Goal: Task Accomplishment & Management: Use online tool/utility

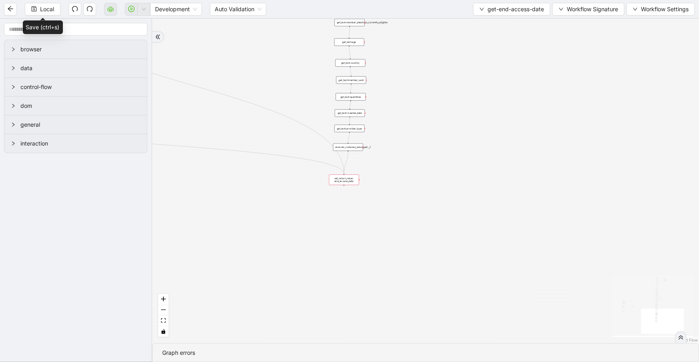
click at [348, 180] on div "set_return_value: end_access_date" at bounding box center [344, 180] width 30 height 10
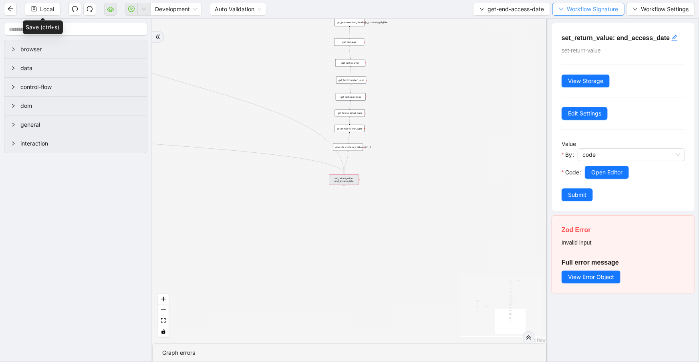
click at [567, 8] on span "Workflow Signature" at bounding box center [592, 9] width 51 height 9
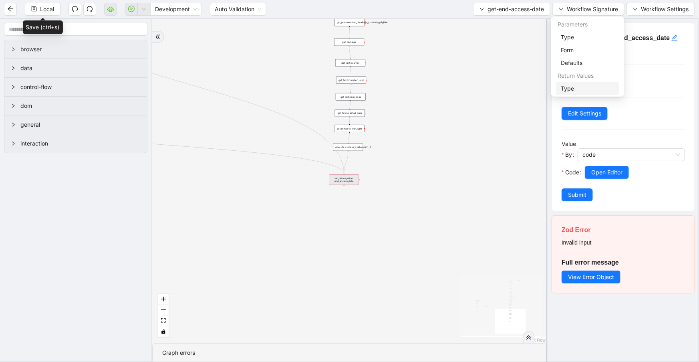
click at [581, 89] on span "Type" at bounding box center [588, 88] width 54 height 9
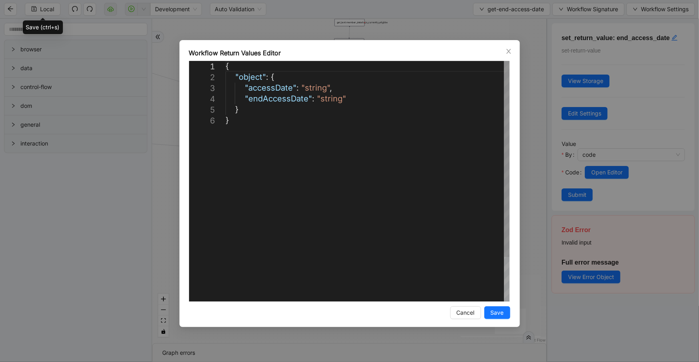
scroll to position [0, 4]
drag, startPoint x: 316, startPoint y: 95, endPoint x: 198, endPoint y: 92, distance: 117.9
paste textarea "Editor content;Press Alt+F1 for Accessibility Options."
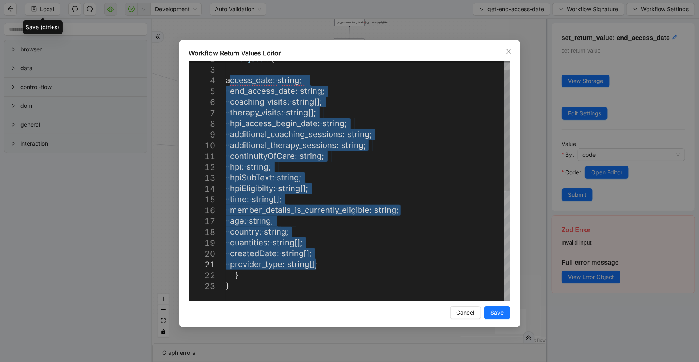
drag, startPoint x: 229, startPoint y: 98, endPoint x: 396, endPoint y: 266, distance: 237.2
drag, startPoint x: 347, startPoint y: 266, endPoint x: 198, endPoint y: 83, distance: 236.5
paste textarea "**********"
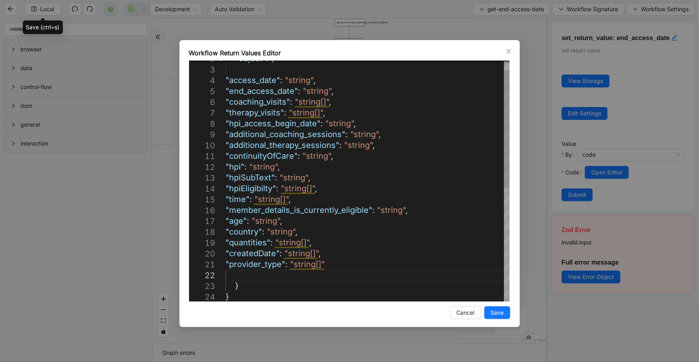
click at [330, 99] on div ""object" : { "access_date" : "string" , "end_access_date" : "string" , "coachin…" at bounding box center [368, 286] width 284 height 489
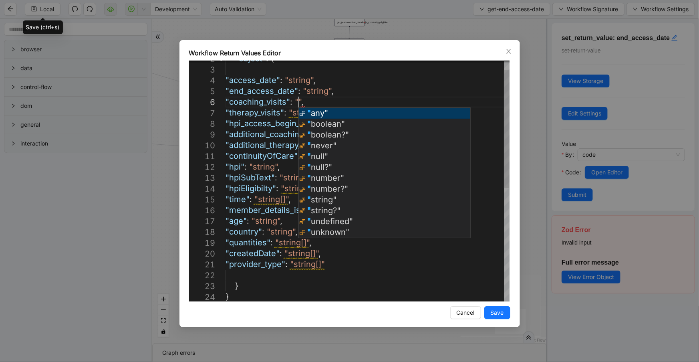
scroll to position [55, 96]
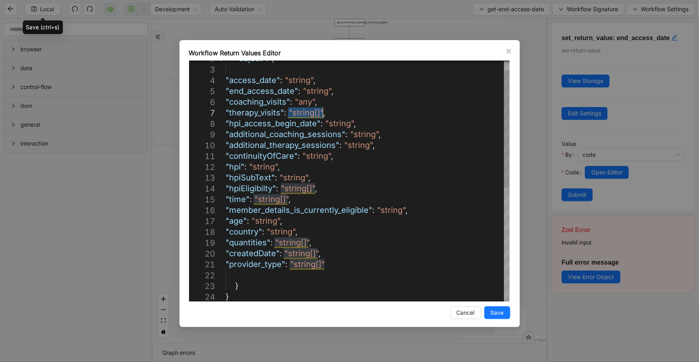
drag, startPoint x: 288, startPoint y: 111, endPoint x: 321, endPoint y: 111, distance: 32.9
type textarea "**********"
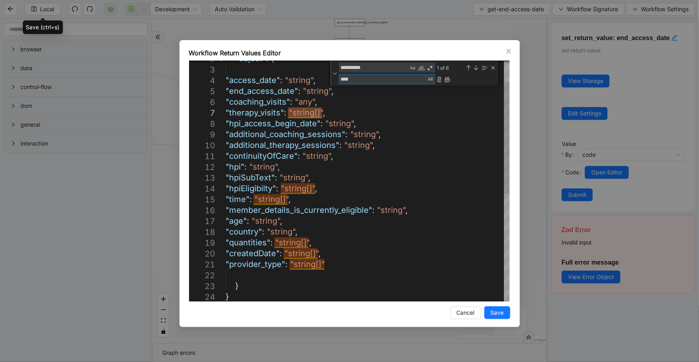
type textarea "*****"
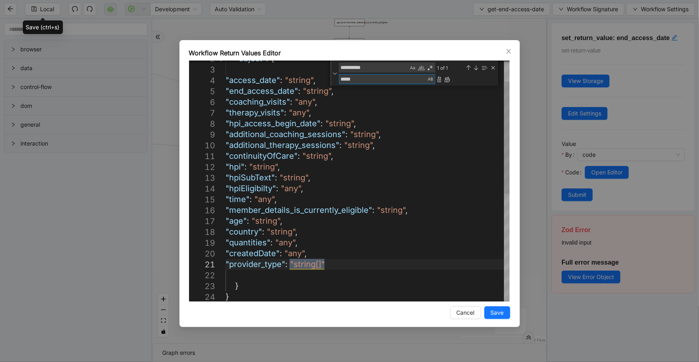
type textarea "**********"
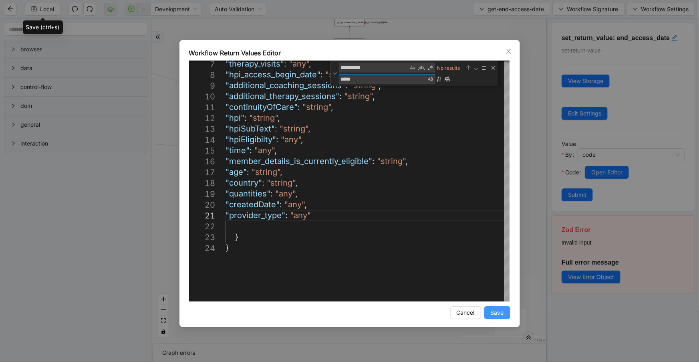
type textarea "*****"
click at [491, 311] on span "Save" at bounding box center [497, 312] width 13 height 9
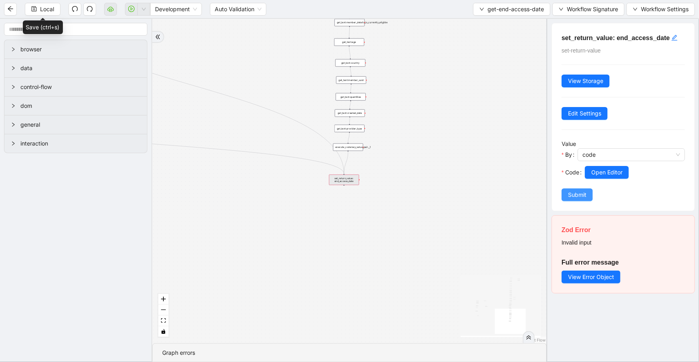
click at [570, 192] on span "Submit" at bounding box center [577, 194] width 18 height 9
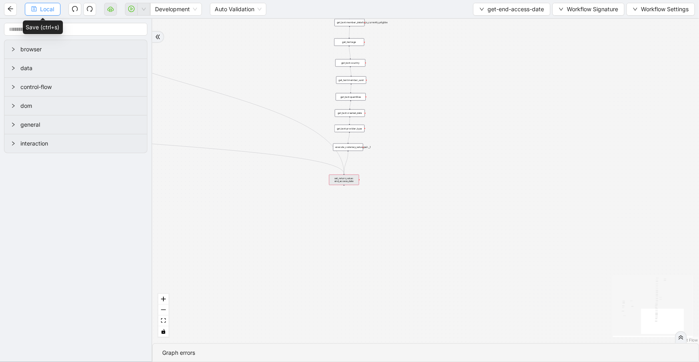
click at [41, 7] on span "Local" at bounding box center [47, 9] width 14 height 9
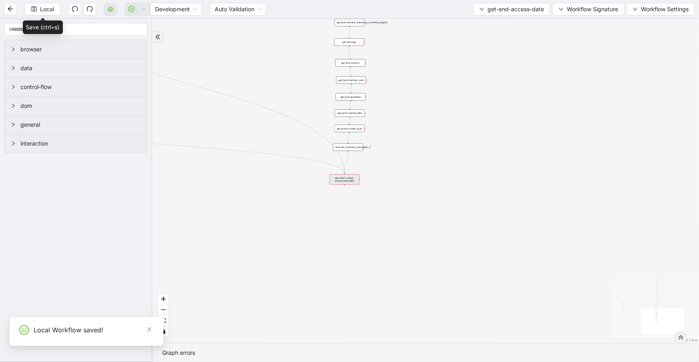
click at [339, 179] on div "set_return_value: end_access_date" at bounding box center [344, 179] width 30 height 10
click at [340, 180] on div "set_return_value: end_access_date" at bounding box center [344, 179] width 30 height 10
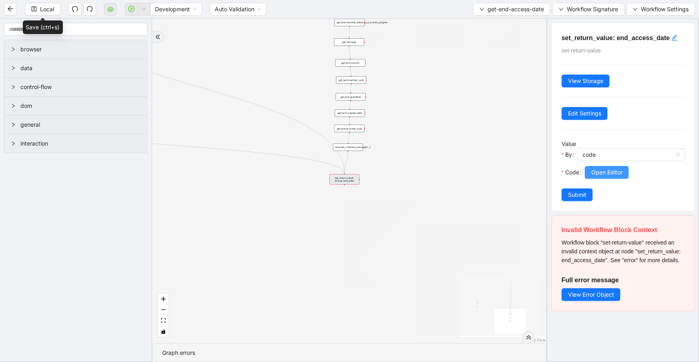
click at [612, 176] on button "Open Editor" at bounding box center [607, 172] width 44 height 13
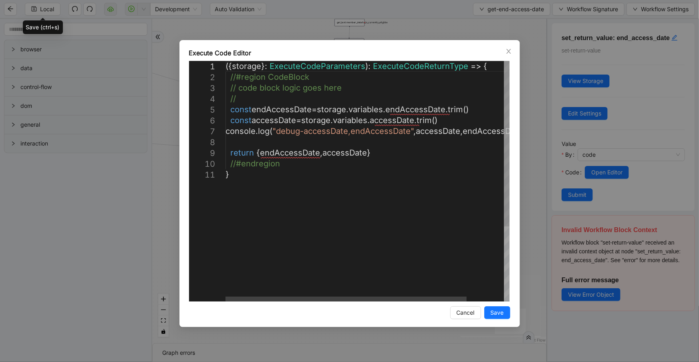
scroll to position [0, 0]
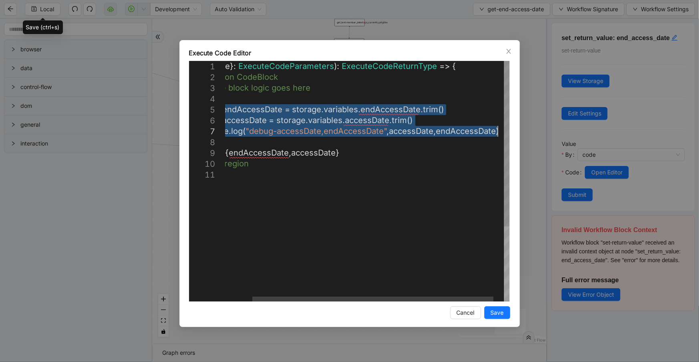
drag, startPoint x: 228, startPoint y: 107, endPoint x: 545, endPoint y: 133, distance: 317.7
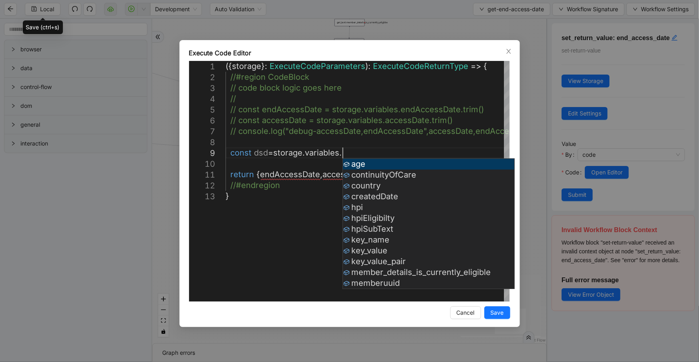
scroll to position [87, 148]
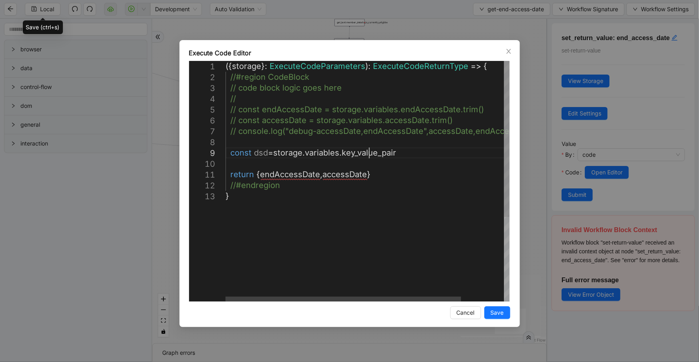
click at [369, 154] on div "({ storage }: ExecuteCodeParameters ): ExecuteCodeReturnType => { //#region Cod…" at bounding box center [394, 246] width 336 height 370
paste textarea "**********"
drag, startPoint x: 378, startPoint y: 178, endPoint x: 254, endPoint y: 172, distance: 124.3
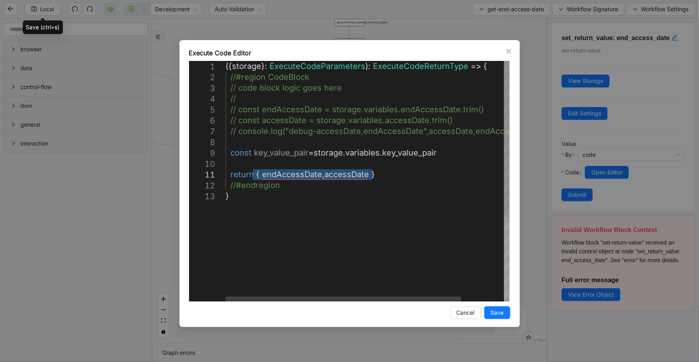
paste textarea "Editor content;Press Alt+F1 for Accessibility Options."
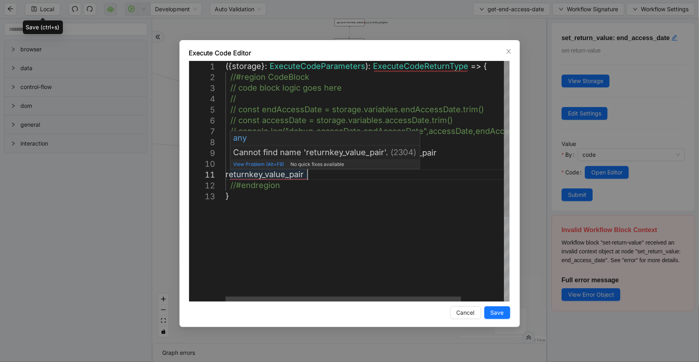
click at [253, 172] on div "({ storage }: ExecuteCodeParameters ): ExecuteCodeReturnType => { //#region Cod…" at bounding box center [394, 246] width 336 height 370
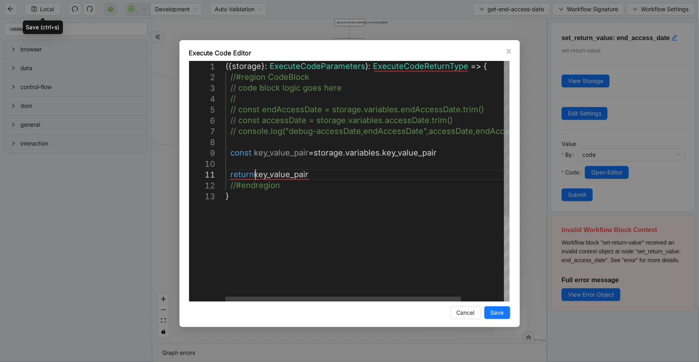
scroll to position [10, 43]
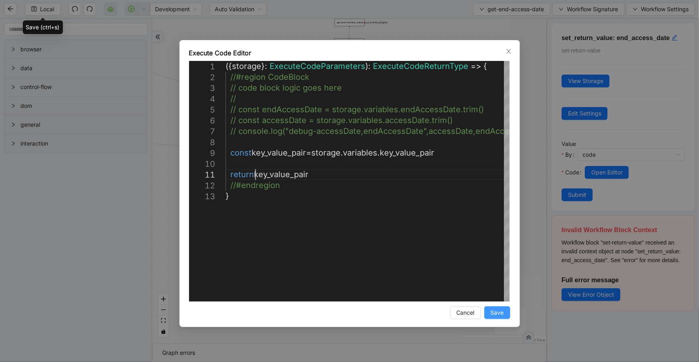
type textarea "**********"
click at [496, 314] on span "Save" at bounding box center [497, 312] width 13 height 9
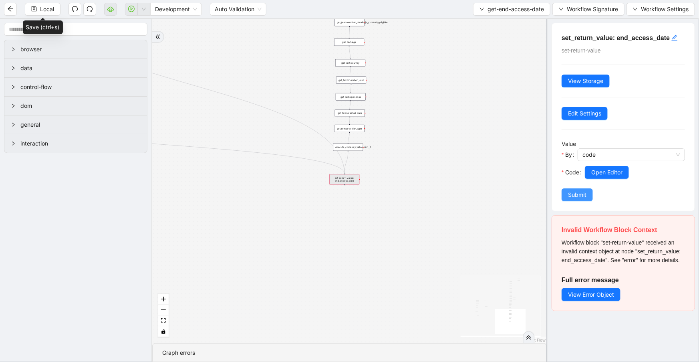
click at [582, 194] on span "Submit" at bounding box center [577, 194] width 18 height 9
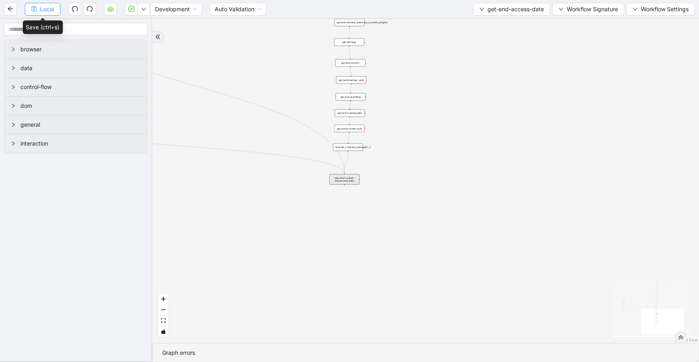
click at [32, 12] on button "Local" at bounding box center [43, 9] width 36 height 13
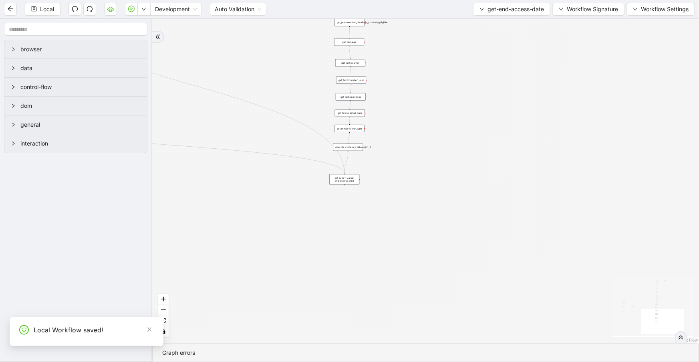
click at [351, 147] on div "execute_code:key_value_pair__1" at bounding box center [348, 147] width 30 height 8
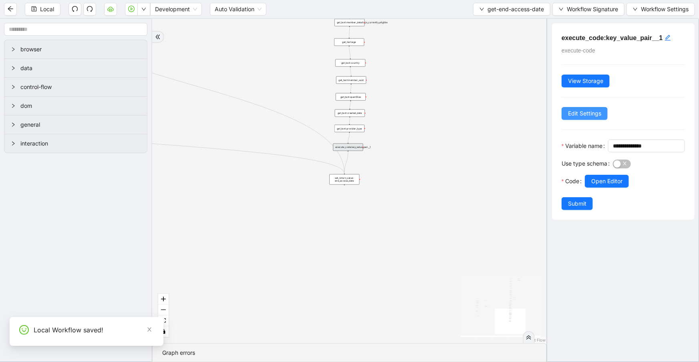
click at [588, 117] on span "Edit Settings" at bounding box center [584, 113] width 33 height 9
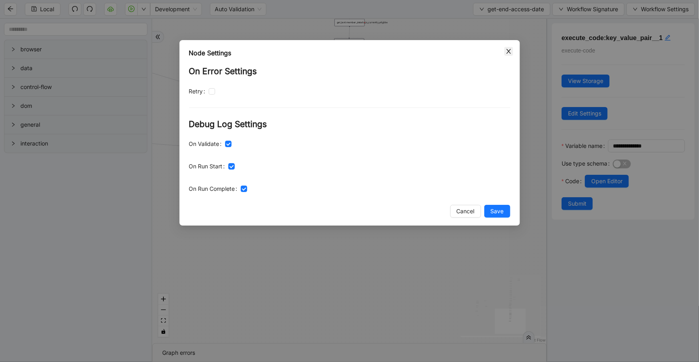
click at [507, 52] on icon "close" at bounding box center [509, 51] width 6 height 6
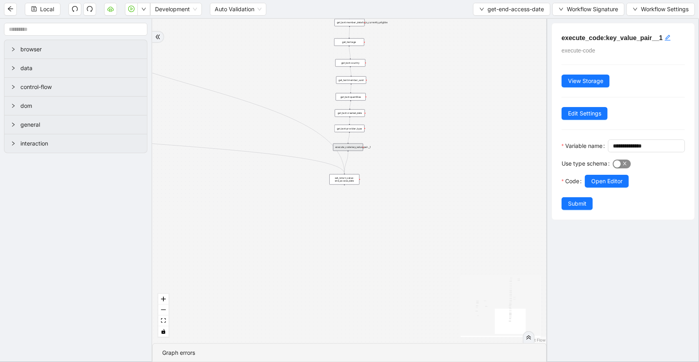
click at [621, 168] on div "button" at bounding box center [617, 163] width 7 height 7
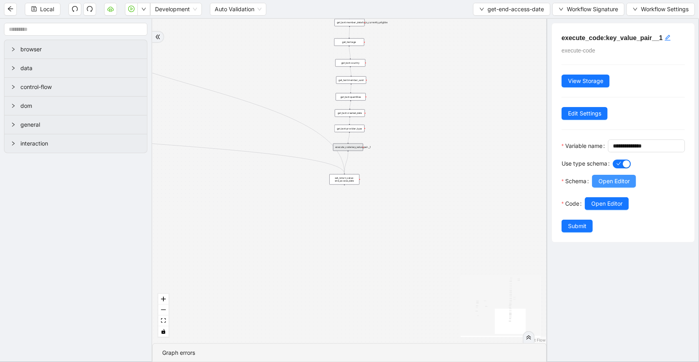
click at [603, 186] on span "Open Editor" at bounding box center [614, 181] width 31 height 9
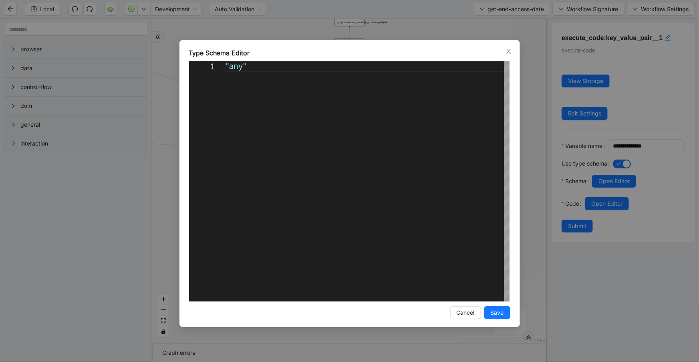
scroll to position [0, 23]
drag, startPoint x: 308, startPoint y: 74, endPoint x: 194, endPoint y: 63, distance: 114.3
click at [226, 63] on div ""any"" at bounding box center [368, 181] width 284 height 240
paste textarea "**********"
type textarea "**********"
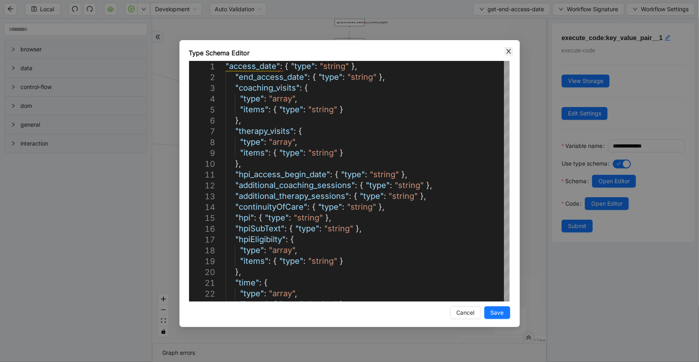
click at [509, 50] on icon "close" at bounding box center [509, 51] width 4 height 5
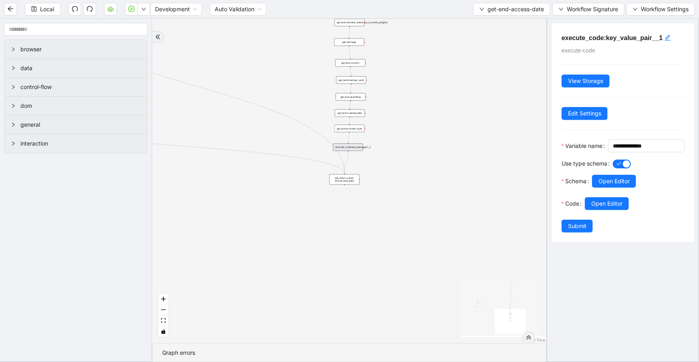
click at [504, 99] on div "c15a5e76_c89b_4639_a78a_79ea8a52ecc3 onError onError onError trigger wait_for_e…" at bounding box center [349, 181] width 395 height 324
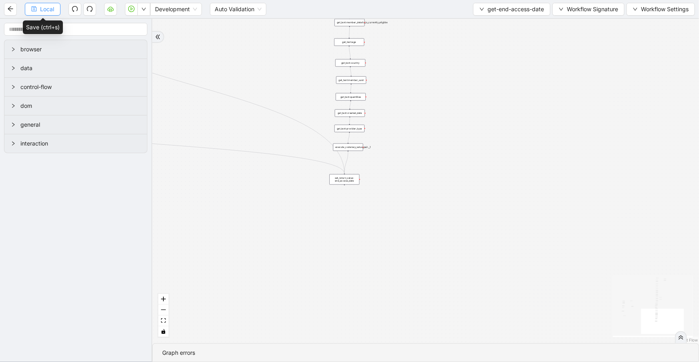
click at [47, 12] on span "Local" at bounding box center [47, 9] width 14 height 9
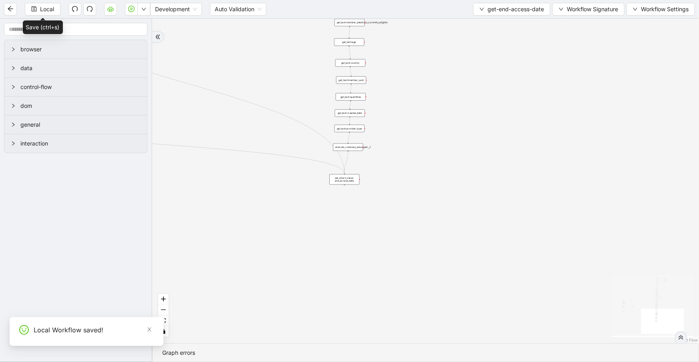
click at [349, 176] on div "set_return_value: end_access_date" at bounding box center [344, 179] width 30 height 10
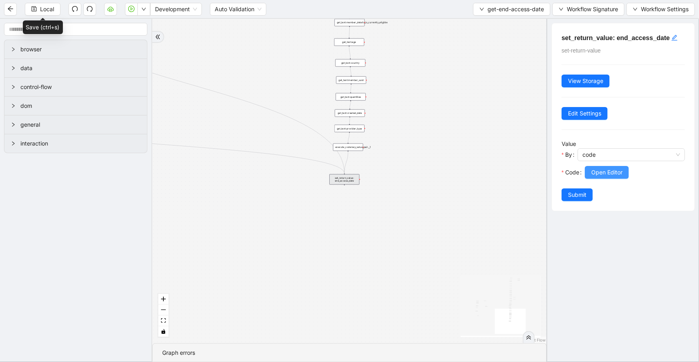
click at [605, 176] on button "Open Editor" at bounding box center [607, 172] width 44 height 13
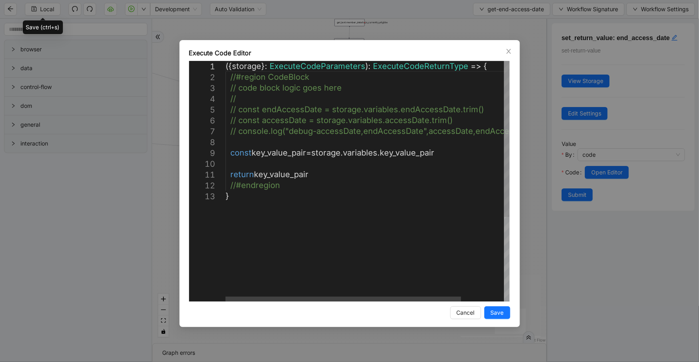
scroll to position [0, 0]
click at [459, 152] on div "({ storage }: ExecuteCodeParameters ): ExecuteCodeReturnType => { //#region Cod…" at bounding box center [394, 246] width 336 height 370
click at [509, 53] on icon "close" at bounding box center [509, 51] width 6 height 6
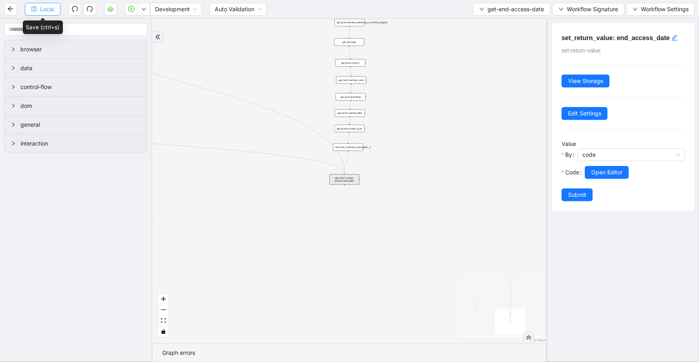
click at [49, 7] on span "Local" at bounding box center [47, 9] width 14 height 9
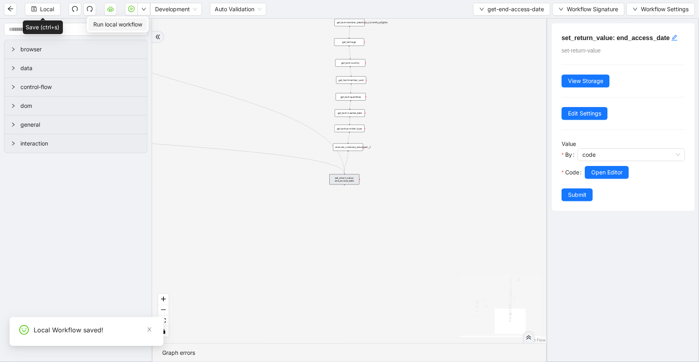
click at [143, 9] on icon "down" at bounding box center [143, 9] width 5 height 5
click at [138, 17] on ul "Run local workflow" at bounding box center [118, 24] width 62 height 16
click at [137, 20] on span "Run local workflow" at bounding box center [117, 24] width 49 height 9
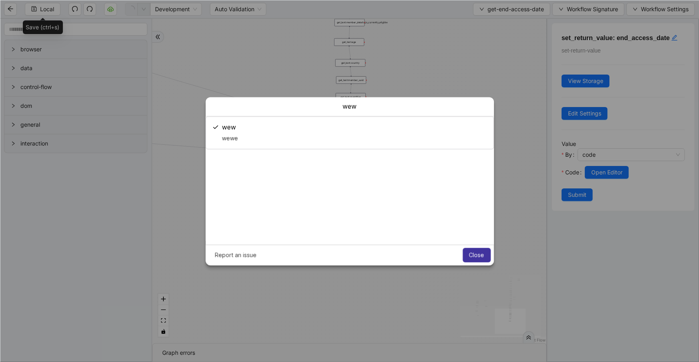
click at [478, 250] on button "Close" at bounding box center [477, 255] width 28 height 14
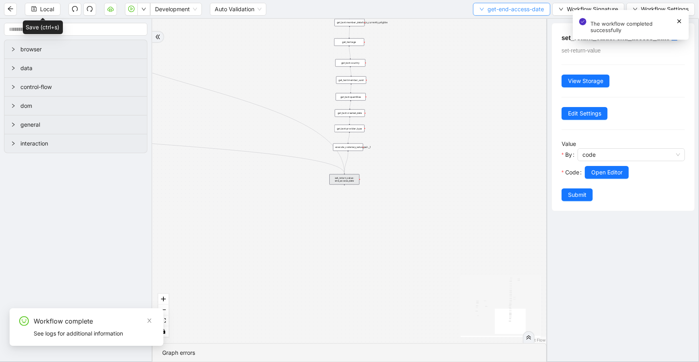
click at [480, 9] on icon "down" at bounding box center [482, 9] width 5 height 5
click at [483, 20] on span "Select" at bounding box center [510, 24] width 65 height 9
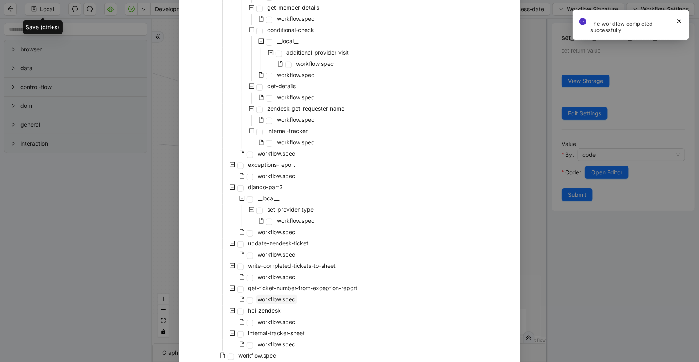
scroll to position [262, 0]
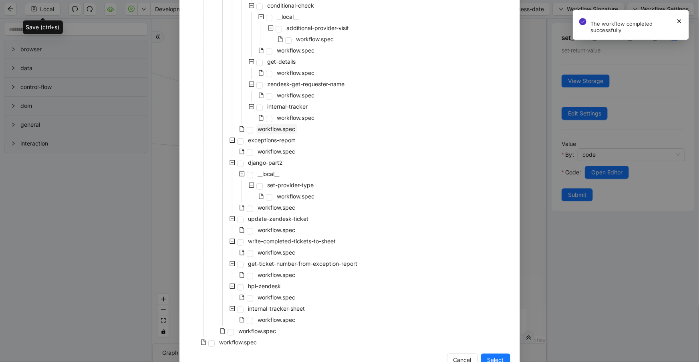
click at [287, 129] on span "workflow.spec" at bounding box center [277, 128] width 38 height 7
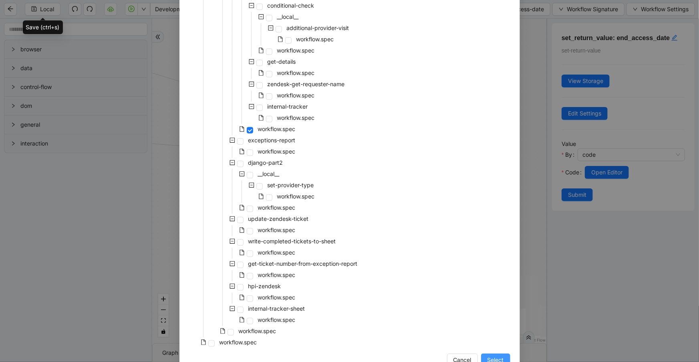
click at [495, 358] on span "Select" at bounding box center [496, 359] width 16 height 9
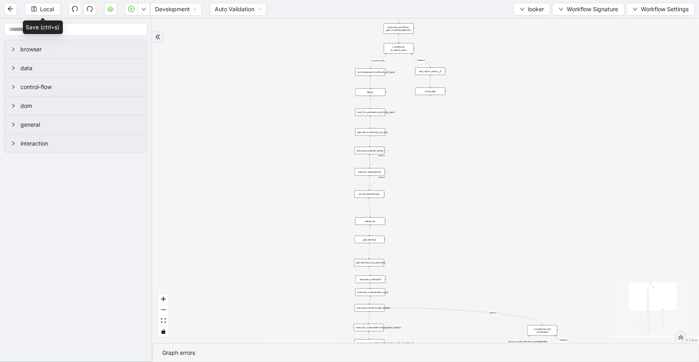
drag, startPoint x: 406, startPoint y: 84, endPoint x: 444, endPoint y: 326, distance: 244.6
click at [444, 326] on div "fallback is_same_visits 3e13ccc2_230e_41ff_b0ca_9cb496d9165b fallback onError o…" at bounding box center [425, 181] width 547 height 324
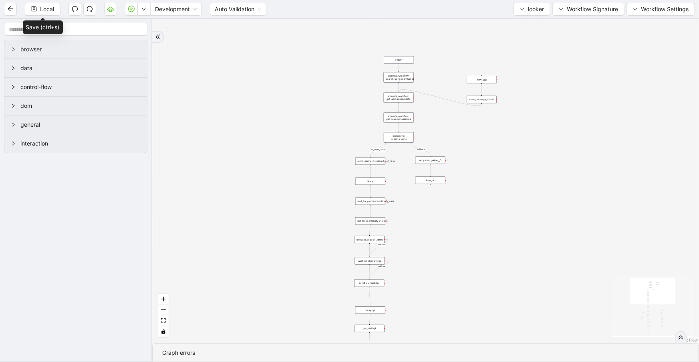
drag, startPoint x: 416, startPoint y: 125, endPoint x: 412, endPoint y: 222, distance: 97.0
click at [416, 240] on div "fallback is_same_visits 3e13ccc2_230e_41ff_b0ca_9cb496d9165b fallback onError o…" at bounding box center [425, 181] width 547 height 324
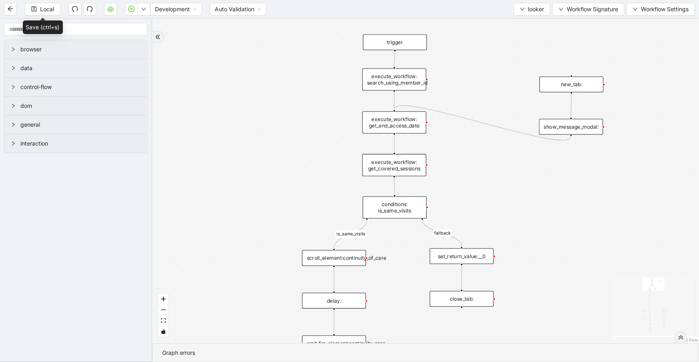
click at [406, 162] on div "execute_workflow: get_covered_sessions" at bounding box center [395, 165] width 64 height 22
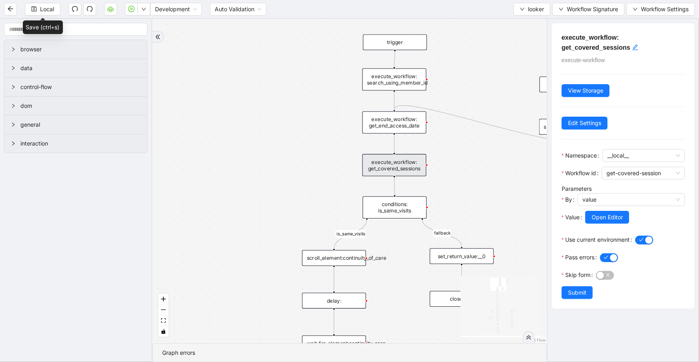
click at [602, 224] on div at bounding box center [635, 229] width 100 height 10
click at [602, 216] on span "Open Editor" at bounding box center [607, 217] width 31 height 9
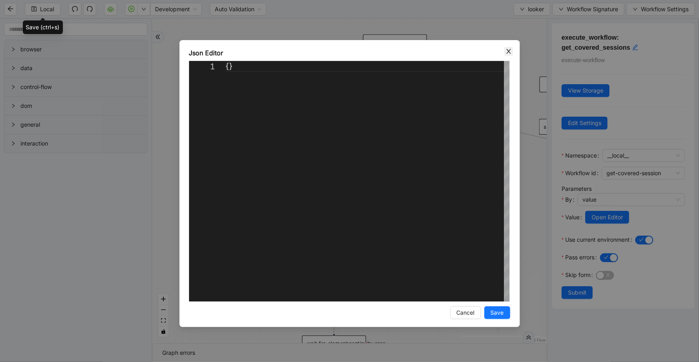
click at [508, 50] on icon "close" at bounding box center [509, 51] width 4 height 5
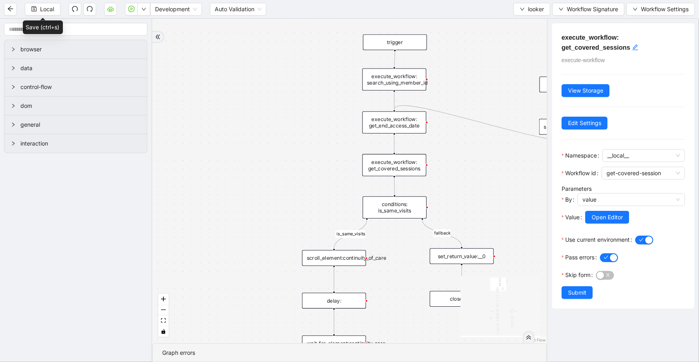
click at [420, 206] on div "conditions: is_same_visits" at bounding box center [395, 207] width 64 height 22
click at [387, 168] on div "execute_workflow: get_covered_sessions" at bounding box center [395, 165] width 64 height 22
drag, startPoint x: 350, startPoint y: 168, endPoint x: 320, endPoint y: 164, distance: 30.3
click at [320, 164] on div "execute_workflow: get_covered_sessions" at bounding box center [327, 159] width 64 height 22
click at [396, 133] on div "fallback is_same_visits 3e13ccc2_230e_41ff_b0ca_9cb496d9165b fallback onError o…" at bounding box center [349, 181] width 395 height 324
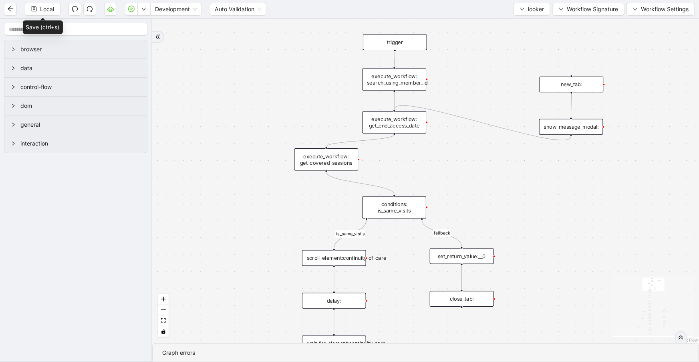
drag, startPoint x: 394, startPoint y: 132, endPoint x: 393, endPoint y: 136, distance: 4.6
click at [394, 133] on div "execute_workflow: get_end_access_date" at bounding box center [395, 122] width 64 height 22
drag, startPoint x: 394, startPoint y: 134, endPoint x: 394, endPoint y: 191, distance: 56.5
click at [394, 191] on div "fallback is_same_visits 3e13ccc2_230e_41ff_b0ca_9cb496d9165b fallback onError o…" at bounding box center [620, 136] width 583 height 345
click at [396, 203] on div "conditions: is_same_visits" at bounding box center [394, 207] width 64 height 22
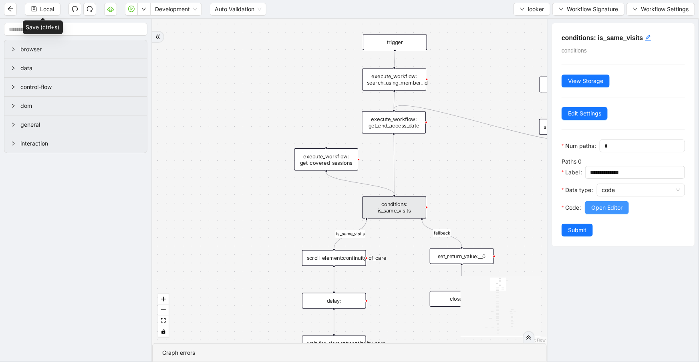
click at [601, 212] on span "Open Editor" at bounding box center [607, 207] width 31 height 9
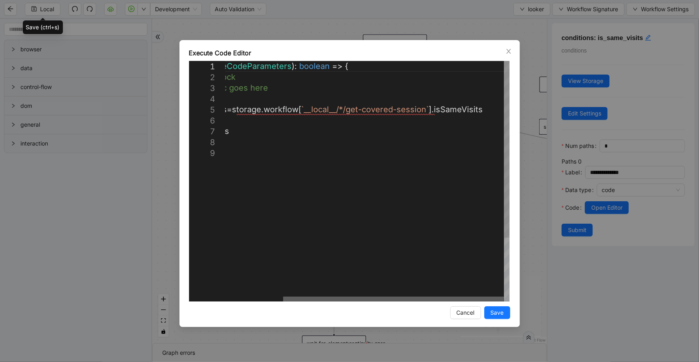
click at [450, 301] on div at bounding box center [393, 299] width 221 height 5
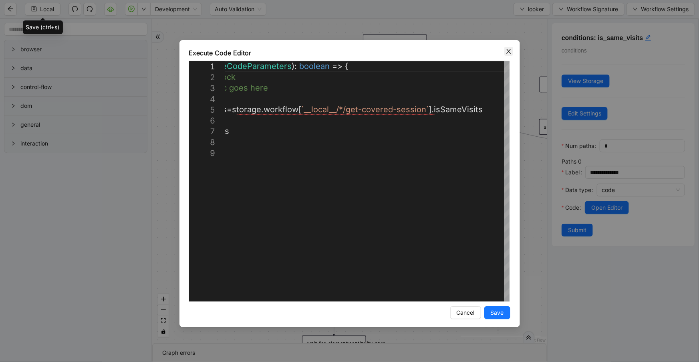
click at [509, 54] on span "Close" at bounding box center [509, 51] width 9 height 9
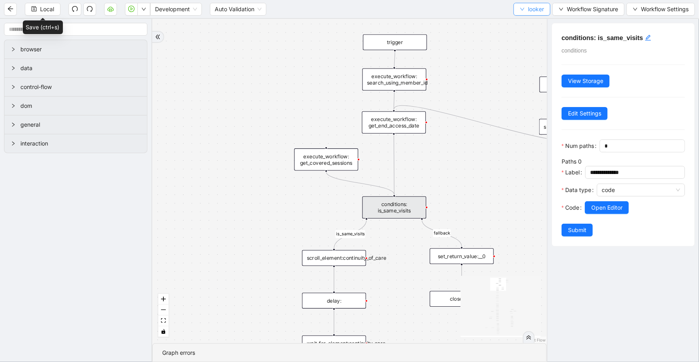
click at [532, 9] on span "looker" at bounding box center [536, 9] width 16 height 9
click at [532, 27] on span "Select" at bounding box center [531, 24] width 24 height 9
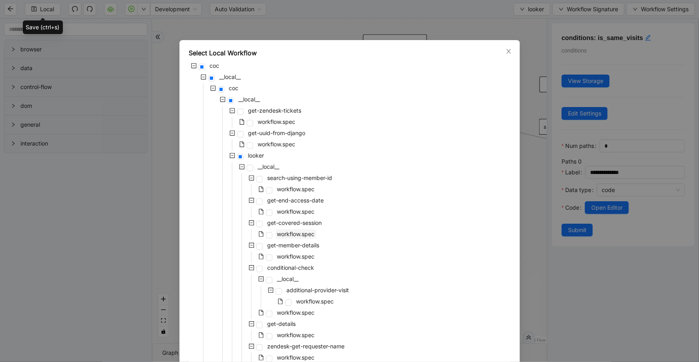
click at [298, 230] on span "workflow.spec" at bounding box center [296, 234] width 41 height 10
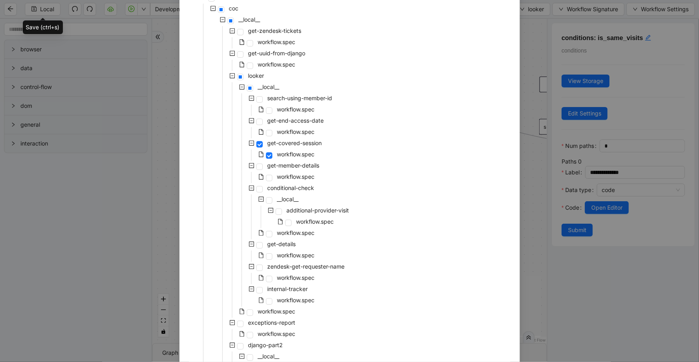
scroll to position [284, 0]
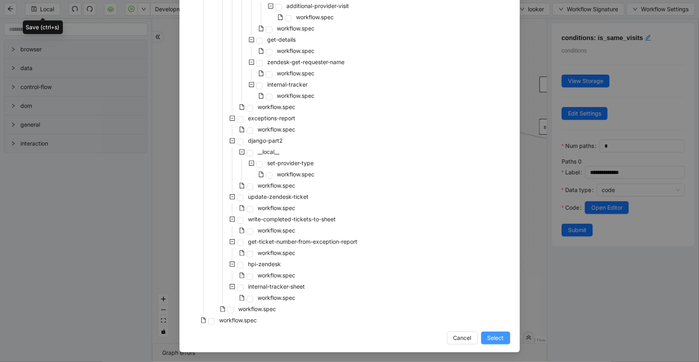
click at [491, 335] on span "Select" at bounding box center [496, 337] width 16 height 9
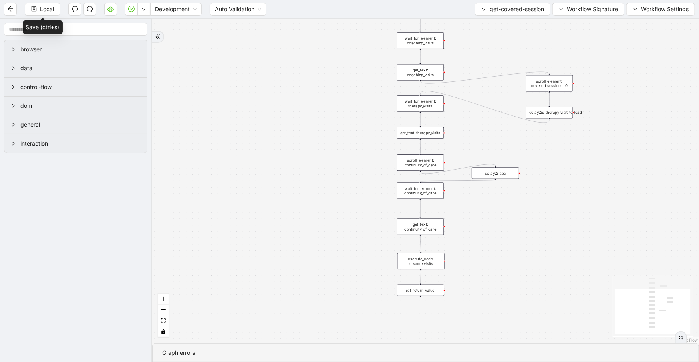
drag, startPoint x: 509, startPoint y: 239, endPoint x: 496, endPoint y: 136, distance: 103.7
click at [496, 136] on div "trigger wait_for_element: covered_sessions wait_for_element: coaching_visits ge…" at bounding box center [425, 181] width 547 height 324
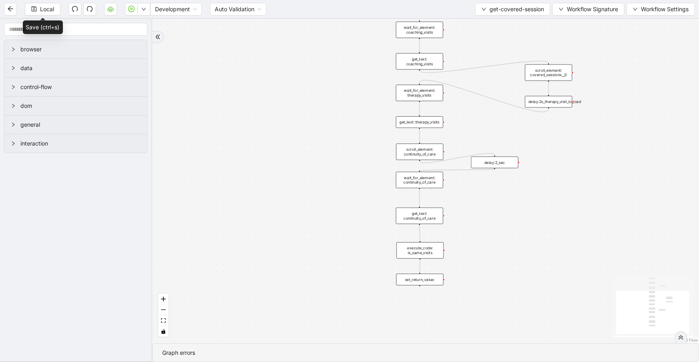
click at [431, 250] on div "execute_code: is_same_visits" at bounding box center [420, 250] width 47 height 16
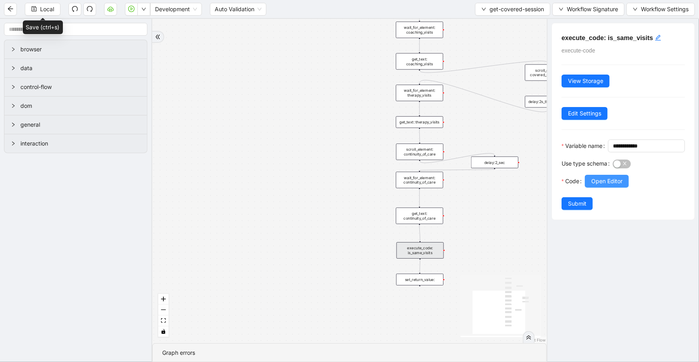
click at [612, 186] on span "Open Editor" at bounding box center [607, 181] width 31 height 9
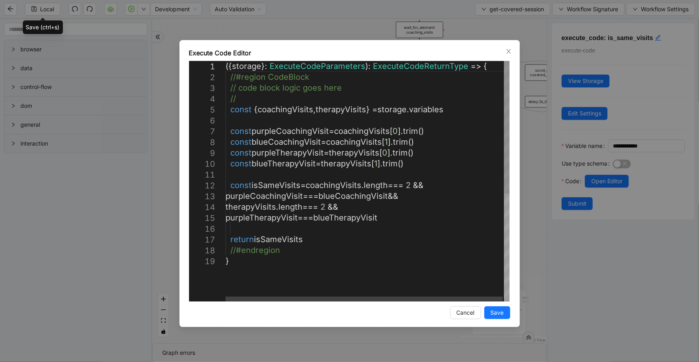
scroll to position [0, 0]
type textarea "**********"
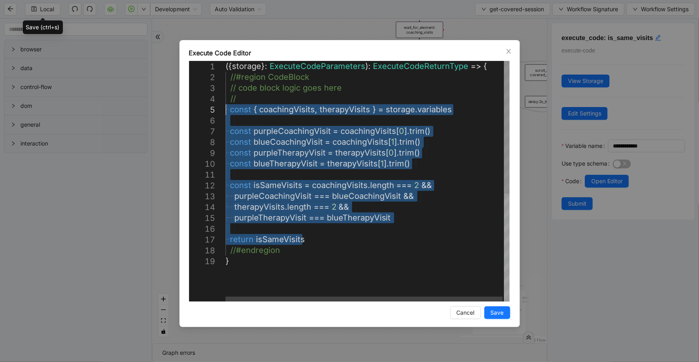
drag, startPoint x: 314, startPoint y: 238, endPoint x: 200, endPoint y: 112, distance: 169.9
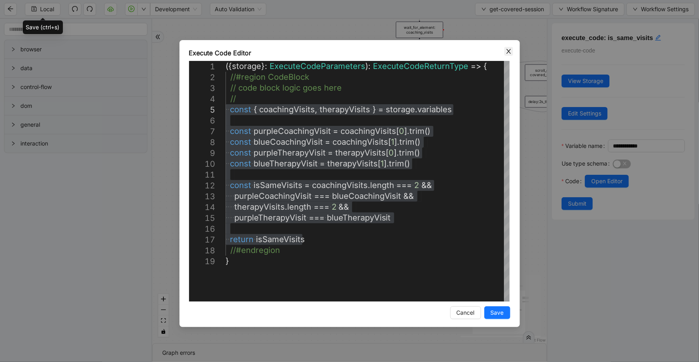
click at [506, 49] on icon "close" at bounding box center [509, 51] width 6 height 6
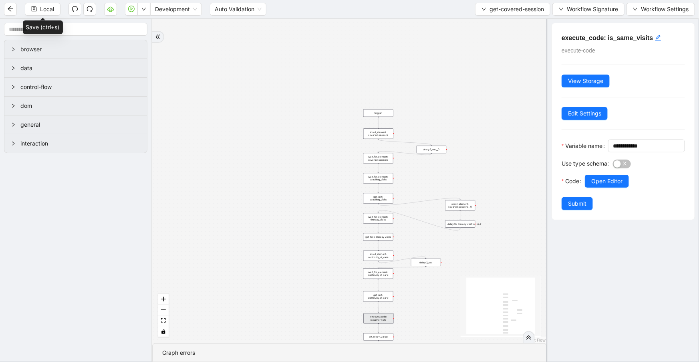
drag, startPoint x: 442, startPoint y: 67, endPoint x: 414, endPoint y: 171, distance: 107.0
click at [414, 171] on div "trigger wait_for_element: covered_sessions wait_for_element: coaching_visits ge…" at bounding box center [349, 181] width 395 height 324
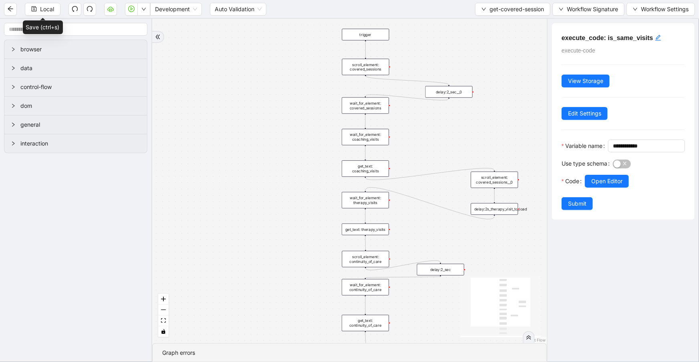
drag, startPoint x: 423, startPoint y: 211, endPoint x: 425, endPoint y: 139, distance: 71.4
click at [425, 139] on div "trigger wait_for_element: covered_sessions wait_for_element: coaching_visits ge…" at bounding box center [349, 181] width 395 height 324
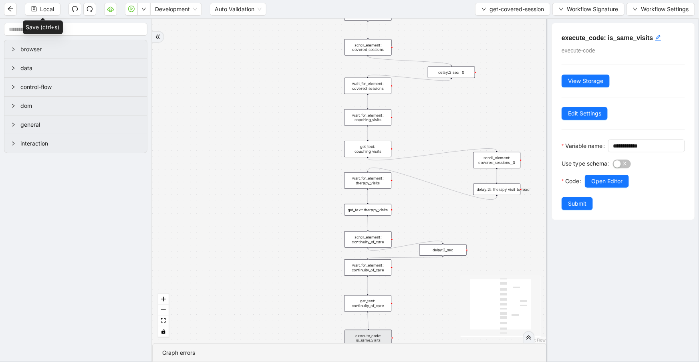
click at [371, 151] on div "get_text: coaching_visits" at bounding box center [367, 149] width 47 height 16
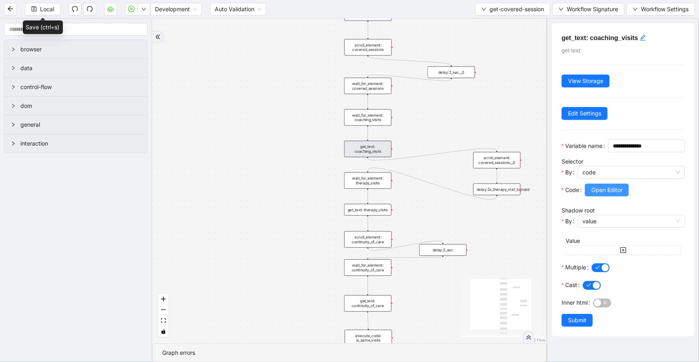
click at [600, 194] on span "Open Editor" at bounding box center [607, 190] width 31 height 9
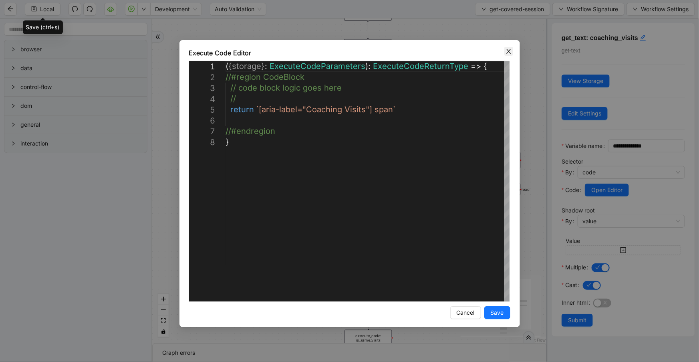
click at [510, 52] on icon "close" at bounding box center [509, 51] width 6 height 6
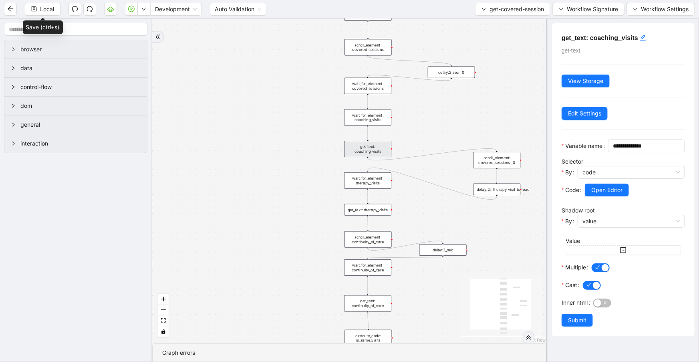
click at [369, 145] on div "get_text: coaching_visits" at bounding box center [367, 149] width 47 height 16
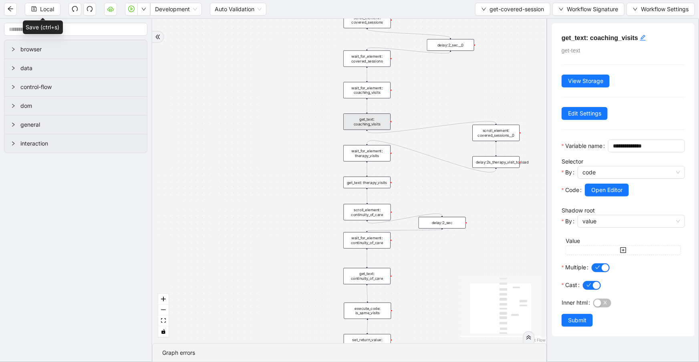
drag, startPoint x: 401, startPoint y: 212, endPoint x: 400, endPoint y: 184, distance: 27.3
click at [400, 184] on div "trigger wait_for_element: covered_sessions wait_for_element: coaching_visits ge…" at bounding box center [349, 181] width 395 height 324
click at [376, 184] on div "get_text: therapy_visits" at bounding box center [366, 183] width 47 height 12
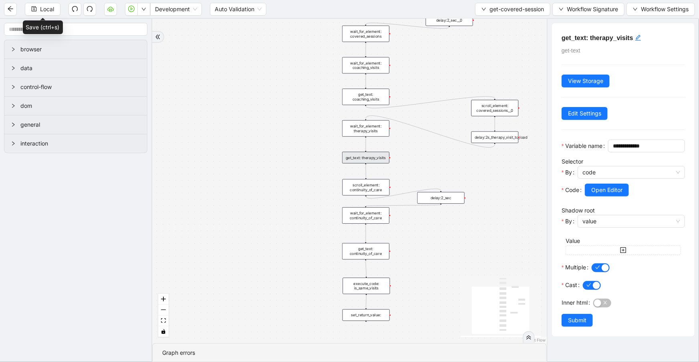
drag, startPoint x: 418, startPoint y: 277, endPoint x: 415, endPoint y: 240, distance: 37.0
click at [415, 240] on div "trigger wait_for_element: covered_sessions wait_for_element: coaching_visits ge…" at bounding box center [349, 181] width 395 height 324
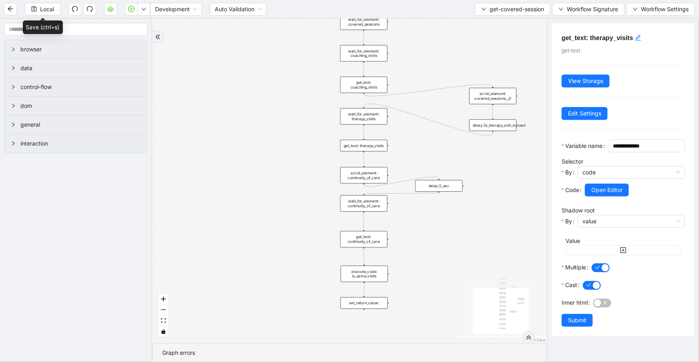
click at [382, 240] on div "get_text: continuity_of_care" at bounding box center [363, 239] width 47 height 16
click at [373, 271] on div "execute_code: is_same_visits" at bounding box center [364, 274] width 47 height 16
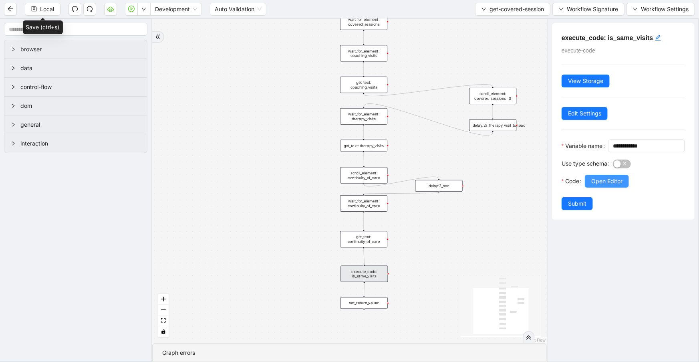
click at [605, 186] on span "Open Editor" at bounding box center [607, 181] width 31 height 9
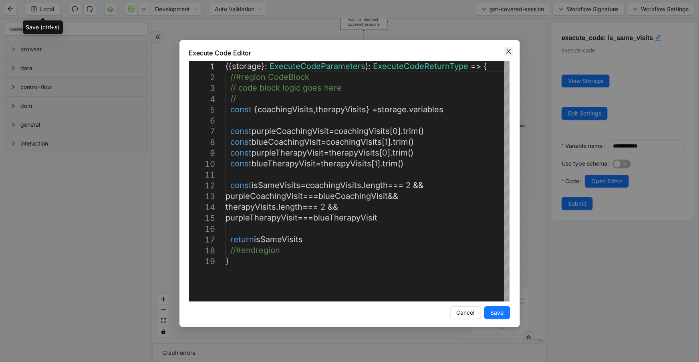
click at [505, 49] on span "Close" at bounding box center [509, 51] width 9 height 9
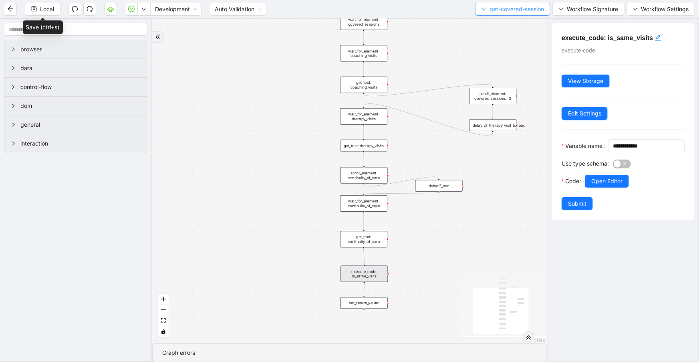
click at [485, 9] on icon "down" at bounding box center [484, 9] width 5 height 5
click at [491, 20] on span "Select" at bounding box center [511, 24] width 63 height 9
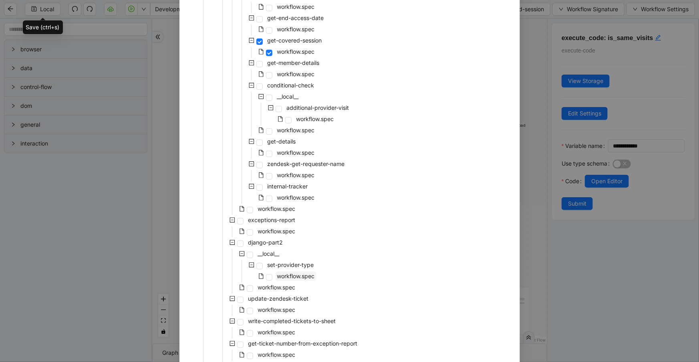
scroll to position [218, 0]
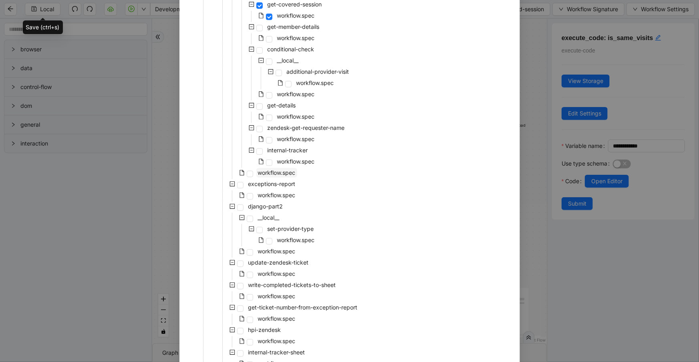
click at [276, 171] on span "workflow.spec" at bounding box center [277, 172] width 38 height 7
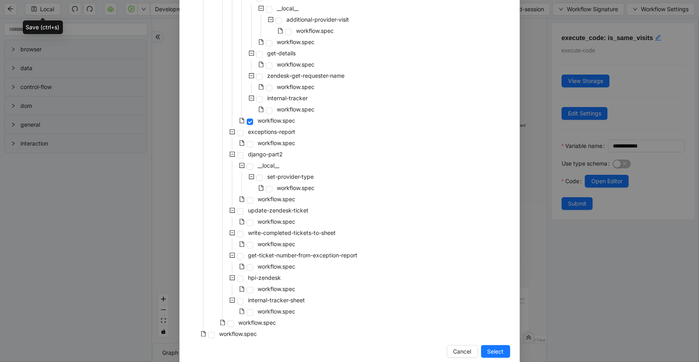
scroll to position [284, 0]
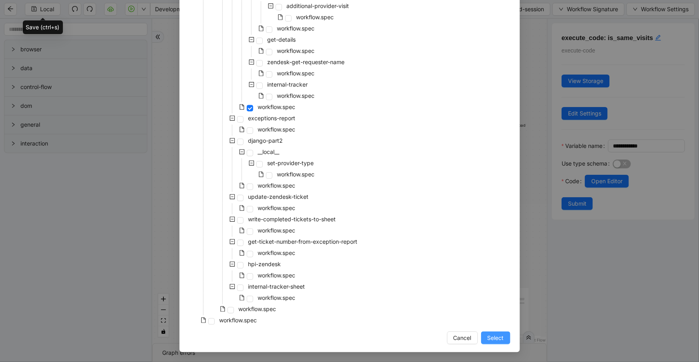
click at [493, 332] on button "Select" at bounding box center [495, 337] width 29 height 13
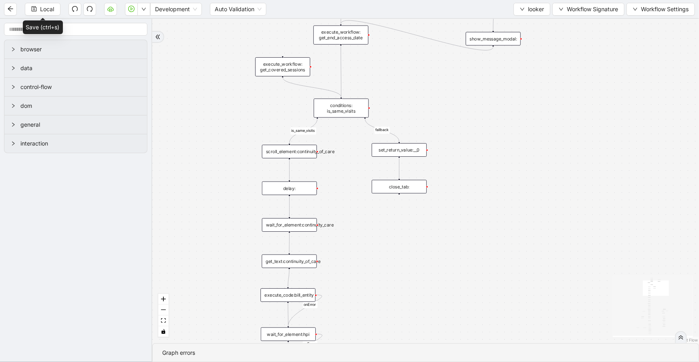
click at [348, 110] on div "conditions: is_same_visits" at bounding box center [341, 108] width 55 height 19
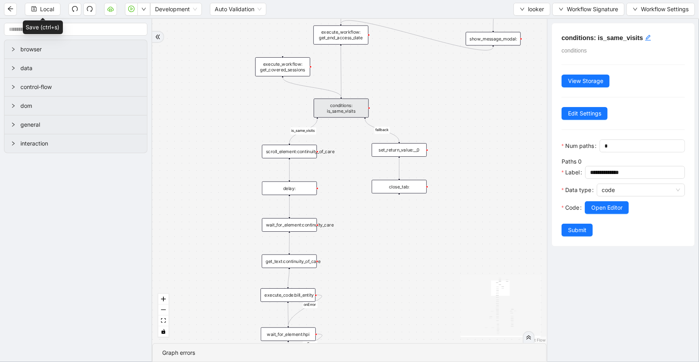
click at [609, 224] on div at bounding box center [635, 219] width 100 height 10
click at [608, 212] on span "Open Editor" at bounding box center [607, 207] width 31 height 9
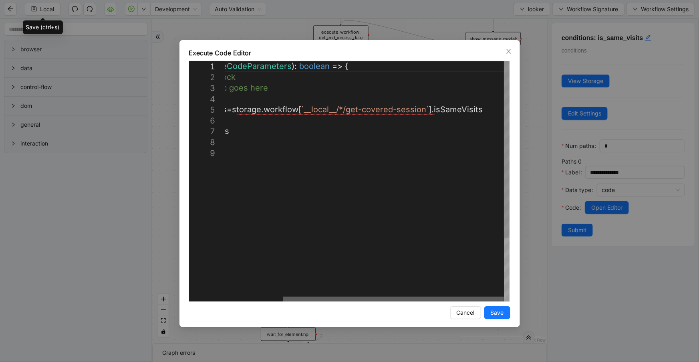
click at [416, 297] on div at bounding box center [393, 299] width 221 height 5
click at [490, 111] on div "({ storage }: ExecuteCodeParameters ): boolean => { //#region CodeBlock // code…" at bounding box center [331, 224] width 358 height 327
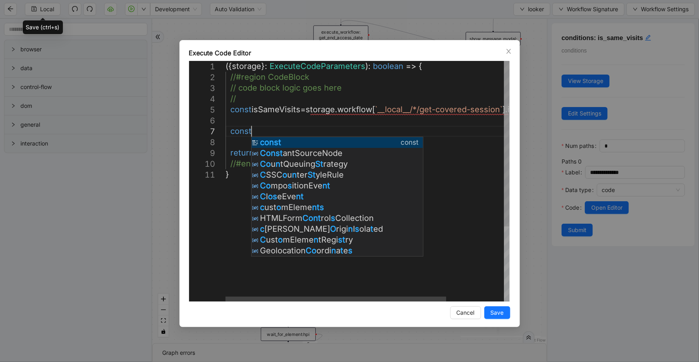
scroll to position [65, 33]
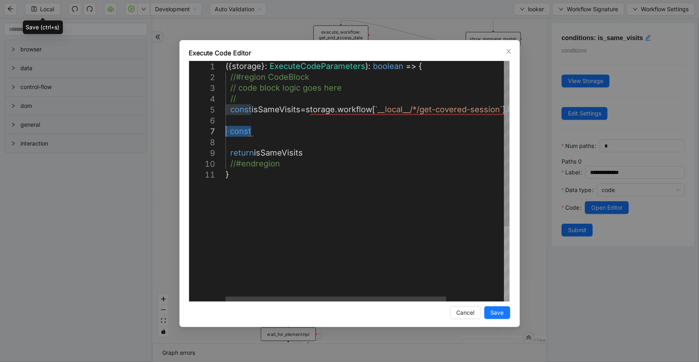
drag, startPoint x: 253, startPoint y: 135, endPoint x: 224, endPoint y: 132, distance: 29.0
paste textarea "**********"
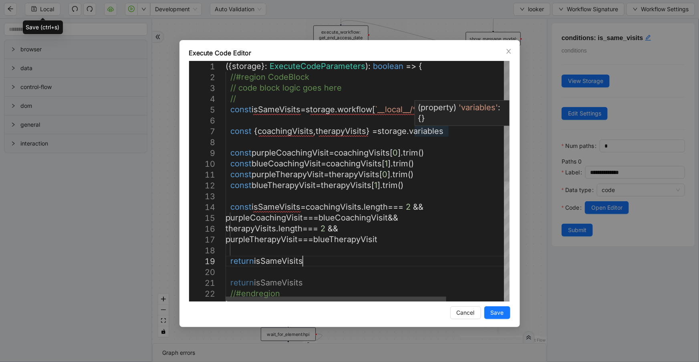
click at [435, 132] on div "({ storage }: ExecuteCodeParameters ): boolean => { //#region CodeBlock // code…" at bounding box center [405, 300] width 358 height 478
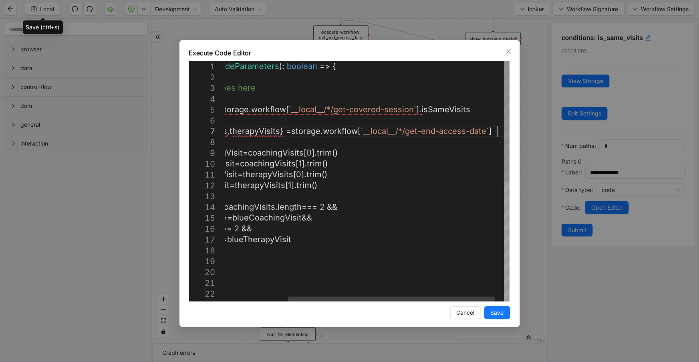
scroll to position [65, 462]
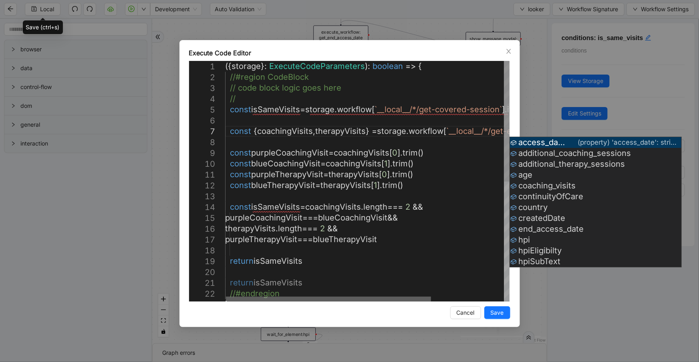
click at [399, 297] on div at bounding box center [328, 299] width 205 height 5
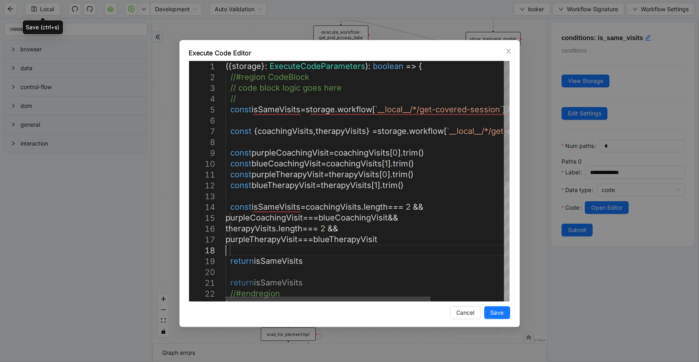
scroll to position [65, 255]
click at [450, 252] on div "({ storage }: ExecuteCodeParameters ): boolean => { //#region CodeBlock // code…" at bounding box center [418, 300] width 385 height 478
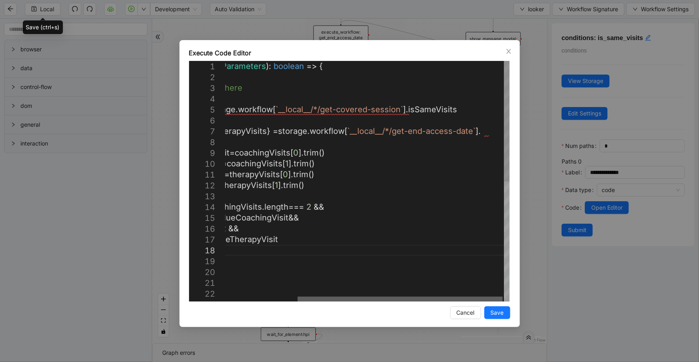
click at [454, 297] on div at bounding box center [400, 299] width 205 height 5
click at [493, 131] on div "({ storage }: ExecuteCodeParameters ): boolean => { //#region CodeBlock // code…" at bounding box center [317, 300] width 385 height 478
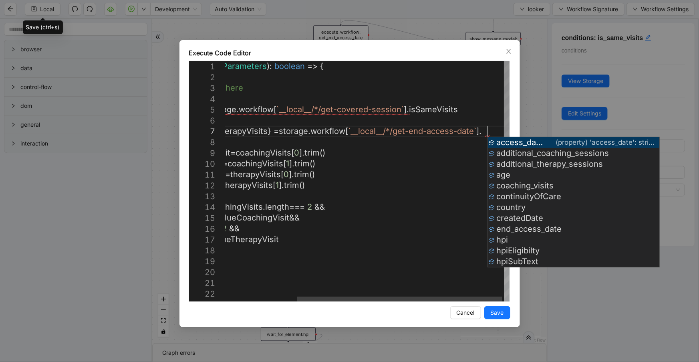
scroll to position [65, 458]
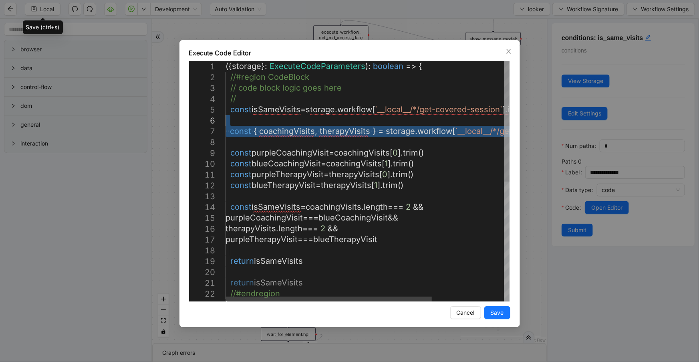
drag, startPoint x: 489, startPoint y: 132, endPoint x: 182, endPoint y: 125, distance: 307.8
click at [372, 172] on div "({ storage }: ExecuteCodeParameters ): boolean => { //#region CodeBlock // code…" at bounding box center [417, 300] width 383 height 478
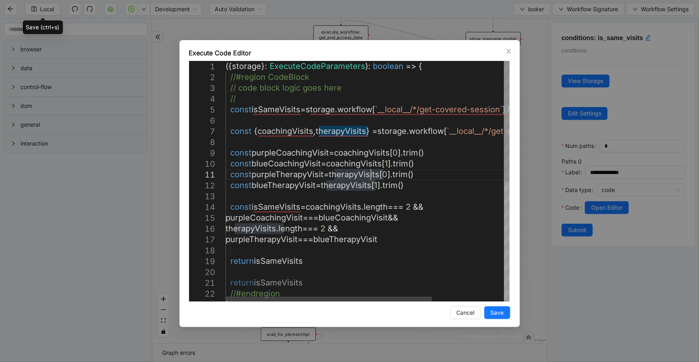
click at [353, 134] on div "({ storage }: ExecuteCodeParameters ): boolean => { //#region CodeBlock // code…" at bounding box center [417, 300] width 383 height 478
click at [321, 130] on div "({ storage }: ExecuteCodeParameters ): boolean => { //#region CodeBlock // code…" at bounding box center [405, 300] width 358 height 478
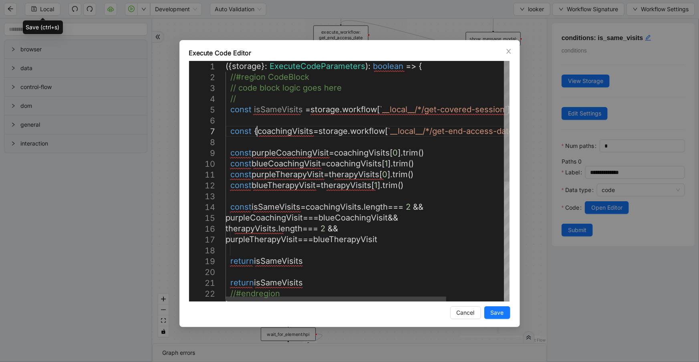
click at [257, 131] on div "({ storage }: ExecuteCodeParameters ): boolean => { //#region CodeBlock // code…" at bounding box center [405, 300] width 358 height 478
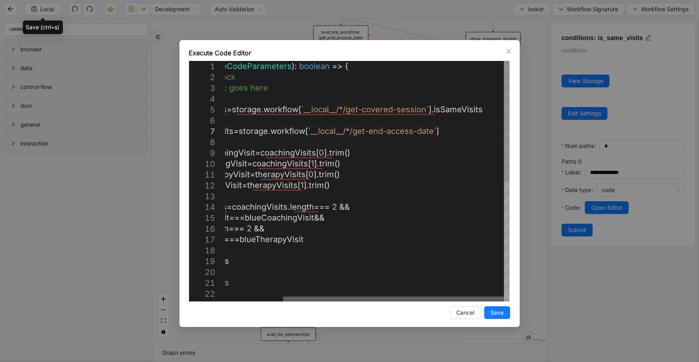
click at [400, 297] on div at bounding box center [393, 299] width 221 height 5
click at [457, 127] on div "({ storage }: ExecuteCodeParameters ): boolean => { //#region CodeBlock // code…" at bounding box center [331, 300] width 358 height 478
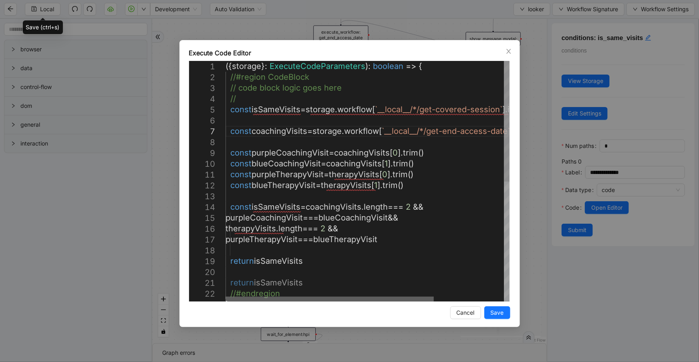
click at [240, 297] on div at bounding box center [330, 299] width 208 height 5
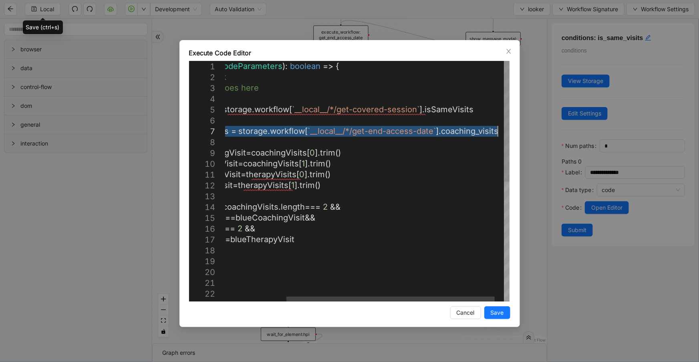
drag, startPoint x: 232, startPoint y: 133, endPoint x: 577, endPoint y: 136, distance: 345.5
click at [497, 131] on div "({ storage }: ExecuteCodeParameters ): boolean => { //#region CodeBlock // code…" at bounding box center [333, 300] width 380 height 478
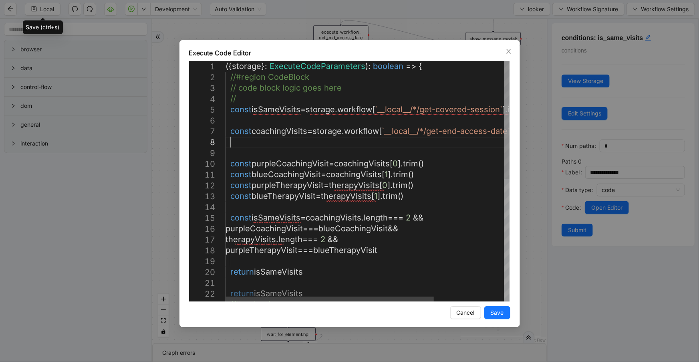
scroll to position [76, 9]
paste textarea "**********"
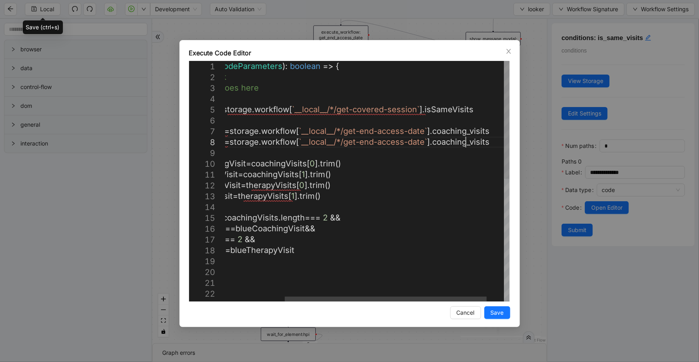
click at [467, 147] on div "({ storage }: ExecuteCodeParameters ): boolean => { //#region CodeBlock // code…" at bounding box center [339, 305] width 392 height 489
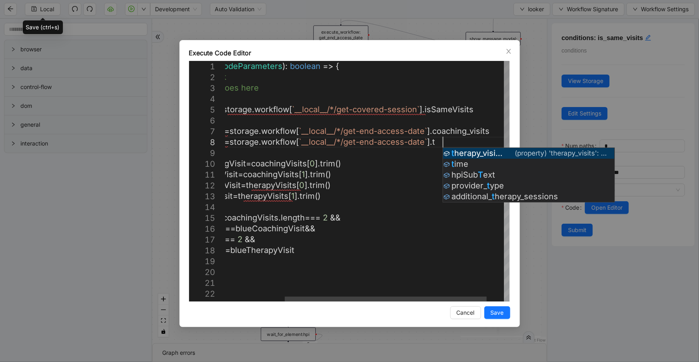
scroll to position [76, 380]
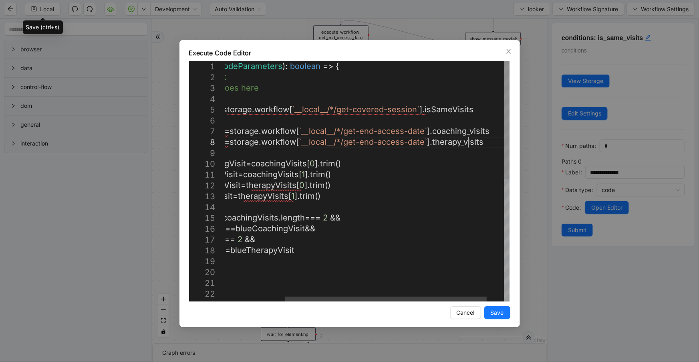
click at [469, 140] on div "({ storage }: ExecuteCodeParameters ): boolean => { //#region CodeBlock // code…" at bounding box center [339, 305] width 392 height 489
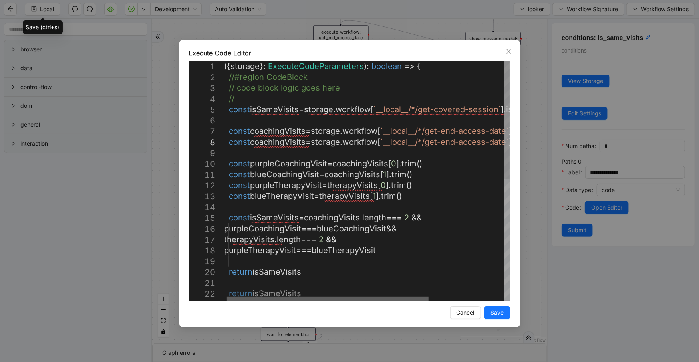
click at [347, 297] on div at bounding box center [328, 299] width 202 height 5
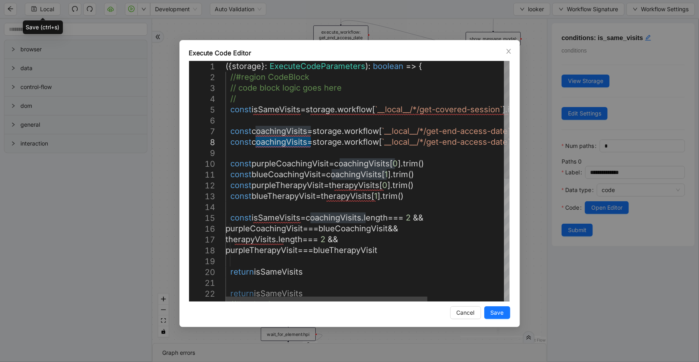
paste textarea "Editor content;Press Alt+F1 for Accessibility Options."
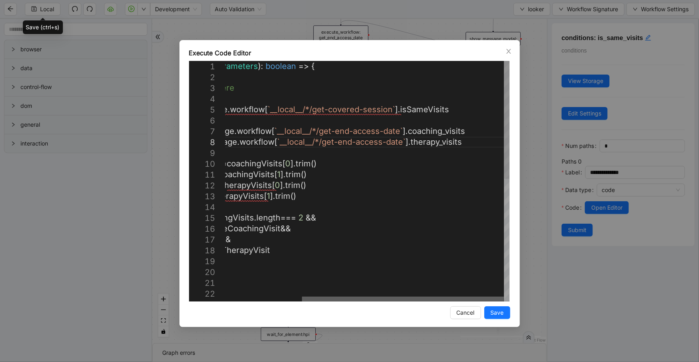
click at [470, 301] on div at bounding box center [403, 299] width 202 height 5
click at [438, 130] on div "({ storage }: ExecuteCodeParameters ): boolean => { //#region CodeBlock // code…" at bounding box center [314, 305] width 392 height 489
click at [438, 131] on div "({ storage }: ExecuteCodeParameters ): boolean => { //#region CodeBlock // code…" at bounding box center [314, 305] width 392 height 489
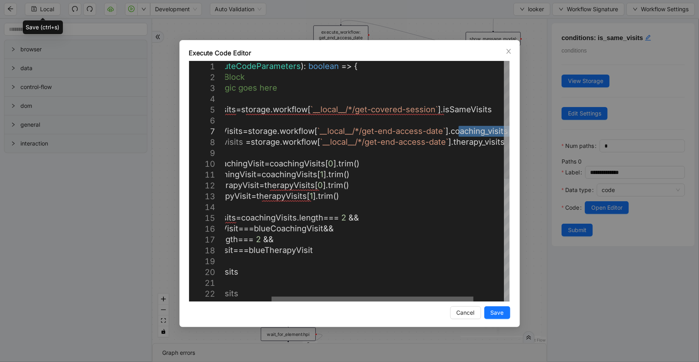
click at [272, 297] on div at bounding box center [373, 299] width 202 height 5
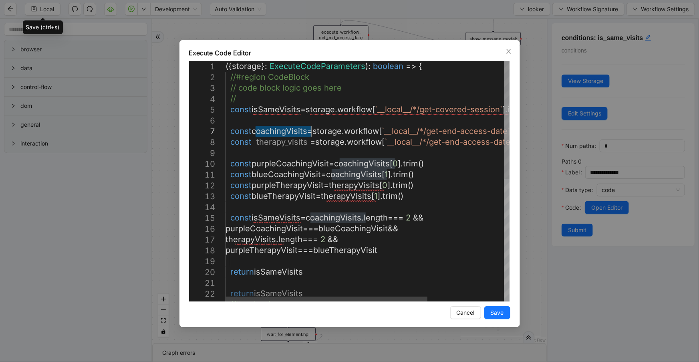
paste textarea "*"
click at [365, 164] on div "({ storage }: ExecuteCodeParameters ): boolean => { //#region CodeBlock // code…" at bounding box center [422, 305] width 392 height 489
paste textarea "*"
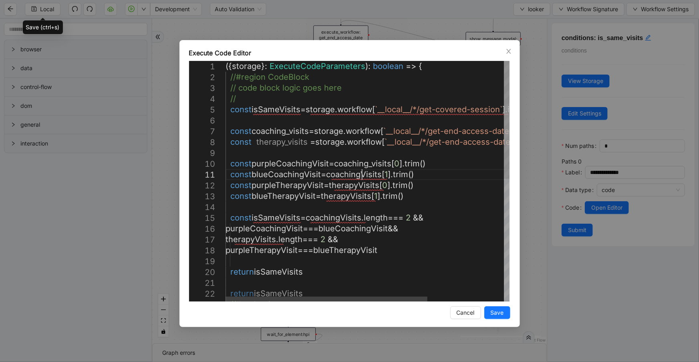
click at [361, 174] on div "({ storage }: ExecuteCodeParameters ): boolean => { //#region CodeBlock // code…" at bounding box center [422, 305] width 392 height 489
paste textarea "*"
click at [287, 141] on div "({ storage }: ExecuteCodeParameters ): boolean => { //#region CodeBlock // code…" at bounding box center [422, 305] width 392 height 489
click at [355, 189] on div "({ storage }: ExecuteCodeParameters ): boolean => { //#region CodeBlock // code…" at bounding box center [422, 305] width 392 height 489
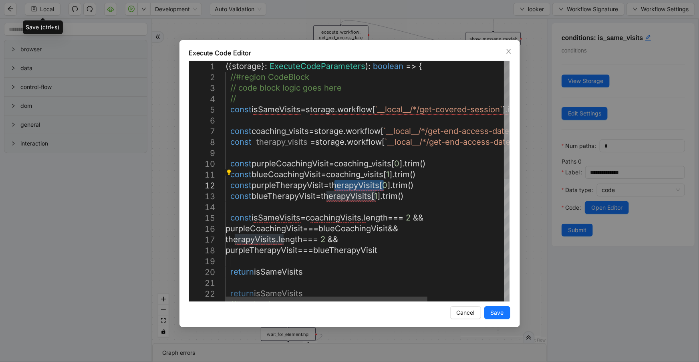
paste textarea "*"
click at [353, 194] on div "({ storage }: ExecuteCodeParameters ): boolean => { //#region CodeBlock // code…" at bounding box center [422, 305] width 392 height 489
paste textarea "*"
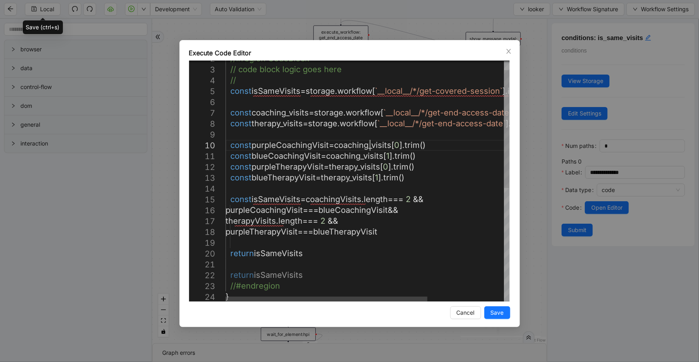
click at [371, 147] on div "//#region CodeBlock // code block logic goes here // const isSameVisits = stora…" at bounding box center [422, 286] width 392 height 489
click at [347, 202] on div "//#region CodeBlock // code block logic goes here // const isSameVisits = stora…" at bounding box center [422, 286] width 392 height 489
paste textarea "*"
click at [269, 121] on div "//#region CodeBlock // code block logic goes here // const isSameVisits = stora…" at bounding box center [422, 286] width 392 height 489
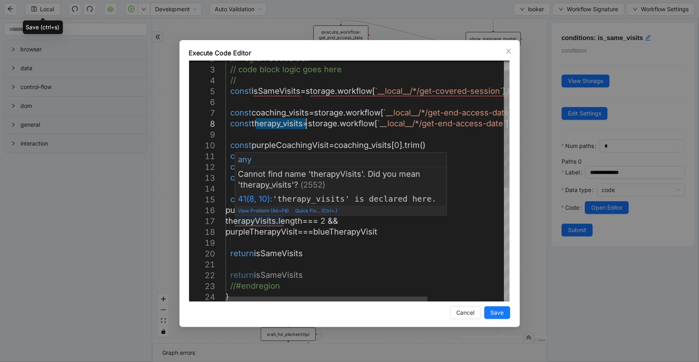
click at [263, 219] on div "//#region CodeBlock // code block logic goes here // const isSameVisits = stora…" at bounding box center [422, 286] width 392 height 489
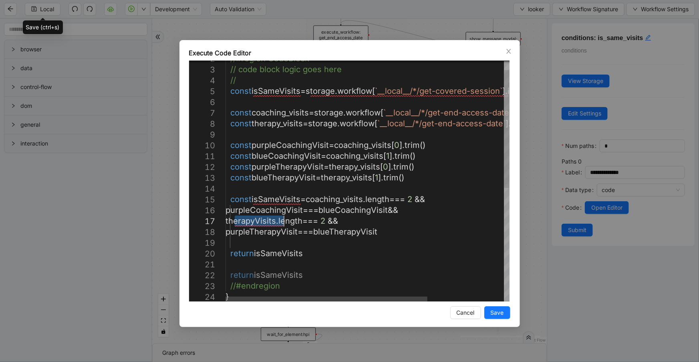
click at [263, 219] on div "//#region CodeBlock // code block logic goes here // const isSameVisits = stora…" at bounding box center [422, 286] width 392 height 489
paste textarea "*"
click at [230, 93] on div "//#region CodeBlock // code block logic goes here // const isSameVisits = stora…" at bounding box center [422, 286] width 392 height 489
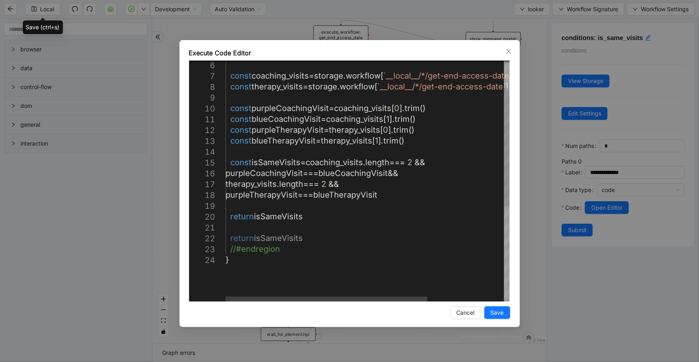
scroll to position [43, 101]
drag, startPoint x: 317, startPoint y: 241, endPoint x: 198, endPoint y: 243, distance: 119.4
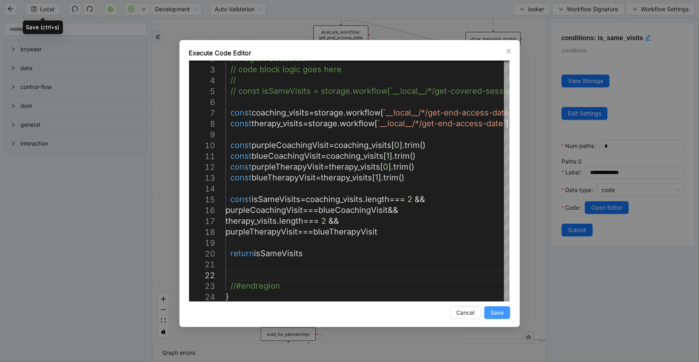
type textarea "**********"
click at [492, 313] on span "Save" at bounding box center [497, 312] width 13 height 9
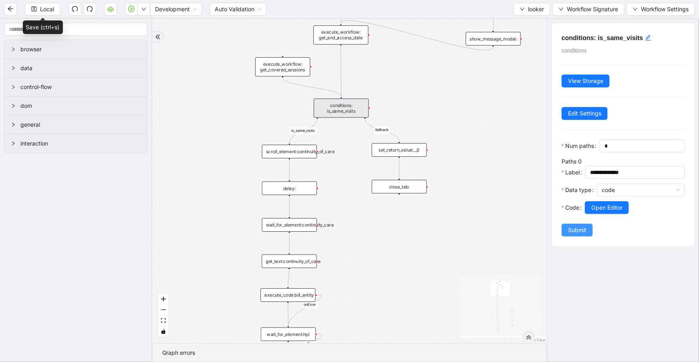
click at [577, 236] on button "Submit" at bounding box center [577, 230] width 31 height 13
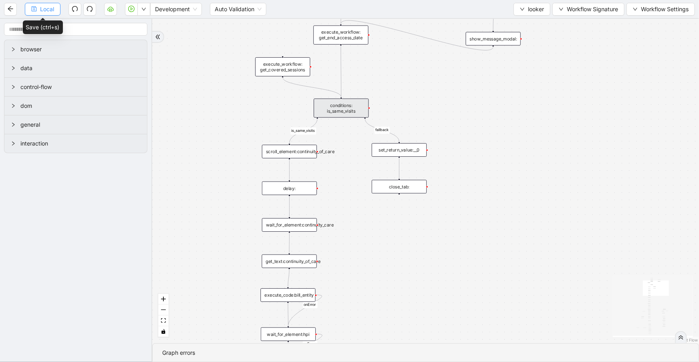
click at [48, 12] on span "Local" at bounding box center [47, 9] width 14 height 9
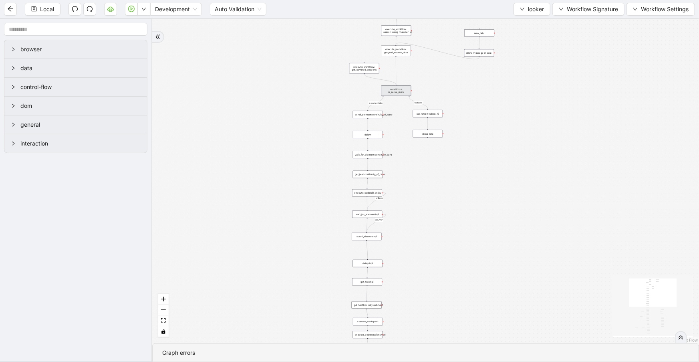
drag, startPoint x: 371, startPoint y: 241, endPoint x: 421, endPoint y: 172, distance: 85.0
click at [421, 172] on div "fallback is_same_visits 3e13ccc2_230e_41ff_b0ca_9cb496d9165b fallback onError o…" at bounding box center [425, 181] width 547 height 324
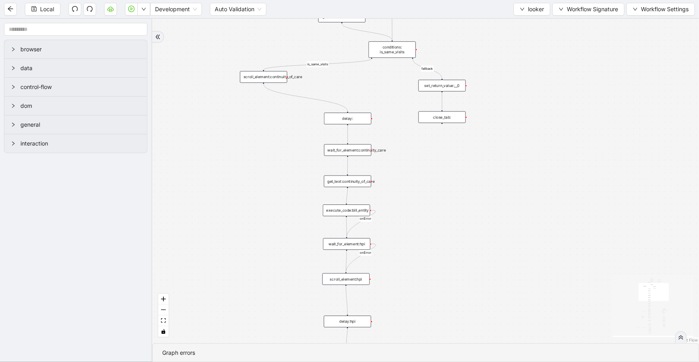
drag, startPoint x: 349, startPoint y: 88, endPoint x: 265, endPoint y: 78, distance: 84.8
click at [265, 78] on div "scroll_element:continuity_of_care" at bounding box center [263, 77] width 47 height 12
drag, startPoint x: 333, startPoint y: 121, endPoint x: 251, endPoint y: 103, distance: 84.4
click at [251, 103] on div "delay:" at bounding box center [263, 101] width 47 height 12
drag, startPoint x: 338, startPoint y: 152, endPoint x: 257, endPoint y: 132, distance: 83.8
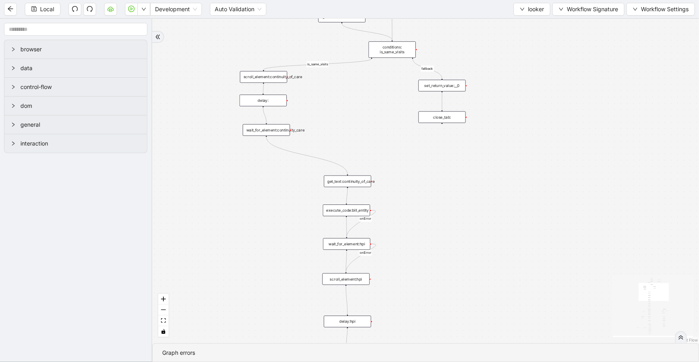
click at [257, 132] on div "wait_for_element:continuity_care" at bounding box center [266, 130] width 47 height 12
drag, startPoint x: 345, startPoint y: 182, endPoint x: 260, endPoint y: 161, distance: 86.9
click at [260, 161] on div "get_text:continuity_of_care" at bounding box center [263, 160] width 47 height 12
drag, startPoint x: 372, startPoint y: 58, endPoint x: 344, endPoint y: 202, distance: 146.9
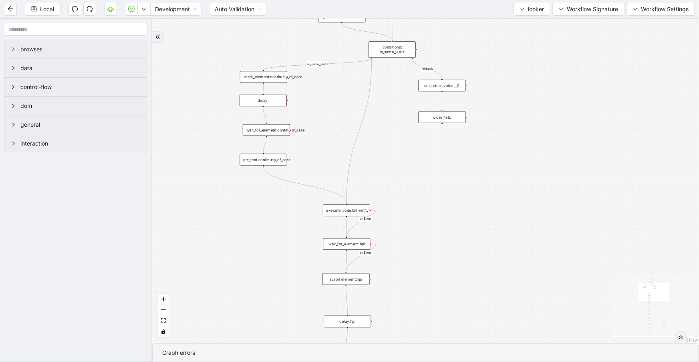
click at [355, 61] on div "fallback is_same_visits 3e13ccc2_230e_41ff_b0ca_9cb496d9165b fallback onError o…" at bounding box center [425, 181] width 547 height 324
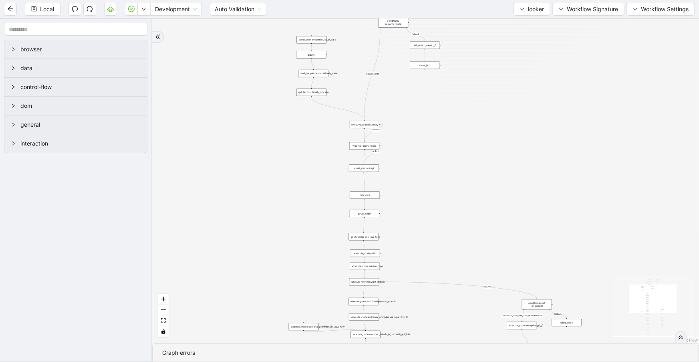
drag, startPoint x: 458, startPoint y: 224, endPoint x: 475, endPoint y: 138, distance: 88.3
click at [475, 138] on div "fallback 3e13ccc2_230e_41ff_b0ca_9cb496d9165b fallback onError onError onError …" at bounding box center [425, 181] width 547 height 324
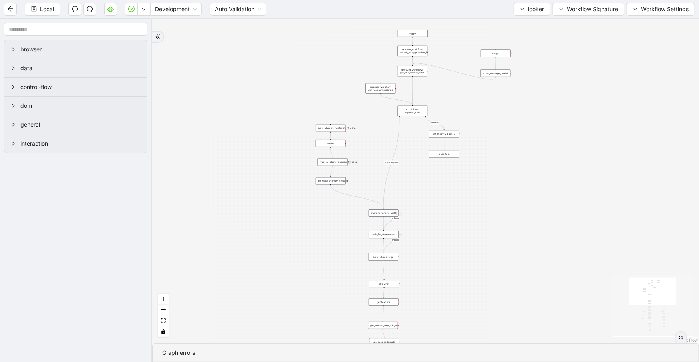
drag, startPoint x: 438, startPoint y: 126, endPoint x: 369, endPoint y: 139, distance: 70.2
click at [451, 207] on div "fallback 3e13ccc2_230e_41ff_b0ca_9cb496d9165b fallback onError onError onError …" at bounding box center [425, 181] width 547 height 324
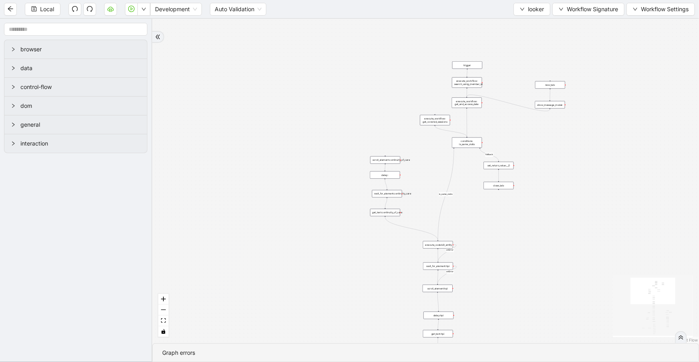
drag, startPoint x: 283, startPoint y: 115, endPoint x: 337, endPoint y: 145, distance: 61.3
click at [339, 146] on div "fallback 3e13ccc2_230e_41ff_b0ca_9cb496d9165b fallback onError onError onError …" at bounding box center [425, 181] width 547 height 324
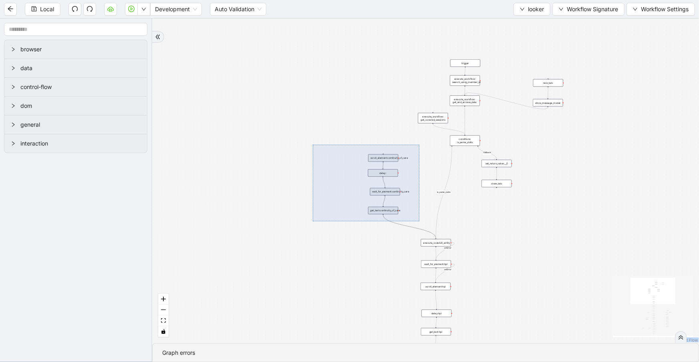
drag, startPoint x: 313, startPoint y: 145, endPoint x: 420, endPoint y: 221, distance: 131.2
click at [420, 221] on div "fallback 3e13ccc2_230e_41ff_b0ca_9cb496d9165b fallback onError onError onError …" at bounding box center [425, 181] width 547 height 324
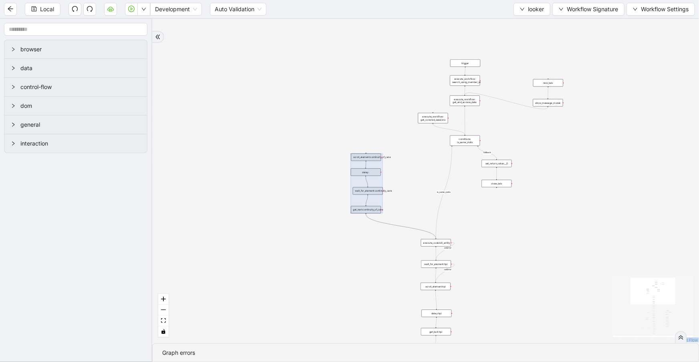
drag, startPoint x: 373, startPoint y: 193, endPoint x: 356, endPoint y: 192, distance: 17.3
click at [356, 192] on div at bounding box center [367, 183] width 32 height 60
click at [497, 219] on div "fallback 3e13ccc2_230e_41ff_b0ca_9cb496d9165b fallback onError onError onError …" at bounding box center [425, 181] width 547 height 324
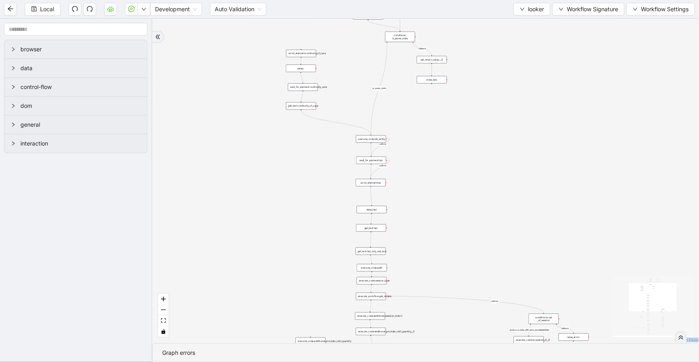
drag, startPoint x: 497, startPoint y: 234, endPoint x: 402, endPoint y: 114, distance: 153.4
click at [419, 119] on div "fallback 3e13ccc2_230e_41ff_b0ca_9cb496d9165b fallback onError onError onError …" at bounding box center [425, 181] width 547 height 324
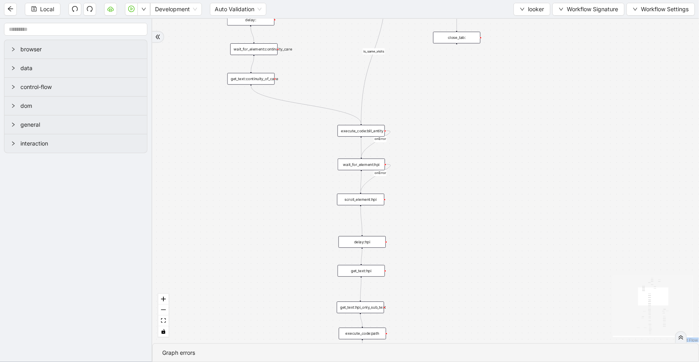
click at [357, 130] on div "execute_code:bill_entity" at bounding box center [361, 131] width 47 height 12
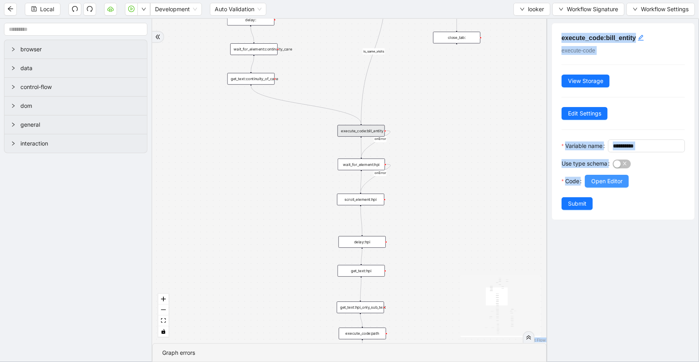
click at [617, 186] on span "Open Editor" at bounding box center [607, 181] width 31 height 9
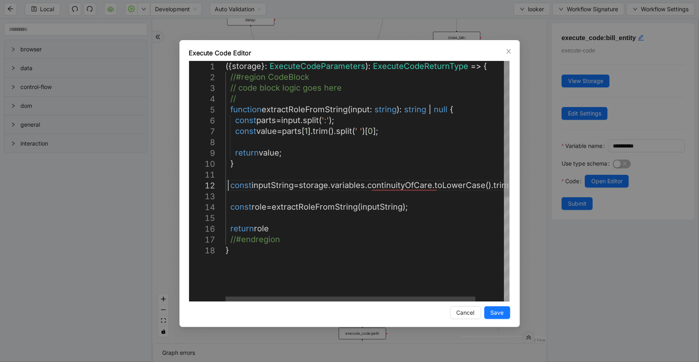
scroll to position [0, 0]
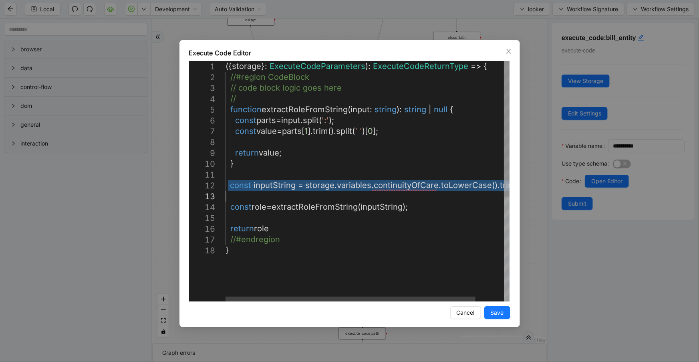
drag, startPoint x: 228, startPoint y: 186, endPoint x: 522, endPoint y: 192, distance: 293.8
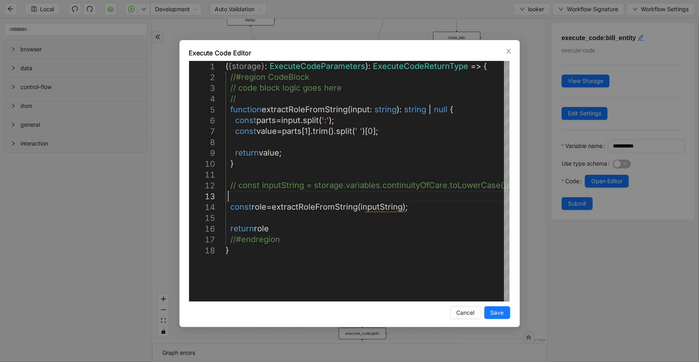
scroll to position [22, 8]
paste textarea "**********"
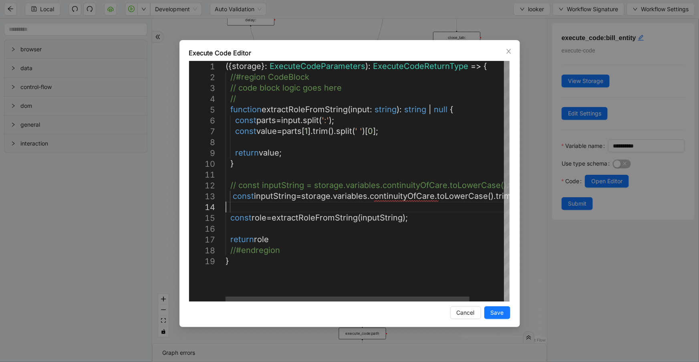
click at [355, 193] on div "({ storage }: ExecuteCodeParameters ): ExecuteCodeReturnType => { //#region Cod…" at bounding box center [388, 278] width 324 height 435
click at [281, 297] on div at bounding box center [313, 299] width 174 height 5
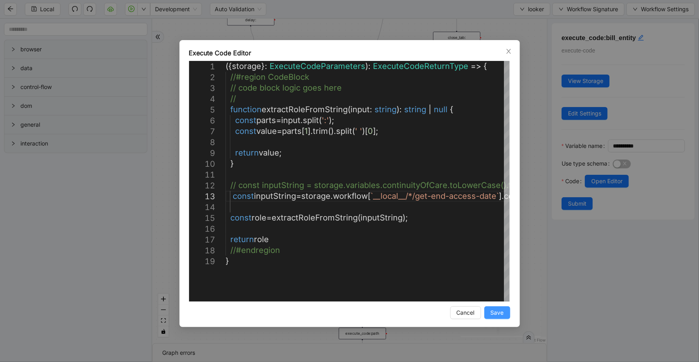
type textarea "**********"
click at [493, 312] on span "Save" at bounding box center [497, 312] width 13 height 9
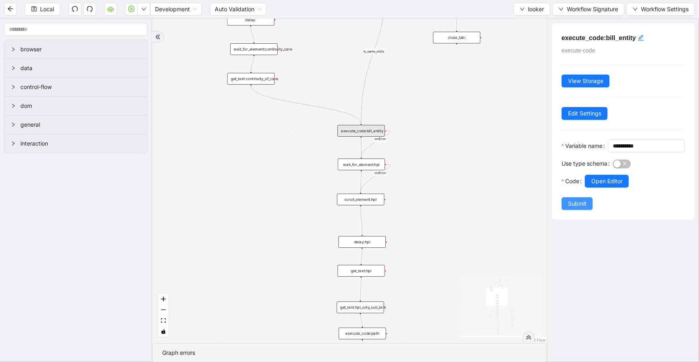
click at [573, 208] on span "Submit" at bounding box center [577, 203] width 18 height 9
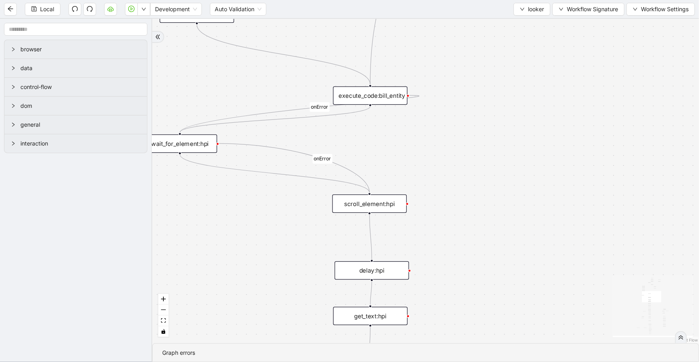
drag, startPoint x: 363, startPoint y: 155, endPoint x: 172, endPoint y: 150, distance: 190.8
click at [172, 150] on div "wait_for_element:hpi" at bounding box center [180, 143] width 75 height 18
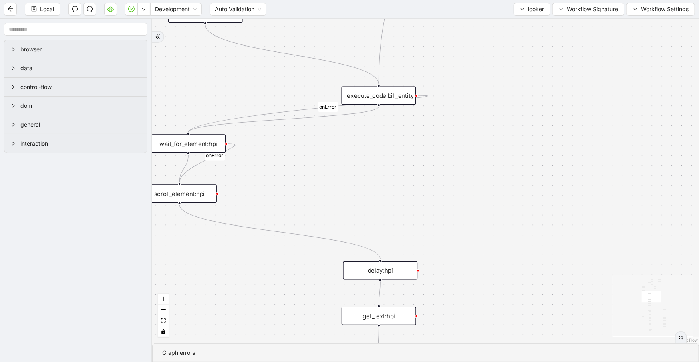
drag, startPoint x: 321, startPoint y: 202, endPoint x: 164, endPoint y: 195, distance: 158.1
click at [164, 195] on div "scroll_element:hpi" at bounding box center [179, 193] width 75 height 18
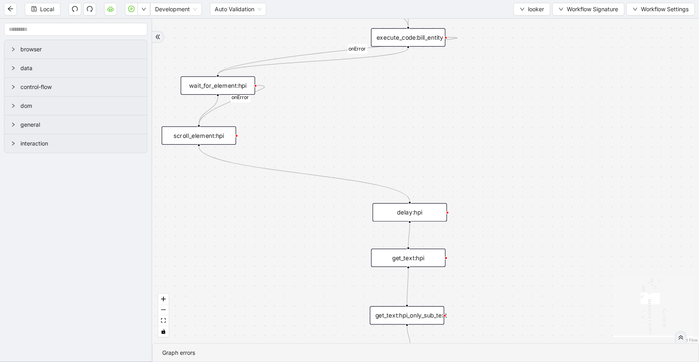
drag, startPoint x: 323, startPoint y: 196, endPoint x: 355, endPoint y: 151, distance: 54.8
click at [345, 137] on div "fallback 3e13ccc2_230e_41ff_b0ca_9cb496d9165b fallback onError onError onError …" at bounding box center [425, 181] width 547 height 324
drag, startPoint x: 400, startPoint y: 206, endPoint x: 188, endPoint y: 194, distance: 213.1
click at [188, 194] on div "delay:hpi" at bounding box center [197, 200] width 75 height 18
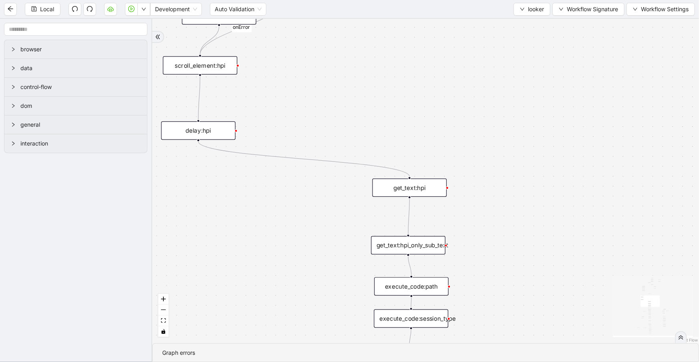
drag, startPoint x: 430, startPoint y: 192, endPoint x: 431, endPoint y: 129, distance: 62.9
click at [431, 129] on div "fallback 3e13ccc2_230e_41ff_b0ca_9cb496d9165b fallback onError onError onError …" at bounding box center [425, 181] width 547 height 324
drag, startPoint x: 424, startPoint y: 187, endPoint x: 215, endPoint y: 184, distance: 209.6
click at [215, 184] on div "get_text:hpi" at bounding box center [200, 185] width 75 height 18
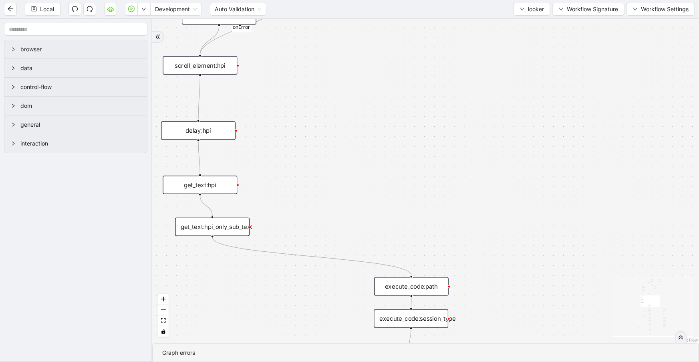
drag, startPoint x: 416, startPoint y: 244, endPoint x: 217, endPoint y: 225, distance: 200.1
click at [217, 226] on div "get_text:hpi_only_sub_text" at bounding box center [212, 227] width 75 height 18
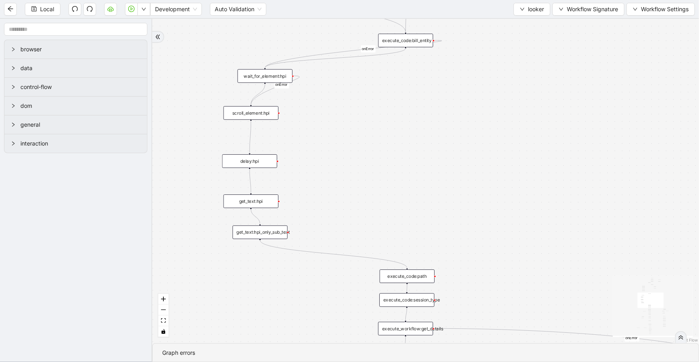
drag, startPoint x: 395, startPoint y: 172, endPoint x: 396, endPoint y: 192, distance: 20.5
click at [396, 192] on div "fallback 3e13ccc2_230e_41ff_b0ca_9cb496d9165b fallback onError onError onError …" at bounding box center [425, 181] width 547 height 324
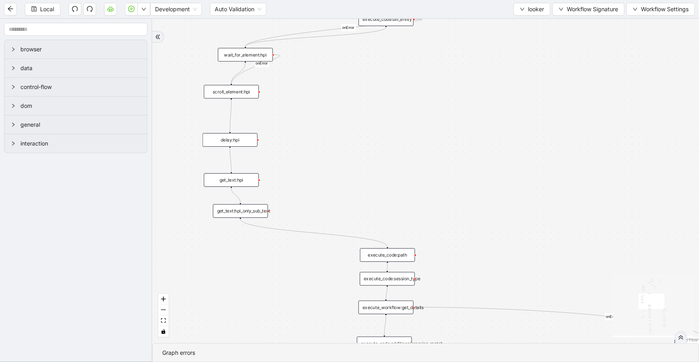
drag, startPoint x: 399, startPoint y: 212, endPoint x: 373, endPoint y: 115, distance: 99.9
click at [371, 178] on div "fallback 3e13ccc2_230e_41ff_b0ca_9cb496d9165b fallback onError onError onError …" at bounding box center [425, 181] width 547 height 324
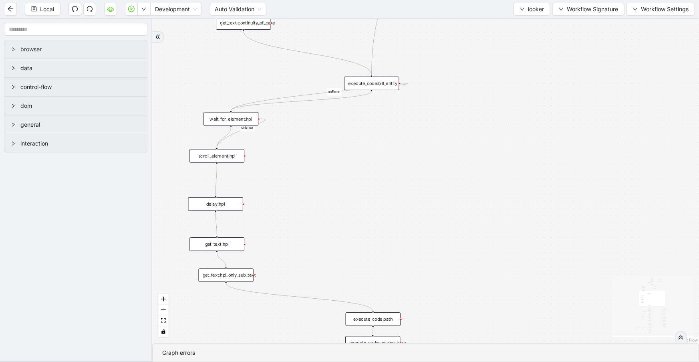
drag, startPoint x: 380, startPoint y: 120, endPoint x: 370, endPoint y: 116, distance: 10.6
click at [375, 133] on div "fallback 3e13ccc2_230e_41ff_b0ca_9cb496d9165b fallback onError onError onError …" at bounding box center [425, 181] width 547 height 324
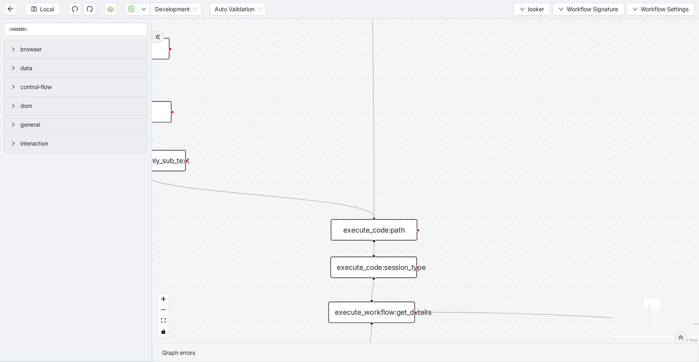
drag, startPoint x: 372, startPoint y: 84, endPoint x: 373, endPoint y: 214, distance: 130.2
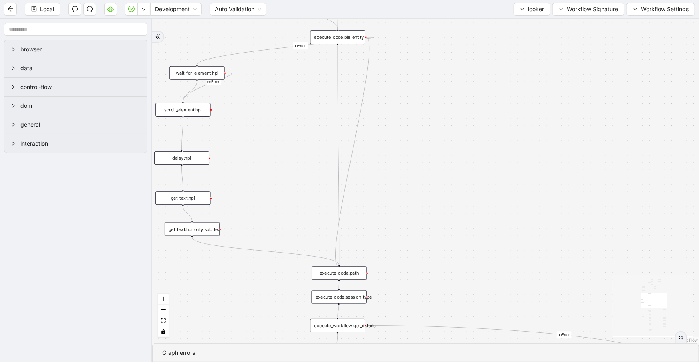
drag, startPoint x: 366, startPoint y: 37, endPoint x: 339, endPoint y: 268, distance: 232.0
click at [339, 266] on div at bounding box center [339, 266] width 2 height 2
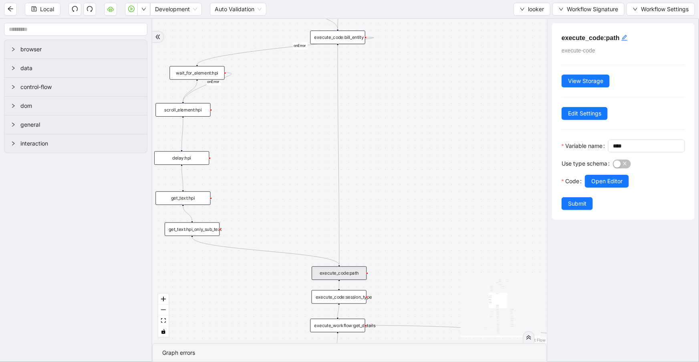
click at [300, 255] on icon "Edge from get_text:hpi_only_sub_text to execute_code:path" at bounding box center [265, 251] width 147 height 28
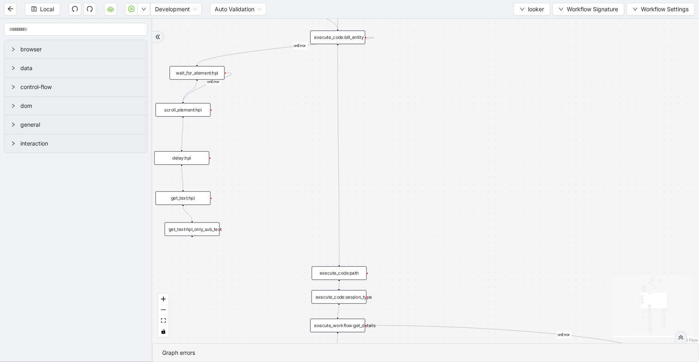
click at [259, 51] on icon "Edge from execute_code:bill_entity to wait_for_element:hpi" at bounding box center [285, 50] width 177 height 27
drag, startPoint x: 367, startPoint y: 38, endPoint x: 339, endPoint y: 264, distance: 227.8
click at [48, 14] on button "Local" at bounding box center [43, 9] width 36 height 13
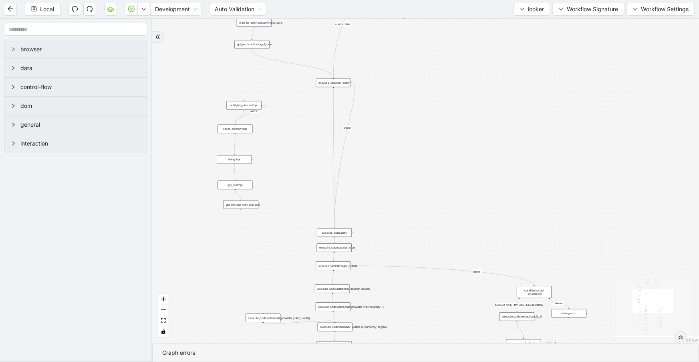
drag, startPoint x: 372, startPoint y: 196, endPoint x: 361, endPoint y: 103, distance: 94.0
click at [361, 103] on div "fallback 3e13ccc2_230e_41ff_b0ca_9cb496d9165b fallback onError onError onError …" at bounding box center [425, 181] width 547 height 324
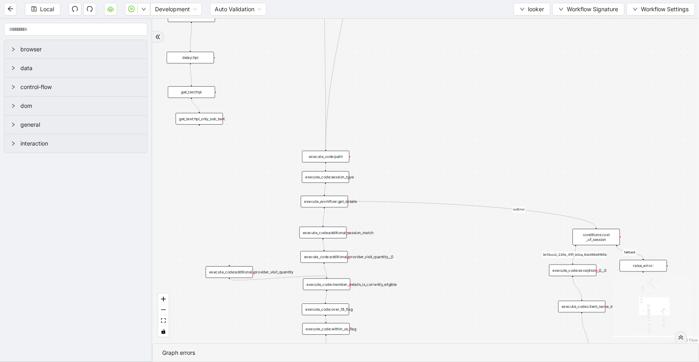
click at [328, 159] on div "execute_code:path" at bounding box center [325, 157] width 47 height 12
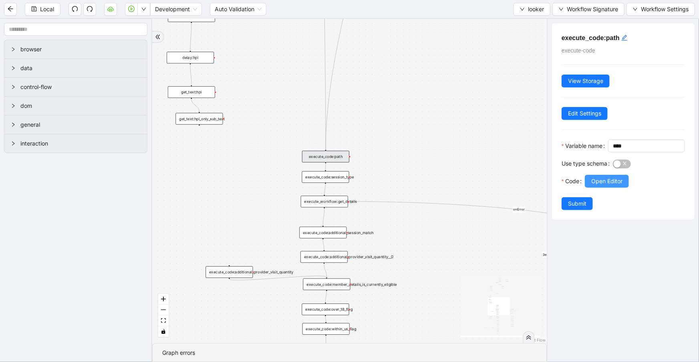
click at [607, 186] on span "Open Editor" at bounding box center [607, 181] width 31 height 9
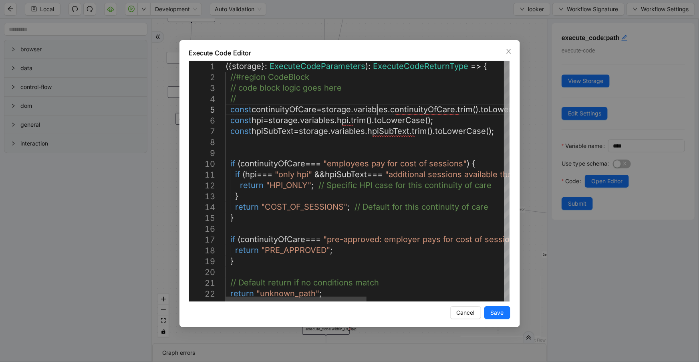
scroll to position [0, 0]
click at [375, 112] on div "({ storage }: ExecuteCodeParameters ): ExecuteCodeReturnType => { //#region Cod…" at bounding box center [506, 311] width 560 height 500
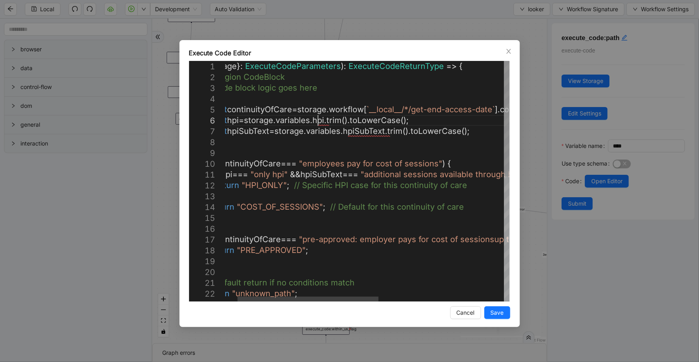
click at [320, 120] on div "({ storage }: ExecuteCodeParameters ): ExecuteCodeReturnType => { //#region Cod…" at bounding box center [481, 311] width 560 height 500
drag, startPoint x: 317, startPoint y: 121, endPoint x: 364, endPoint y: 123, distance: 47.0
click at [301, 122] on div "({ storage }: ExecuteCodeParameters ): ExecuteCodeReturnType => { //#region Cod…" at bounding box center [481, 311] width 560 height 500
paste textarea "**********"
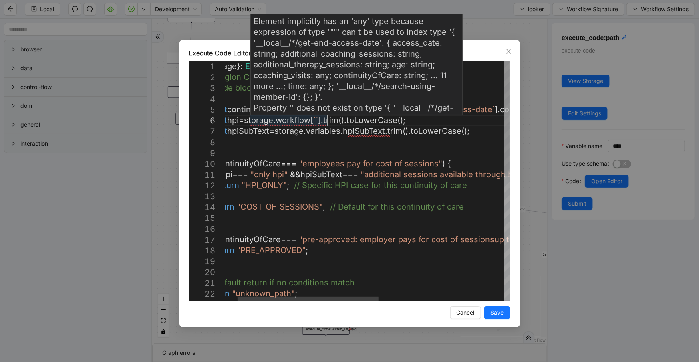
click at [322, 120] on div "({ storage }: ExecuteCodeParameters ): ExecuteCodeReturnType => { //#region Cod…" at bounding box center [481, 311] width 560 height 500
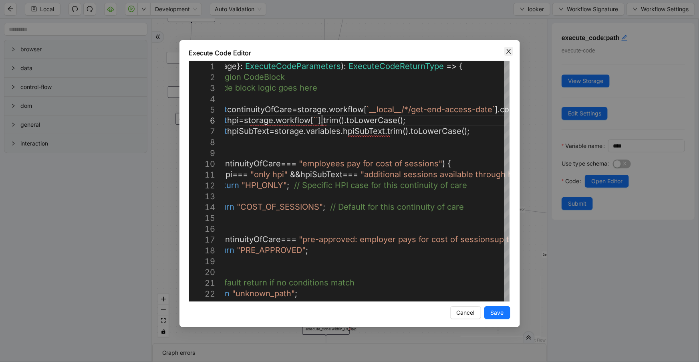
click at [509, 49] on icon "close" at bounding box center [509, 51] width 6 height 6
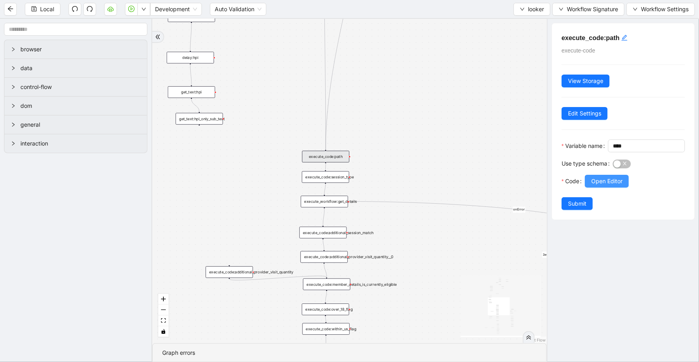
click at [616, 186] on span "Open Editor" at bounding box center [607, 181] width 31 height 9
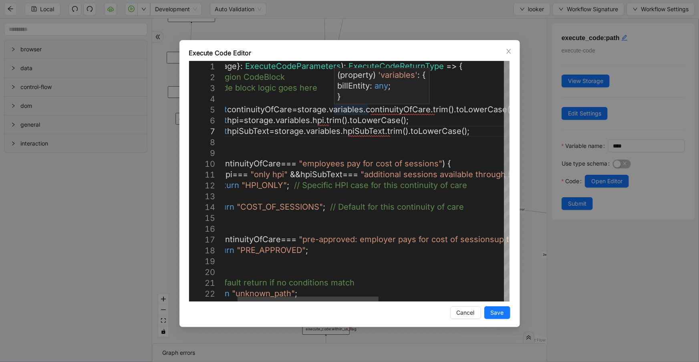
click at [364, 109] on div "({ storage }: ExecuteCodeParameters ): ExecuteCodeReturnType => { //#region Cod…" at bounding box center [481, 311] width 560 height 500
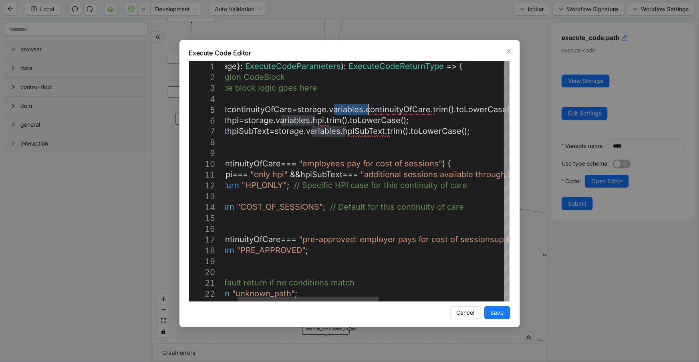
click at [364, 109] on div "({ storage }: ExecuteCodeParameters ): ExecuteCodeReturnType => { //#region Cod…" at bounding box center [481, 311] width 560 height 500
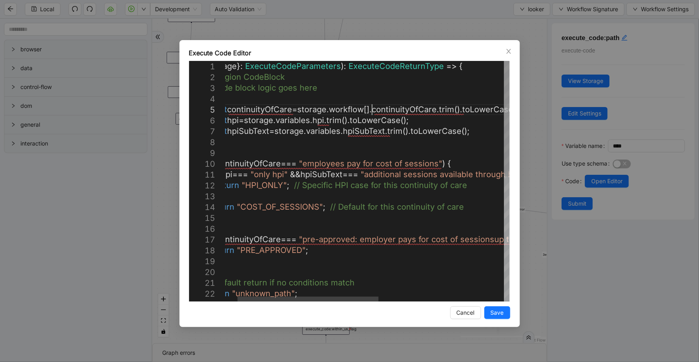
scroll to position [52, 217]
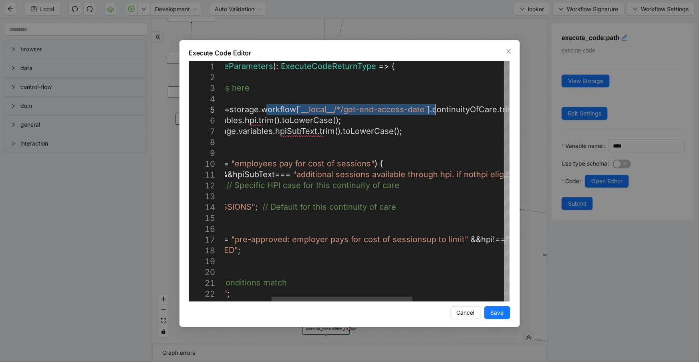
drag, startPoint x: 334, startPoint y: 109, endPoint x: 435, endPoint y: 108, distance: 101.0
click at [404, 141] on div "({ storage }: ExecuteCodeParameters ): ExecuteCodeReturnType => { //#region Cod…" at bounding box center [413, 311] width 560 height 500
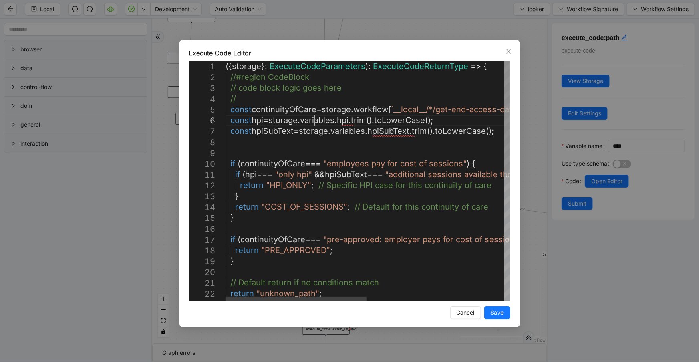
click at [313, 121] on div "({ storage }: ExecuteCodeParameters ): ExecuteCodeReturnType => { //#region Cod…" at bounding box center [506, 311] width 560 height 500
paste textarea "**********"
click at [351, 132] on div "({ storage }: ExecuteCodeParameters ): ExecuteCodeReturnType => { //#region Cod…" at bounding box center [506, 311] width 560 height 500
paste textarea "**********"
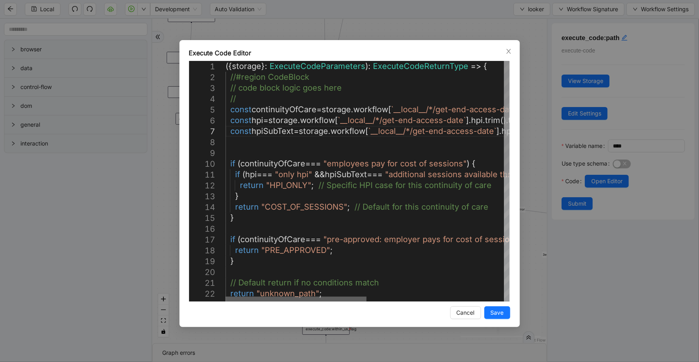
click at [337, 297] on div at bounding box center [296, 299] width 141 height 5
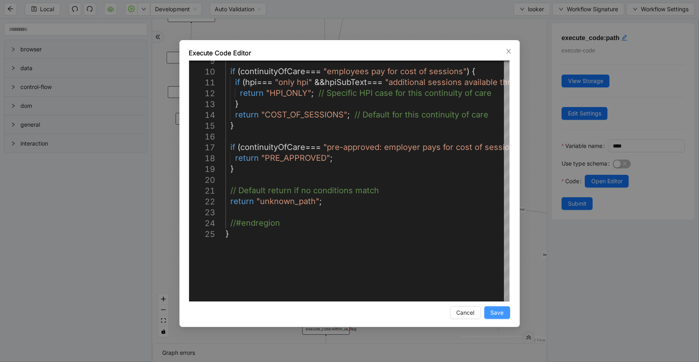
type textarea "**********"
click at [502, 306] on button "Save" at bounding box center [498, 312] width 26 height 13
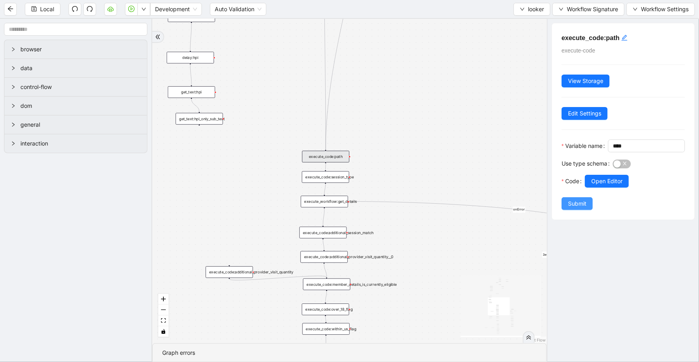
click at [578, 208] on span "Submit" at bounding box center [577, 203] width 18 height 9
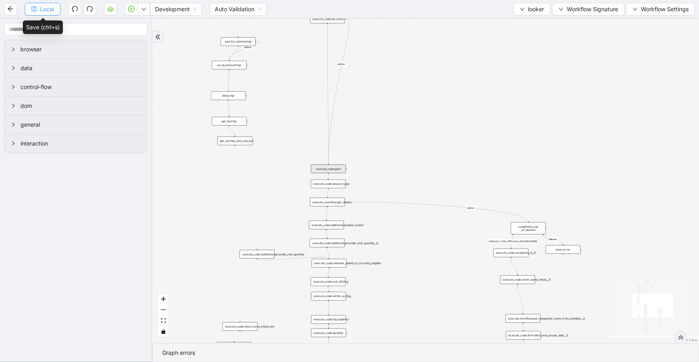
click at [53, 14] on button "Local" at bounding box center [43, 9] width 36 height 13
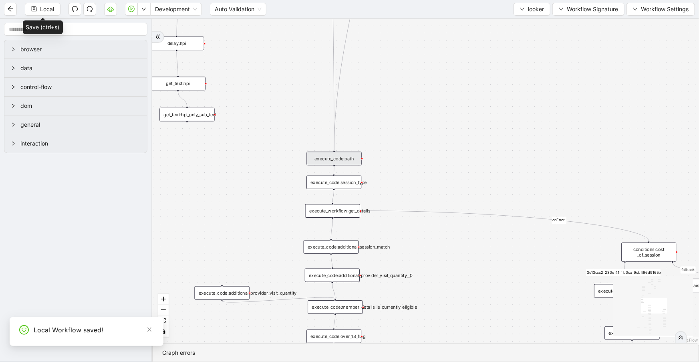
click at [320, 187] on div "execute_code:session_type" at bounding box center [334, 183] width 55 height 14
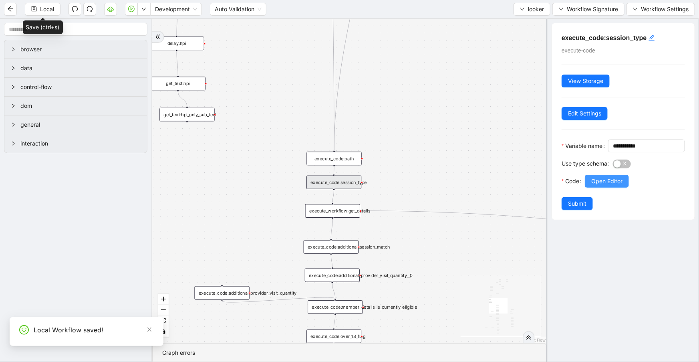
click at [625, 188] on button "Open Editor" at bounding box center [607, 181] width 44 height 13
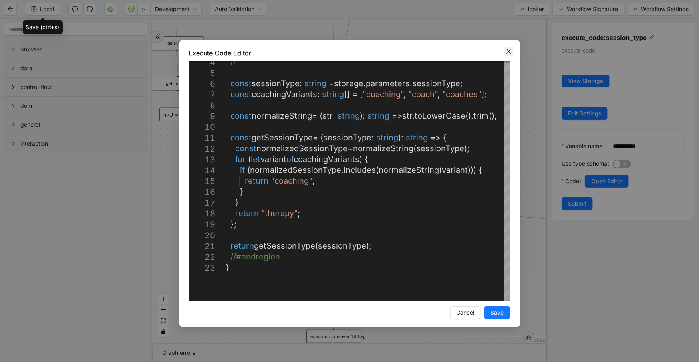
click at [506, 52] on icon "close" at bounding box center [509, 51] width 6 height 6
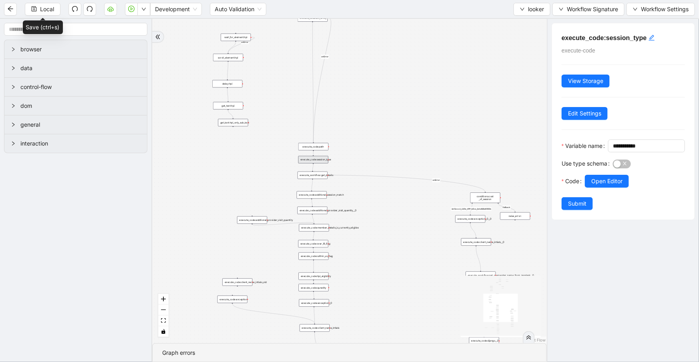
drag, startPoint x: 414, startPoint y: 236, endPoint x: 339, endPoint y: 181, distance: 94.0
click at [354, 188] on div "fallback 3e13ccc2_230e_41ff_b0ca_9cb496d9165b fallback onError onError onError …" at bounding box center [349, 181] width 395 height 324
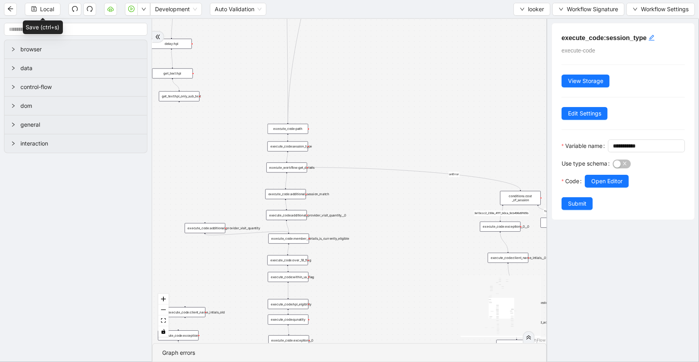
click at [297, 166] on div "execute_workflow:get_details" at bounding box center [286, 167] width 40 height 10
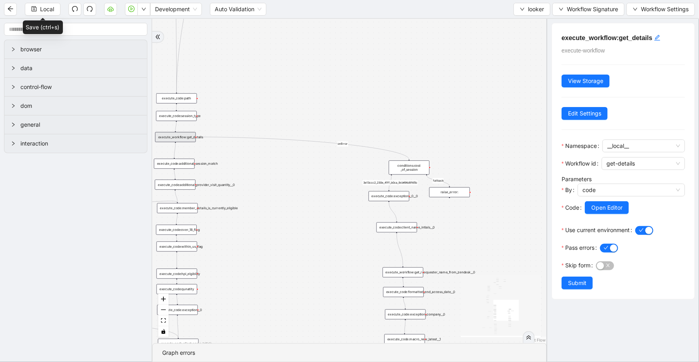
drag, startPoint x: 410, startPoint y: 211, endPoint x: 316, endPoint y: 183, distance: 98.2
click at [316, 183] on div "fallback 3e13ccc2_230e_41ff_b0ca_9cb496d9165b fallback onError onError onError …" at bounding box center [349, 181] width 395 height 324
click at [425, 171] on div "conditions:cost _of_session" at bounding box center [409, 167] width 40 height 14
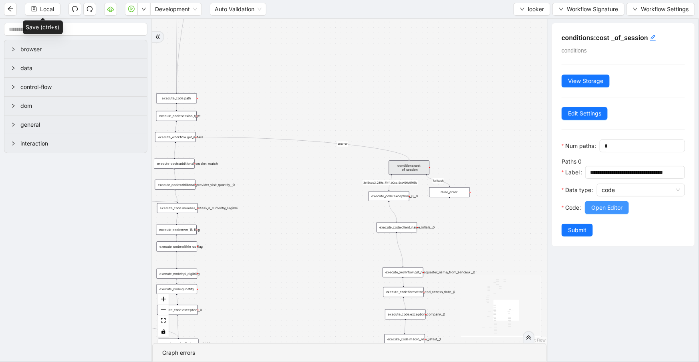
click at [613, 212] on span "Open Editor" at bounding box center [607, 207] width 31 height 9
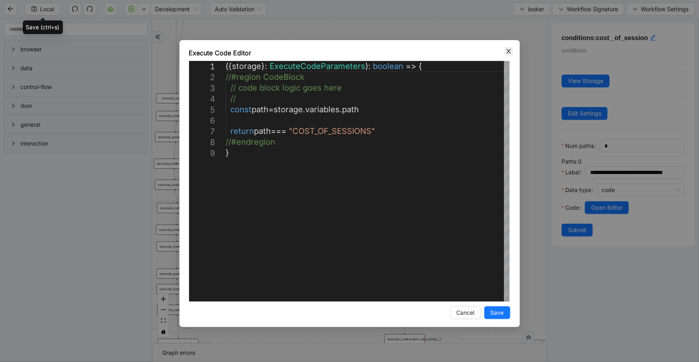
click at [509, 52] on icon "close" at bounding box center [509, 51] width 4 height 5
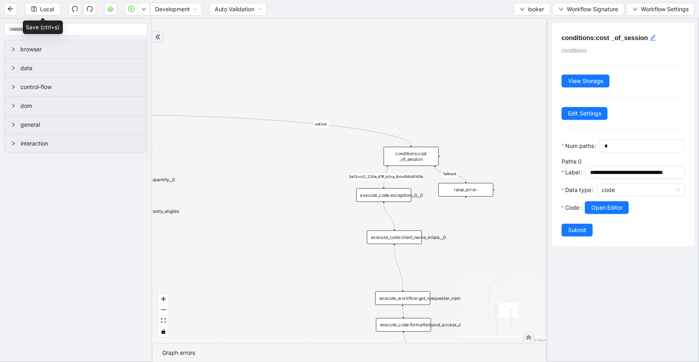
click at [404, 199] on div "execute_code:exception__0__0" at bounding box center [384, 195] width 55 height 14
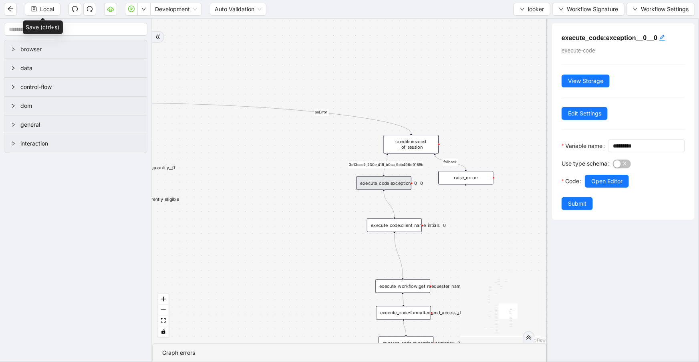
drag, startPoint x: 473, startPoint y: 246, endPoint x: 473, endPoint y: 232, distance: 13.2
click at [473, 232] on div "fallback 3e13ccc2_230e_41ff_b0ca_9cb496d9165b fallback onError onError onError …" at bounding box center [349, 181] width 395 height 324
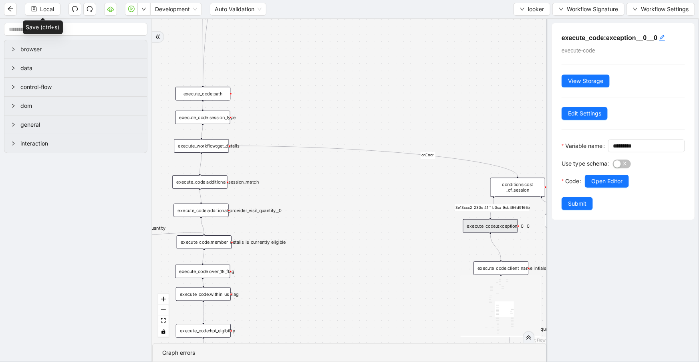
drag, startPoint x: 302, startPoint y: 161, endPoint x: 335, endPoint y: 172, distance: 34.2
click at [367, 186] on div "fallback 3e13ccc2_230e_41ff_b0ca_9cb496d9165b fallback onError onError onError …" at bounding box center [349, 181] width 395 height 324
click at [280, 147] on icon "Edge from execute_workflow:get_details to conditions:cost _of_session" at bounding box center [378, 162] width 287 height 30
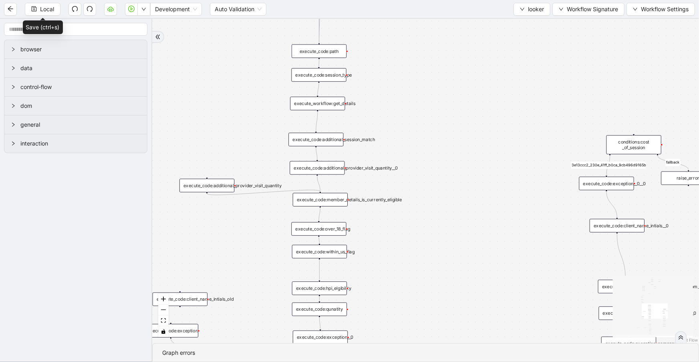
drag, startPoint x: 293, startPoint y: 151, endPoint x: 398, endPoint y: 109, distance: 112.9
click at [398, 109] on div "fallback 3e13ccc2_230e_41ff_b0ca_9cb496d9165b fallback onError onError is_same_…" at bounding box center [425, 181] width 547 height 324
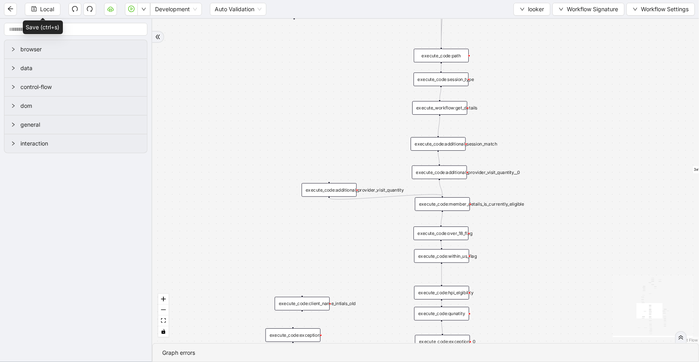
drag, startPoint x: 468, startPoint y: 127, endPoint x: 541, endPoint y: 126, distance: 73.3
click at [541, 126] on div "fallback 3e13ccc2_230e_41ff_b0ca_9cb496d9165b fallback onError onError is_same_…" at bounding box center [425, 181] width 547 height 324
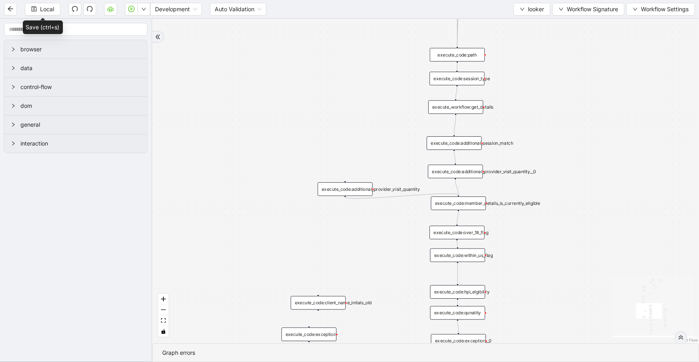
click at [392, 196] on icon "Edge from execute_code:additional_provider_visit_quantity to execute_code:membe…" at bounding box center [401, 196] width 113 height 5
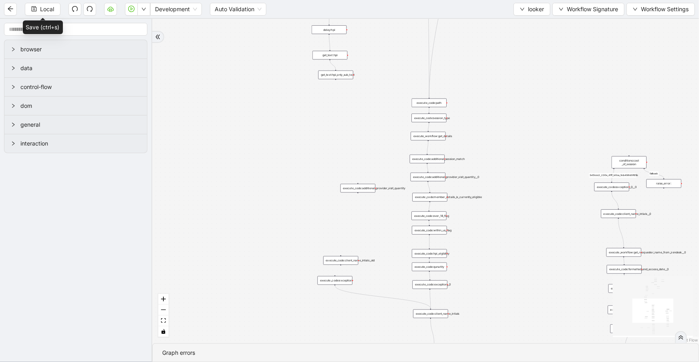
drag, startPoint x: 374, startPoint y: 228, endPoint x: 373, endPoint y: 192, distance: 35.3
click at [378, 209] on div "fallback 3e13ccc2_230e_41ff_b0ca_9cb496d9165b fallback onError onError is_same_…" at bounding box center [425, 181] width 547 height 324
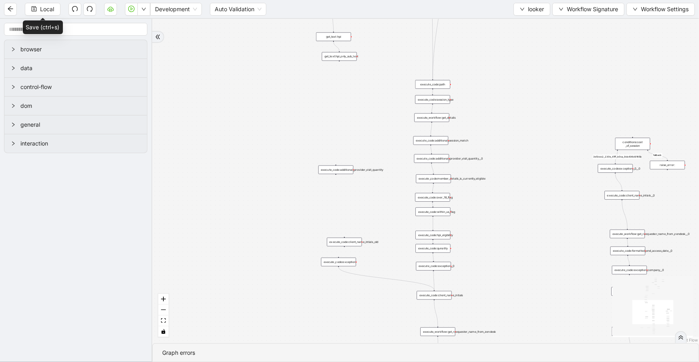
drag, startPoint x: 364, startPoint y: 172, endPoint x: 337, endPoint y: 172, distance: 27.7
click at [337, 172] on div "execute_code:additional_provider_visit_quantity" at bounding box center [336, 170] width 35 height 9
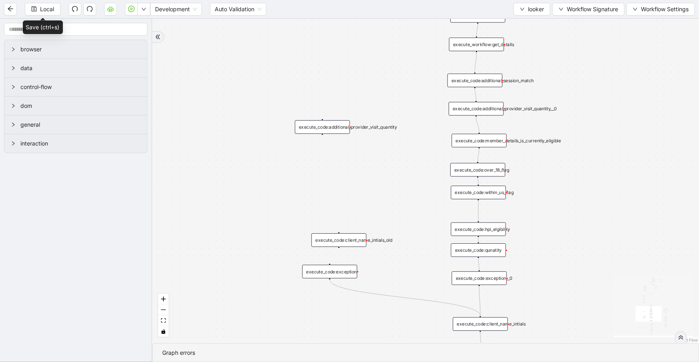
click at [360, 293] on icon "Edge from execute_code:exception to execute_code:client_name_intials" at bounding box center [405, 298] width 151 height 36
click at [361, 292] on icon "Edge from execute_code:exception to execute_code:client_name_intials" at bounding box center [405, 298] width 151 height 36
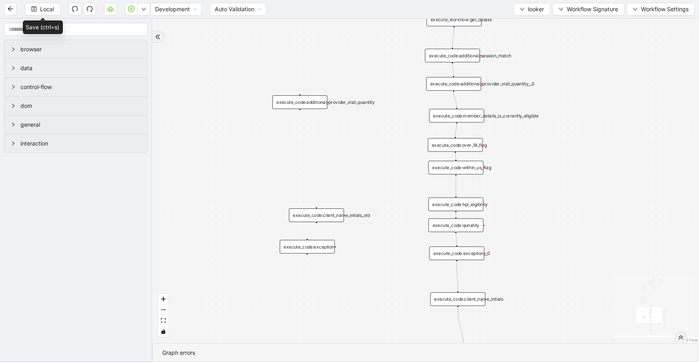
drag, startPoint x: 262, startPoint y: 101, endPoint x: 232, endPoint y: 30, distance: 77.4
click at [232, 22] on div "fallback 3e13ccc2_230e_41ff_b0ca_9cb496d9165b fallback onError onError is_same_…" at bounding box center [425, 181] width 547 height 324
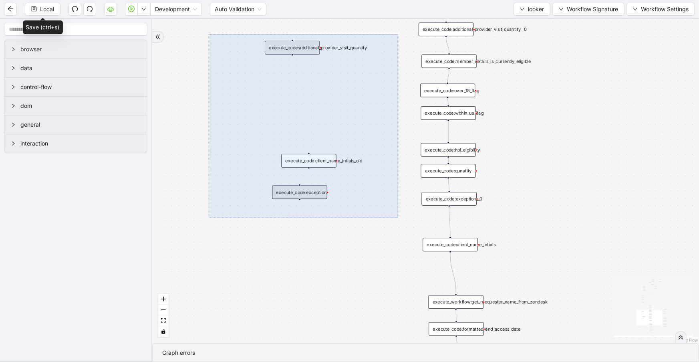
drag, startPoint x: 209, startPoint y: 34, endPoint x: 380, endPoint y: 230, distance: 260.1
click at [398, 218] on div "fallback 3e13ccc2_230e_41ff_b0ca_9cb496d9165b fallback onError onError is_same_…" at bounding box center [425, 181] width 547 height 324
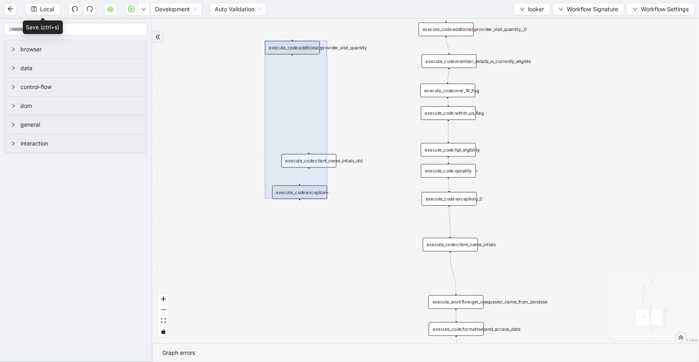
click at [378, 232] on div "fallback 3e13ccc2_230e_41ff_b0ca_9cb496d9165b fallback onError onError is_same_…" at bounding box center [425, 181] width 547 height 324
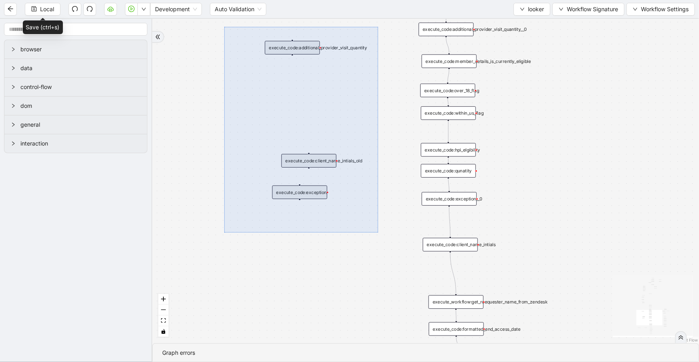
drag, startPoint x: 378, startPoint y: 232, endPoint x: 224, endPoint y: 27, distance: 256.8
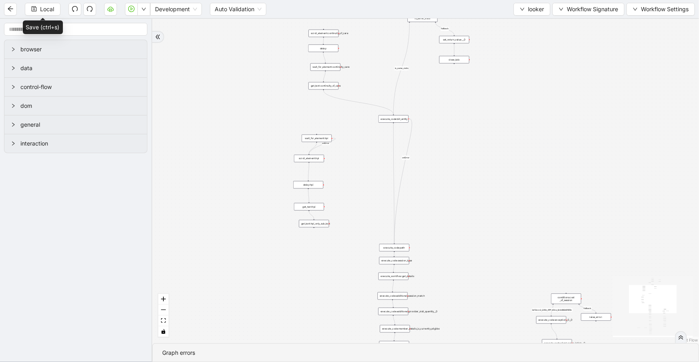
drag, startPoint x: 422, startPoint y: 120, endPoint x: 460, endPoint y: 348, distance: 230.7
click at [457, 357] on section "fallback 3e13ccc2_230e_41ff_b0ca_9cb496d9165b fallback onError onError is_same_…" at bounding box center [425, 190] width 547 height 343
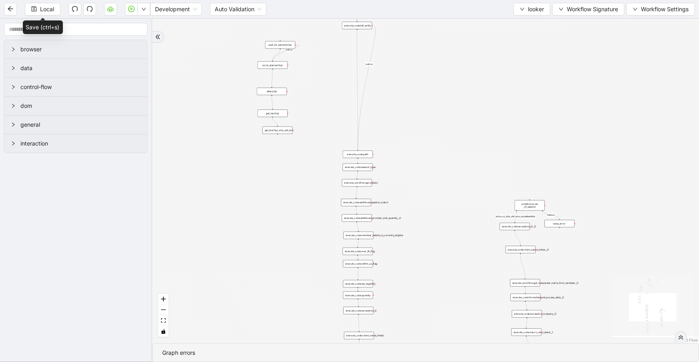
drag, startPoint x: 492, startPoint y: 278, endPoint x: 447, endPoint y: 46, distance: 236.3
click at [447, 46] on div "fallback 3e13ccc2_230e_41ff_b0ca_9cb496d9165b fallback onError onError is_same_…" at bounding box center [425, 181] width 547 height 324
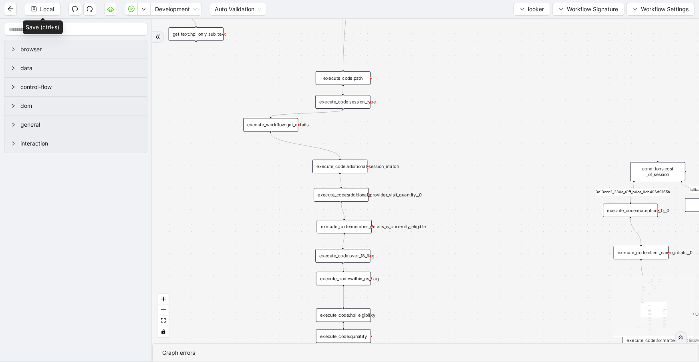
drag, startPoint x: 356, startPoint y: 128, endPoint x: 285, endPoint y: 123, distance: 71.2
click at [285, 123] on div "execute_workflow:get_details" at bounding box center [270, 125] width 55 height 14
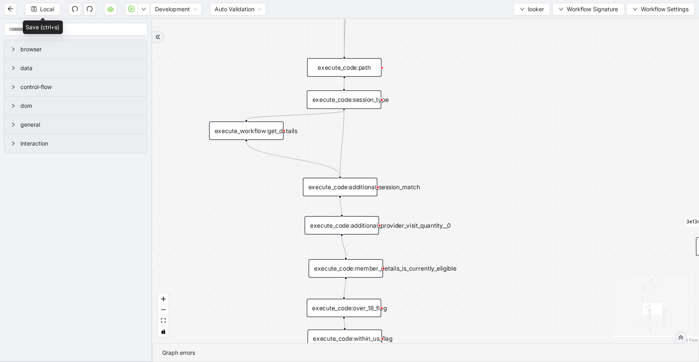
drag, startPoint x: 344, startPoint y: 109, endPoint x: 344, endPoint y: 176, distance: 67.7
click at [344, 176] on div "fallback 3e13ccc2_230e_41ff_b0ca_9cb496d9165b fallback onError onError is_same_…" at bounding box center [425, 181] width 547 height 324
click at [340, 180] on div "execute_code:additional_session_match" at bounding box center [340, 187] width 75 height 18
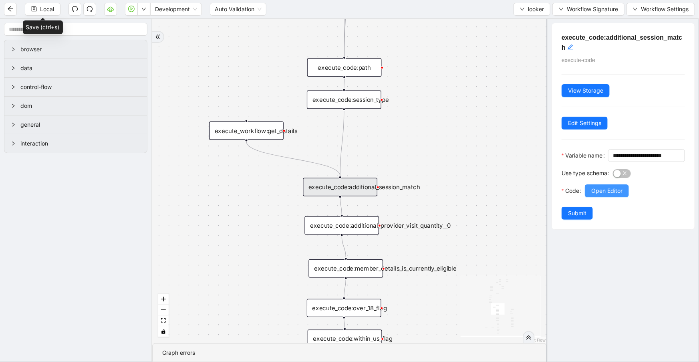
click at [600, 195] on span "Open Editor" at bounding box center [607, 190] width 31 height 9
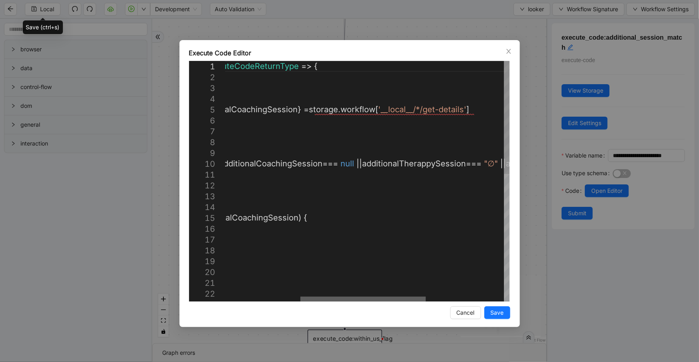
click at [416, 297] on div at bounding box center [363, 299] width 125 height 5
drag, startPoint x: 346, startPoint y: 106, endPoint x: 487, endPoint y: 113, distance: 140.8
paste textarea "********"
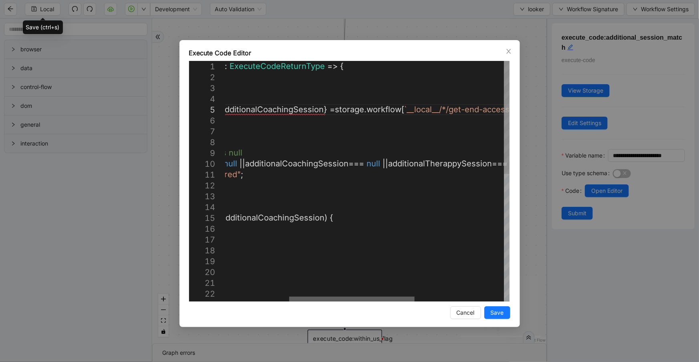
click at [353, 297] on div at bounding box center [351, 299] width 125 height 5
click at [507, 49] on icon "close" at bounding box center [509, 51] width 6 height 6
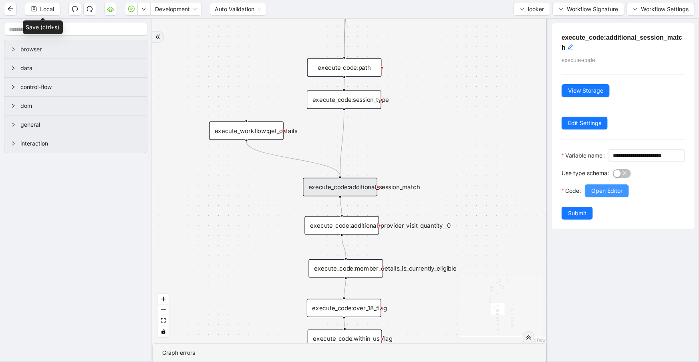
click at [612, 195] on span "Open Editor" at bounding box center [607, 190] width 31 height 9
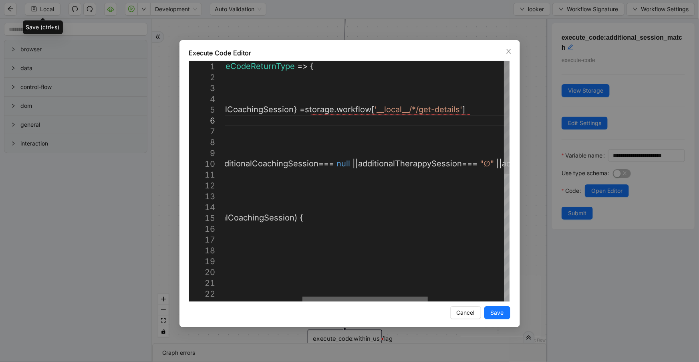
click at [397, 297] on div at bounding box center [365, 299] width 125 height 5
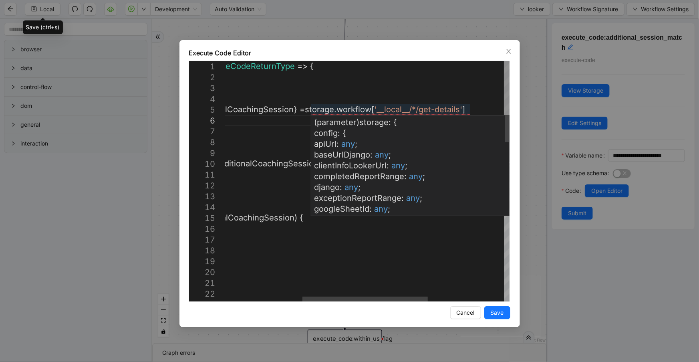
scroll to position [0, 0]
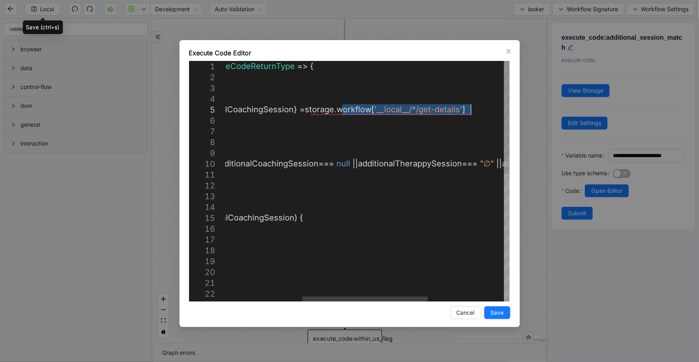
drag, startPoint x: 341, startPoint y: 107, endPoint x: 482, endPoint y: 107, distance: 141.1
paste textarea "********"
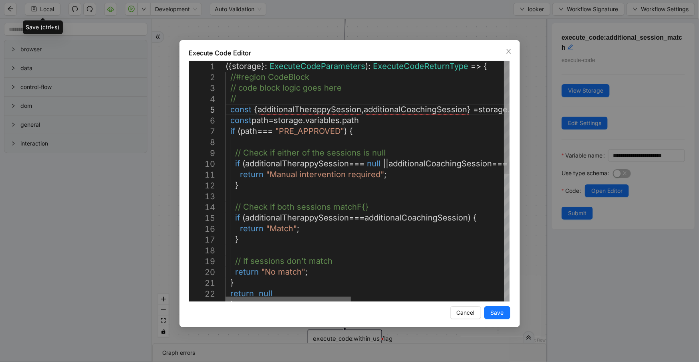
click at [252, 297] on div at bounding box center [288, 299] width 125 height 5
click at [295, 107] on div "({ storage }: ExecuteCodeParameters ): ExecuteCodeReturnType => { //#region Cod…" at bounding box center [541, 316] width 630 height 511
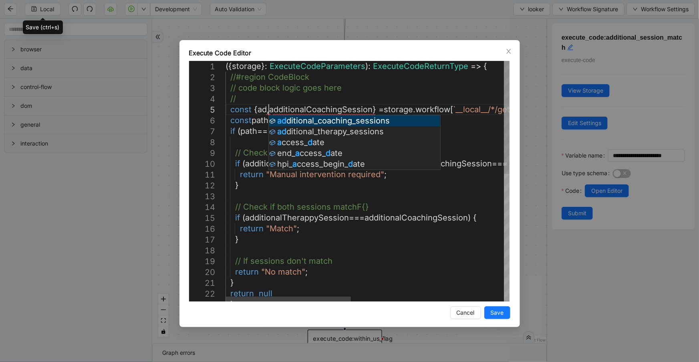
scroll to position [44, 57]
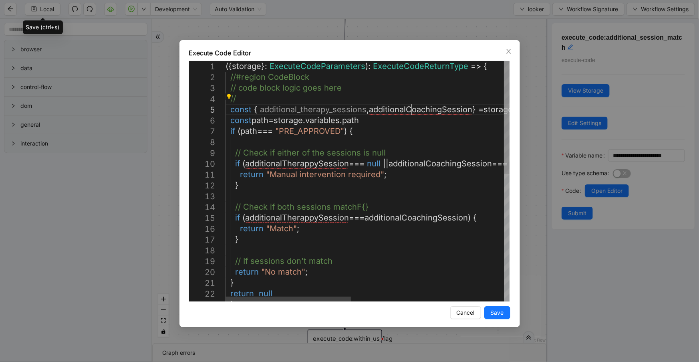
click at [414, 108] on div "({ storage }: ExecuteCodeParameters ): ExecuteCodeReturnType => { //#region Cod…" at bounding box center [541, 316] width 630 height 511
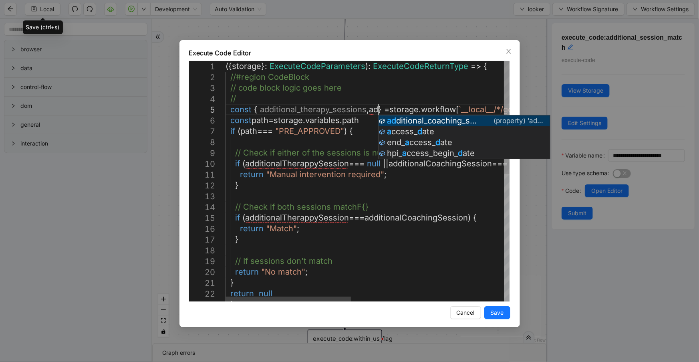
scroll to position [44, 198]
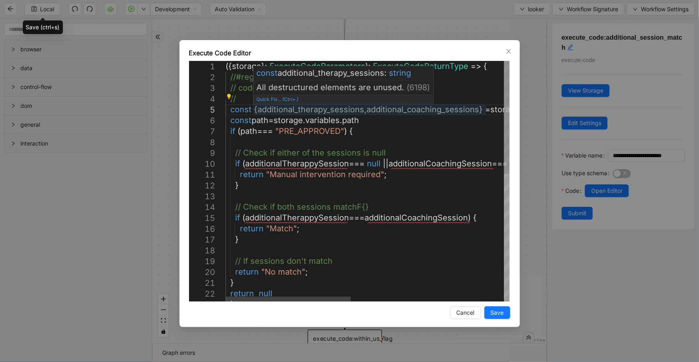
click at [300, 108] on div "({ storage }: ExecuteCodeParameters ): ExecuteCodeReturnType => { //#region Cod…" at bounding box center [541, 316] width 630 height 511
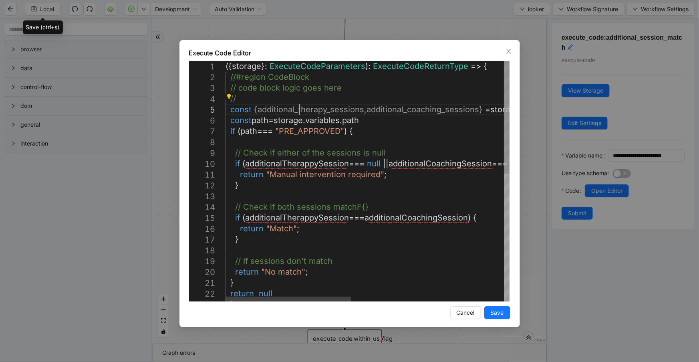
click at [300, 108] on div "({ storage }: ExecuteCodeParameters ): ExecuteCodeReturnType => { //#region Cod…" at bounding box center [541, 316] width 630 height 511
type textarea "**********"
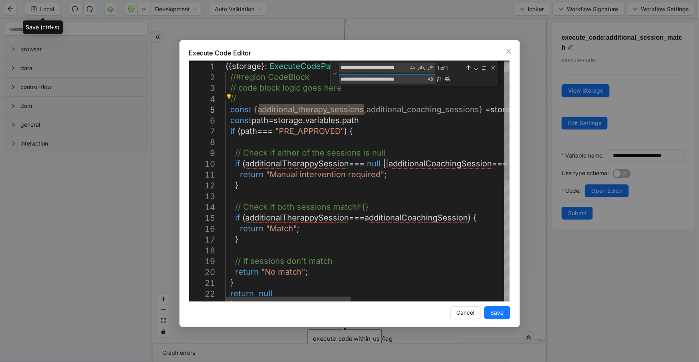
type textarea "**********"
click at [384, 68] on textarea "**********" at bounding box center [373, 67] width 69 height 9
click at [330, 165] on div "({ storage }: ExecuteCodeParameters ): ExecuteCodeReturnType => { //#region Cod…" at bounding box center [541, 304] width 630 height 536
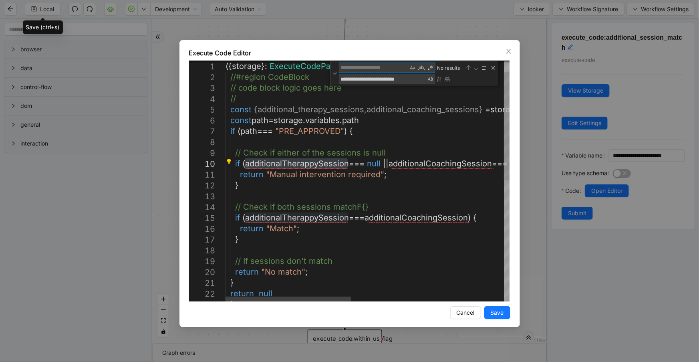
click at [374, 67] on textarea "Find" at bounding box center [373, 67] width 69 height 9
paste textarea "**********"
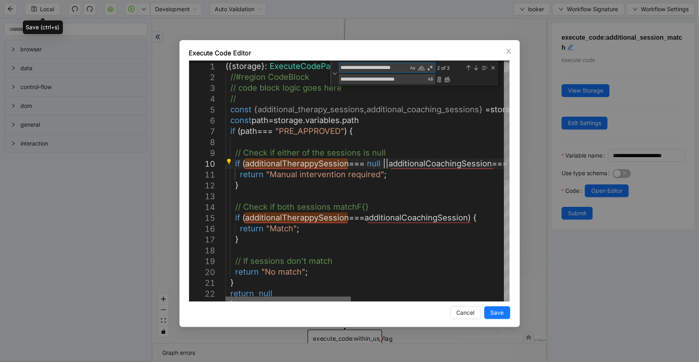
click at [250, 297] on div at bounding box center [288, 299] width 125 height 5
type textarea "**********"
click at [449, 79] on div "Replace All (Ctrl+Alt+Enter)" at bounding box center [447, 79] width 6 height 6
type textarea "**********"
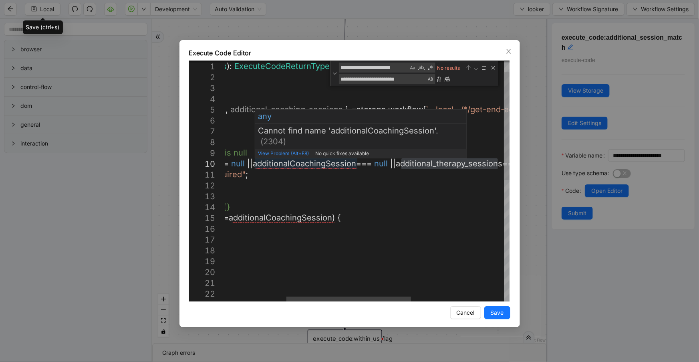
scroll to position [44, 0]
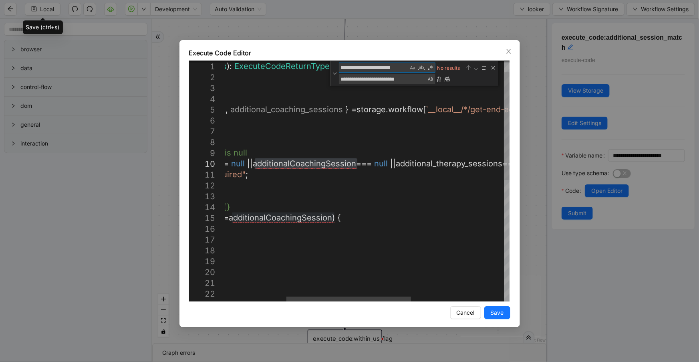
click at [383, 66] on textarea "**********" at bounding box center [373, 67] width 69 height 9
paste textarea "**********"
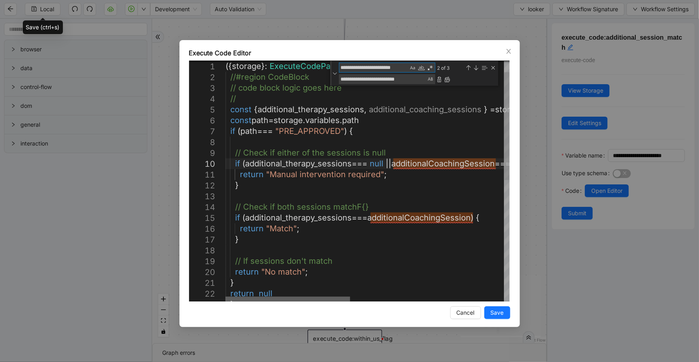
click at [226, 297] on div at bounding box center [288, 299] width 125 height 5
type textarea "**********"
click at [399, 112] on div "({ storage }: ExecuteCodeParameters ): ExecuteCodeReturnType => { //#region Cod…" at bounding box center [543, 304] width 635 height 536
drag, startPoint x: 411, startPoint y: 78, endPoint x: 336, endPoint y: 79, distance: 74.9
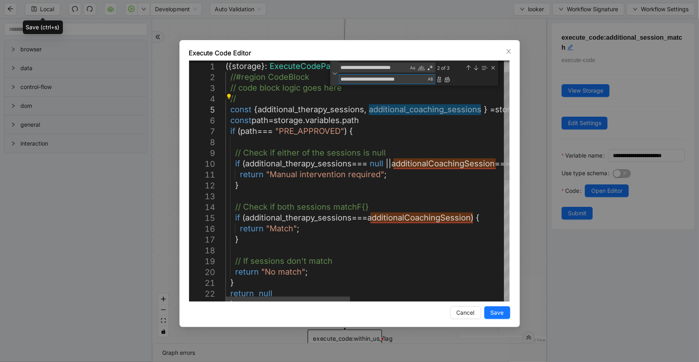
click at [336, 79] on div "**********" at bounding box center [415, 73] width 168 height 25
paste textarea "*"
type textarea "**********"
click at [450, 81] on div "Replace All (Ctrl+Alt+Enter)" at bounding box center [447, 79] width 6 height 6
type textarea "**********"
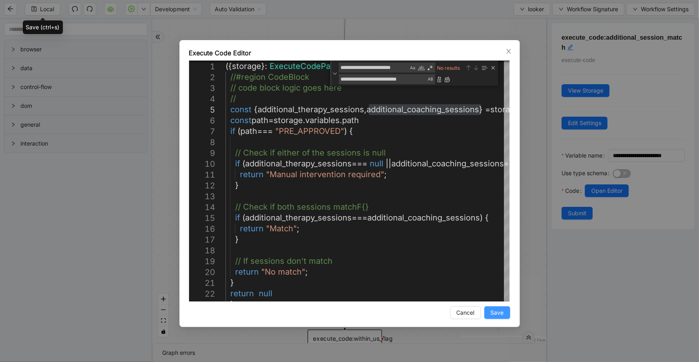
click at [496, 313] on span "Save" at bounding box center [497, 312] width 13 height 9
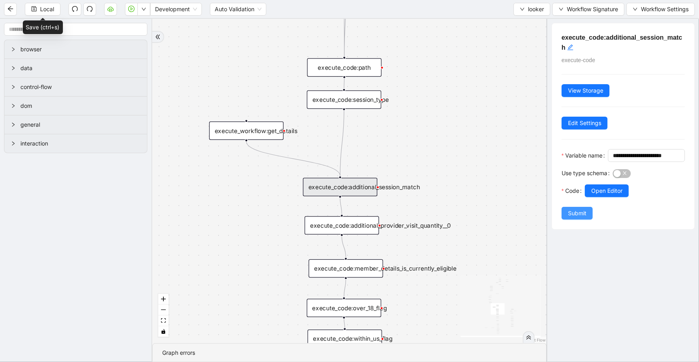
click at [586, 220] on button "Submit" at bounding box center [577, 213] width 31 height 13
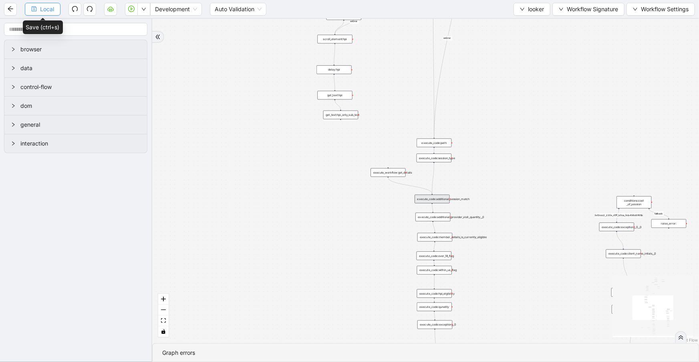
click at [55, 13] on button "Local" at bounding box center [43, 9] width 36 height 13
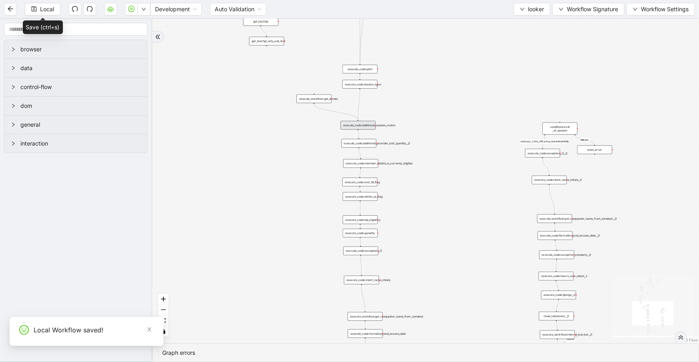
drag, startPoint x: 315, startPoint y: 154, endPoint x: 299, endPoint y: 145, distance: 19.0
click at [299, 145] on div "fallback 3e13ccc2_230e_41ff_b0ca_9cb496d9165b fallback onError onError is_same_…" at bounding box center [425, 181] width 547 height 324
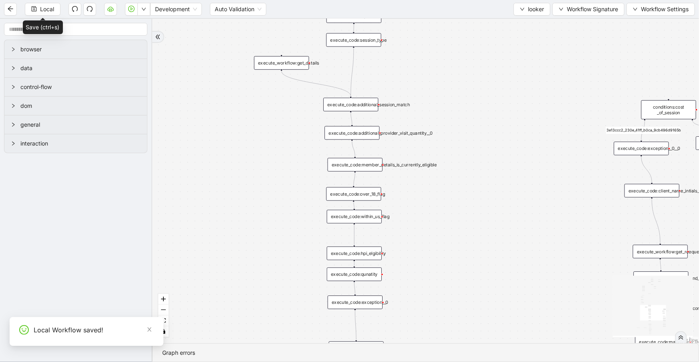
click at [344, 134] on div "execute_code:additional_provider_visit_quantity__0" at bounding box center [352, 133] width 55 height 14
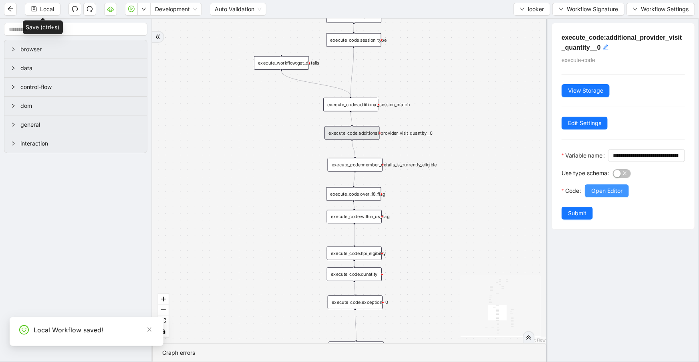
click at [592, 195] on span "Open Editor" at bounding box center [607, 190] width 31 height 9
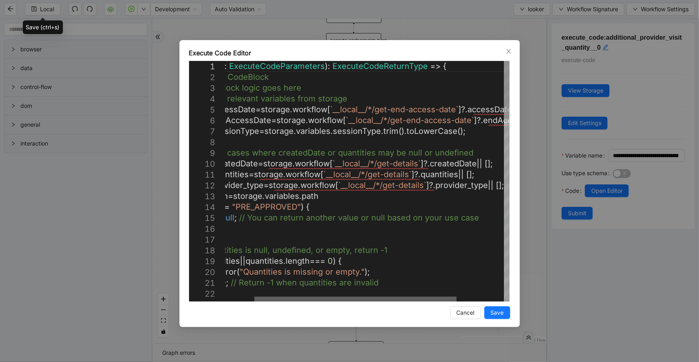
click at [361, 301] on div at bounding box center [355, 299] width 202 height 5
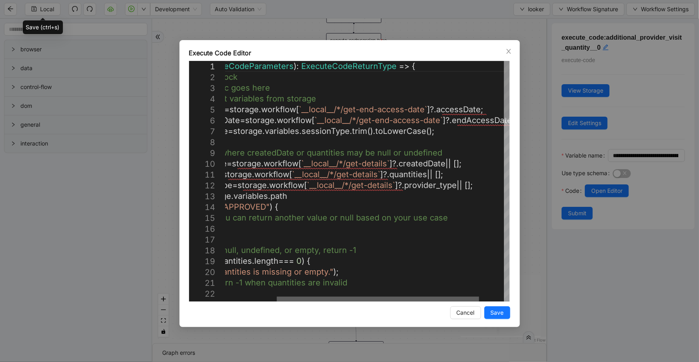
click at [408, 297] on div at bounding box center [378, 299] width 202 height 5
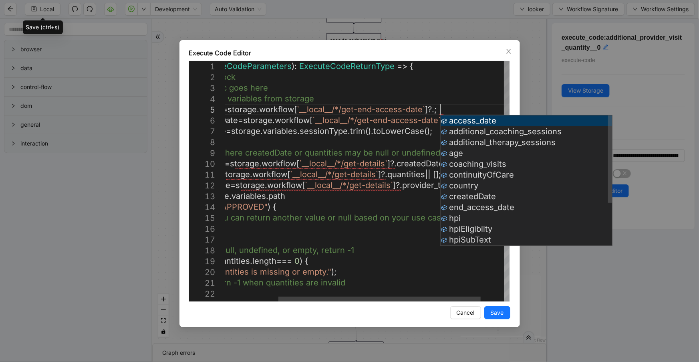
scroll to position [44, 357]
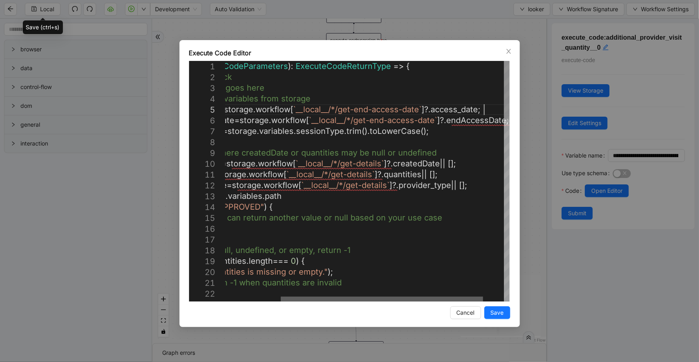
click at [413, 297] on div at bounding box center [382, 299] width 202 height 5
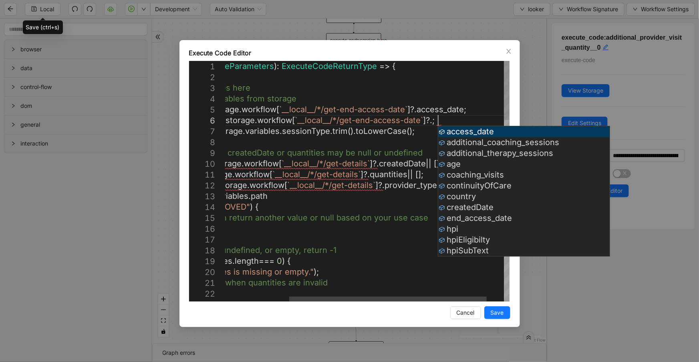
scroll to position [55, 371]
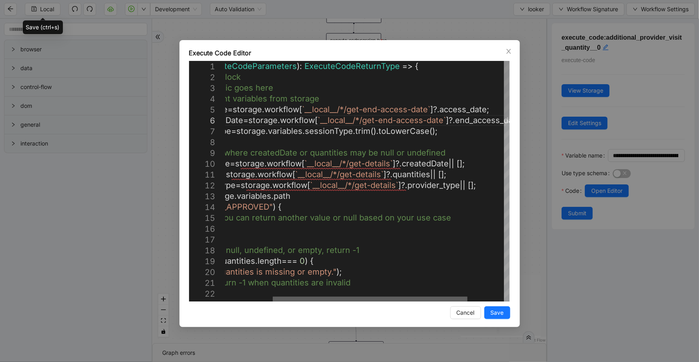
click at [413, 301] on div at bounding box center [370, 299] width 195 height 5
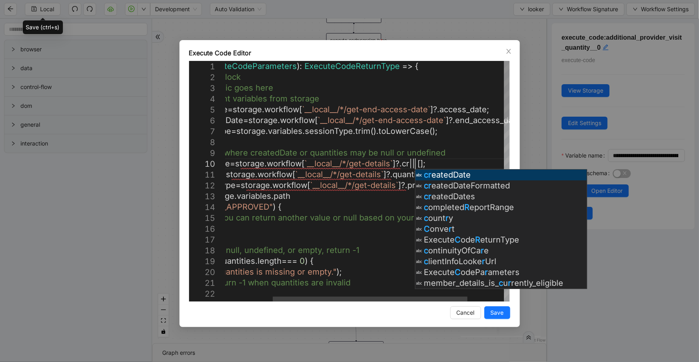
scroll to position [96, 337]
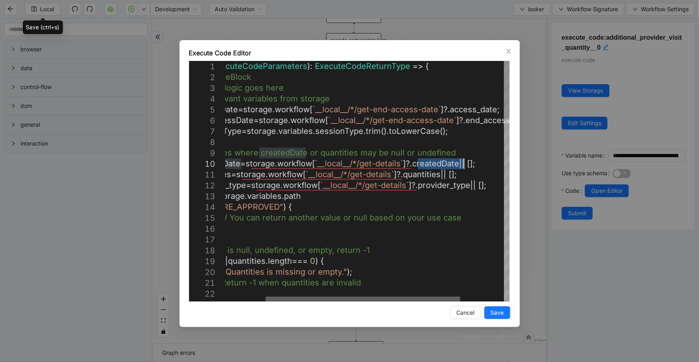
click at [426, 297] on div at bounding box center [363, 299] width 195 height 5
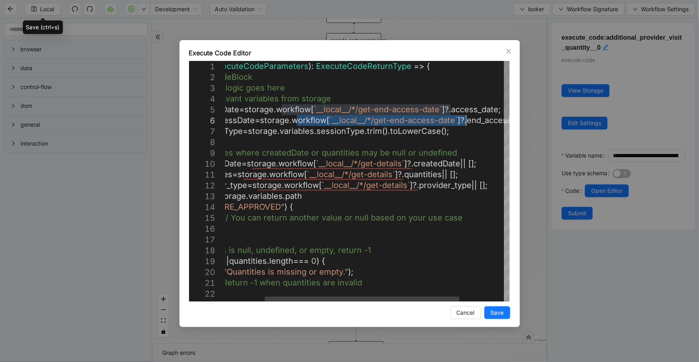
drag, startPoint x: 296, startPoint y: 120, endPoint x: 465, endPoint y: 118, distance: 169.1
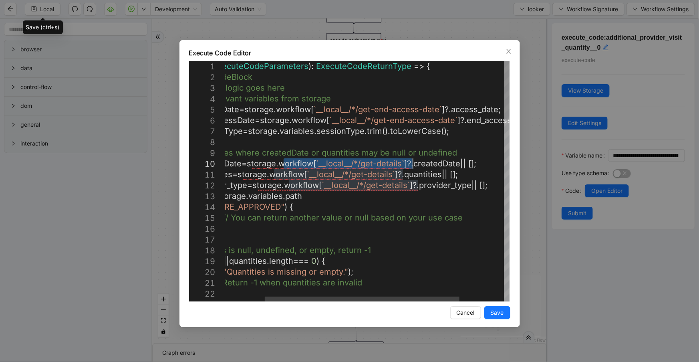
drag, startPoint x: 285, startPoint y: 161, endPoint x: 411, endPoint y: 163, distance: 126.7
paste textarea "**********"
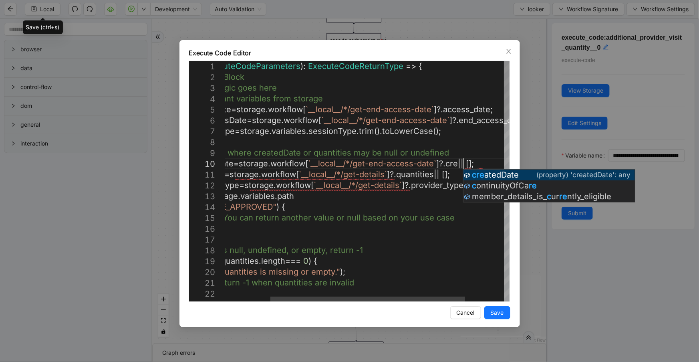
scroll to position [96, 376]
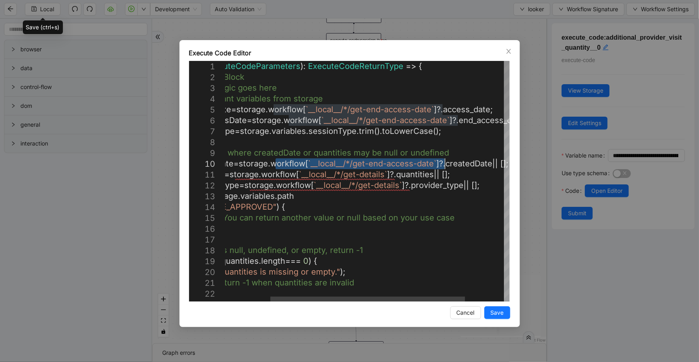
drag, startPoint x: 275, startPoint y: 164, endPoint x: 445, endPoint y: 159, distance: 170.0
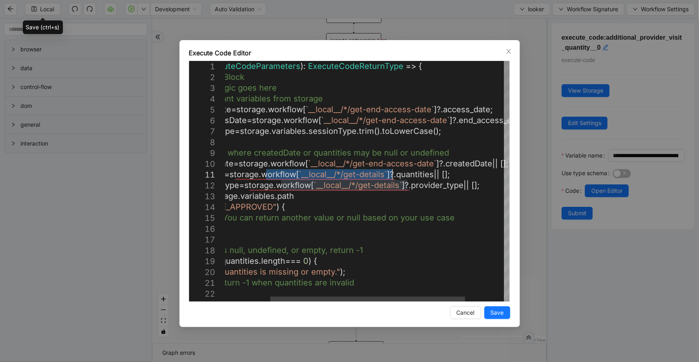
drag, startPoint x: 266, startPoint y: 173, endPoint x: 393, endPoint y: 172, distance: 126.6
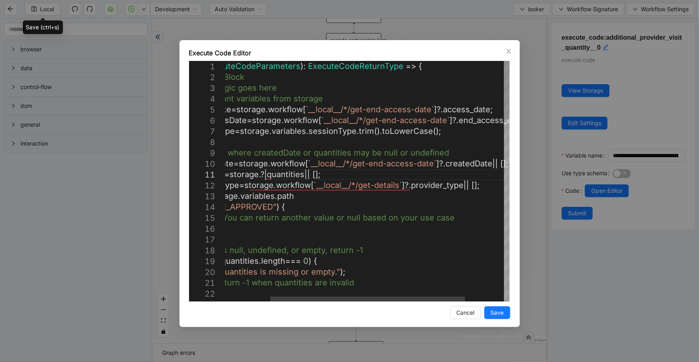
paste textarea "**********"
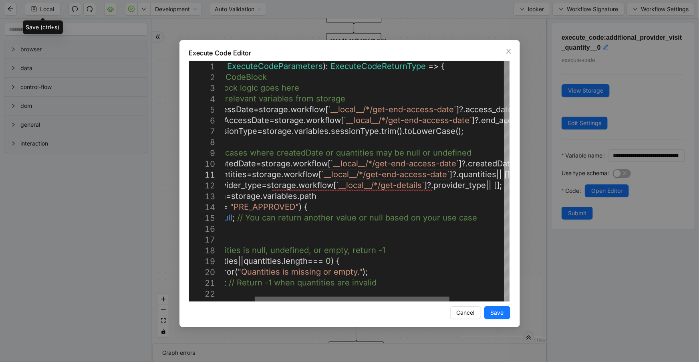
click at [380, 297] on div at bounding box center [352, 299] width 195 height 5
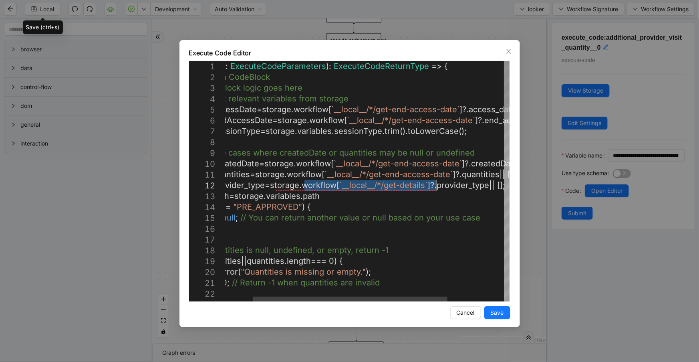
drag, startPoint x: 305, startPoint y: 184, endPoint x: 435, endPoint y: 184, distance: 129.8
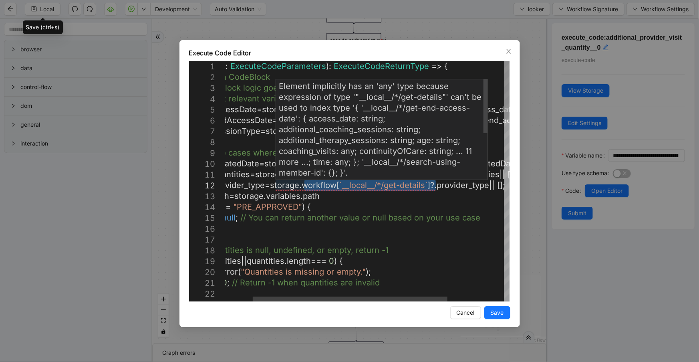
paste textarea "*******"
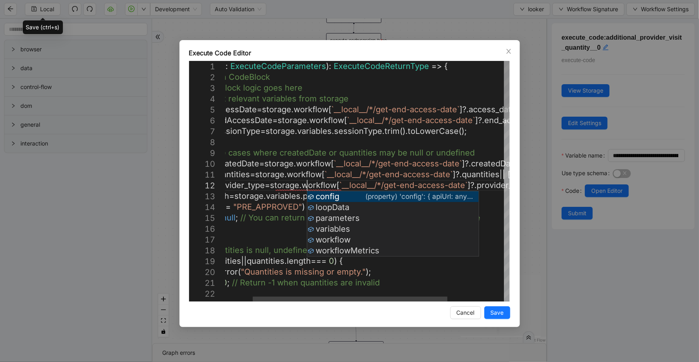
scroll to position [20, 154]
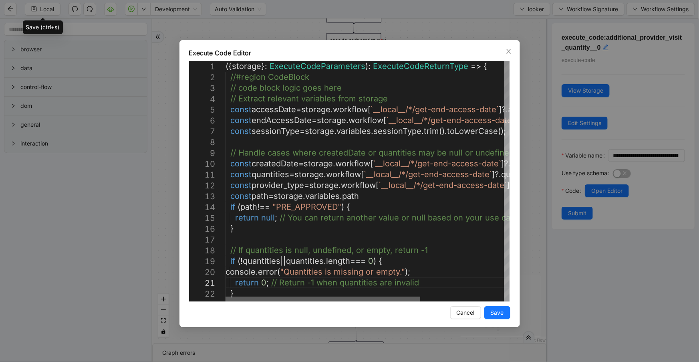
click at [344, 300] on div at bounding box center [323, 299] width 195 height 5
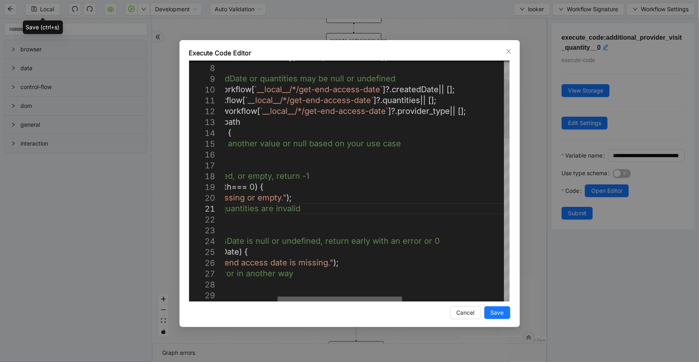
click at [397, 301] on div at bounding box center [340, 299] width 125 height 5
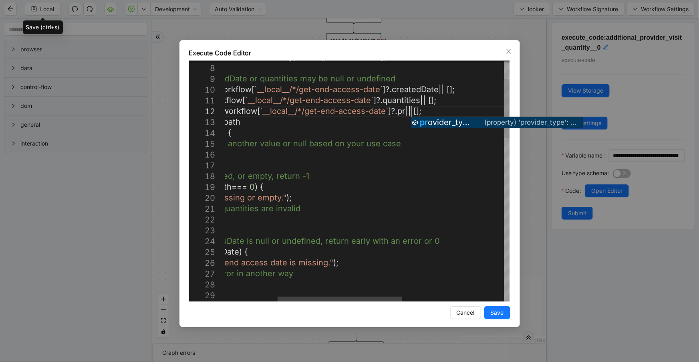
scroll to position [20, 381]
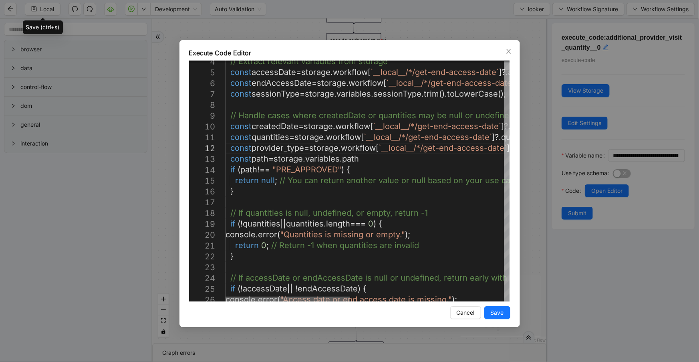
click at [261, 299] on div at bounding box center [288, 299] width 125 height 5
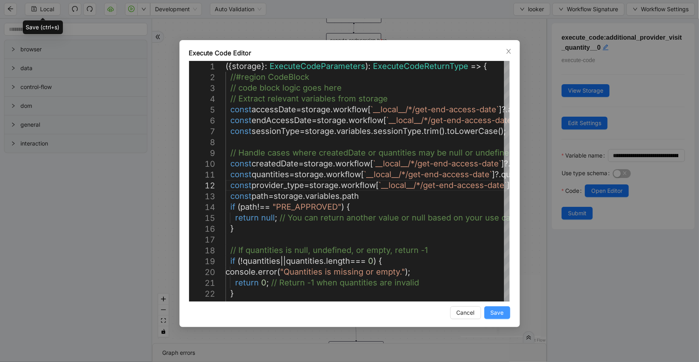
type textarea "**********"
click at [487, 312] on button "Save" at bounding box center [498, 312] width 26 height 13
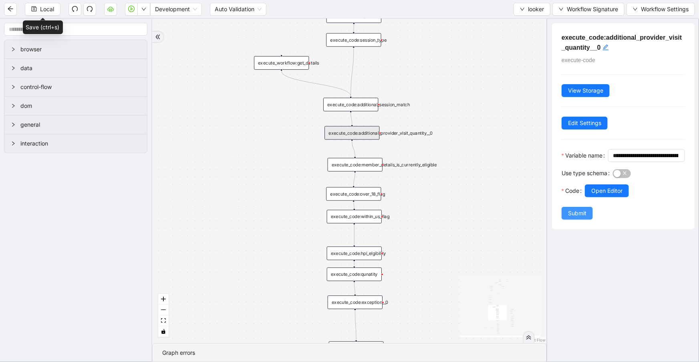
click at [566, 220] on button "Submit" at bounding box center [577, 213] width 31 height 13
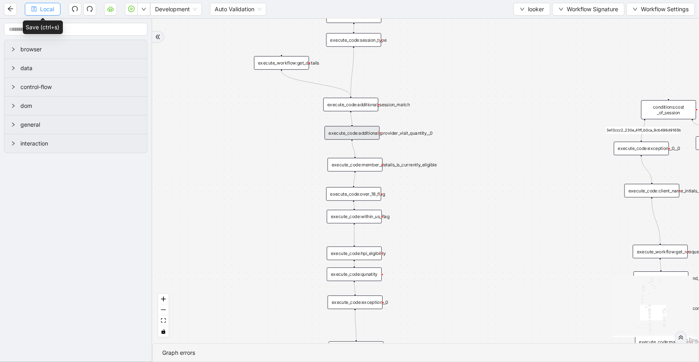
click at [46, 10] on span "Local" at bounding box center [47, 9] width 14 height 9
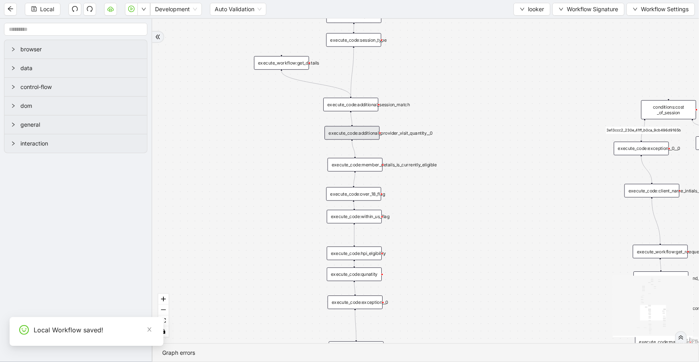
click at [340, 172] on div "fallback 3e13ccc2_230e_41ff_b0ca_9cb496d9165b fallback onError onError is_same_…" at bounding box center [425, 181] width 547 height 324
click at [348, 165] on div "execute_code:member_details_is_currently_eligible" at bounding box center [355, 165] width 55 height 14
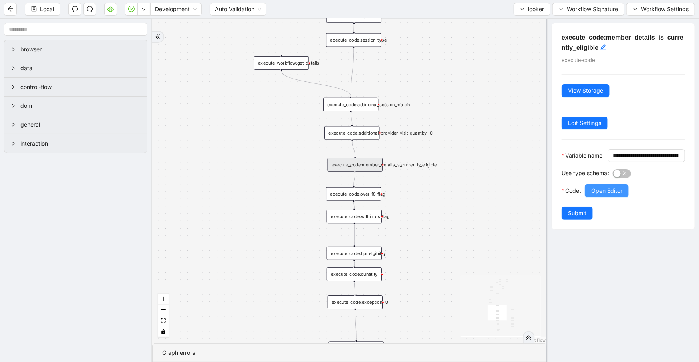
click at [592, 197] on button "Open Editor" at bounding box center [607, 190] width 44 height 13
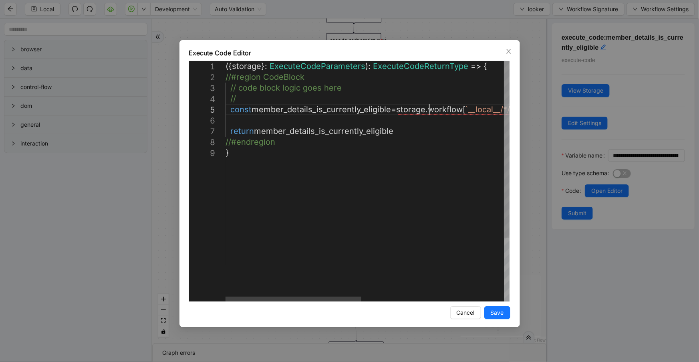
scroll to position [0, 4]
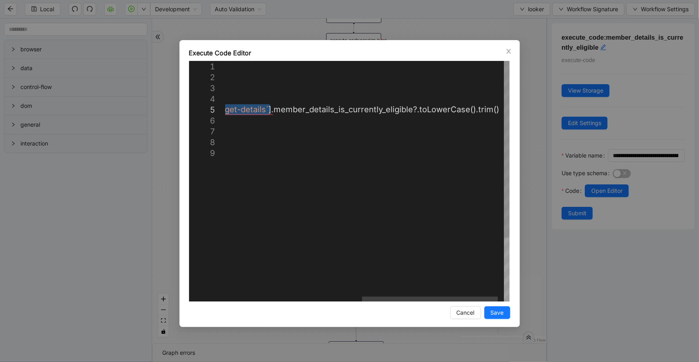
drag, startPoint x: 429, startPoint y: 109, endPoint x: 271, endPoint y: 108, distance: 158.3
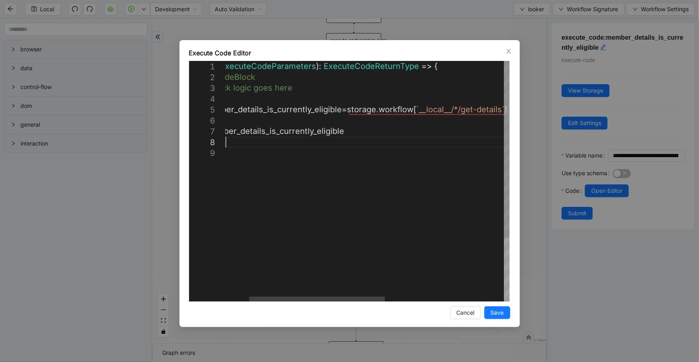
click at [277, 139] on div "({ storage }: ExecuteCodeParameters ): ExecuteCodeReturnType => { //#region Cod…" at bounding box center [467, 224] width 582 height 327
drag, startPoint x: 420, startPoint y: 110, endPoint x: 487, endPoint y: 111, distance: 67.3
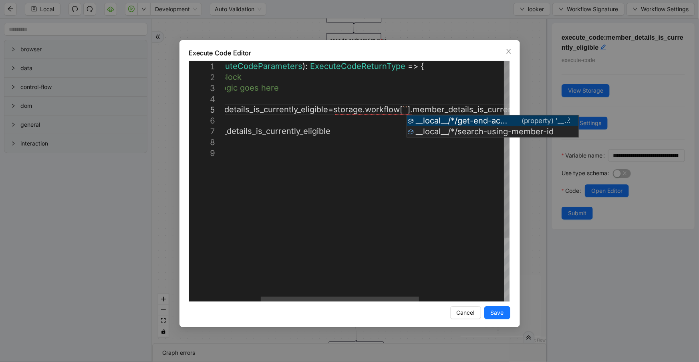
type textarea "**********"
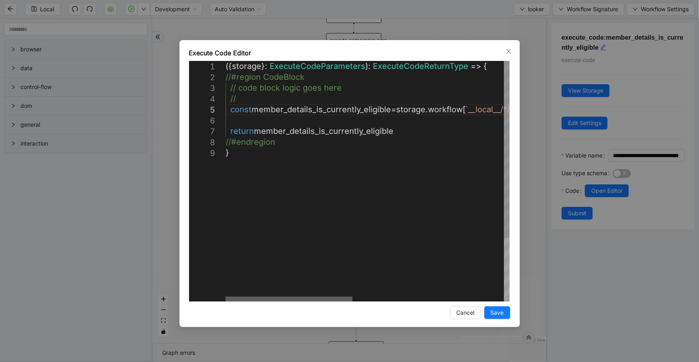
click at [294, 301] on div at bounding box center [289, 299] width 127 height 5
click at [502, 311] on span "Save" at bounding box center [497, 312] width 13 height 9
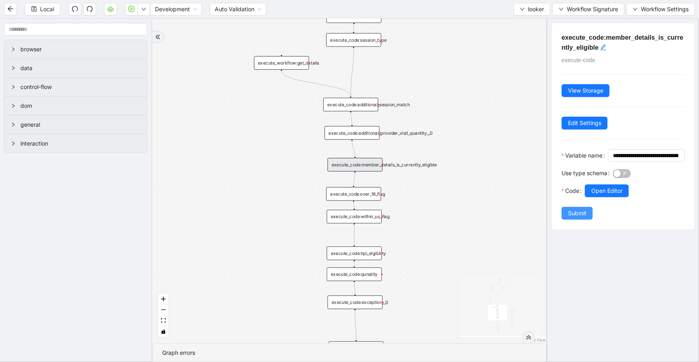
click at [572, 218] on span "Submit" at bounding box center [577, 213] width 18 height 9
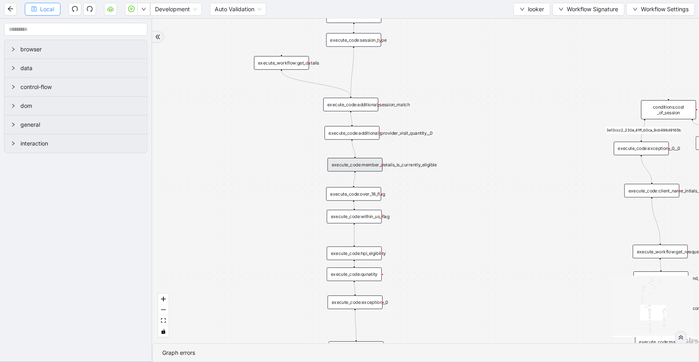
click at [52, 12] on span "Local" at bounding box center [47, 9] width 14 height 9
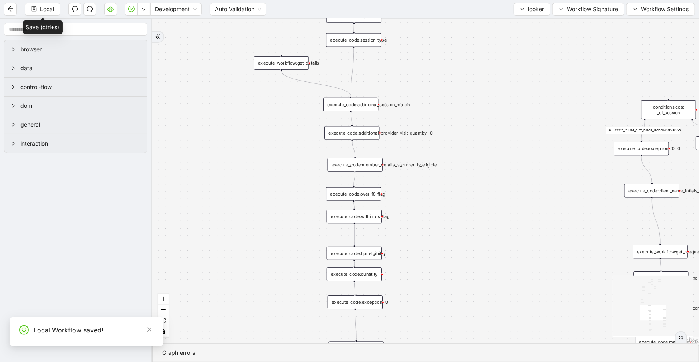
click at [371, 198] on div "execute_code:over_18_flag" at bounding box center [353, 194] width 55 height 14
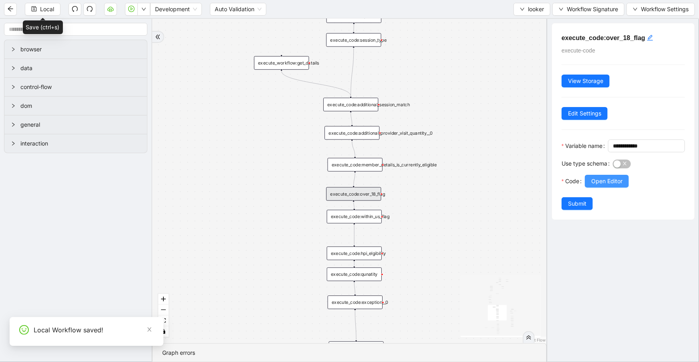
click at [614, 186] on span "Open Editor" at bounding box center [607, 181] width 31 height 9
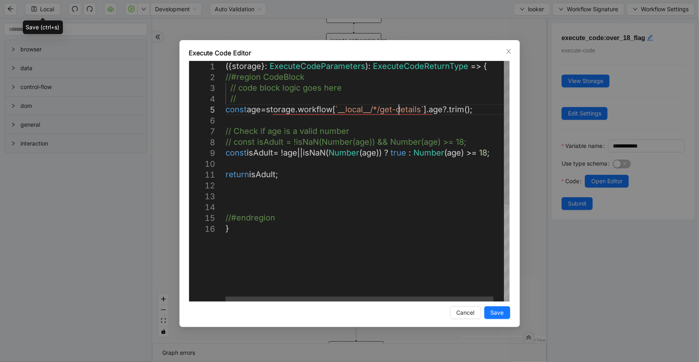
scroll to position [0, 0]
click at [400, 112] on div "({ storage }: ExecuteCodeParameters ): ExecuteCodeReturnType => { //#region Cod…" at bounding box center [373, 262] width 295 height 403
drag, startPoint x: 426, startPoint y: 109, endPoint x: 344, endPoint y: 109, distance: 82.6
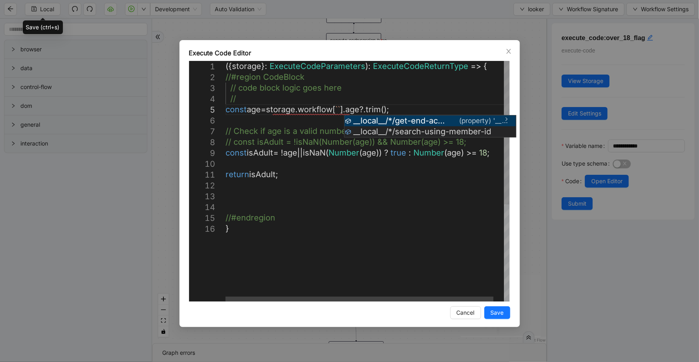
type textarea "**********"
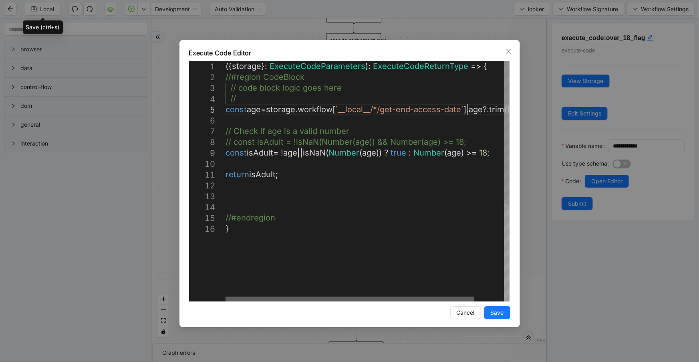
click at [252, 297] on div at bounding box center [350, 299] width 249 height 5
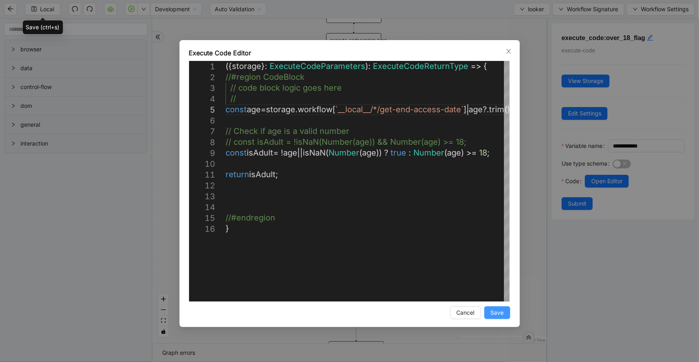
click at [495, 307] on button "Save" at bounding box center [498, 312] width 26 height 13
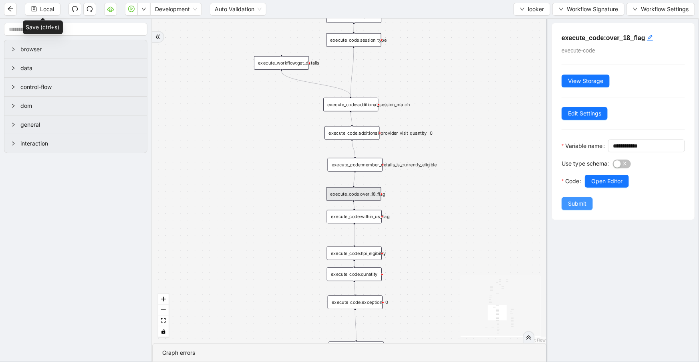
click at [568, 208] on span "Submit" at bounding box center [577, 203] width 18 height 9
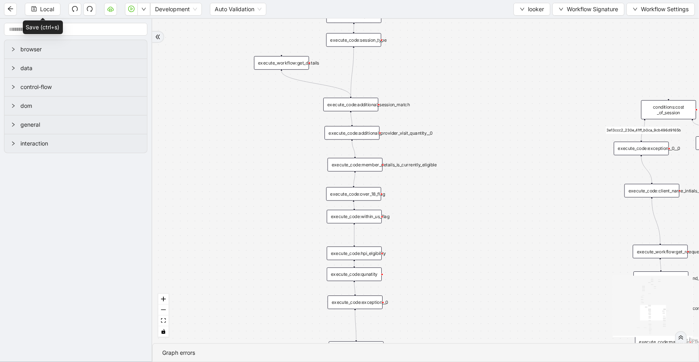
click at [363, 220] on div "execute_code:within_us_flag" at bounding box center [354, 217] width 55 height 14
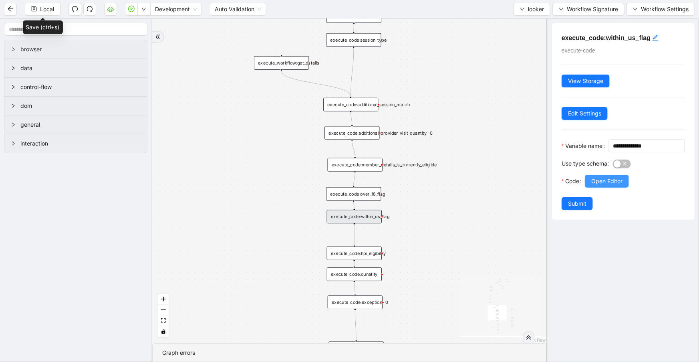
click at [604, 186] on span "Open Editor" at bounding box center [607, 181] width 31 height 9
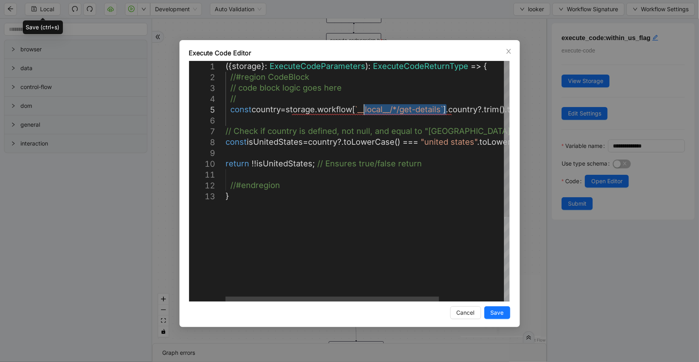
drag, startPoint x: 446, startPoint y: 109, endPoint x: 364, endPoint y: 110, distance: 81.4
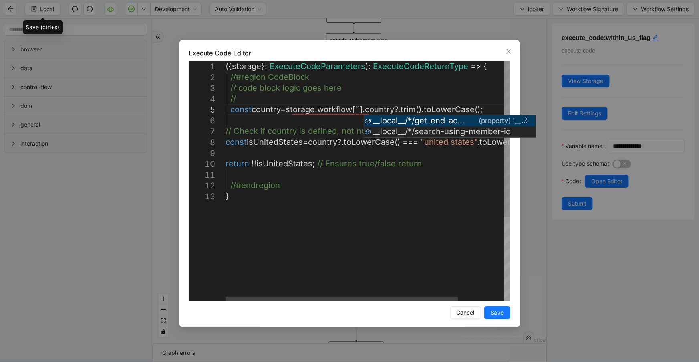
type textarea "**********"
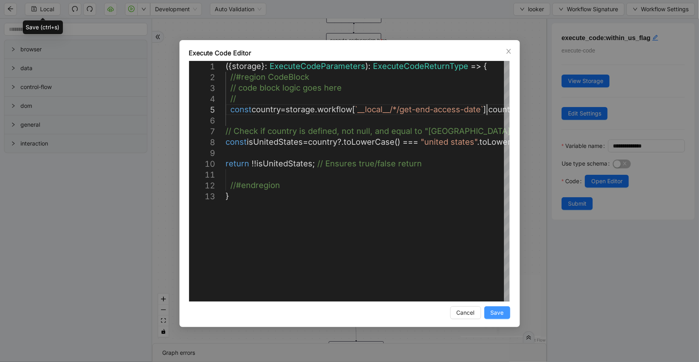
click at [500, 313] on span "Save" at bounding box center [497, 312] width 13 height 9
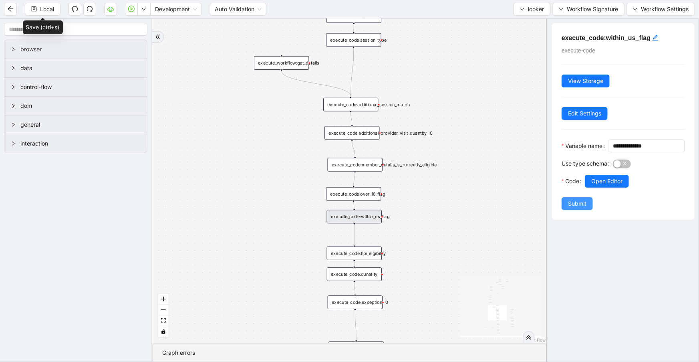
click at [576, 210] on button "Submit" at bounding box center [577, 203] width 31 height 13
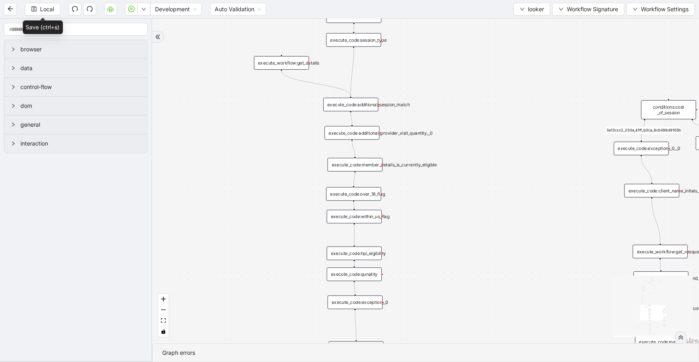
click at [370, 256] on div "execute_code:hpi_elgibility" at bounding box center [354, 253] width 55 height 14
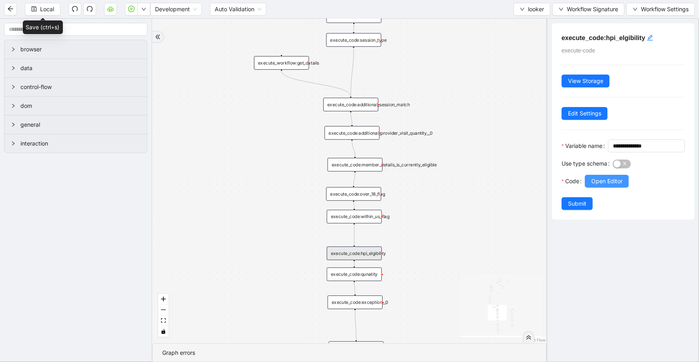
click at [597, 186] on span "Open Editor" at bounding box center [607, 181] width 31 height 9
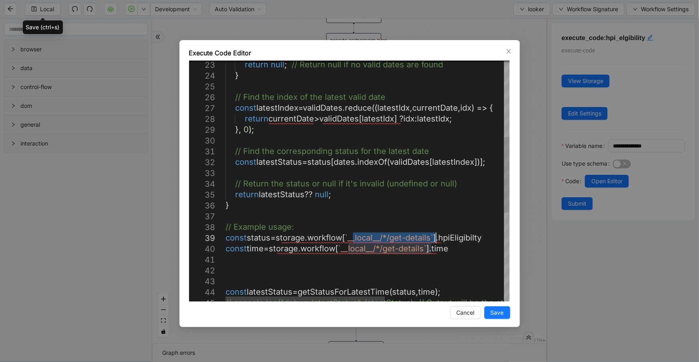
drag, startPoint x: 352, startPoint y: 238, endPoint x: 431, endPoint y: 236, distance: 78.6
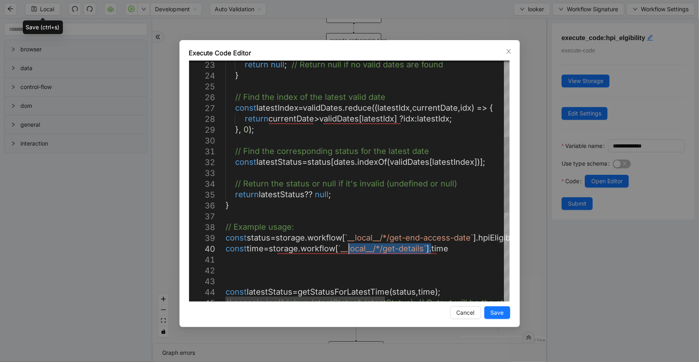
drag, startPoint x: 431, startPoint y: 248, endPoint x: 348, endPoint y: 249, distance: 82.6
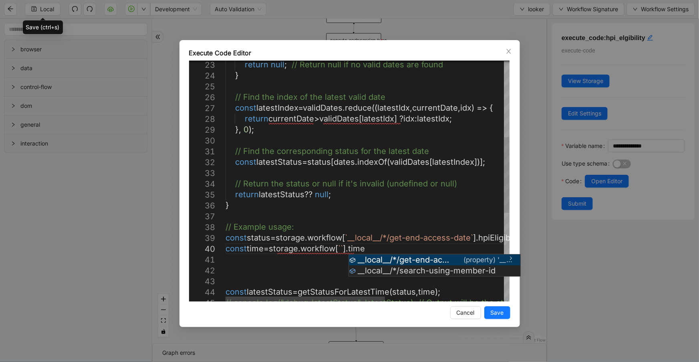
type textarea "**********"
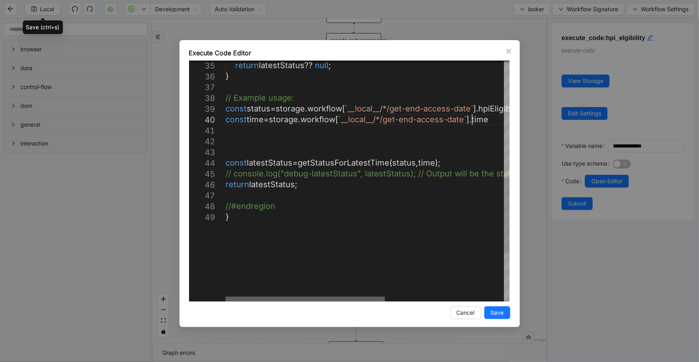
click at [292, 297] on div at bounding box center [305, 299] width 159 height 5
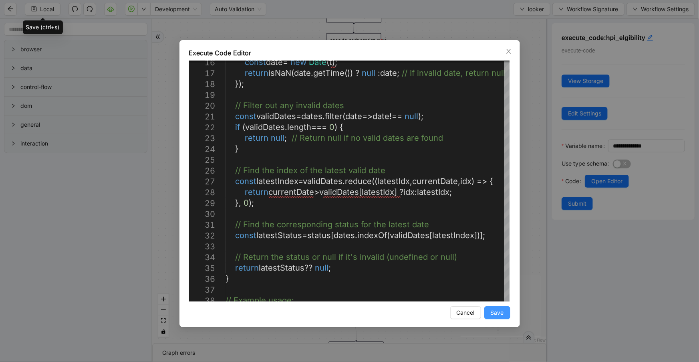
click at [493, 311] on span "Save" at bounding box center [497, 312] width 13 height 9
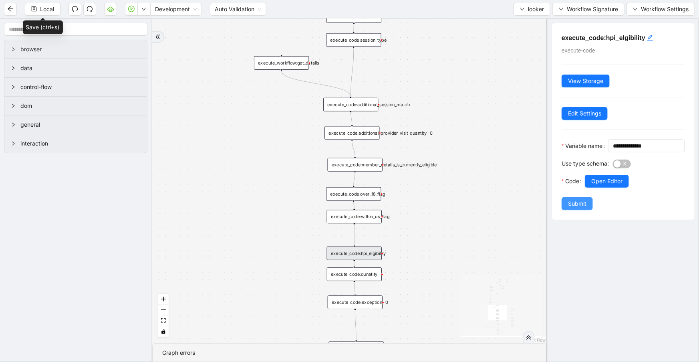
click at [587, 210] on button "Submit" at bounding box center [577, 203] width 31 height 13
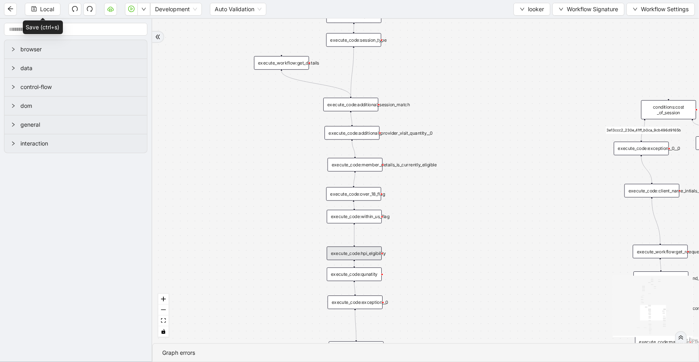
click at [352, 276] on div "execute_code:qunatity" at bounding box center [354, 274] width 55 height 14
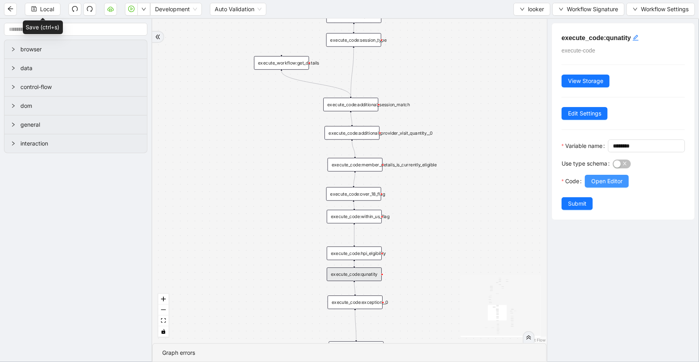
click at [596, 186] on span "Open Editor" at bounding box center [607, 181] width 31 height 9
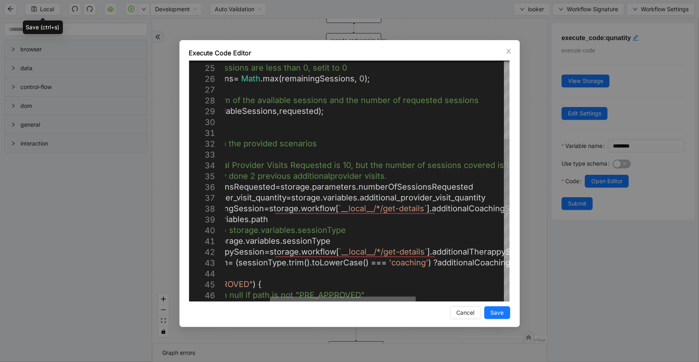
click at [366, 301] on div at bounding box center [343, 299] width 146 height 5
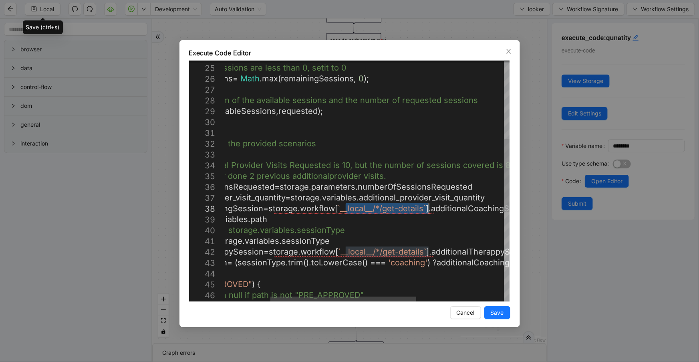
drag, startPoint x: 345, startPoint y: 208, endPoint x: 427, endPoint y: 208, distance: 82.2
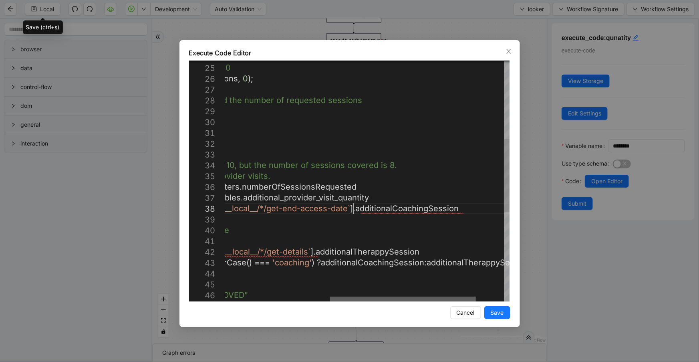
click at [467, 297] on div at bounding box center [403, 299] width 146 height 5
click at [438, 207] on div "// If the remaining sessions are less than 0, set it to 0 const availableSessio…" at bounding box center [292, 199] width 541 height 792
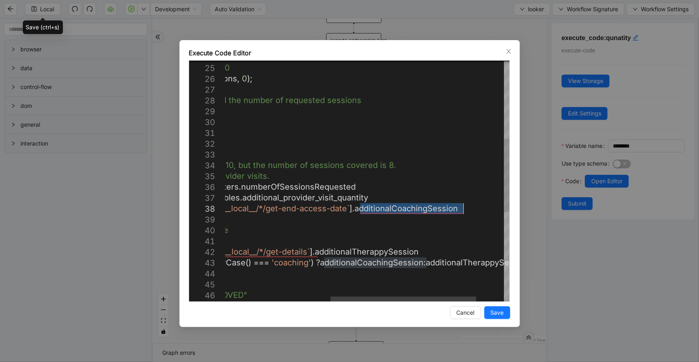
click at [438, 207] on div "// If the remaining sessions are less than 0, set it to 0 const availableSessio…" at bounding box center [292, 199] width 541 height 792
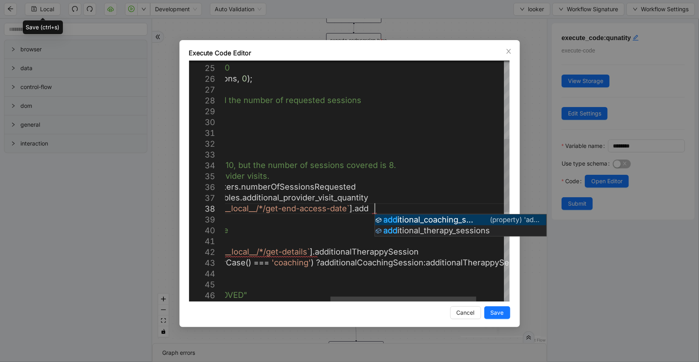
scroll to position [76, 429]
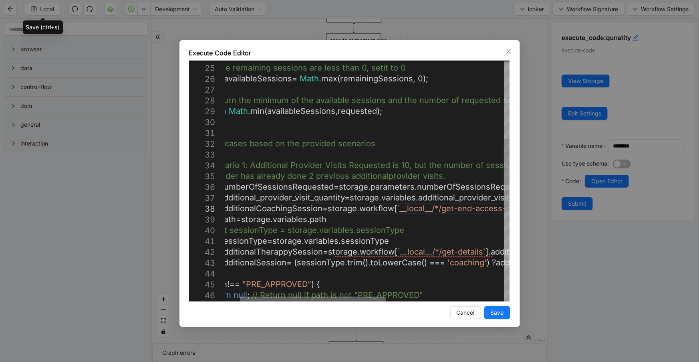
click at [315, 301] on div at bounding box center [313, 299] width 146 height 5
drag, startPoint x: 406, startPoint y: 252, endPoint x: 487, endPoint y: 251, distance: 81.4
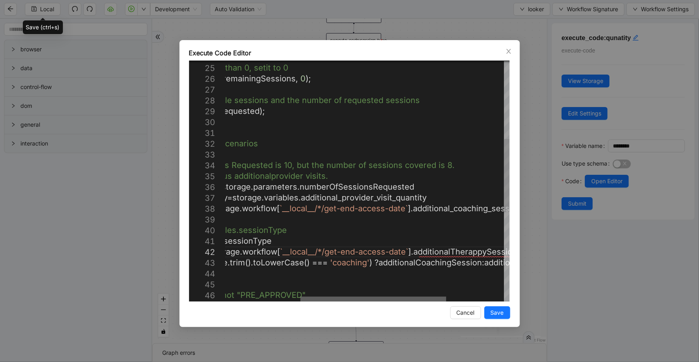
click at [429, 301] on div at bounding box center [374, 299] width 146 height 5
click at [456, 252] on div "// If the remaining sessions are less than 0, set it to 0 const availableSessio…" at bounding box center [348, 199] width 541 height 792
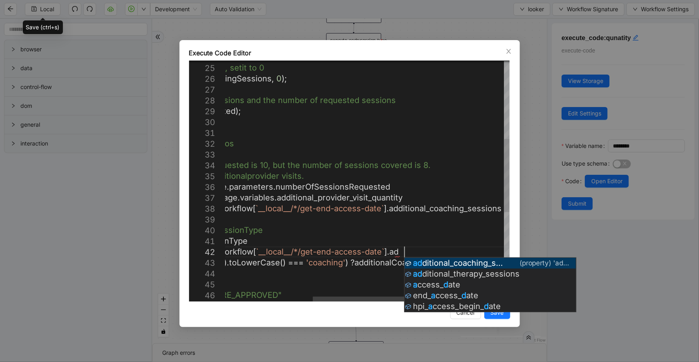
scroll to position [20, 424]
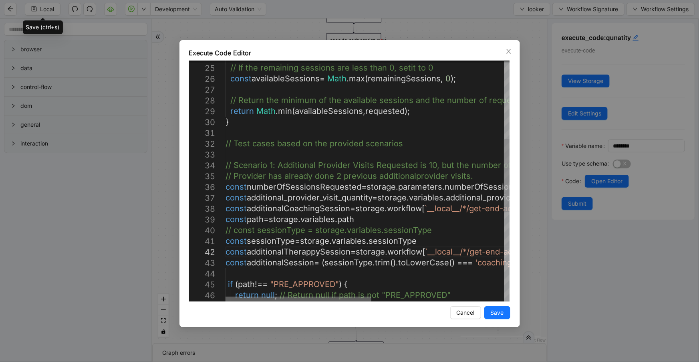
click at [303, 301] on div at bounding box center [299, 299] width 146 height 5
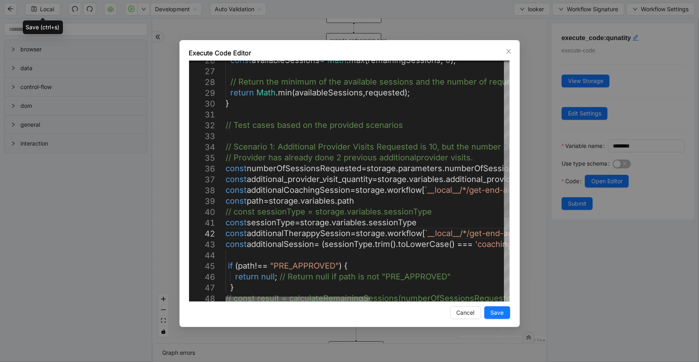
click at [226, 301] on div at bounding box center [298, 299] width 144 height 5
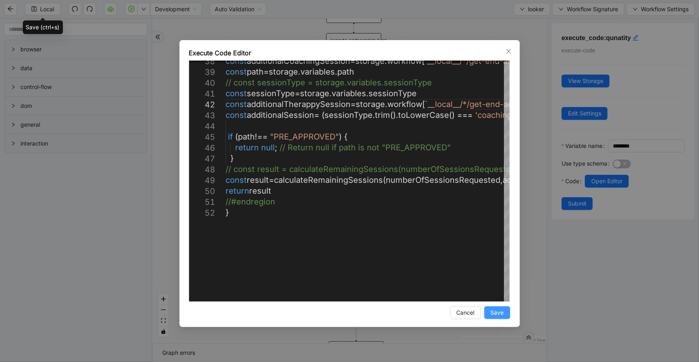
type textarea "**********"
click at [501, 312] on span "Save" at bounding box center [497, 312] width 13 height 9
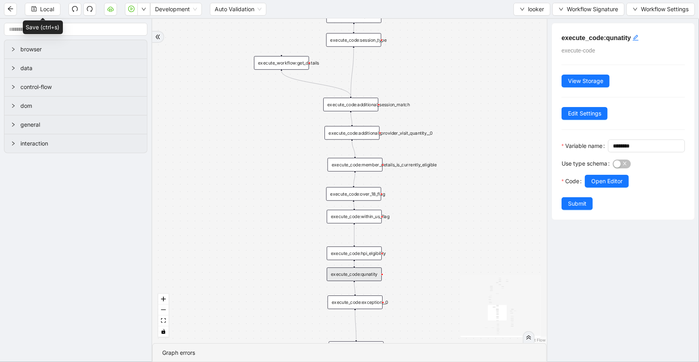
drag, startPoint x: 571, startPoint y: 216, endPoint x: 451, endPoint y: 186, distance: 123.7
click at [571, 208] on span "Submit" at bounding box center [577, 203] width 18 height 9
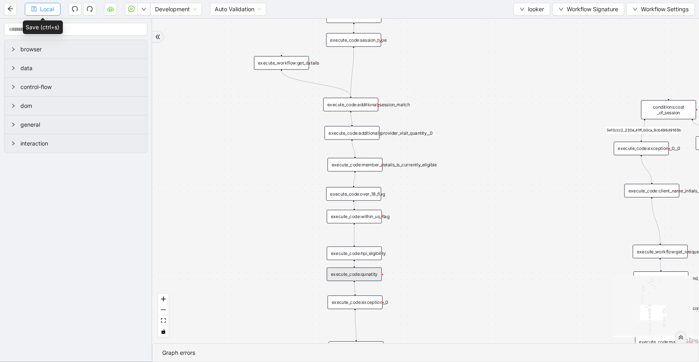
click at [50, 12] on span "Local" at bounding box center [47, 9] width 14 height 9
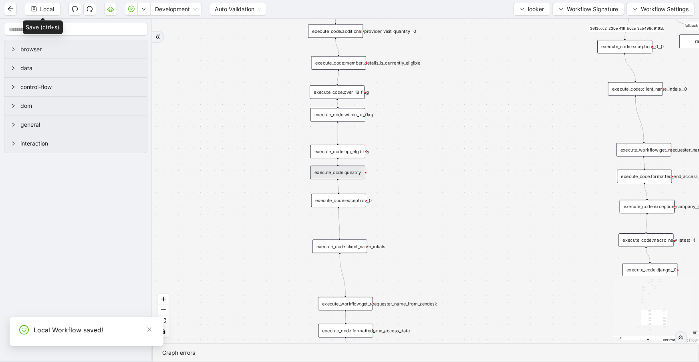
drag, startPoint x: 298, startPoint y: 279, endPoint x: 281, endPoint y: 170, distance: 111.1
click at [282, 170] on div "fallback 3e13ccc2_230e_41ff_b0ca_9cb496d9165b fallback onError onError is_same_…" at bounding box center [425, 181] width 547 height 324
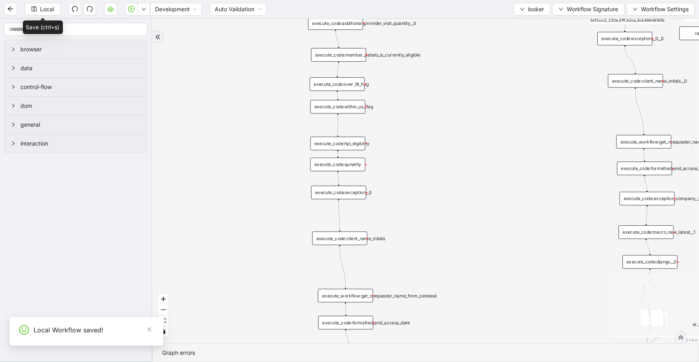
click at [337, 194] on div "execute_code:exception__0" at bounding box center [338, 193] width 55 height 14
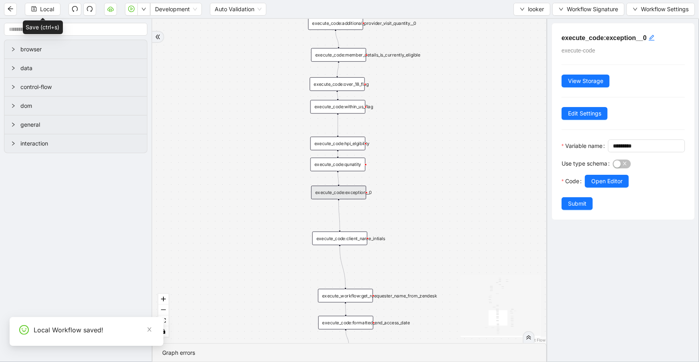
click at [605, 175] on div "Use type schema" at bounding box center [587, 166] width 51 height 18
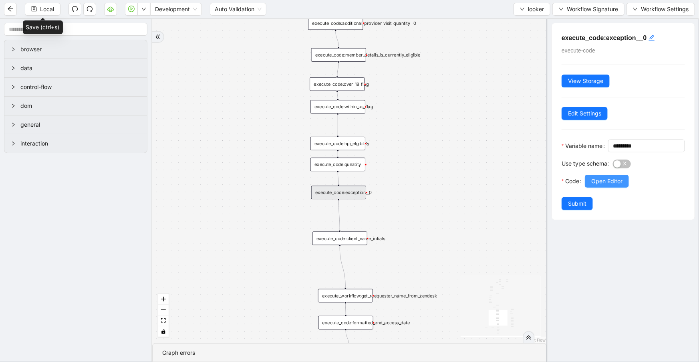
click at [608, 186] on span "Open Editor" at bounding box center [607, 181] width 31 height 9
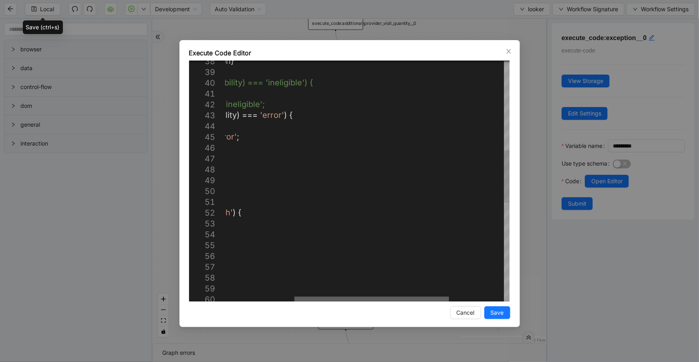
click at [413, 297] on div at bounding box center [372, 299] width 155 height 5
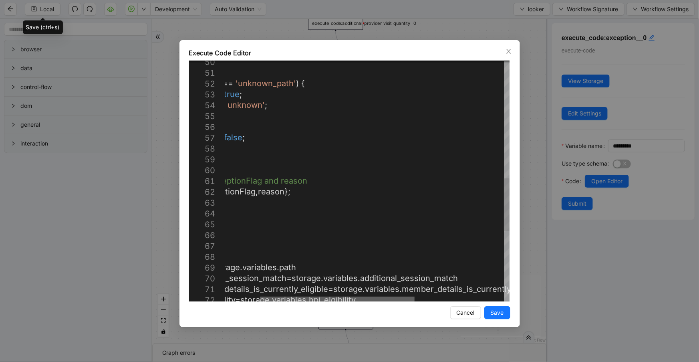
click at [353, 299] on div at bounding box center [337, 299] width 155 height 5
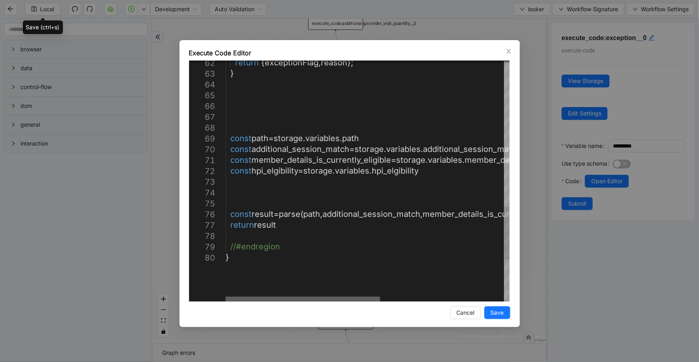
click at [317, 301] on div at bounding box center [303, 299] width 155 height 5
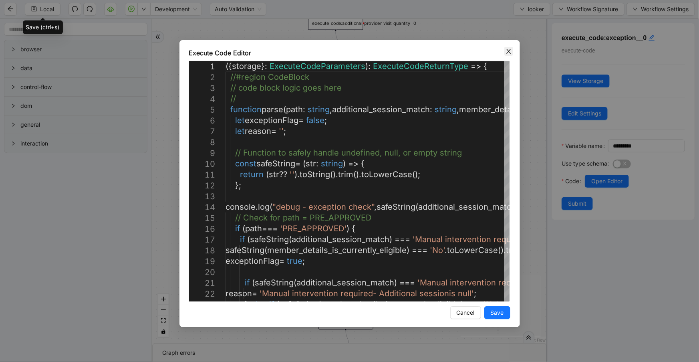
click at [506, 52] on icon "close" at bounding box center [509, 51] width 6 height 6
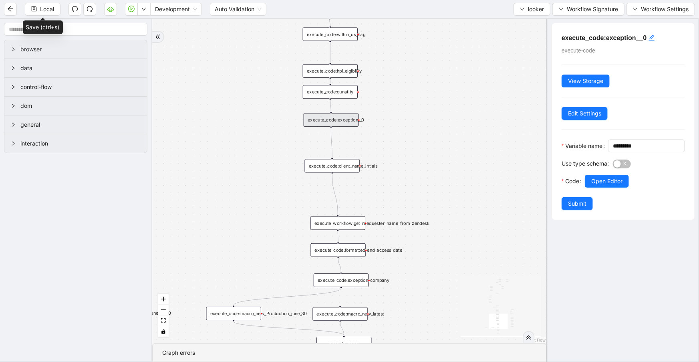
drag, startPoint x: 424, startPoint y: 233, endPoint x: 393, endPoint y: 159, distance: 80.5
click at [416, 160] on div "fallback 3e13ccc2_230e_41ff_b0ca_9cb496d9165b fallback onError onError is_same_…" at bounding box center [349, 181] width 395 height 324
click at [346, 166] on div "execute_code:client_name_intials" at bounding box center [332, 166] width 55 height 14
click at [349, 166] on div "execute_code:client_name_intials" at bounding box center [331, 166] width 55 height 14
click at [599, 186] on span "Open Editor" at bounding box center [607, 181] width 31 height 9
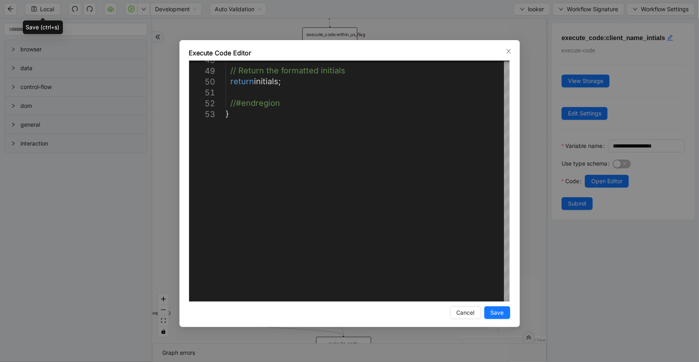
click at [511, 45] on div "**********" at bounding box center [350, 183] width 341 height 287
click at [510, 48] on span "Close" at bounding box center [509, 51] width 9 height 9
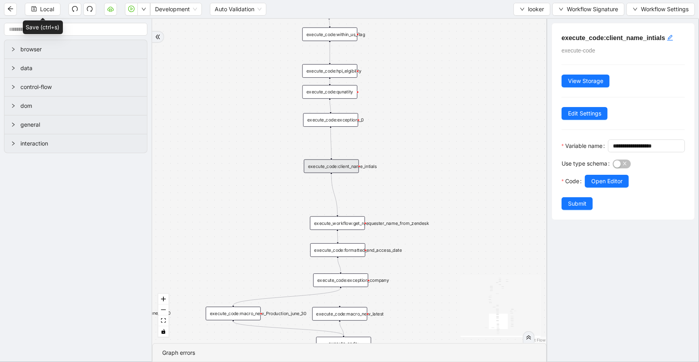
click at [358, 228] on div "execute_workflow:get_reequester_name_from_zendesk" at bounding box center [337, 223] width 55 height 14
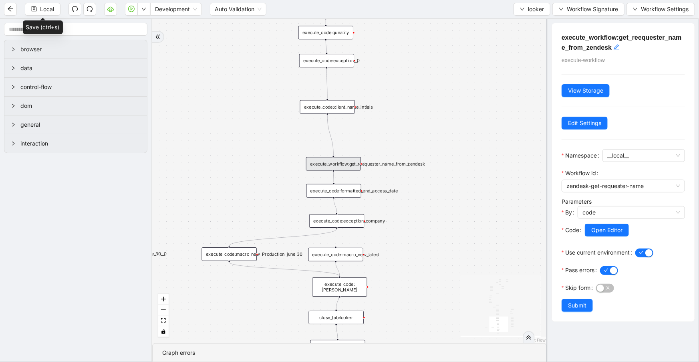
drag, startPoint x: 404, startPoint y: 188, endPoint x: 400, endPoint y: 128, distance: 60.2
click at [400, 128] on div "fallback 3e13ccc2_230e_41ff_b0ca_9cb496d9165b fallback onError onError is_same_…" at bounding box center [349, 181] width 395 height 324
click at [600, 232] on span "Open Editor" at bounding box center [607, 230] width 31 height 9
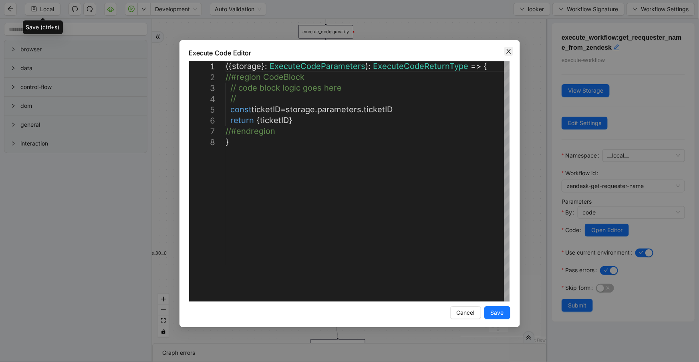
click at [511, 53] on icon "close" at bounding box center [509, 51] width 6 height 6
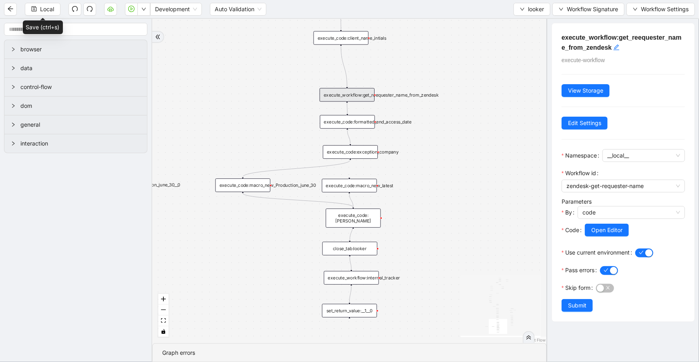
drag, startPoint x: 417, startPoint y: 209, endPoint x: 426, endPoint y: 168, distance: 41.7
click at [426, 168] on div "fallback 3e13ccc2_230e_41ff_b0ca_9cb496d9165b fallback onError onError is_same_…" at bounding box center [349, 181] width 395 height 324
click at [351, 125] on div "execute_code:formatted_end_access_date" at bounding box center [347, 122] width 55 height 14
click at [351, 125] on div "execute_code:formatted_end_access_date" at bounding box center [348, 122] width 55 height 14
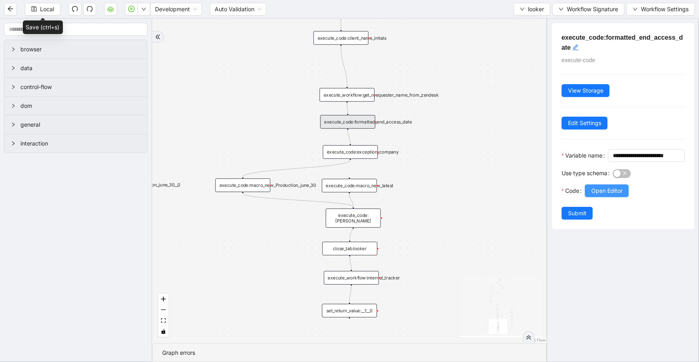
click at [618, 195] on span "Open Editor" at bounding box center [607, 190] width 31 height 9
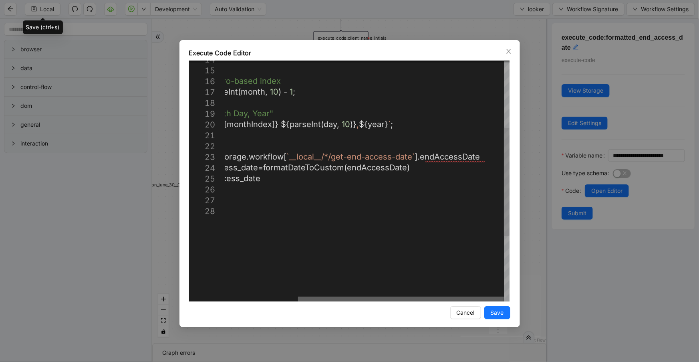
click at [463, 297] on div at bounding box center [401, 299] width 206 height 5
click at [458, 157] on div "// Convert month to zero-based index const monthIndex = parseInt ( month , 10 )…" at bounding box center [318, 179] width 384 height 533
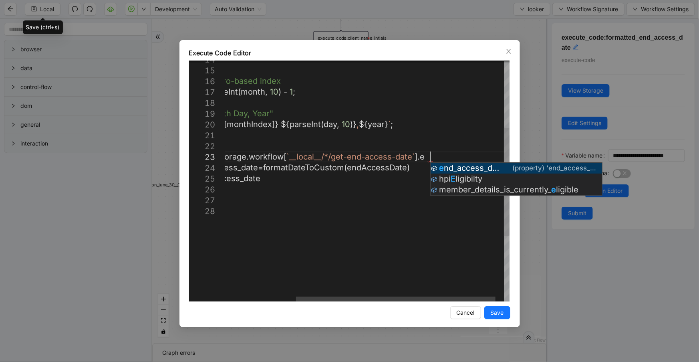
scroll to position [22, 376]
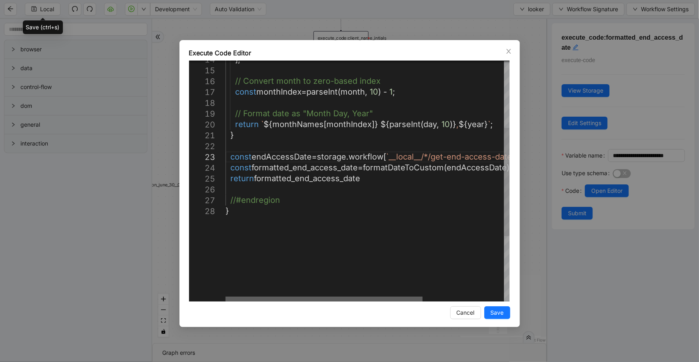
click at [298, 297] on div at bounding box center [324, 299] width 197 height 5
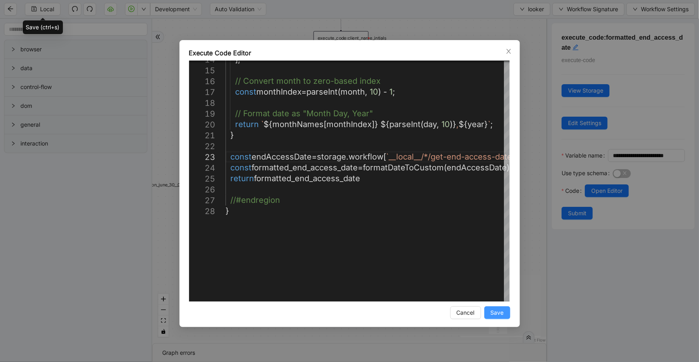
type textarea "**********"
click at [491, 309] on span "Save" at bounding box center [497, 312] width 13 height 9
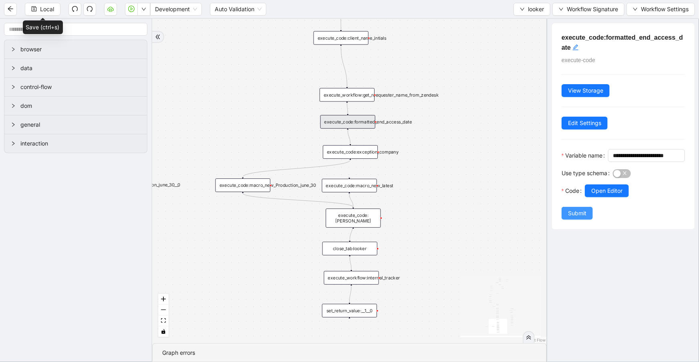
click at [578, 218] on span "Submit" at bounding box center [577, 213] width 18 height 9
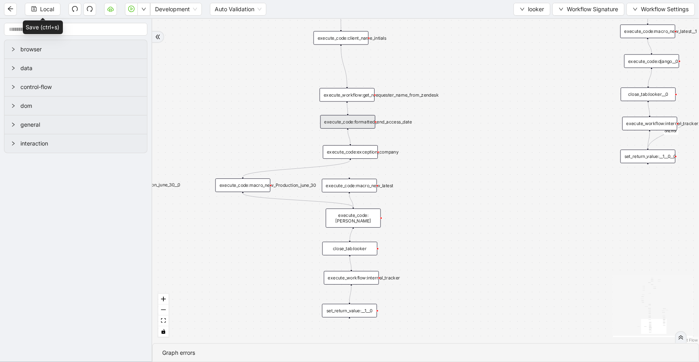
click at [364, 153] on div "execute_code:exception_company" at bounding box center [350, 152] width 55 height 14
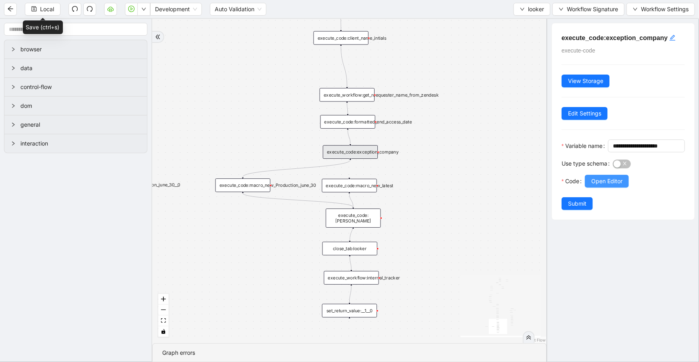
click at [606, 186] on span "Open Editor" at bounding box center [607, 181] width 31 height 9
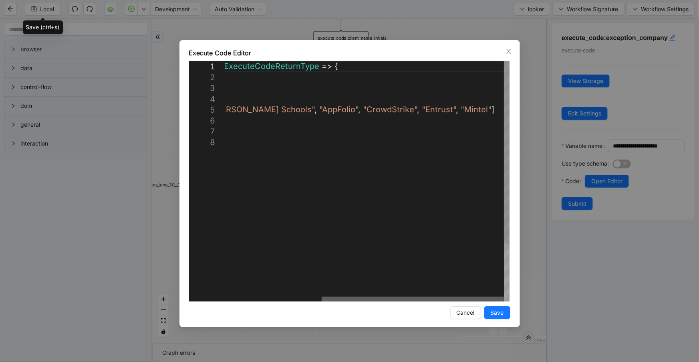
click at [495, 297] on div at bounding box center [413, 299] width 182 height 5
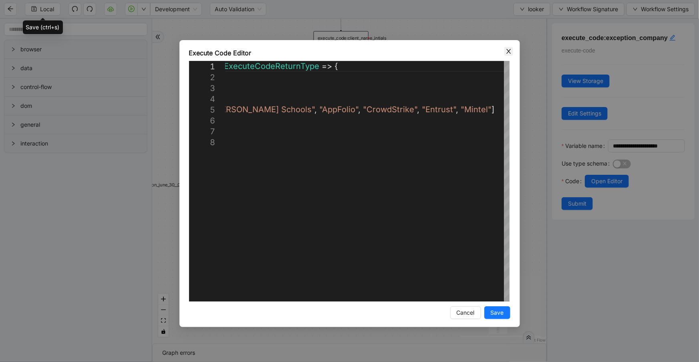
click at [508, 48] on icon "close" at bounding box center [509, 51] width 6 height 6
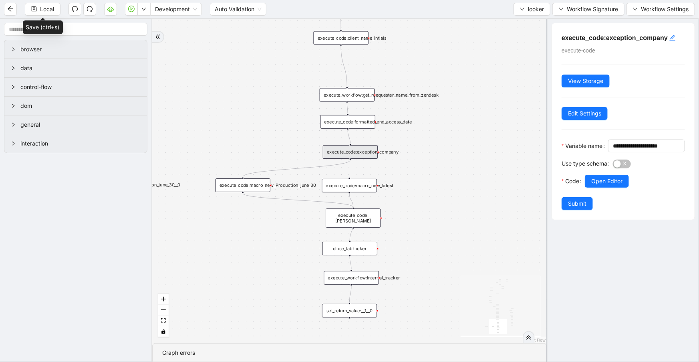
click at [251, 182] on div "execute_code:macro_new_Production_june_30" at bounding box center [243, 185] width 55 height 14
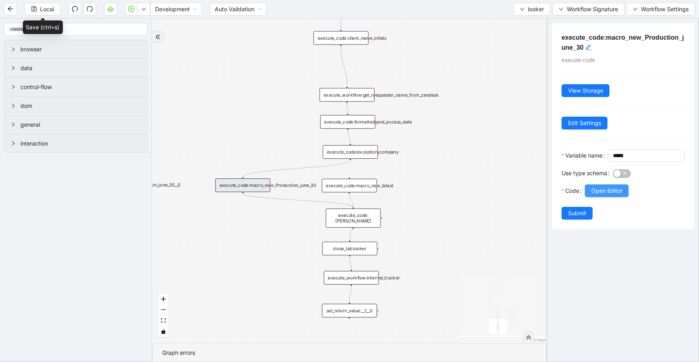
click at [606, 195] on span "Open Editor" at bounding box center [607, 190] width 31 height 9
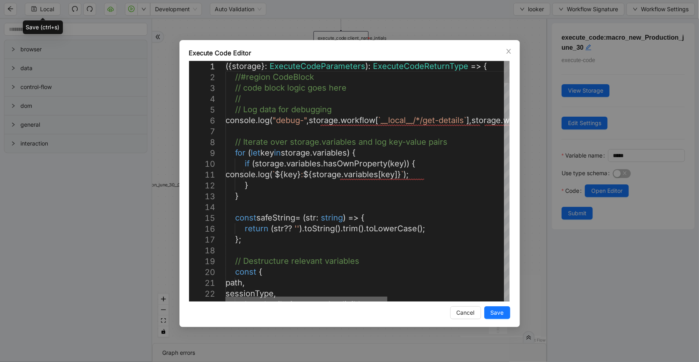
click at [370, 301] on div at bounding box center [307, 299] width 162 height 5
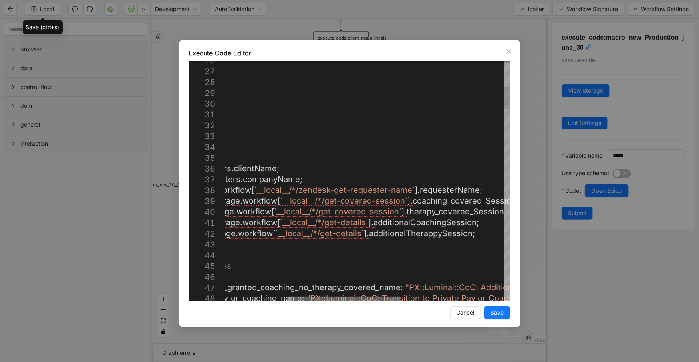
click at [395, 301] on div at bounding box center [343, 299] width 113 height 5
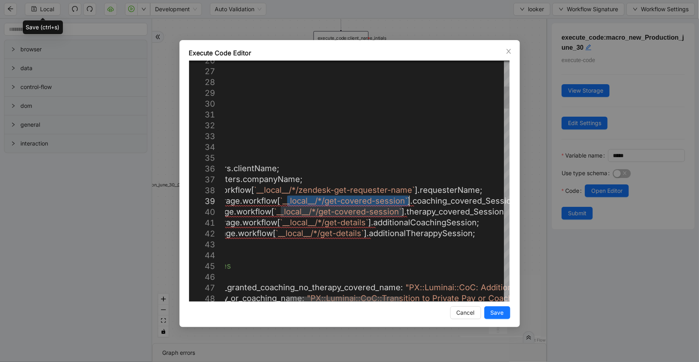
drag, startPoint x: 287, startPoint y: 200, endPoint x: 408, endPoint y: 202, distance: 121.4
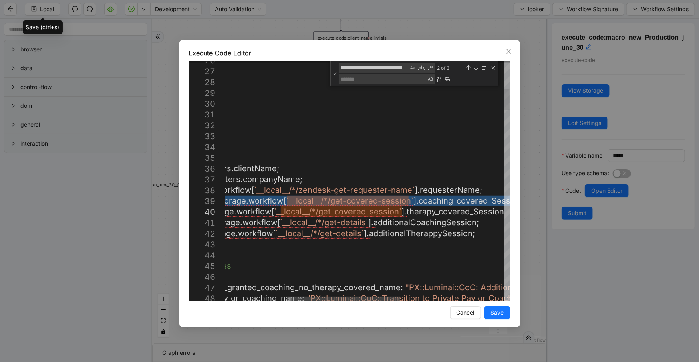
drag, startPoint x: 409, startPoint y: 202, endPoint x: 287, endPoint y: 200, distance: 121.8
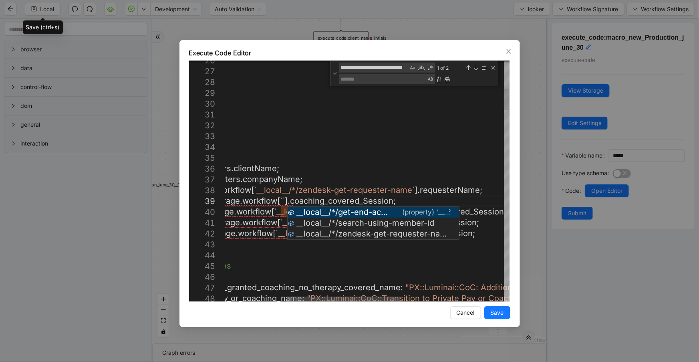
type textarea "**********"
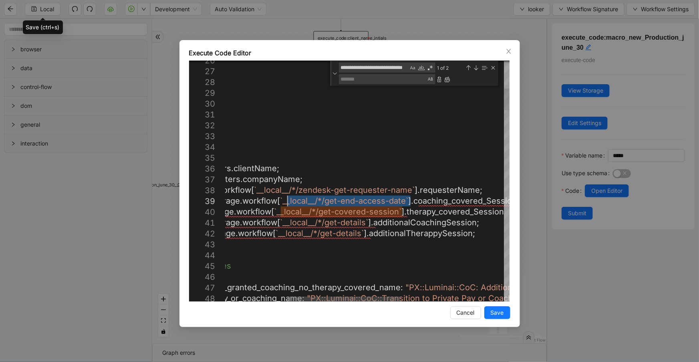
drag, startPoint x: 410, startPoint y: 200, endPoint x: 287, endPoint y: 200, distance: 123.0
click at [354, 82] on textarea "Replace" at bounding box center [383, 79] width 88 height 9
paste textarea "**********"
type textarea "**********"
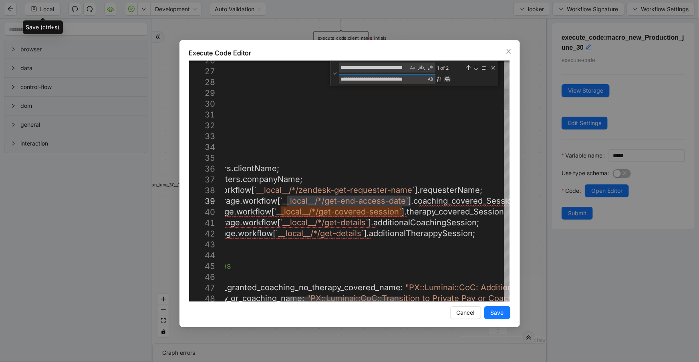
click at [446, 81] on div "Replace All (Ctrl+Alt+Enter)" at bounding box center [447, 79] width 6 height 6
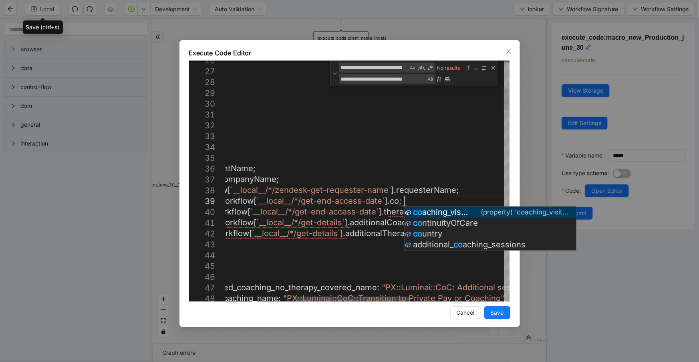
scroll to position [87, 438]
type textarea "**********"
click at [509, 52] on icon "close" at bounding box center [509, 51] width 6 height 6
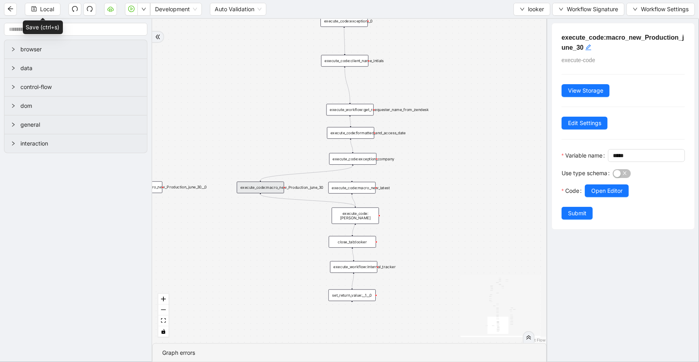
click at [368, 218] on div "execute_code:[PERSON_NAME]" at bounding box center [355, 216] width 47 height 16
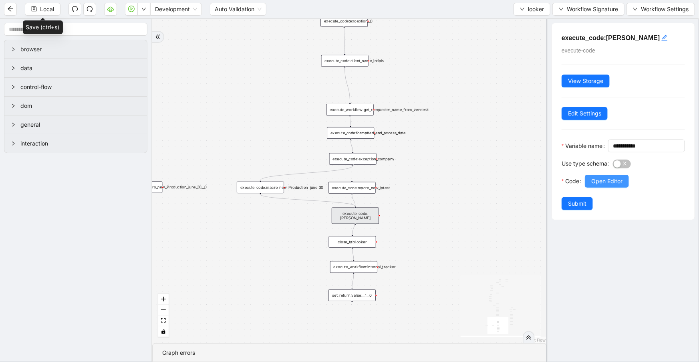
click at [604, 186] on span "Open Editor" at bounding box center [607, 181] width 31 height 9
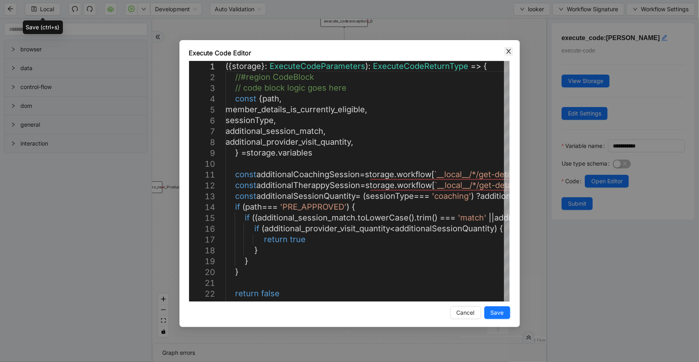
click at [509, 50] on icon "close" at bounding box center [509, 51] width 6 height 6
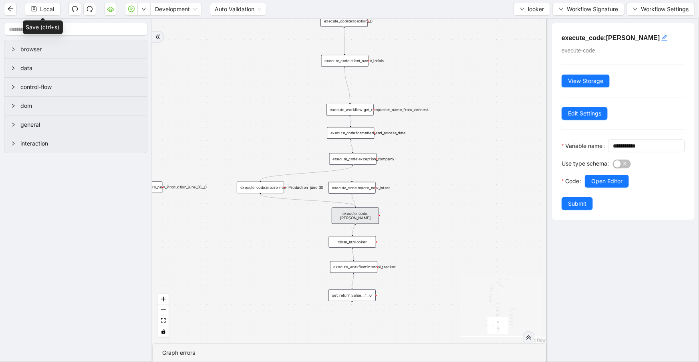
click at [271, 187] on div "execute_code:macro_new_Production_june_30" at bounding box center [260, 188] width 47 height 12
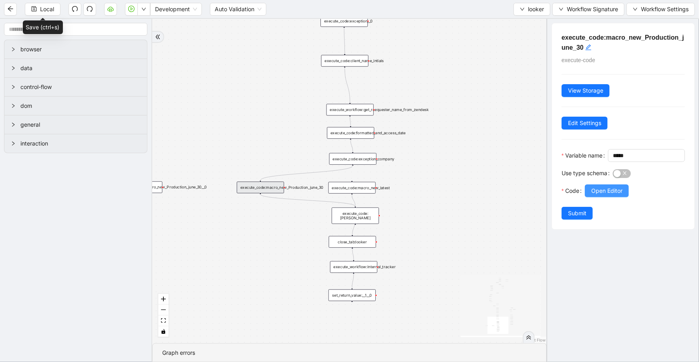
click at [619, 195] on span "Open Editor" at bounding box center [607, 190] width 31 height 9
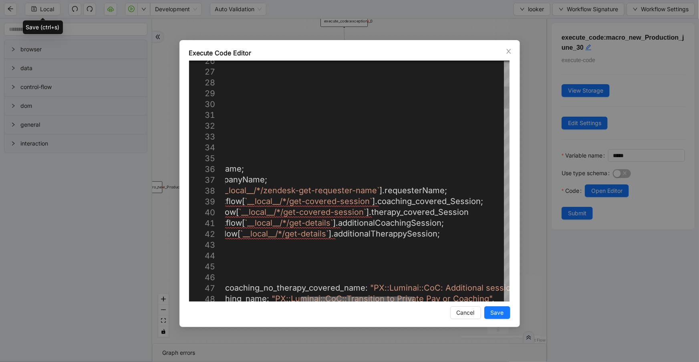
click at [392, 297] on div at bounding box center [357, 299] width 113 height 5
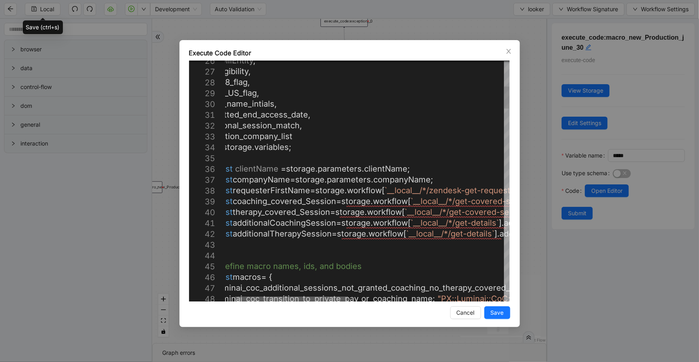
click at [266, 301] on div at bounding box center [291, 299] width 113 height 5
click at [509, 49] on icon "close" at bounding box center [509, 51] width 6 height 6
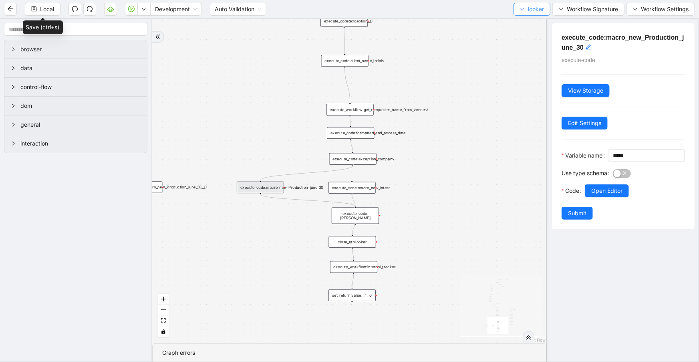
click at [531, 5] on span "looker" at bounding box center [536, 9] width 16 height 9
click at [531, 21] on span "Select" at bounding box center [531, 24] width 24 height 9
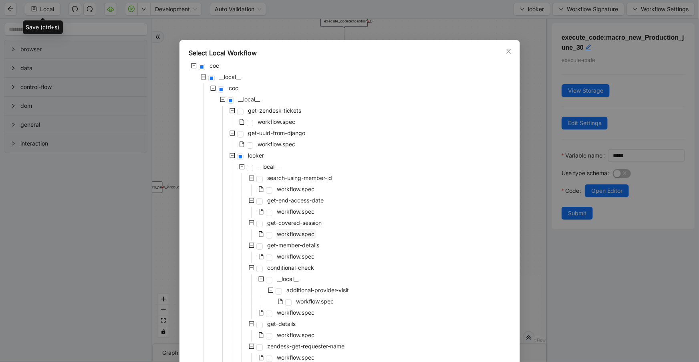
click at [305, 230] on span "workflow.spec" at bounding box center [296, 234] width 41 height 10
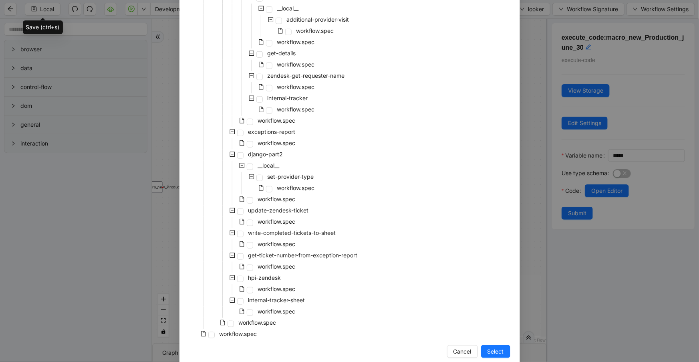
scroll to position [284, 0]
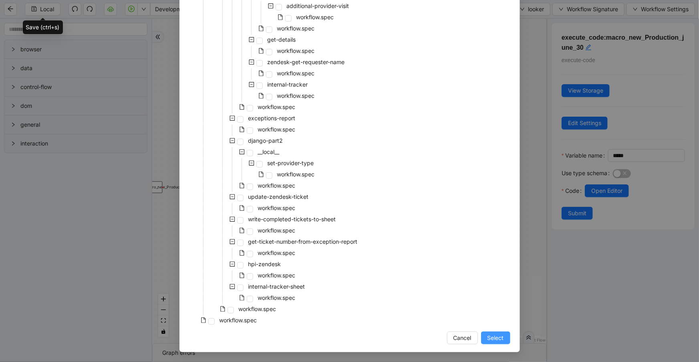
click at [489, 343] on button "Select" at bounding box center [495, 337] width 29 height 13
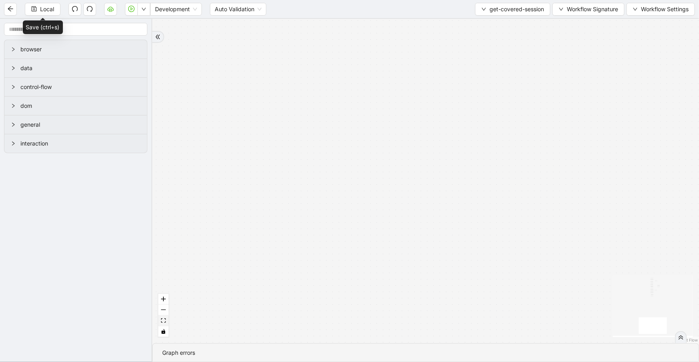
click at [163, 321] on icon "fit view" at bounding box center [163, 320] width 5 height 4
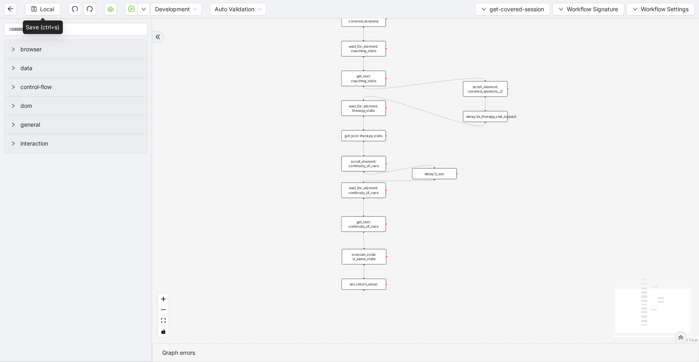
drag, startPoint x: 422, startPoint y: 272, endPoint x: 416, endPoint y: 239, distance: 33.0
click at [418, 240] on div "trigger wait_for_element: covered_sessions wait_for_element: coaching_visits ge…" at bounding box center [425, 181] width 547 height 324
click at [376, 278] on div "set_return_value:" at bounding box center [364, 283] width 44 height 11
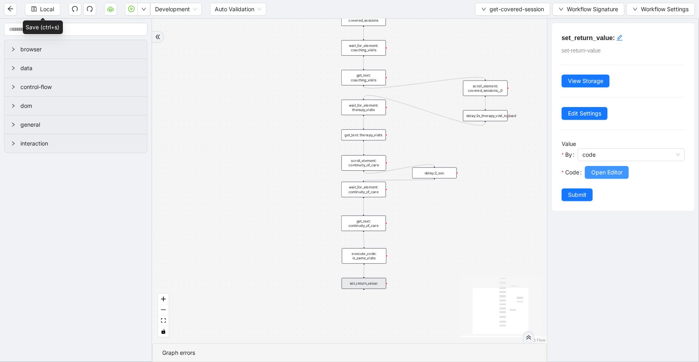
click at [608, 173] on span "Open Editor" at bounding box center [607, 172] width 31 height 9
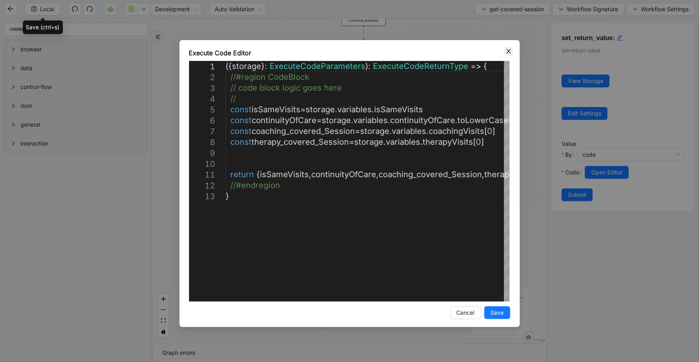
click at [508, 51] on icon "close" at bounding box center [509, 51] width 4 height 5
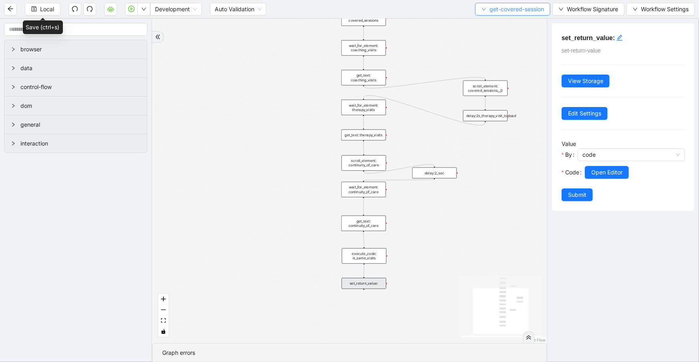
click at [492, 12] on span "get-covered-session" at bounding box center [517, 9] width 55 height 9
click at [493, 22] on span "Select" at bounding box center [511, 24] width 63 height 9
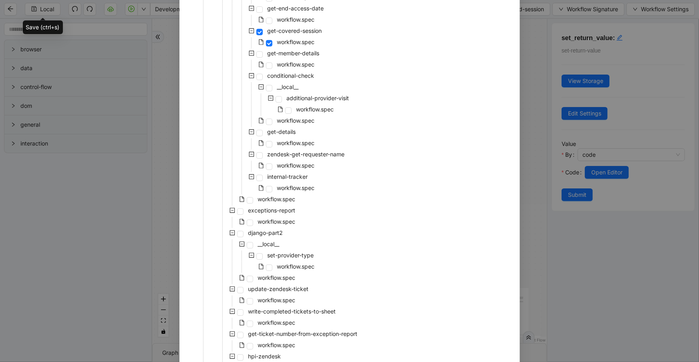
scroll to position [153, 0]
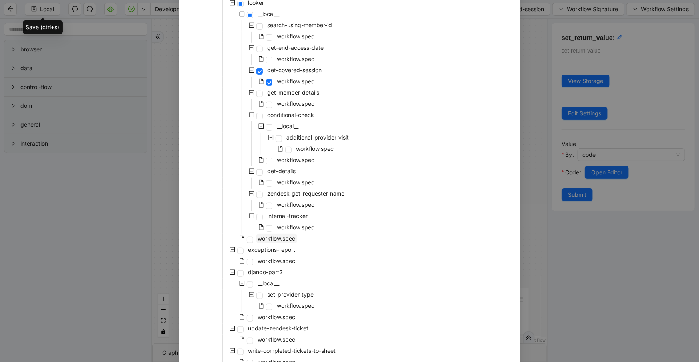
click at [279, 238] on span "workflow.spec" at bounding box center [277, 238] width 38 height 7
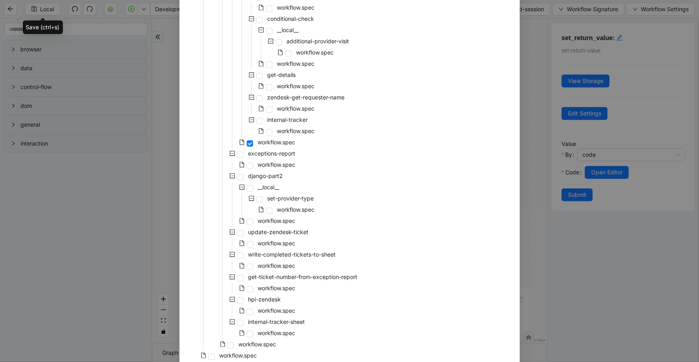
scroll to position [284, 0]
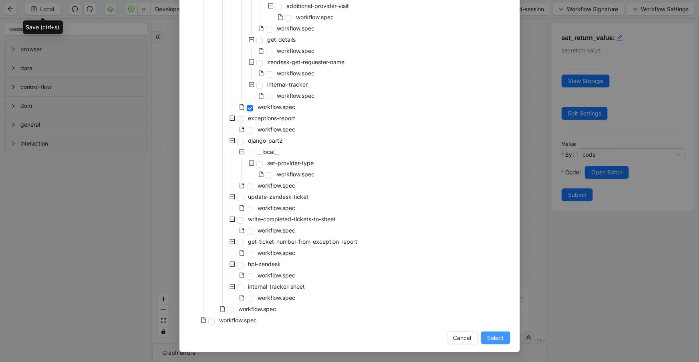
click at [493, 340] on span "Select" at bounding box center [496, 337] width 16 height 9
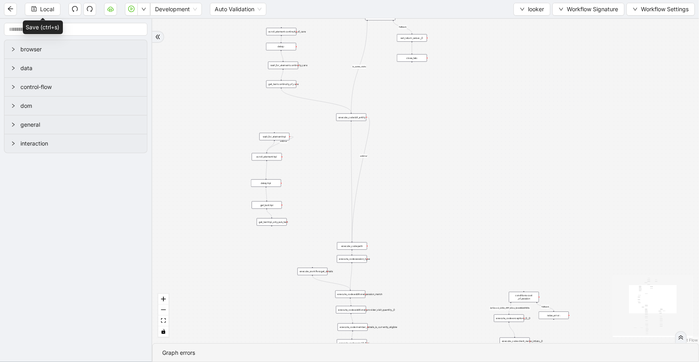
drag, startPoint x: 482, startPoint y: 166, endPoint x: 482, endPoint y: 34, distance: 131.8
click at [482, 34] on div "fallback 3e13ccc2_230e_41ff_b0ca_9cb496d9165b fallback onError onError is_same_…" at bounding box center [425, 181] width 547 height 324
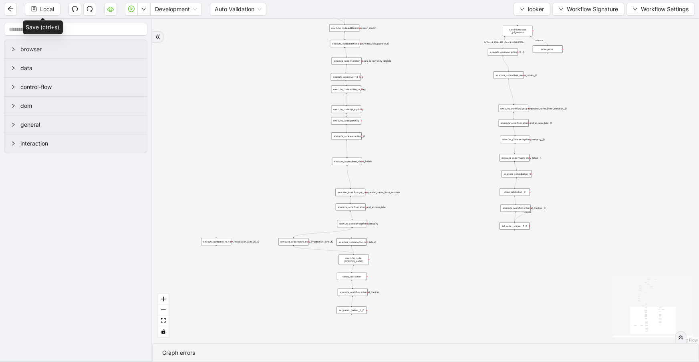
drag, startPoint x: 438, startPoint y: 121, endPoint x: 445, endPoint y: 46, distance: 74.8
click at [445, 46] on div "fallback 3e13ccc2_230e_41ff_b0ca_9cb496d9165b fallback onError onError is_same_…" at bounding box center [425, 181] width 547 height 324
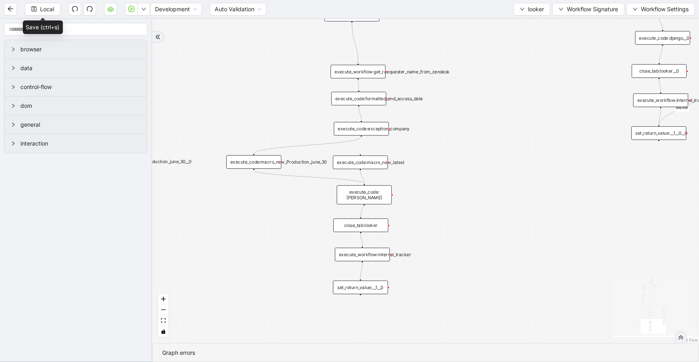
click at [276, 159] on div "execute_code:macro_new_Production_june_30" at bounding box center [253, 162] width 55 height 14
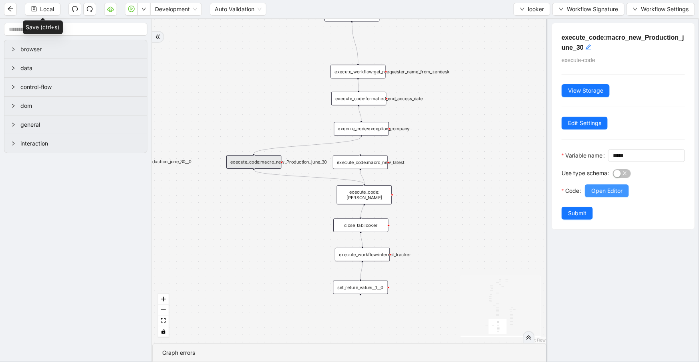
click at [591, 197] on button "Open Editor" at bounding box center [607, 190] width 44 height 13
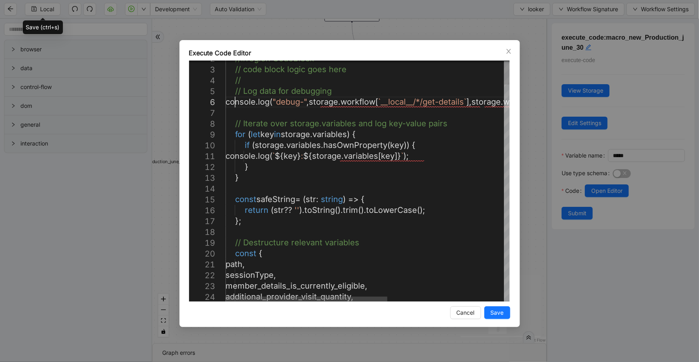
scroll to position [0, 0]
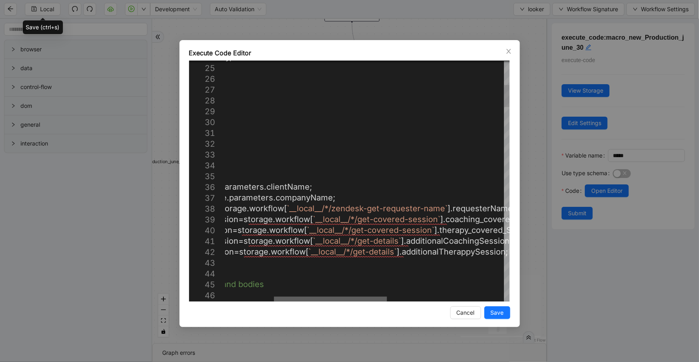
click at [369, 301] on div at bounding box center [330, 299] width 113 height 5
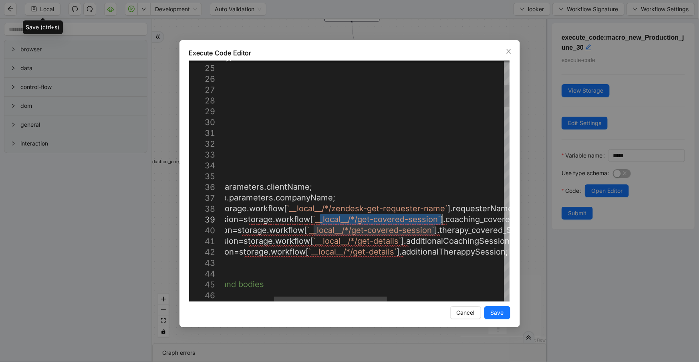
drag, startPoint x: 320, startPoint y: 220, endPoint x: 442, endPoint y: 214, distance: 121.6
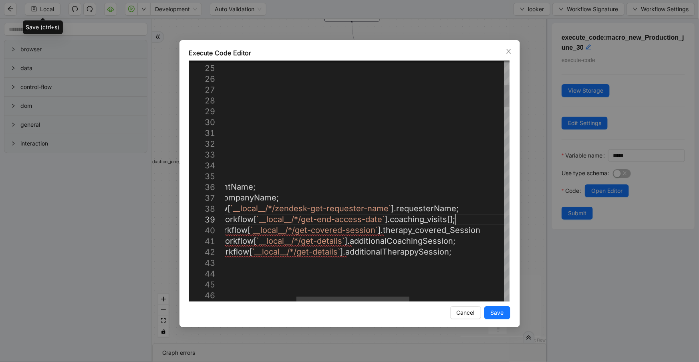
scroll to position [87, 511]
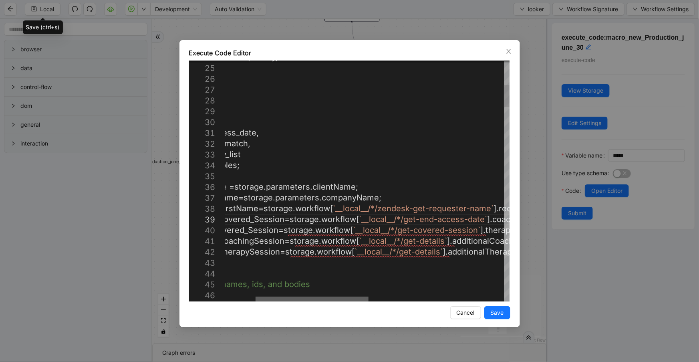
click at [312, 297] on div at bounding box center [312, 299] width 113 height 5
drag, startPoint x: 360, startPoint y: 231, endPoint x: 479, endPoint y: 231, distance: 119.4
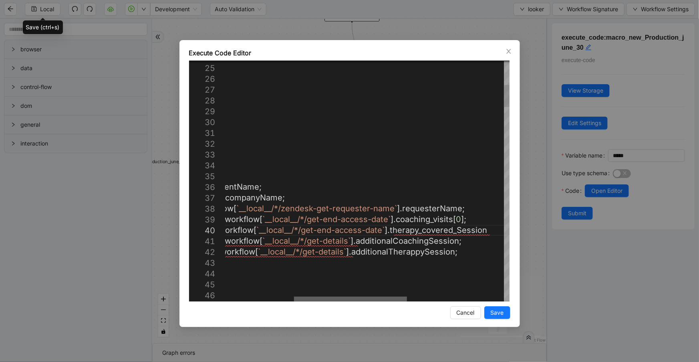
click at [401, 300] on div at bounding box center [350, 299] width 113 height 5
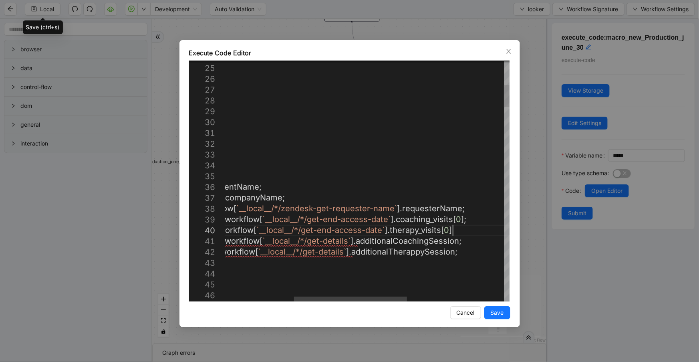
scroll to position [87, 501]
drag, startPoint x: 263, startPoint y: 232, endPoint x: 386, endPoint y: 230, distance: 123.0
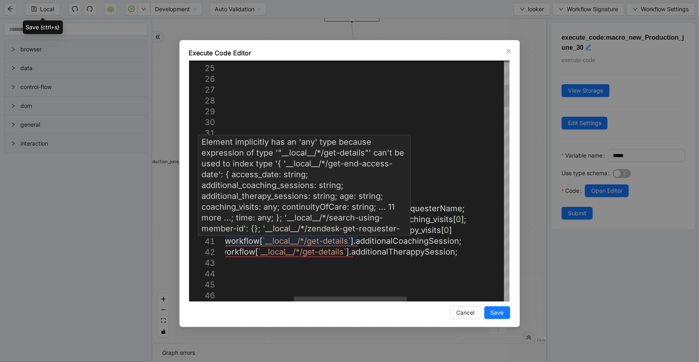
scroll to position [86, 501]
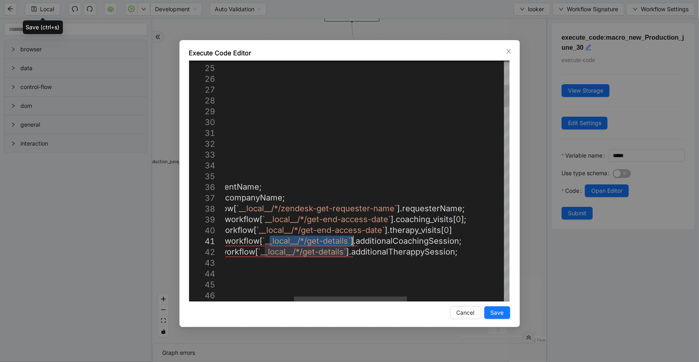
drag, startPoint x: 268, startPoint y: 240, endPoint x: 353, endPoint y: 243, distance: 85.0
paste textarea "********"
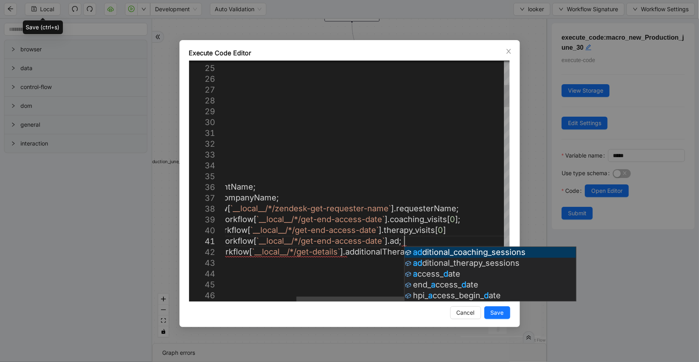
scroll to position [9, 443]
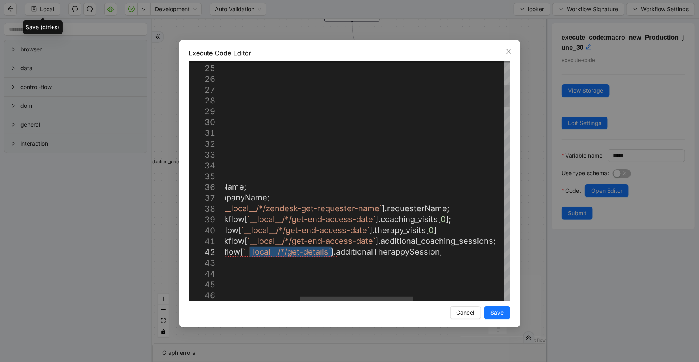
drag, startPoint x: 334, startPoint y: 250, endPoint x: 250, endPoint y: 252, distance: 83.8
paste textarea "********"
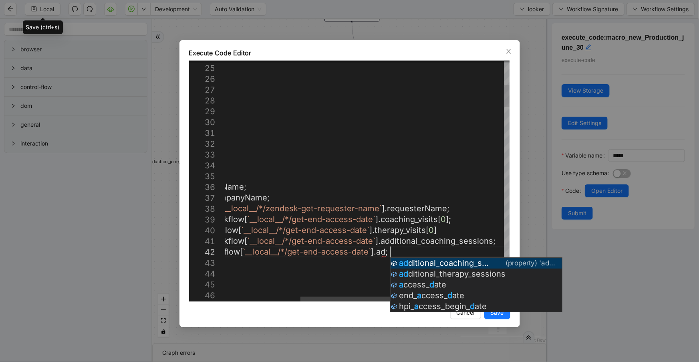
scroll to position [12, 439]
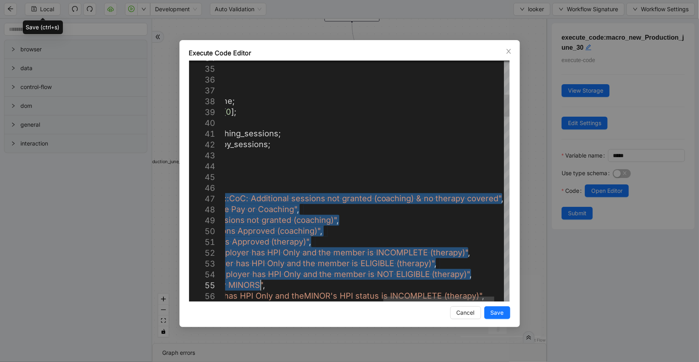
drag, startPoint x: 400, startPoint y: 296, endPoint x: 367, endPoint y: 300, distance: 33.1
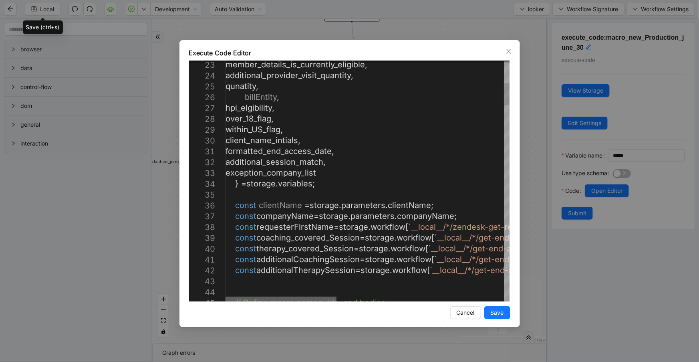
click at [289, 297] on div at bounding box center [281, 299] width 111 height 5
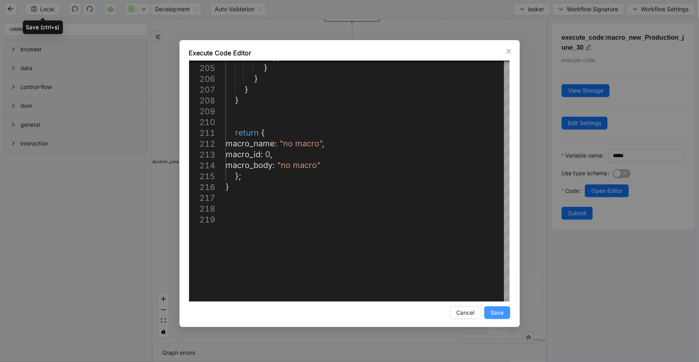
type textarea "**********"
click at [497, 313] on span "Save" at bounding box center [497, 312] width 13 height 9
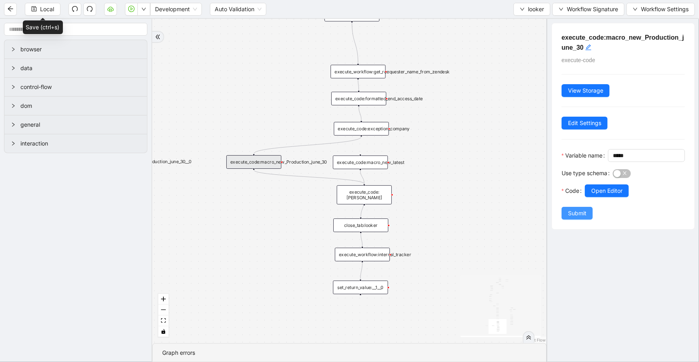
click at [568, 218] on span "Submit" at bounding box center [577, 213] width 18 height 9
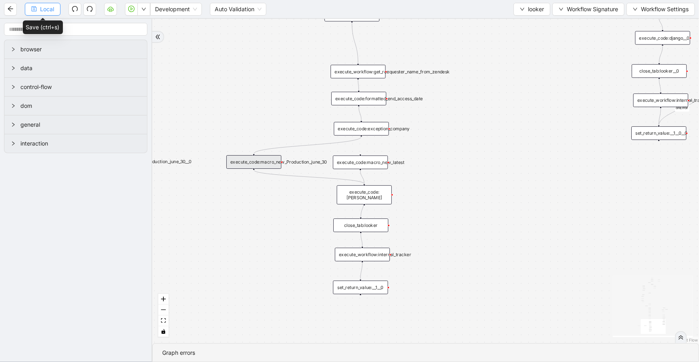
click at [49, 8] on span "Local" at bounding box center [47, 9] width 14 height 9
click at [388, 192] on div "execute_code:[PERSON_NAME]" at bounding box center [364, 194] width 55 height 19
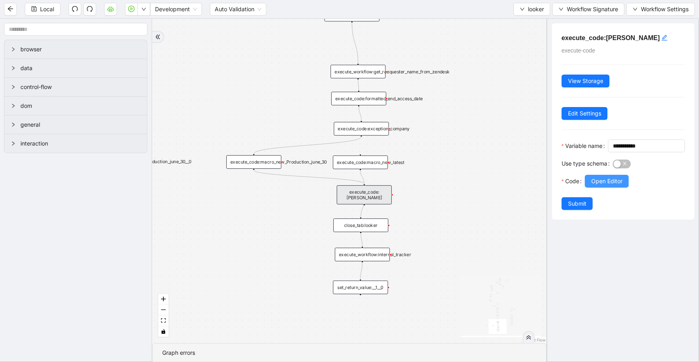
click at [598, 186] on span "Open Editor" at bounding box center [607, 181] width 31 height 9
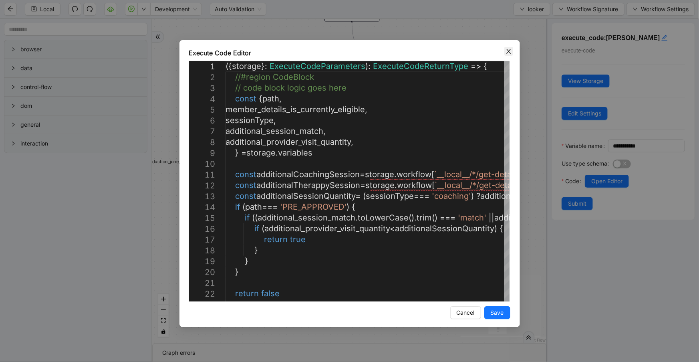
click at [509, 55] on span "Close" at bounding box center [509, 51] width 9 height 9
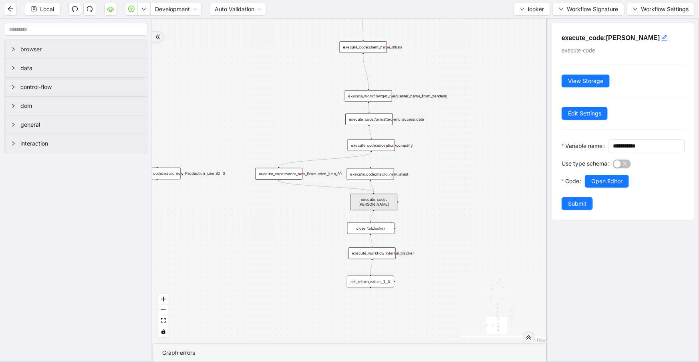
click at [380, 235] on div "fallback 3e13ccc2_230e_41ff_b0ca_9cb496d9165b fallback onError onError is_same_…" at bounding box center [349, 181] width 395 height 324
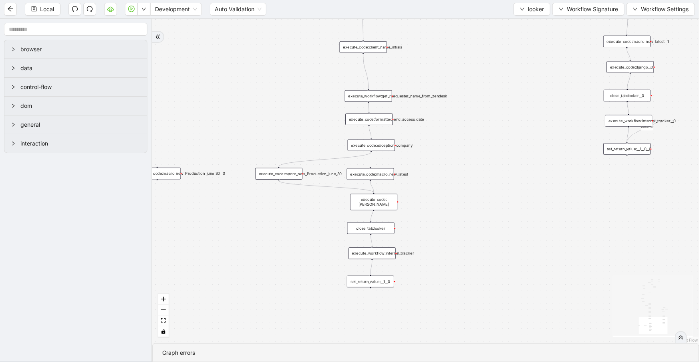
click at [382, 253] on div "execute_workflow:internal_tracker" at bounding box center [372, 253] width 47 height 12
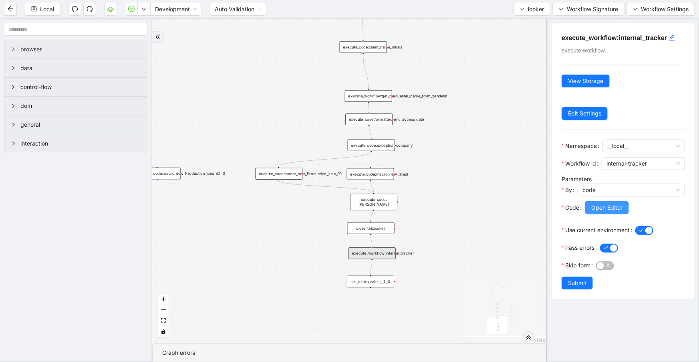
click at [596, 207] on span "Open Editor" at bounding box center [607, 207] width 31 height 9
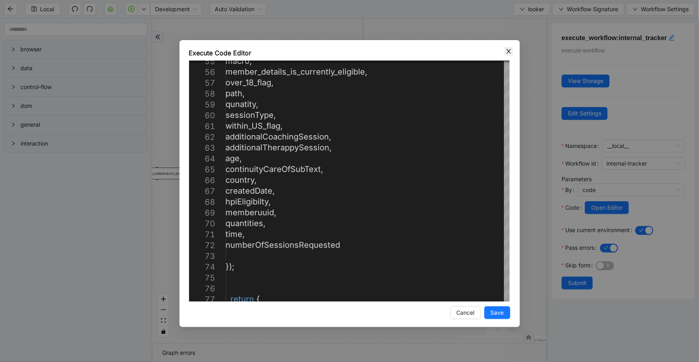
click at [506, 48] on icon "close" at bounding box center [509, 51] width 6 height 6
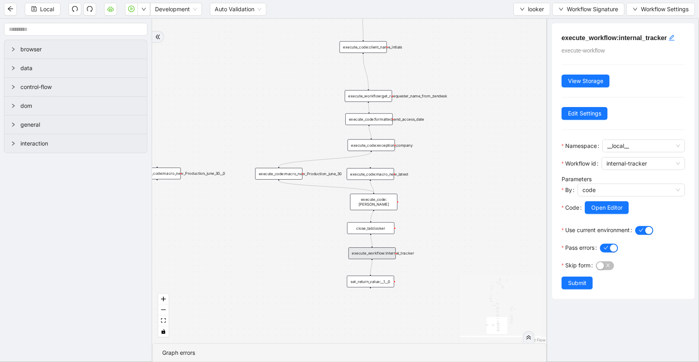
click at [388, 198] on div "execute_code:[PERSON_NAME]" at bounding box center [373, 202] width 47 height 16
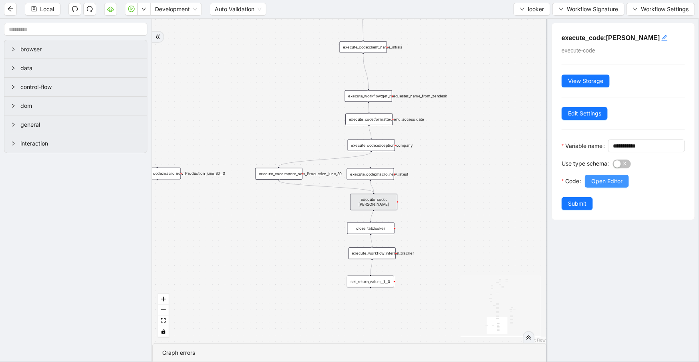
click at [593, 186] on span "Open Editor" at bounding box center [607, 181] width 31 height 9
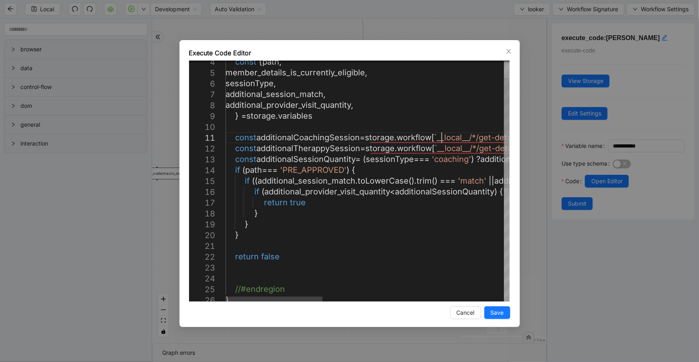
scroll to position [0, 0]
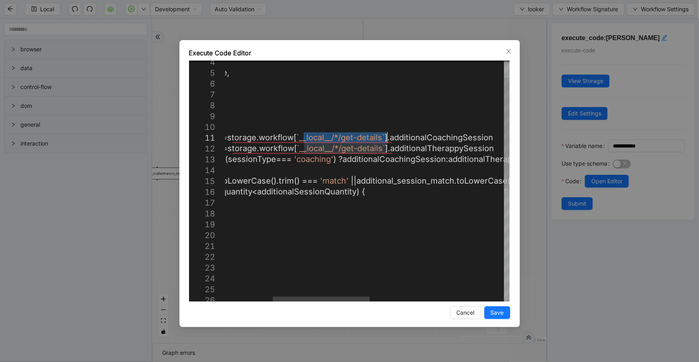
drag, startPoint x: 441, startPoint y: 137, endPoint x: 388, endPoint y: 137, distance: 53.3
click at [441, 140] on div "additional_session_match , additional_provider_visit_quantity , } = storage . v…" at bounding box center [494, 285] width 813 height 522
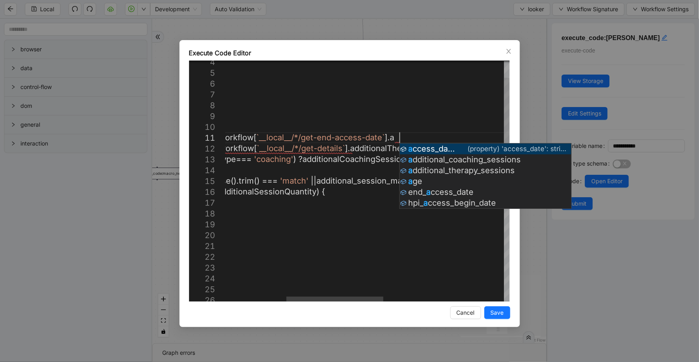
scroll to position [0, 443]
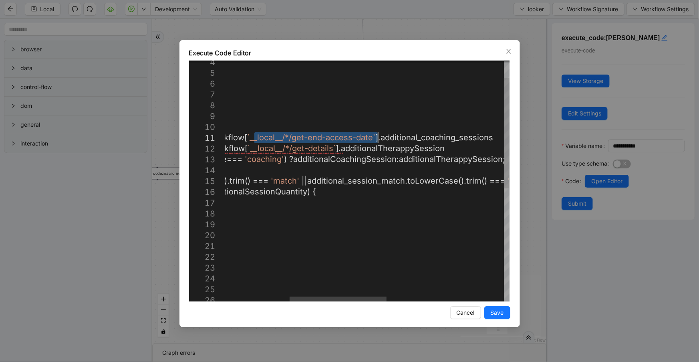
drag, startPoint x: 254, startPoint y: 138, endPoint x: 376, endPoint y: 138, distance: 121.8
drag, startPoint x: 337, startPoint y: 146, endPoint x: 256, endPoint y: 146, distance: 81.8
paste textarea "********"
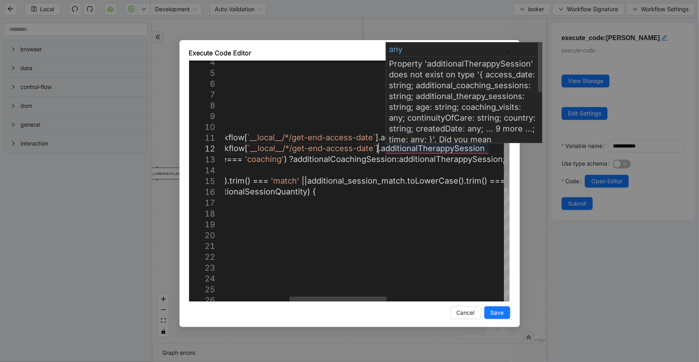
click at [426, 147] on div "additional_session_match , additional_provider_visit_quantity , } = storage . v…" at bounding box center [444, 285] width 813 height 522
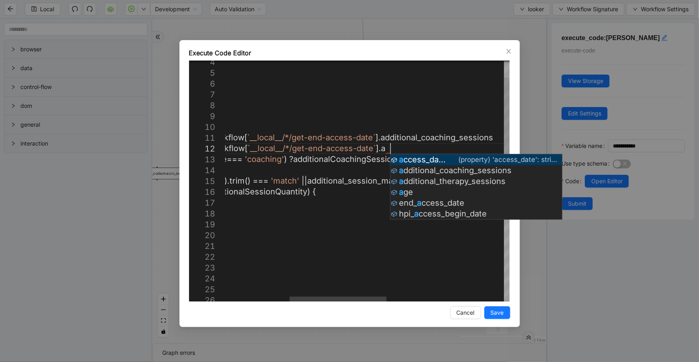
scroll to position [11, 443]
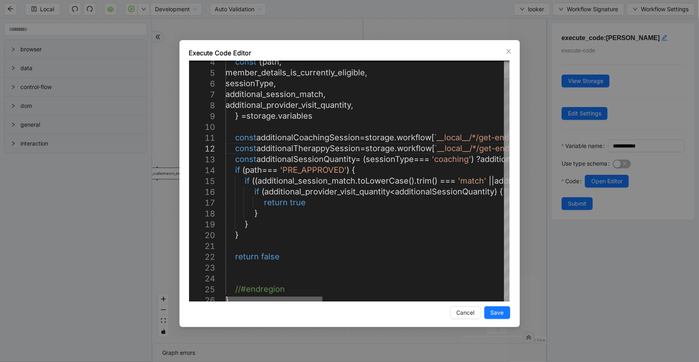
click at [306, 297] on div at bounding box center [274, 299] width 97 height 5
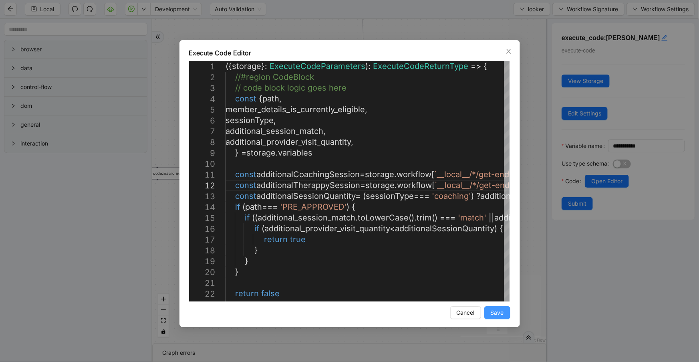
type textarea "**********"
click at [489, 312] on button "Save" at bounding box center [498, 312] width 26 height 13
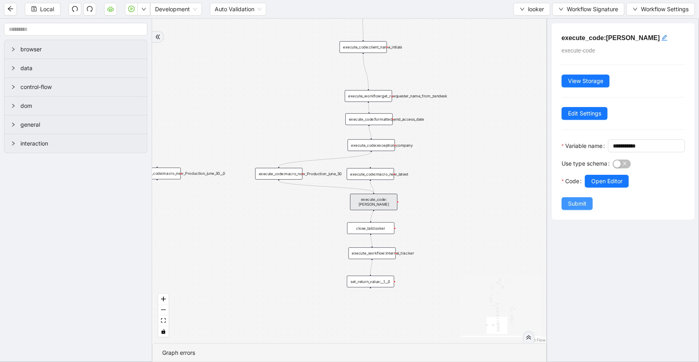
click at [572, 208] on span "Submit" at bounding box center [577, 203] width 18 height 9
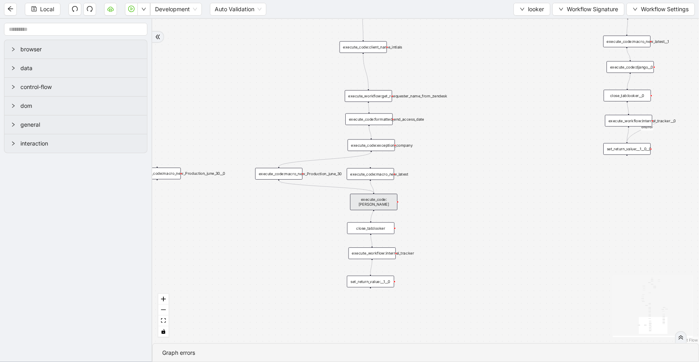
click at [363, 200] on div "execute_code:[PERSON_NAME]" at bounding box center [373, 202] width 47 height 16
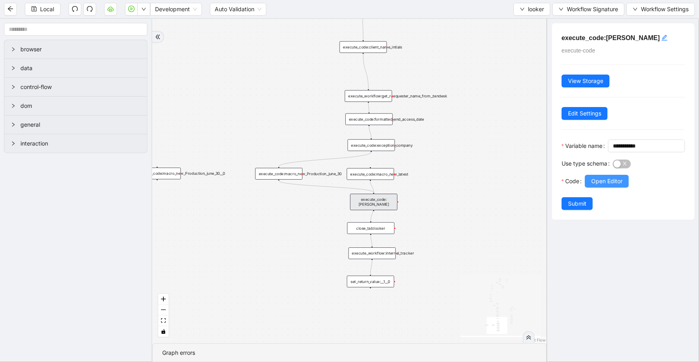
click at [596, 186] on span "Open Editor" at bounding box center [607, 181] width 31 height 9
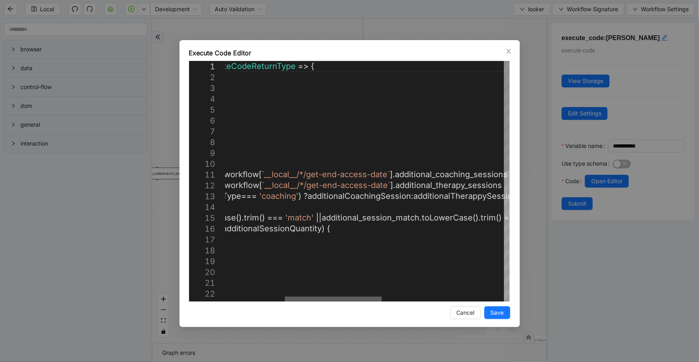
click at [364, 297] on div at bounding box center [333, 299] width 97 height 5
click at [507, 54] on icon "close" at bounding box center [509, 51] width 6 height 6
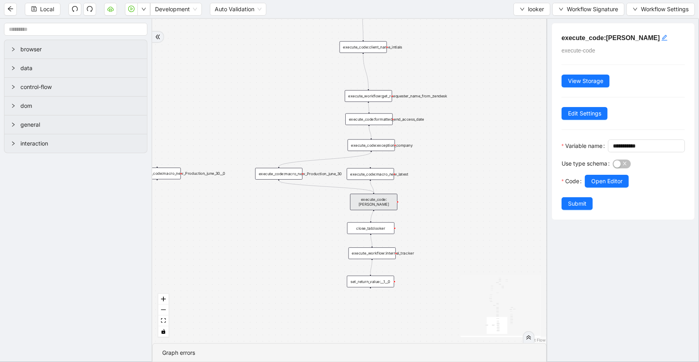
click at [371, 230] on div "close_tab:looker" at bounding box center [370, 228] width 47 height 12
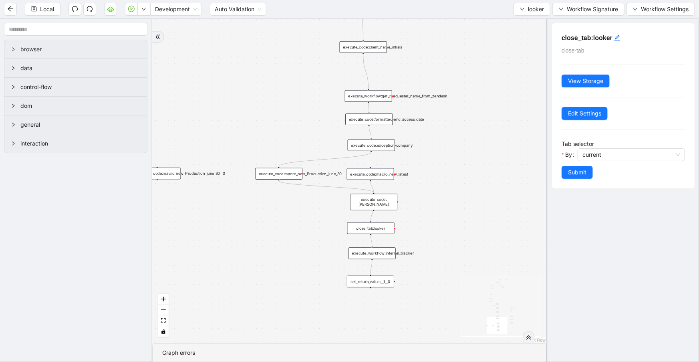
click at [379, 254] on div "execute_workflow:internal_tracker" at bounding box center [372, 253] width 47 height 12
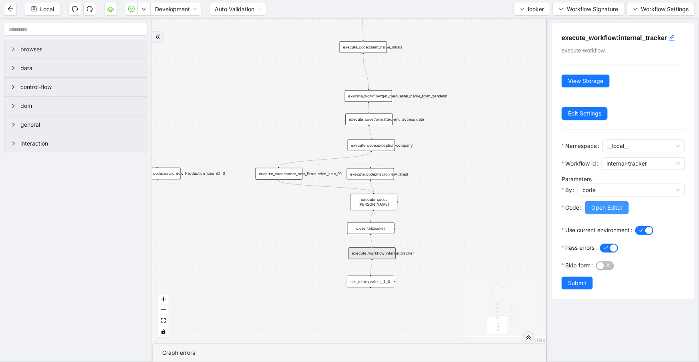
click at [595, 205] on span "Open Editor" at bounding box center [607, 207] width 31 height 9
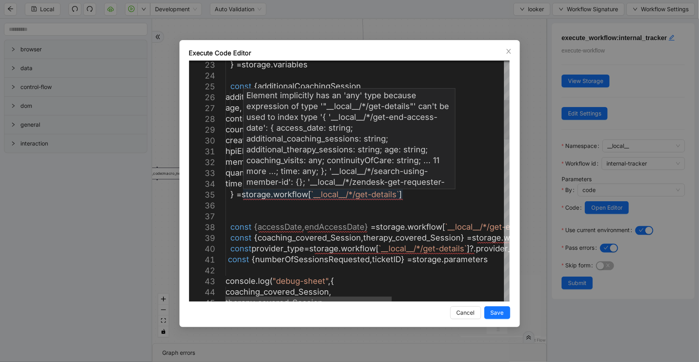
scroll to position [0, 0]
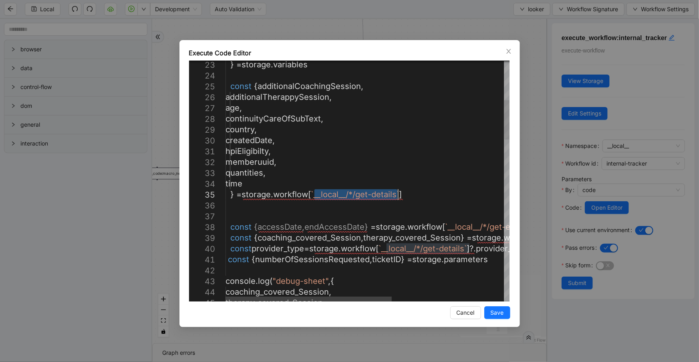
drag, startPoint x: 313, startPoint y: 196, endPoint x: 396, endPoint y: 192, distance: 82.7
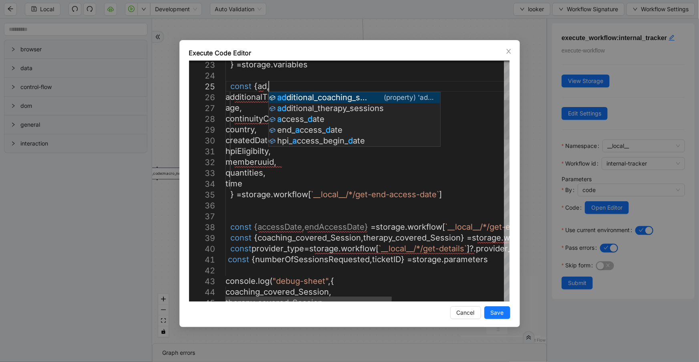
scroll to position [44, 57]
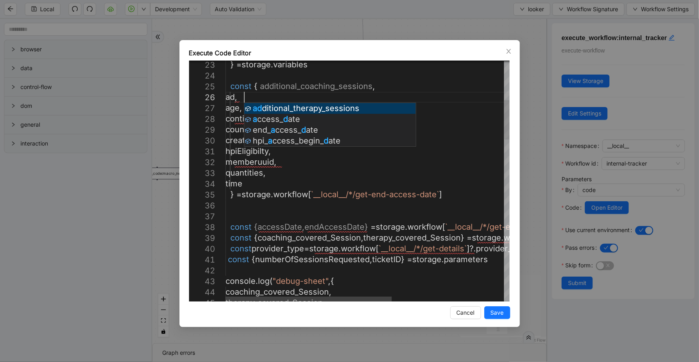
scroll to position [55, 28]
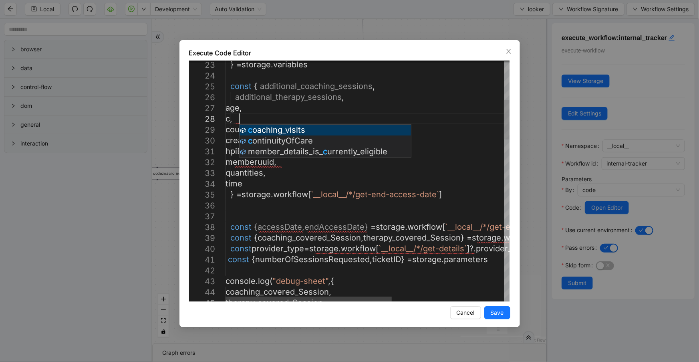
scroll to position [76, 24]
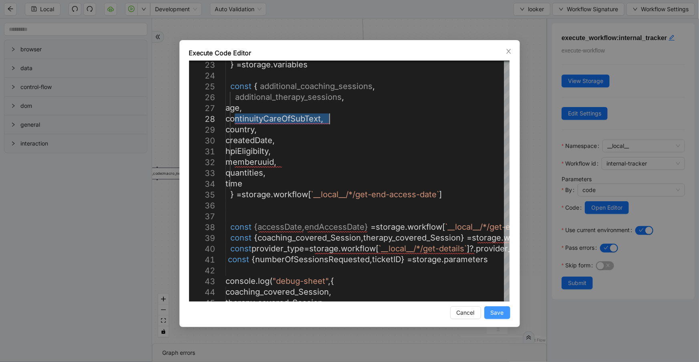
type textarea "**********"
click at [502, 312] on span "Save" at bounding box center [497, 312] width 13 height 9
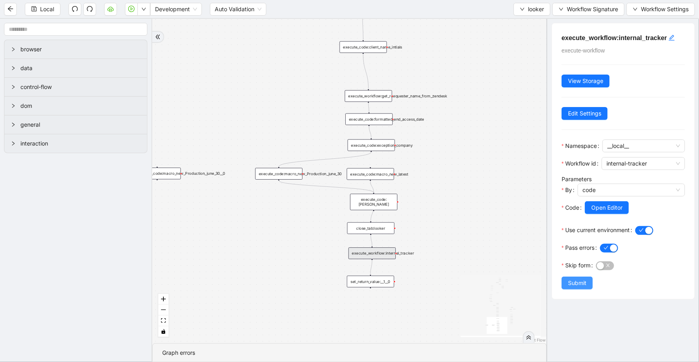
click at [576, 280] on span "Submit" at bounding box center [577, 283] width 18 height 9
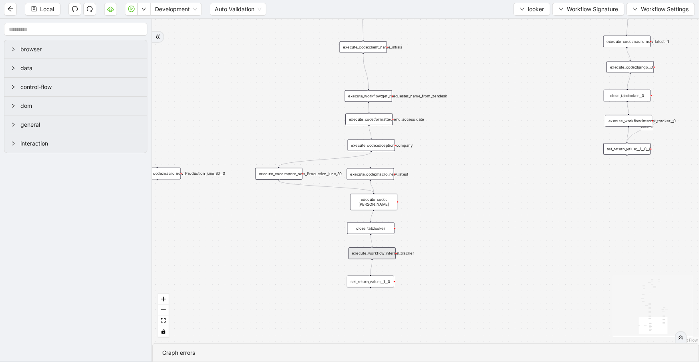
drag, startPoint x: 517, startPoint y: 6, endPoint x: 521, endPoint y: 16, distance: 10.8
click at [517, 7] on button "looker" at bounding box center [532, 9] width 37 height 13
click at [525, 23] on body "Local Development Auto Validation looker Workflow Signature Workflow Settings b…" at bounding box center [349, 181] width 699 height 362
click at [525, 20] on span "Select" at bounding box center [531, 24] width 24 height 9
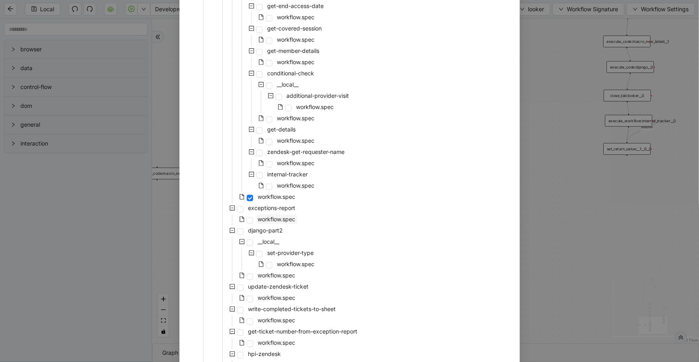
scroll to position [262, 0]
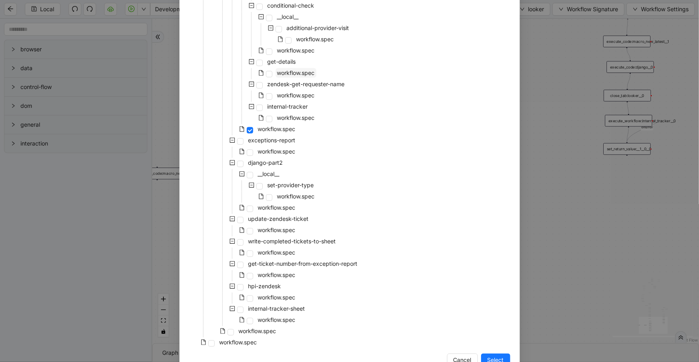
click at [290, 72] on span "workflow.spec" at bounding box center [296, 72] width 38 height 7
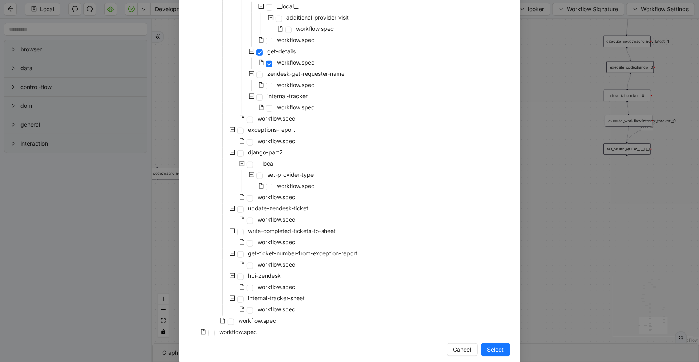
scroll to position [284, 0]
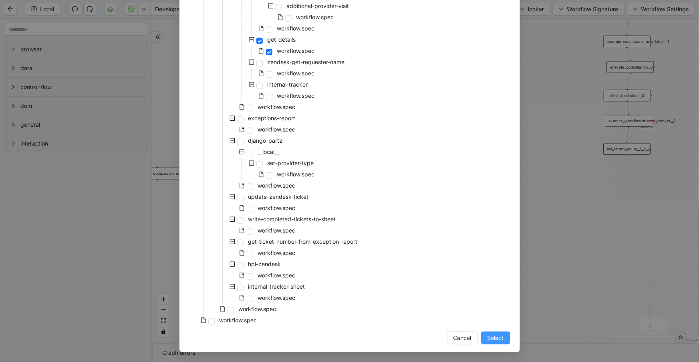
click at [488, 337] on span "Select" at bounding box center [496, 337] width 16 height 9
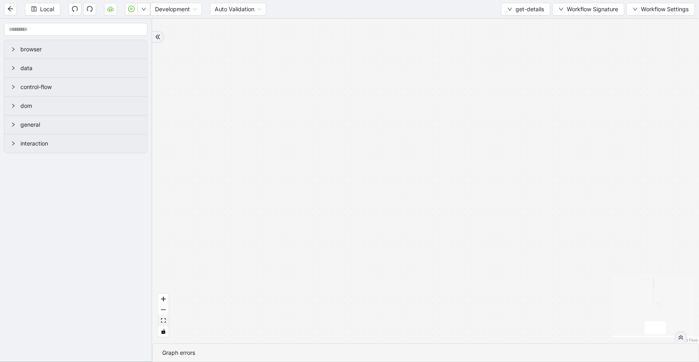
click at [159, 321] on button "fit view" at bounding box center [163, 320] width 10 height 11
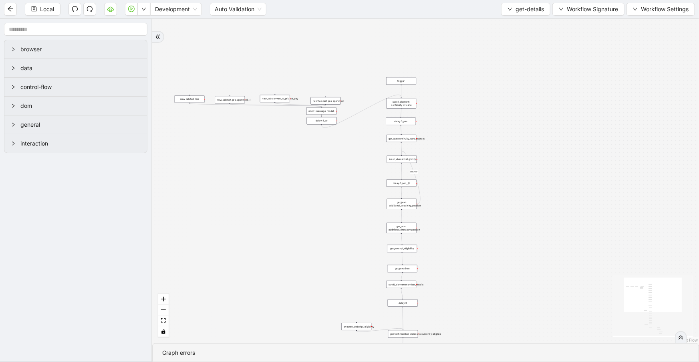
drag, startPoint x: 414, startPoint y: 178, endPoint x: 355, endPoint y: 237, distance: 83.3
click at [343, 284] on div "onError trigger get_text:continuity_care_subtext get_text:hpi_eligibility get_t…" at bounding box center [425, 181] width 547 height 324
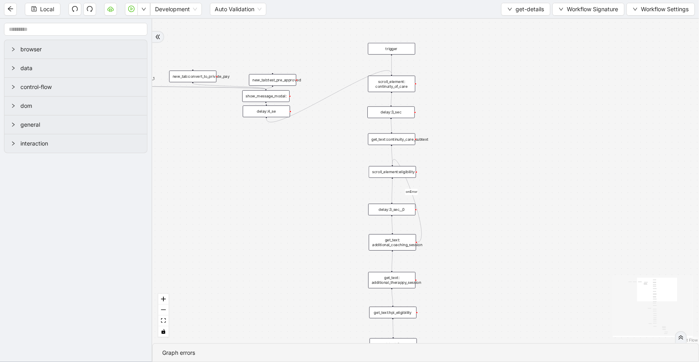
click at [407, 141] on div "get_text:continuity_care_subtext" at bounding box center [391, 139] width 47 height 12
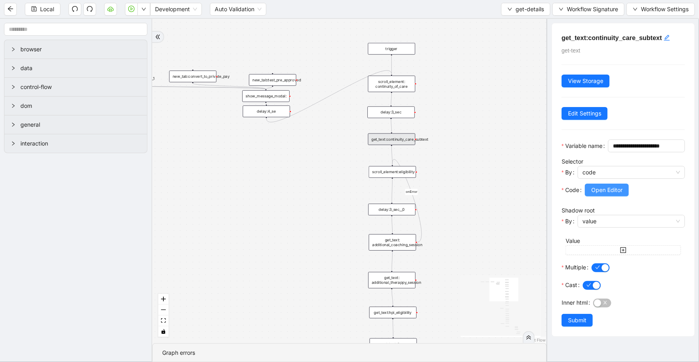
click at [592, 196] on button "Open Editor" at bounding box center [607, 190] width 44 height 13
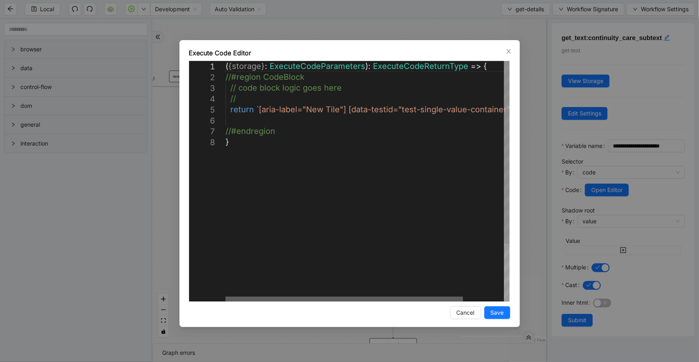
click at [336, 297] on div at bounding box center [345, 299] width 238 height 5
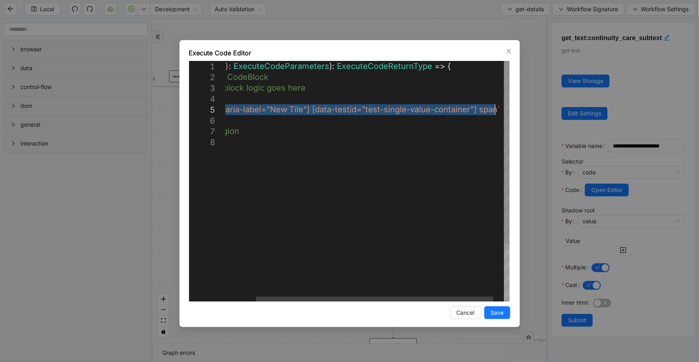
drag, startPoint x: 258, startPoint y: 111, endPoint x: 493, endPoint y: 110, distance: 235.6
click at [512, 52] on icon "close" at bounding box center [509, 51] width 6 height 6
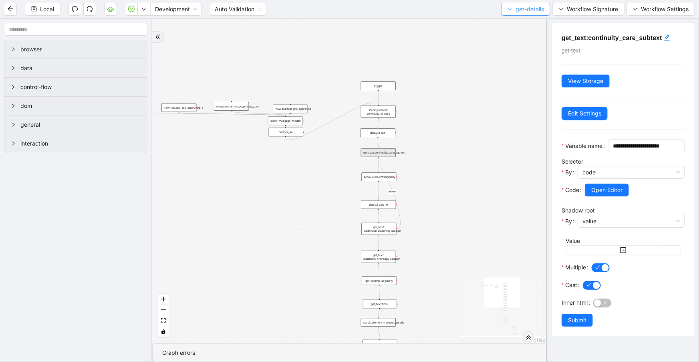
click at [514, 5] on button "get-details" at bounding box center [525, 9] width 49 height 13
click at [467, 179] on div "onError trigger get_text:continuity_care_subtext get_text:hpi_eligibility get_t…" at bounding box center [349, 181] width 395 height 324
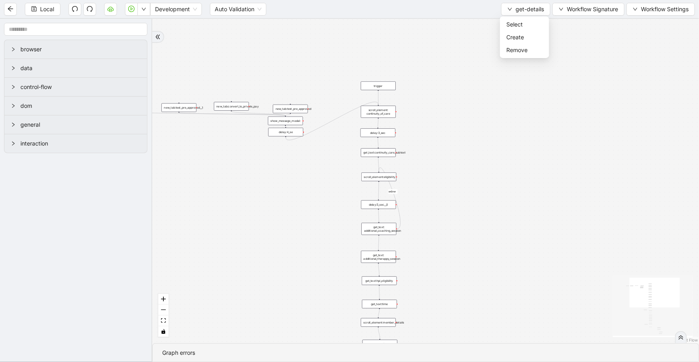
click at [384, 156] on div "get_text:continuity_care_subtext" at bounding box center [378, 152] width 35 height 9
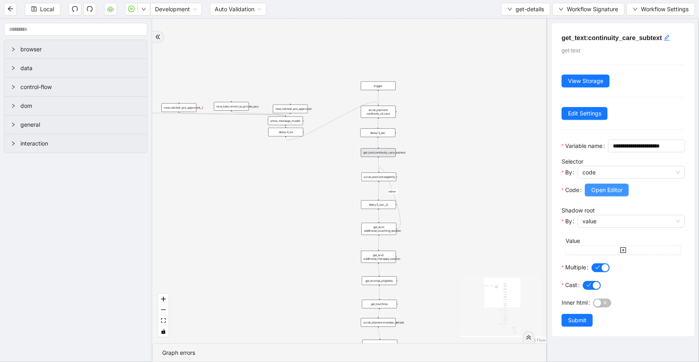
click at [594, 194] on span "Open Editor" at bounding box center [607, 190] width 31 height 9
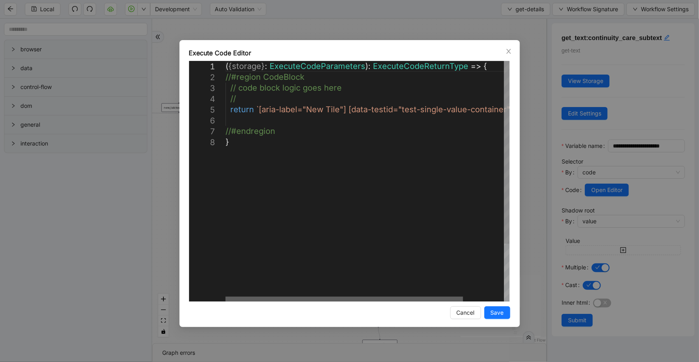
click at [310, 297] on div at bounding box center [345, 299] width 238 height 5
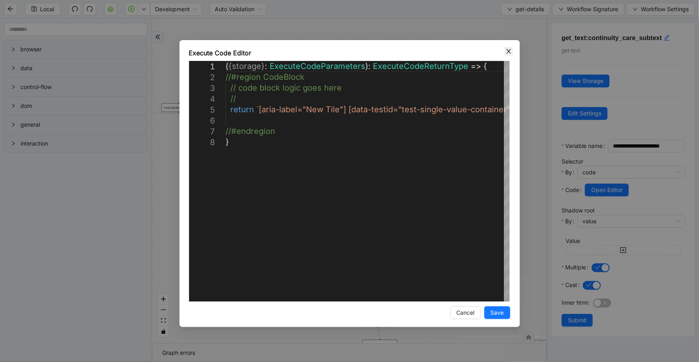
click at [506, 50] on icon "close" at bounding box center [509, 51] width 6 height 6
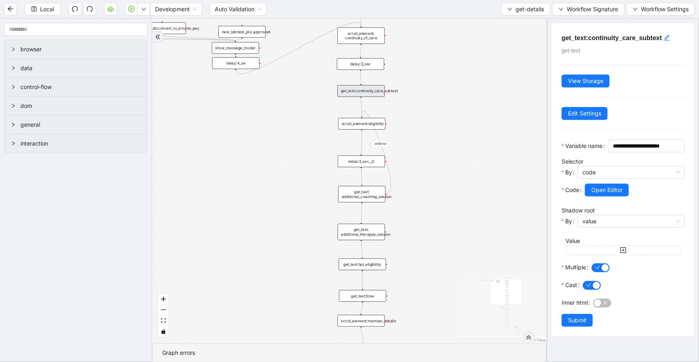
drag, startPoint x: 445, startPoint y: 216, endPoint x: 432, endPoint y: 149, distance: 68.2
click at [432, 149] on div "onError trigger get_text:continuity_care_subtext get_text:hpi_eligibility get_t…" at bounding box center [349, 181] width 395 height 324
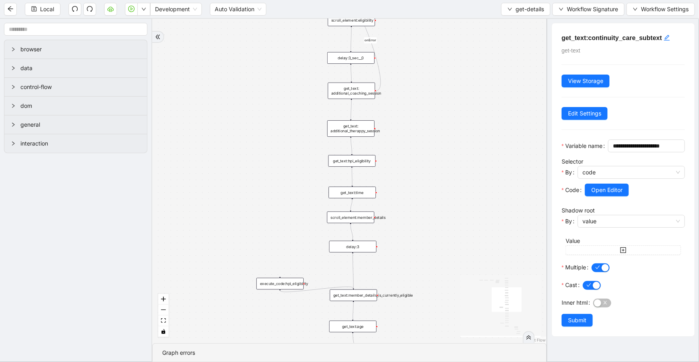
drag, startPoint x: 437, startPoint y: 200, endPoint x: 426, endPoint y: 107, distance: 93.2
click at [426, 107] on div "onError trigger get_text:continuity_care_subtext get_text:hpi_eligibility get_t…" at bounding box center [349, 181] width 395 height 324
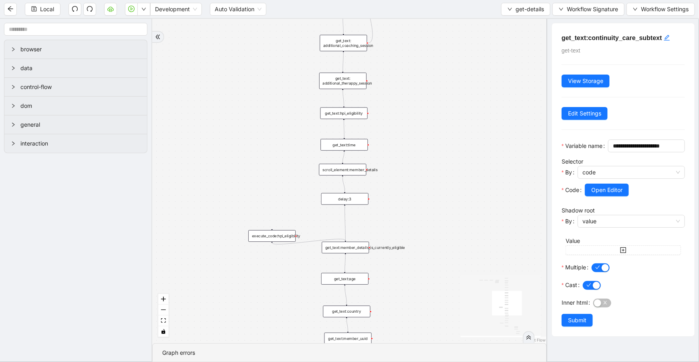
drag, startPoint x: 441, startPoint y: 206, endPoint x: 433, endPoint y: 159, distance: 48.4
click at [433, 159] on div "onError trigger get_text:continuity_care_subtext get_text:hpi_eligibility get_t…" at bounding box center [349, 181] width 395 height 324
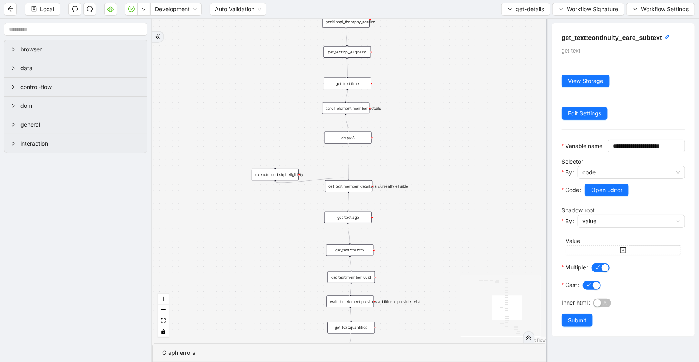
drag, startPoint x: 436, startPoint y: 178, endPoint x: 440, endPoint y: 111, distance: 67.0
click at [440, 111] on div "onError trigger get_text:continuity_care_subtext get_text:hpi_eligibility get_t…" at bounding box center [349, 181] width 395 height 324
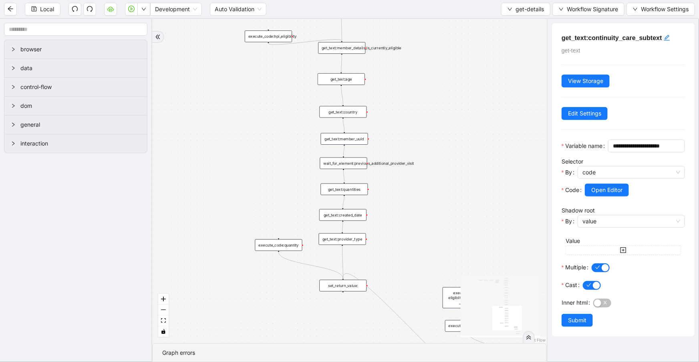
drag, startPoint x: 453, startPoint y: 238, endPoint x: 445, endPoint y: 106, distance: 132.5
click at [445, 106] on div "onError trigger get_text:continuity_care_subtext get_text:hpi_eligibility get_t…" at bounding box center [349, 181] width 395 height 324
click at [514, 13] on button "get-details" at bounding box center [525, 9] width 49 height 13
click at [516, 25] on div "onError trigger get_text:continuity_care_subtext get_text:hpi_eligibility get_t…" at bounding box center [349, 181] width 395 height 324
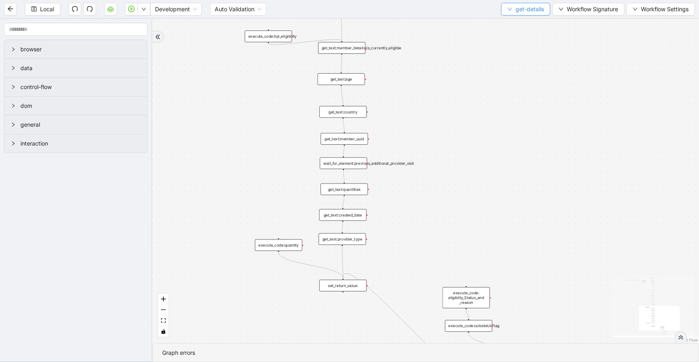
click at [516, 13] on button "get-details" at bounding box center [525, 9] width 49 height 13
click at [517, 25] on span "Select" at bounding box center [525, 24] width 36 height 9
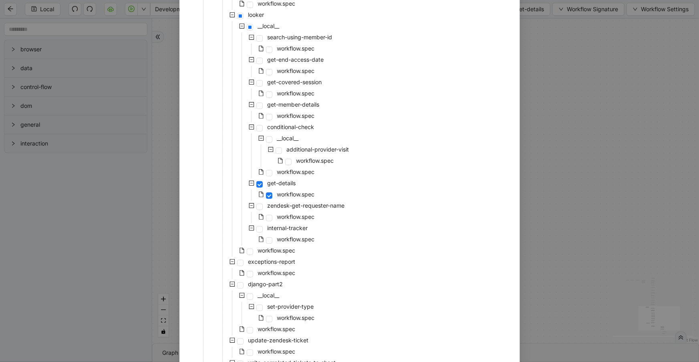
scroll to position [284, 0]
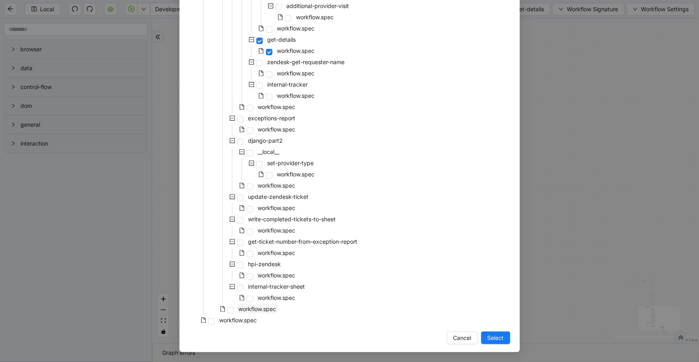
click at [270, 306] on span "workflow.spec" at bounding box center [258, 308] width 38 height 7
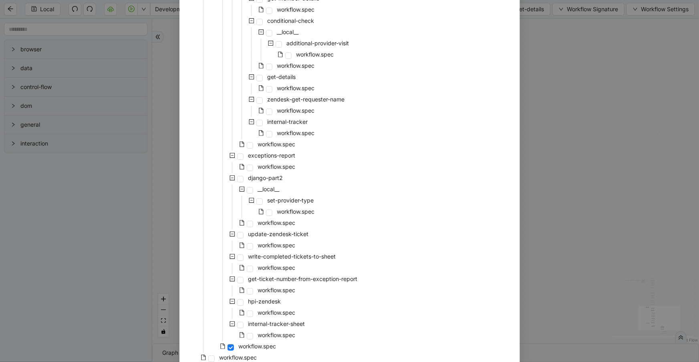
scroll to position [196, 0]
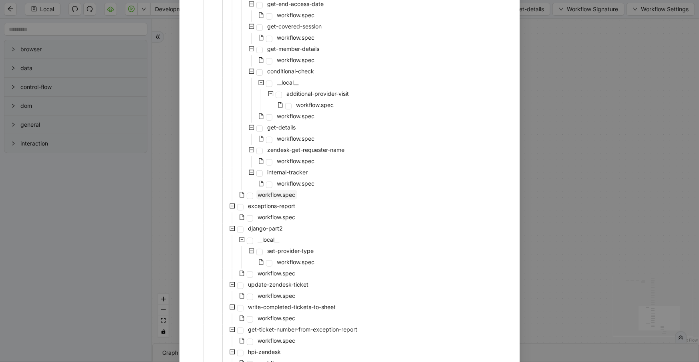
click at [279, 196] on span "workflow.spec" at bounding box center [277, 194] width 38 height 7
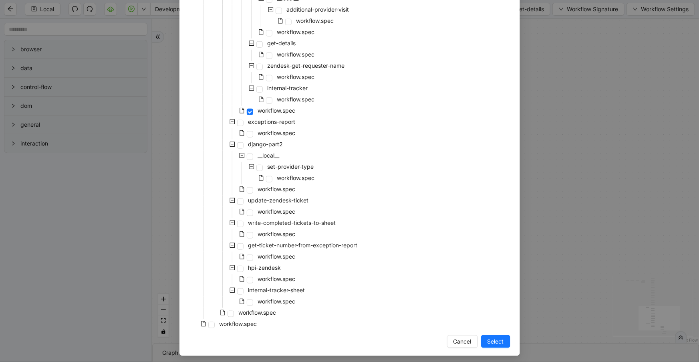
scroll to position [284, 0]
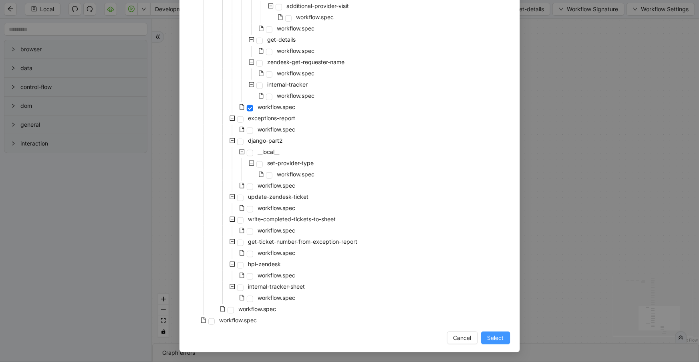
click at [488, 336] on span "Select" at bounding box center [496, 337] width 16 height 9
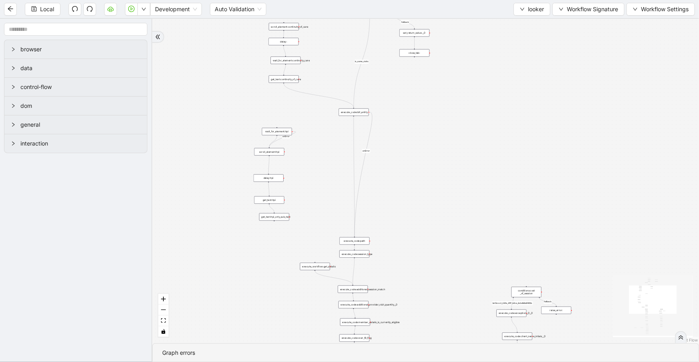
drag, startPoint x: 462, startPoint y: 294, endPoint x: 448, endPoint y: 114, distance: 180.4
click at [456, 111] on div "fallback 3e13ccc2_230e_41ff_b0ca_9cb496d9165b fallback onError onError is_same_…" at bounding box center [425, 181] width 547 height 324
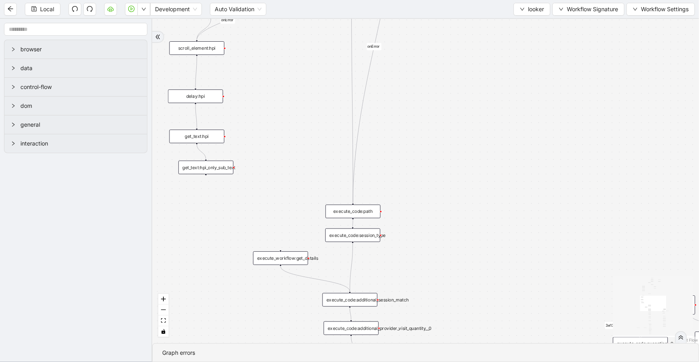
drag, startPoint x: 472, startPoint y: 274, endPoint x: 453, endPoint y: 109, distance: 165.7
click at [453, 107] on div "fallback 3e13ccc2_230e_41ff_b0ca_9cb496d9165b fallback onError onError is_same_…" at bounding box center [425, 181] width 547 height 324
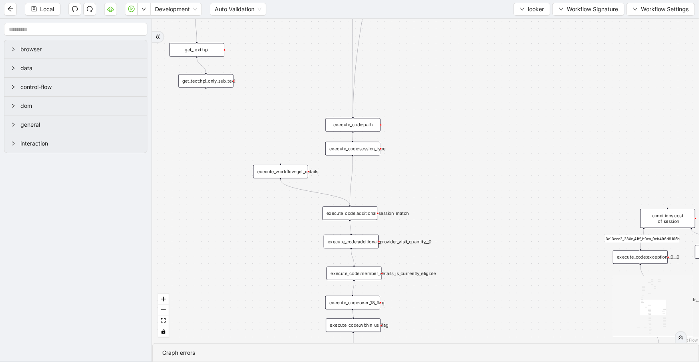
drag, startPoint x: 458, startPoint y: 184, endPoint x: 462, endPoint y: 141, distance: 43.1
click at [462, 142] on div "fallback 3e13ccc2_230e_41ff_b0ca_9cb496d9165b fallback onError onError is_same_…" at bounding box center [425, 181] width 547 height 324
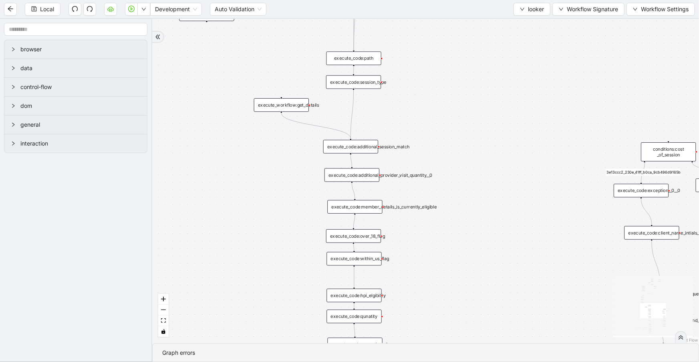
drag, startPoint x: 491, startPoint y: 249, endPoint x: 491, endPoint y: 211, distance: 37.7
click at [490, 216] on div "fallback 3e13ccc2_230e_41ff_b0ca_9cb496d9165b fallback onError onError is_same_…" at bounding box center [425, 181] width 547 height 324
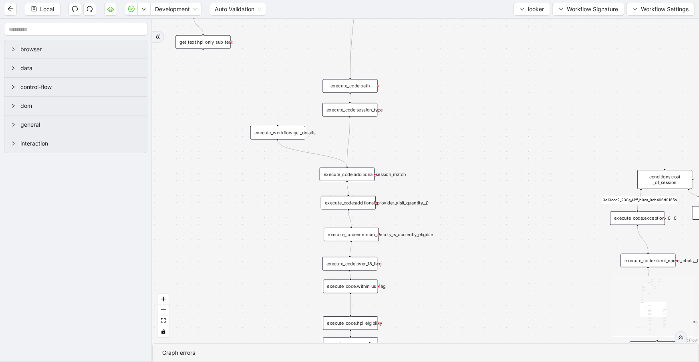
drag, startPoint x: 486, startPoint y: 232, endPoint x: 497, endPoint y: 353, distance: 121.9
click at [497, 353] on section "fallback 3e13ccc2_230e_41ff_b0ca_9cb496d9165b fallback onError onError is_same_…" at bounding box center [425, 190] width 547 height 343
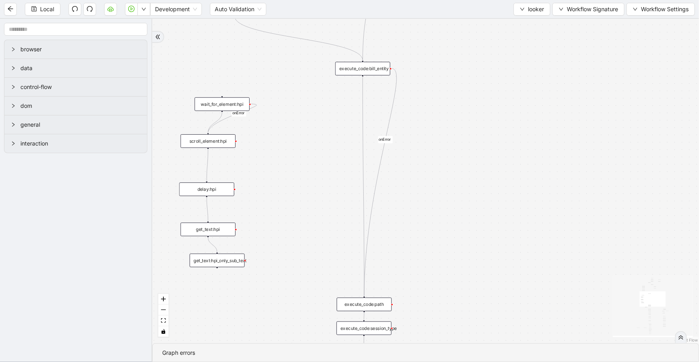
drag, startPoint x: 403, startPoint y: 140, endPoint x: 409, endPoint y: 312, distance: 172.4
click at [409, 312] on div "fallback 3e13ccc2_230e_41ff_b0ca_9cb496d9165b fallback onError onError is_same_…" at bounding box center [425, 181] width 547 height 324
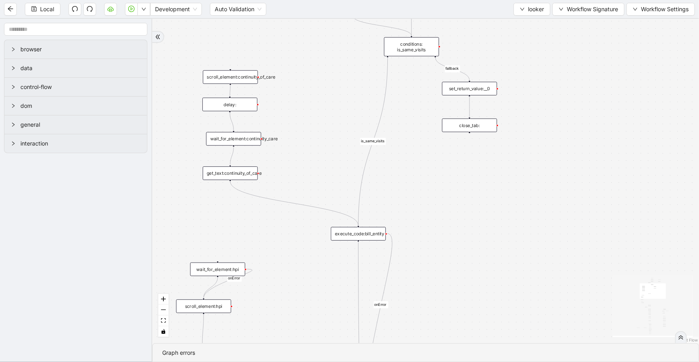
drag, startPoint x: 430, startPoint y: 252, endPoint x: 424, endPoint y: 361, distance: 108.8
click at [424, 361] on section "fallback 3e13ccc2_230e_41ff_b0ca_9cb496d9165b fallback onError onError is_same_…" at bounding box center [425, 190] width 547 height 343
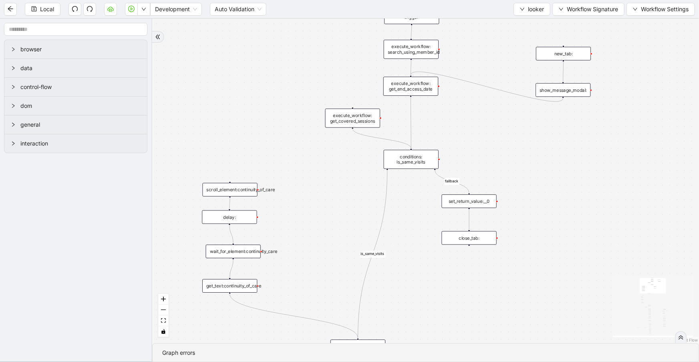
drag, startPoint x: 317, startPoint y: 104, endPoint x: 316, endPoint y: 216, distance: 112.6
click at [316, 216] on div "fallback 3e13ccc2_230e_41ff_b0ca_9cb496d9165b fallback onError onError is_same_…" at bounding box center [425, 181] width 547 height 324
click at [242, 289] on div "get_text:continuity_of_care" at bounding box center [229, 286] width 55 height 14
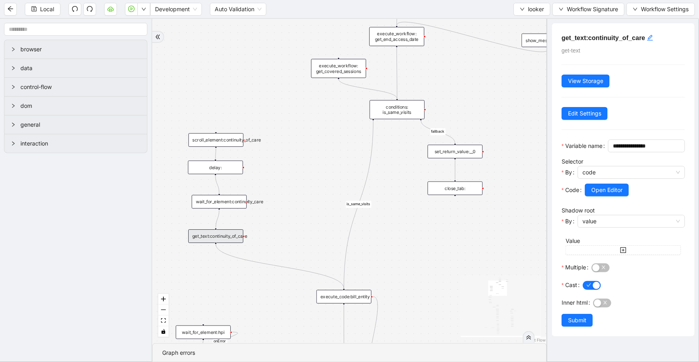
drag, startPoint x: 429, startPoint y: 282, endPoint x: 415, endPoint y: 232, distance: 51.6
click at [415, 232] on div "fallback 3e13ccc2_230e_41ff_b0ca_9cb496d9165b fallback onError onError is_same_…" at bounding box center [349, 181] width 395 height 324
click at [601, 194] on span "Open Editor" at bounding box center [607, 190] width 31 height 9
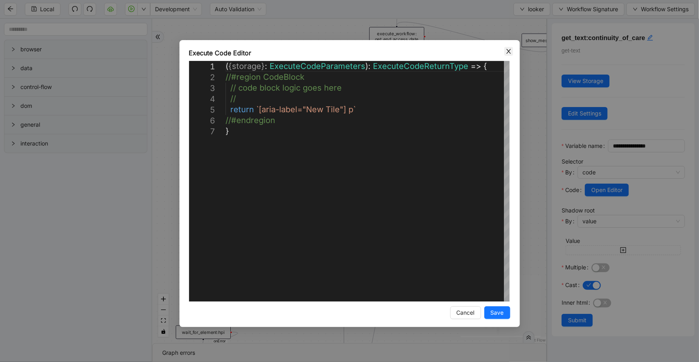
click at [508, 55] on span "Close" at bounding box center [509, 51] width 9 height 9
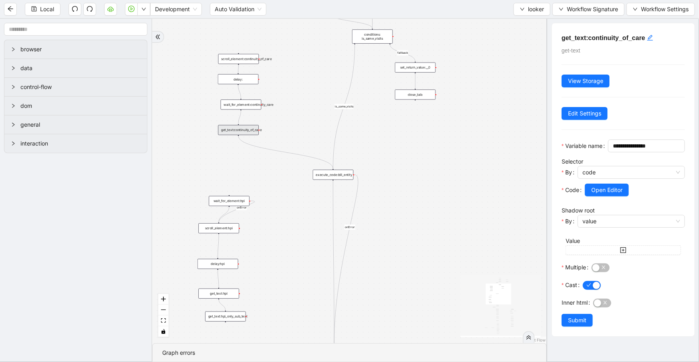
drag, startPoint x: 419, startPoint y: 260, endPoint x: 386, endPoint y: 121, distance: 143.3
click at [387, 122] on div "fallback 3e13ccc2_230e_41ff_b0ca_9cb496d9165b fallback onError onError is_same_…" at bounding box center [349, 181] width 395 height 324
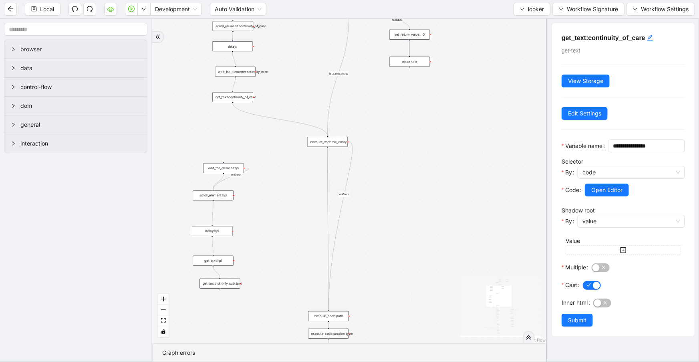
click at [341, 141] on div "execute_code:bill_entity" at bounding box center [327, 142] width 40 height 10
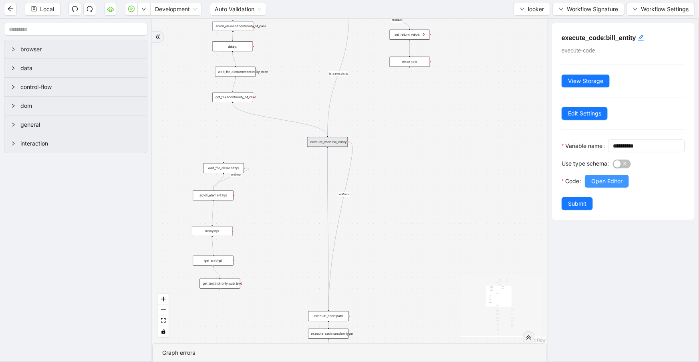
click at [600, 186] on span "Open Editor" at bounding box center [607, 181] width 31 height 9
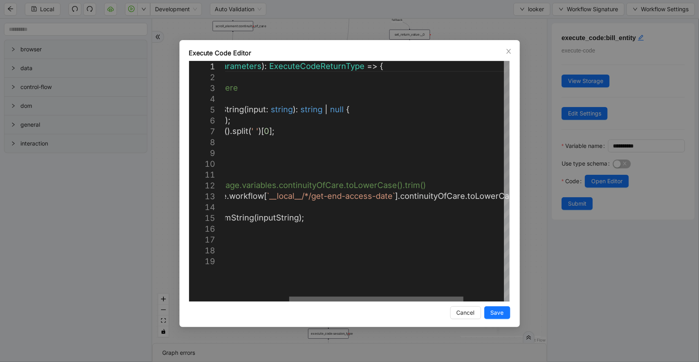
click at [384, 299] on div at bounding box center [376, 299] width 174 height 5
click at [507, 50] on icon "close" at bounding box center [509, 51] width 6 height 6
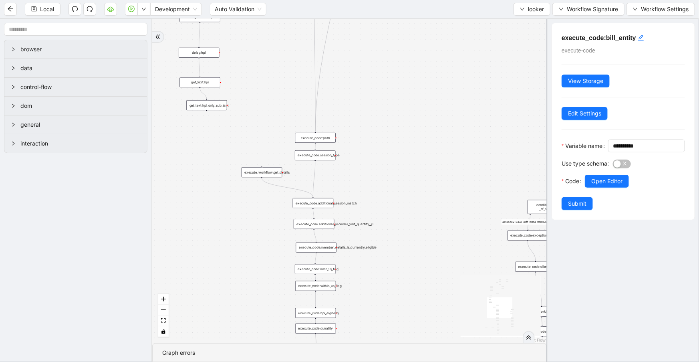
drag, startPoint x: 386, startPoint y: 254, endPoint x: 371, endPoint y: 67, distance: 186.9
click at [373, 66] on div "fallback 3e13ccc2_230e_41ff_b0ca_9cb496d9165b fallback onError onError is_same_…" at bounding box center [349, 181] width 395 height 324
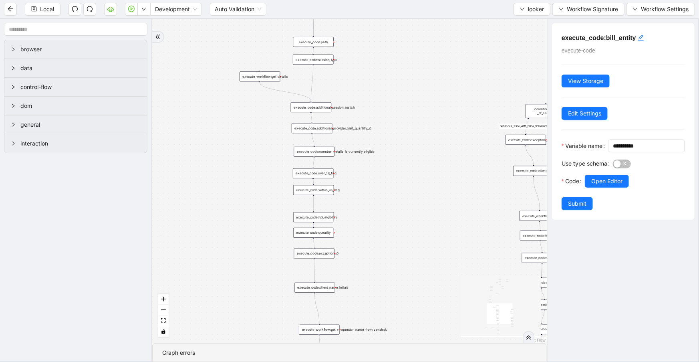
drag, startPoint x: 391, startPoint y: 161, endPoint x: 390, endPoint y: 110, distance: 50.9
click at [390, 110] on div "fallback 3e13ccc2_230e_41ff_b0ca_9cb496d9165b fallback onError onError is_same_…" at bounding box center [349, 181] width 395 height 324
click at [319, 105] on div "execute_code:additional_session_match" at bounding box center [311, 104] width 40 height 10
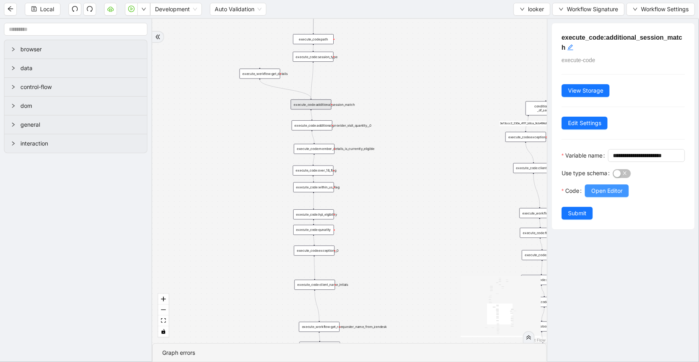
click at [602, 197] on button "Open Editor" at bounding box center [607, 190] width 44 height 13
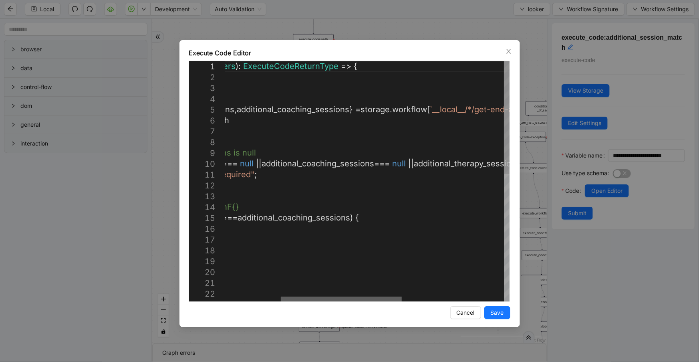
click at [361, 299] on div at bounding box center [341, 299] width 121 height 5
click at [506, 54] on span "Close" at bounding box center [509, 51] width 9 height 9
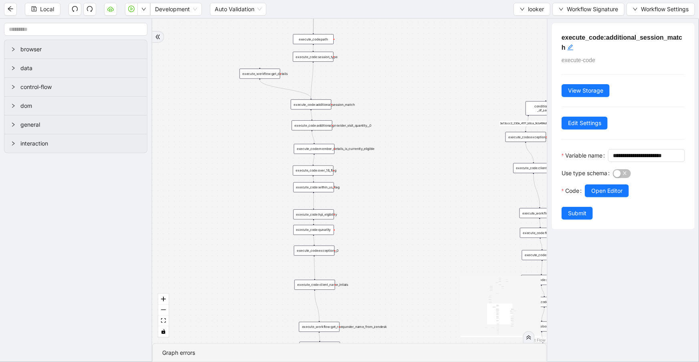
click at [327, 57] on div "execute_code:session_type" at bounding box center [313, 57] width 40 height 10
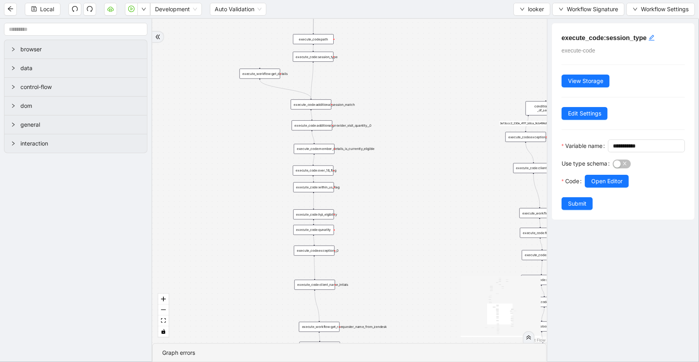
click at [325, 39] on div "execute_code:path" at bounding box center [313, 39] width 40 height 10
click at [601, 186] on span "Open Editor" at bounding box center [607, 181] width 31 height 9
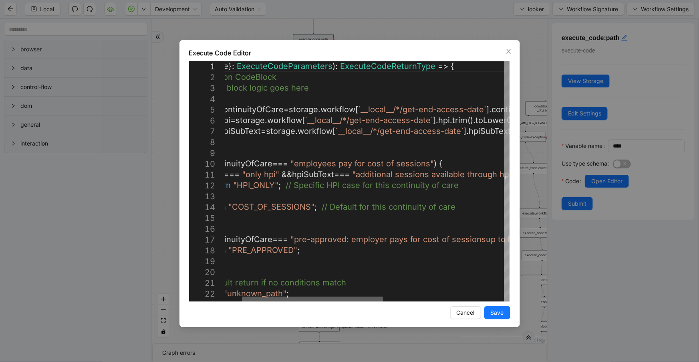
click at [312, 301] on div at bounding box center [312, 299] width 141 height 5
click at [510, 51] on icon "close" at bounding box center [509, 51] width 6 height 6
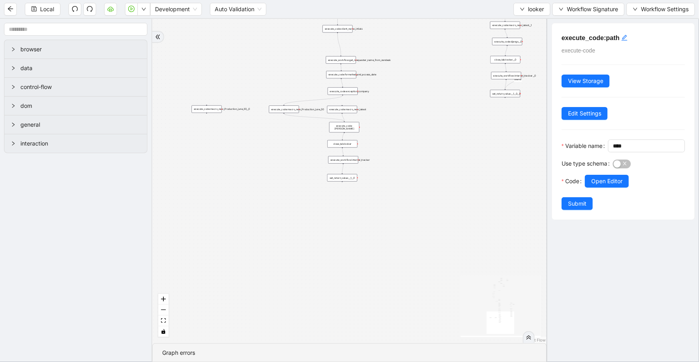
drag, startPoint x: 404, startPoint y: 236, endPoint x: 405, endPoint y: 6, distance: 230.8
click at [405, 6] on section "Local Development Auto Validation looker Workflow Signature Workflow Settings b…" at bounding box center [349, 181] width 699 height 362
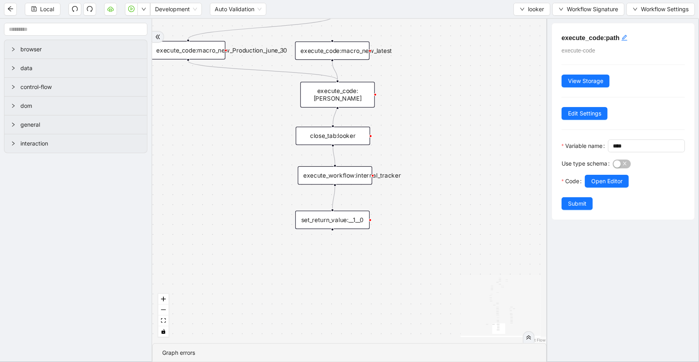
click at [348, 176] on div "execute_workflow:internal_tracker" at bounding box center [335, 175] width 75 height 18
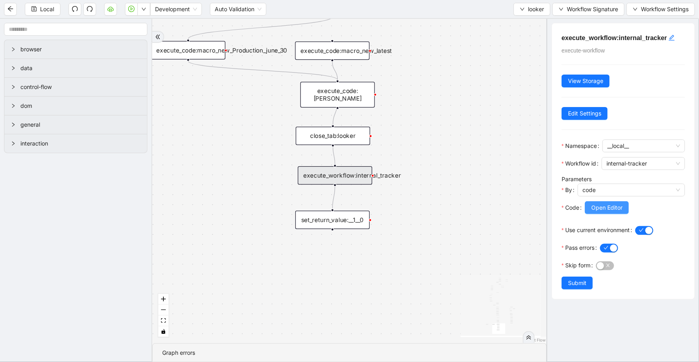
click at [598, 208] on span "Open Editor" at bounding box center [607, 207] width 31 height 9
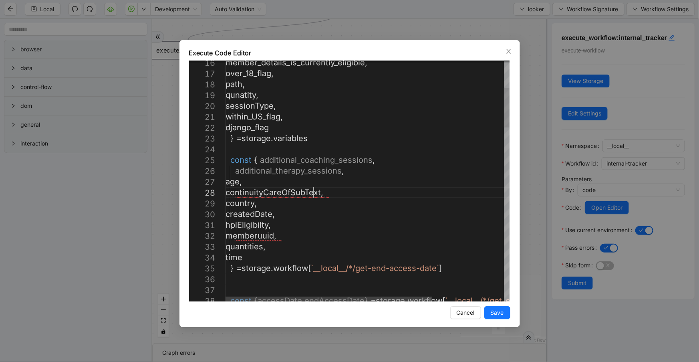
scroll to position [0, 0]
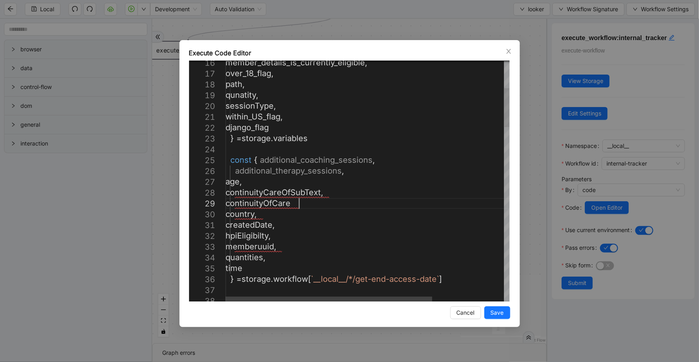
scroll to position [87, 101]
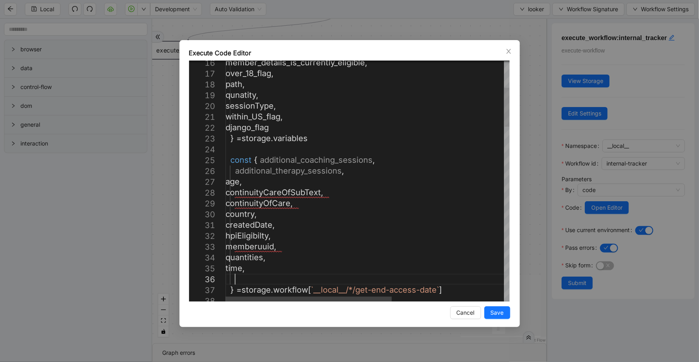
paste textarea "***"
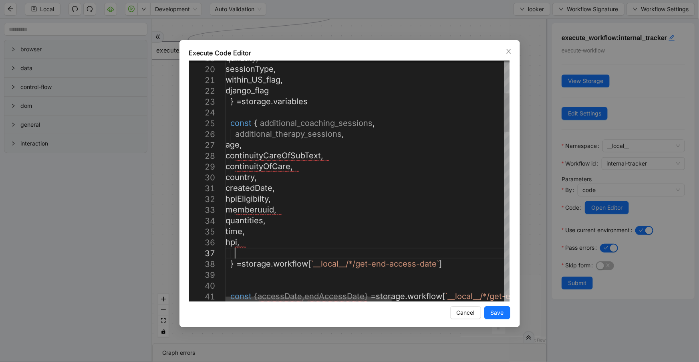
paste textarea "**********"
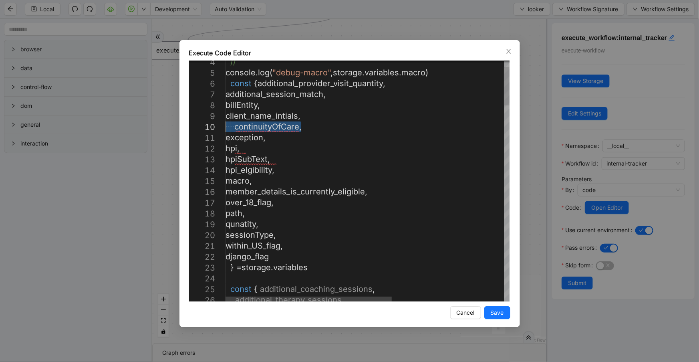
drag, startPoint x: 325, startPoint y: 128, endPoint x: 224, endPoint y: 125, distance: 100.6
drag, startPoint x: 285, startPoint y: 161, endPoint x: 191, endPoint y: 142, distance: 95.3
drag, startPoint x: 290, startPoint y: 160, endPoint x: 187, endPoint y: 151, distance: 103.0
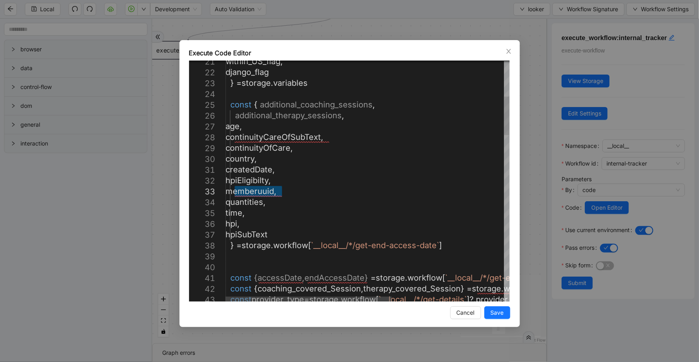
drag, startPoint x: 255, startPoint y: 194, endPoint x: 268, endPoint y: 194, distance: 13.2
drag, startPoint x: 313, startPoint y: 192, endPoint x: 226, endPoint y: 190, distance: 87.4
drag, startPoint x: 347, startPoint y: 136, endPoint x: 228, endPoint y: 137, distance: 118.6
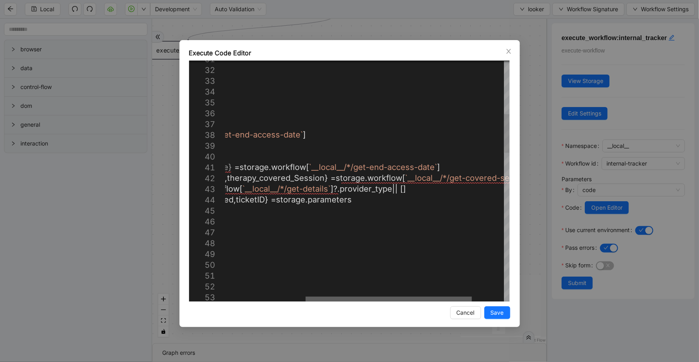
click at [464, 297] on div at bounding box center [389, 299] width 166 height 5
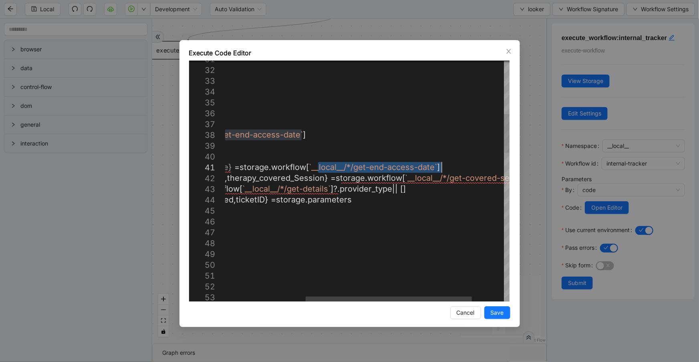
drag, startPoint x: 318, startPoint y: 167, endPoint x: 440, endPoint y: 168, distance: 121.8
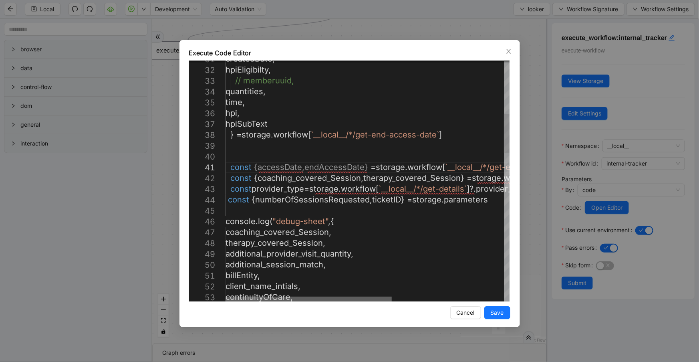
click at [248, 297] on div at bounding box center [309, 299] width 166 height 5
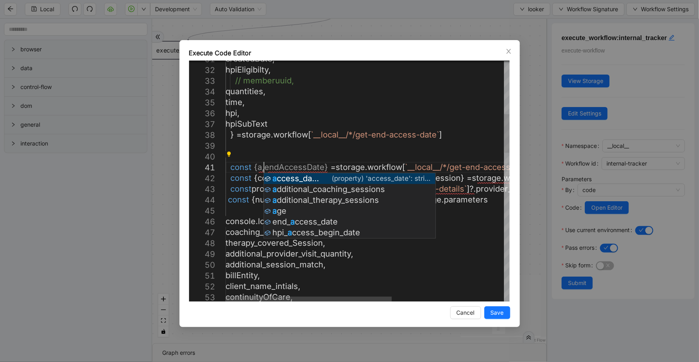
scroll to position [10, 57]
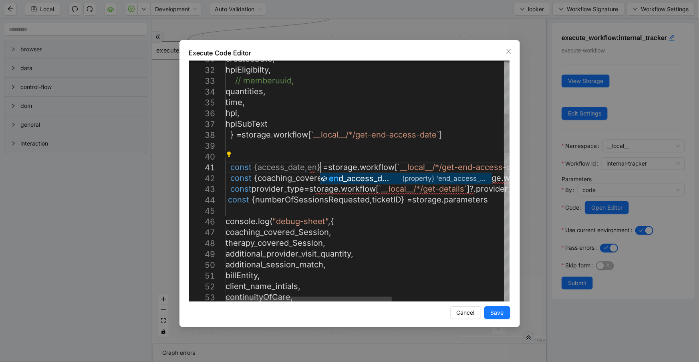
scroll to position [10, 120]
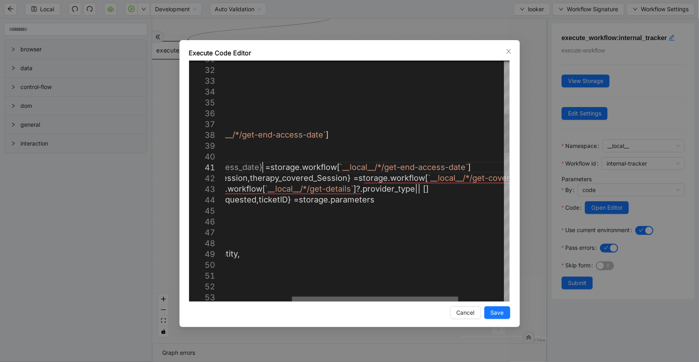
click at [430, 297] on div at bounding box center [375, 299] width 166 height 5
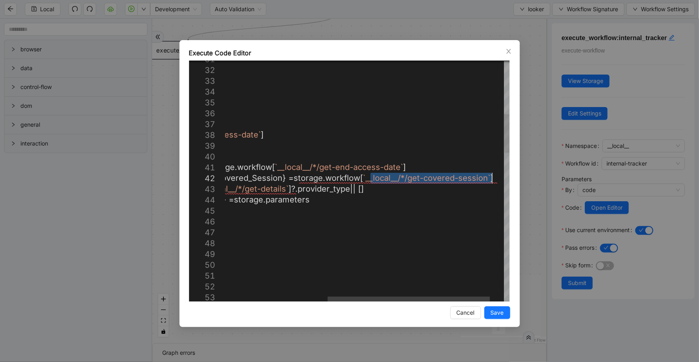
drag, startPoint x: 435, startPoint y: 180, endPoint x: 493, endPoint y: 176, distance: 57.4
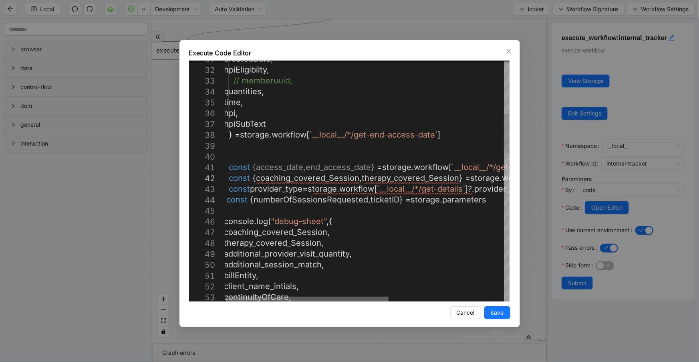
click at [290, 297] on div at bounding box center [307, 299] width 162 height 5
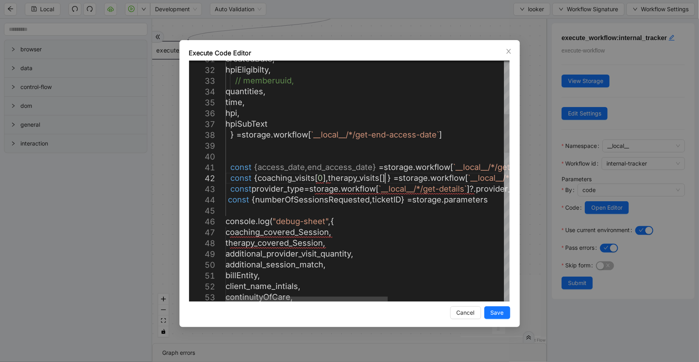
scroll to position [11, 221]
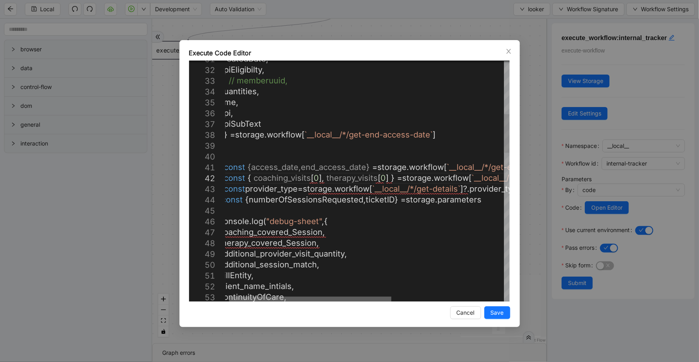
click at [357, 299] on div at bounding box center [310, 299] width 162 height 5
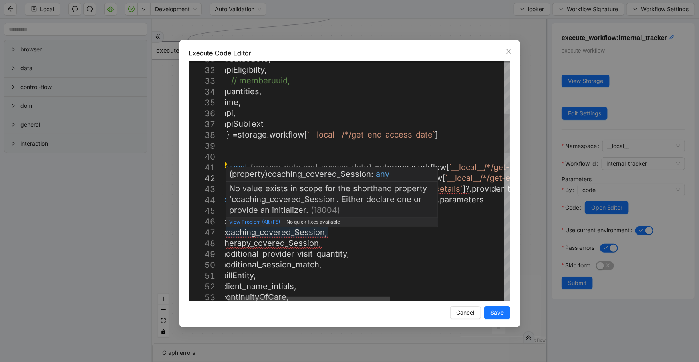
paste textarea "Editor content;Press Alt+F1 for Accessibility Options."
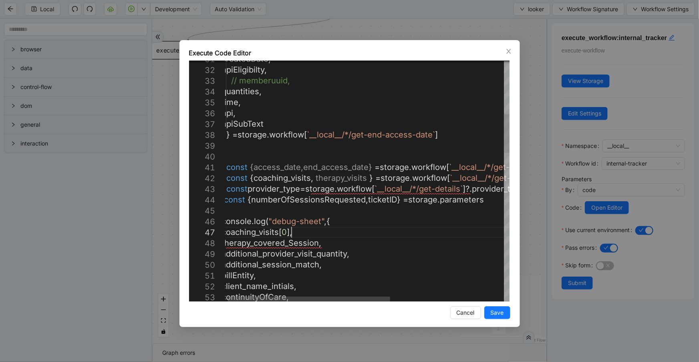
scroll to position [65, 91]
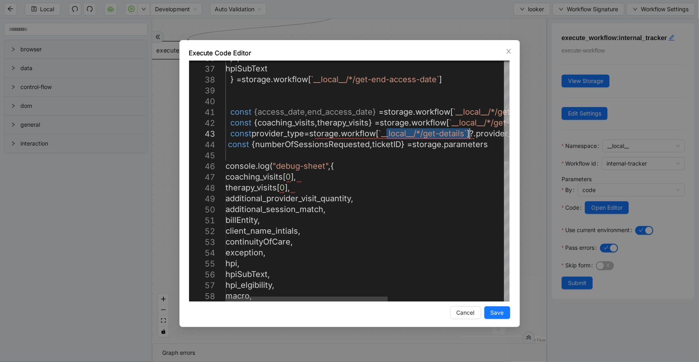
drag, startPoint x: 386, startPoint y: 135, endPoint x: 470, endPoint y: 134, distance: 83.8
click at [271, 297] on div at bounding box center [307, 299] width 162 height 5
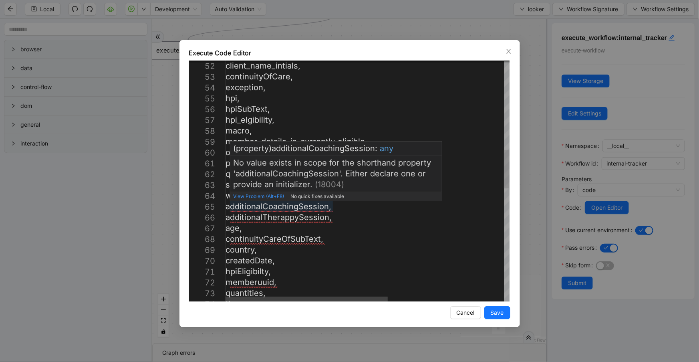
click at [310, 207] on div "over_18_flag , path , qunatity , sessionType , within_US_flag , additionalCoach…" at bounding box center [469, 257] width 487 height 1496
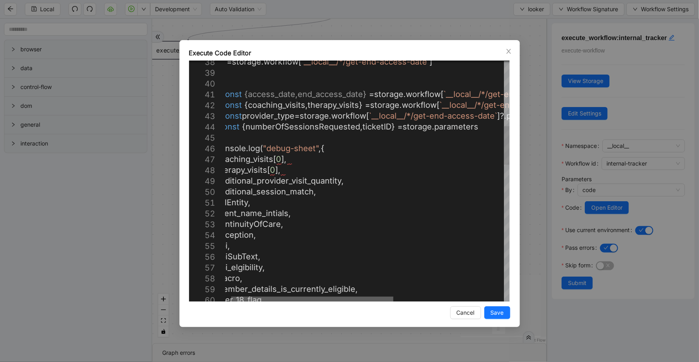
click at [339, 301] on div at bounding box center [312, 299] width 162 height 5
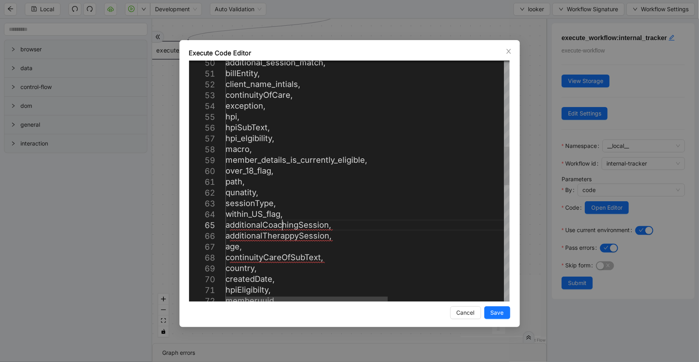
click at [281, 226] on div "additional_session_match , billEntity , client_name_intials , continuityOfCare …" at bounding box center [469, 275] width 487 height 1496
paste textarea "***"
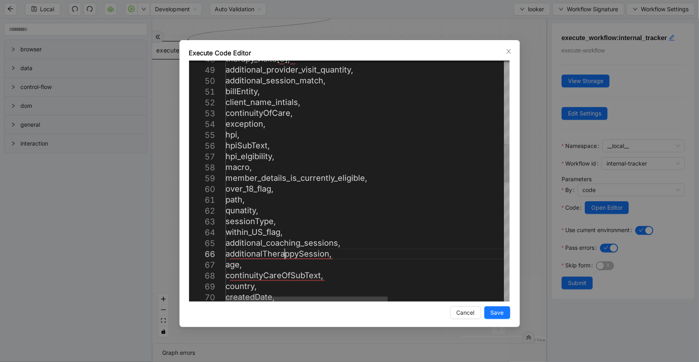
click at [287, 256] on div "therapy_visits [ 0 ], additional_provider_visit_quantity , additional_session_m…" at bounding box center [469, 293] width 487 height 1496
paste textarea "**"
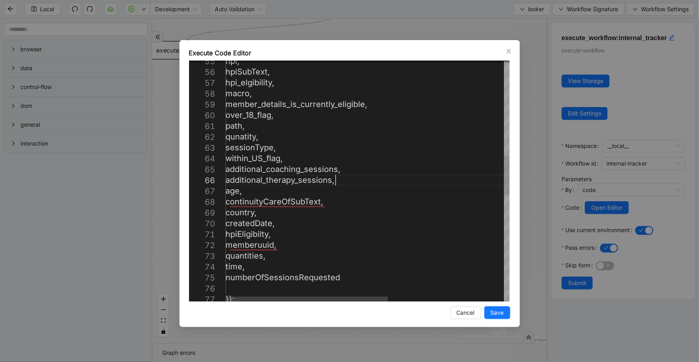
click at [281, 204] on div "macro , hpi_elgibility , hpi , hpiSubText , member_details_is_currently_eligibl…" at bounding box center [469, 219] width 487 height 1496
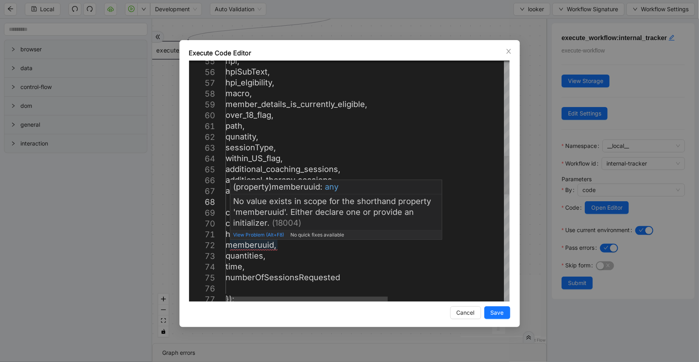
click at [268, 246] on div "macro , hpi_elgibility , hpi , hpiSubText , member_details_is_currently_eligibl…" at bounding box center [469, 219] width 487 height 1496
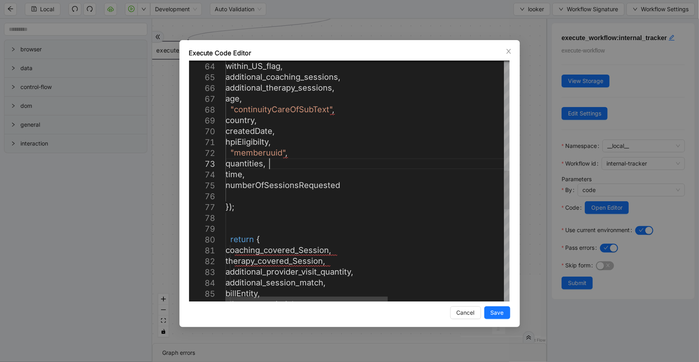
click at [333, 159] on div "within_US_flag , additional_coaching_sessions , additional_therapy_sessions , a…" at bounding box center [469, 127] width 487 height 1496
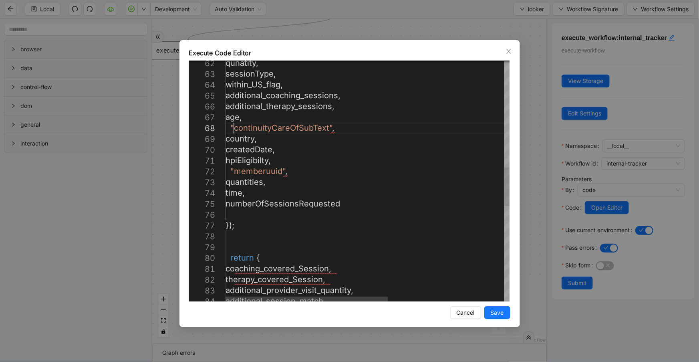
click at [234, 128] on div "within_US_flag , additional_coaching_sessions , additional_therapy_sessions , a…" at bounding box center [469, 146] width 487 height 1496
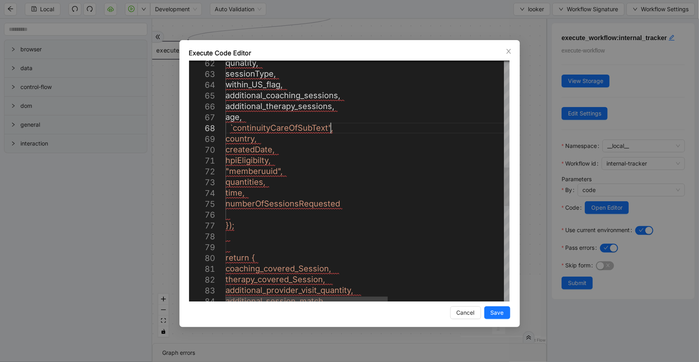
click at [331, 127] on div "within_US_flag , additional_coaching_sessions , additional_therapy_sessions , a…" at bounding box center [469, 146] width 487 height 1496
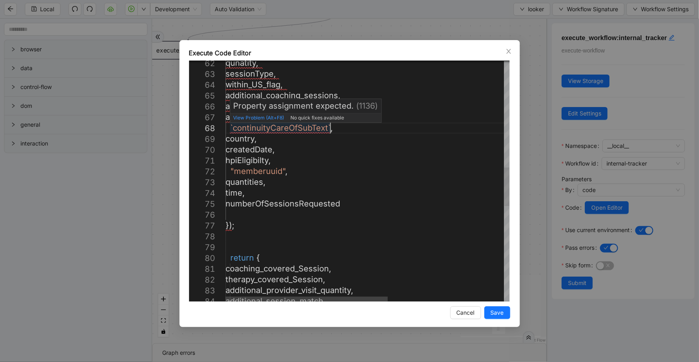
click at [232, 127] on div "within_US_flag , additional_coaching_sessions , additional_therapy_sessions , a…" at bounding box center [469, 146] width 487 height 1496
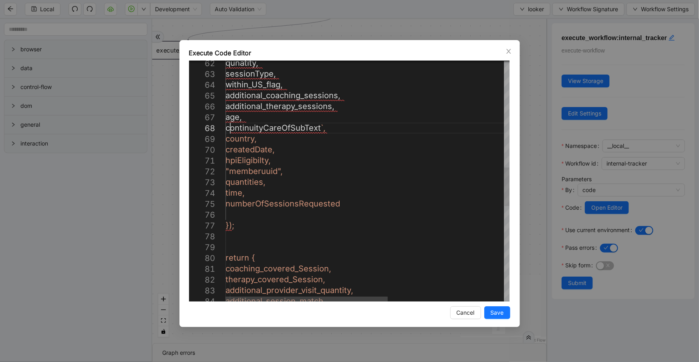
scroll to position [76, 14]
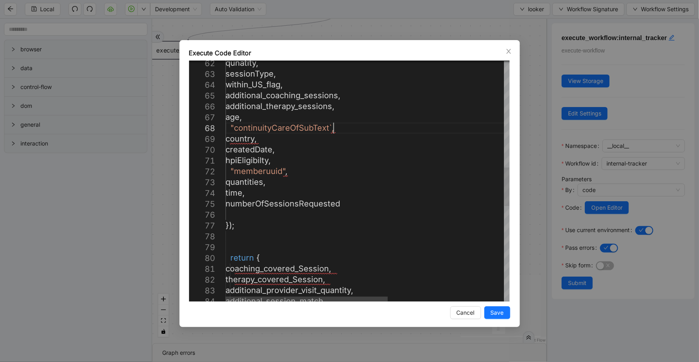
click at [332, 124] on div "within_US_flag , additional_coaching_sessions , additional_therapy_sessions , a…" at bounding box center [469, 146] width 487 height 1496
click at [330, 125] on div "within_US_flag , additional_coaching_sessions , additional_therapy_sessions , a…" at bounding box center [469, 146] width 487 height 1496
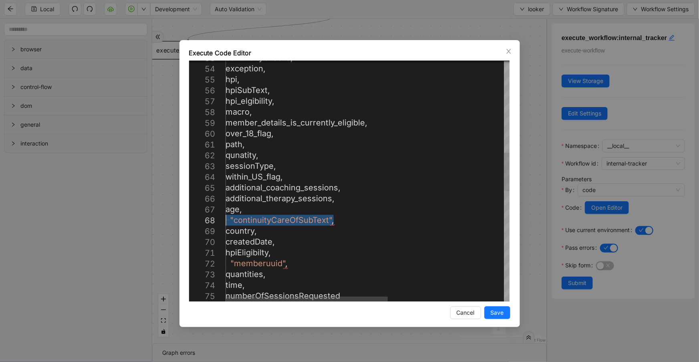
drag, startPoint x: 343, startPoint y: 221, endPoint x: 223, endPoint y: 220, distance: 119.8
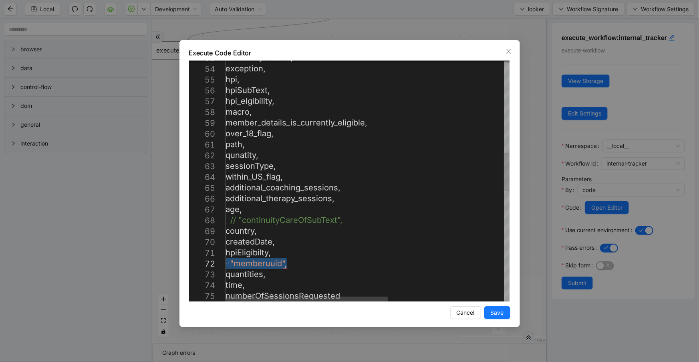
drag, startPoint x: 294, startPoint y: 264, endPoint x: 218, endPoint y: 262, distance: 75.8
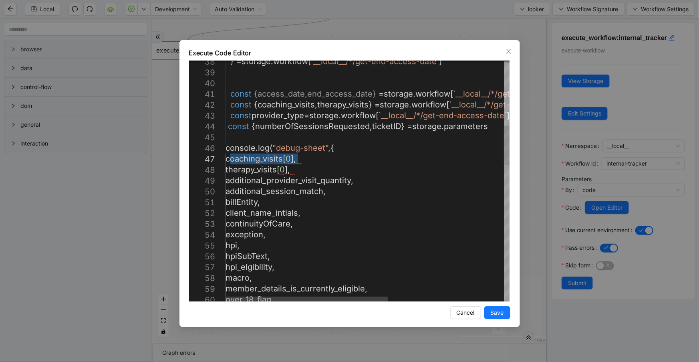
drag, startPoint x: 231, startPoint y: 158, endPoint x: 297, endPoint y: 160, distance: 66.5
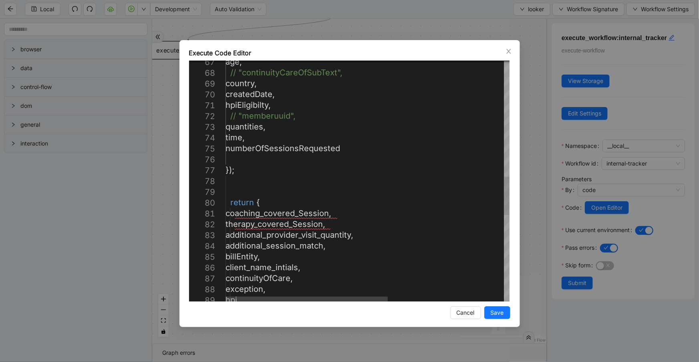
click at [303, 214] on div "age , // "continuityCareOfSubText", country , createdDate , hpiEligibilty , // …" at bounding box center [469, 90] width 487 height 1496
paste textarea "Editor content;Press Alt+F1 for Accessibility Options."
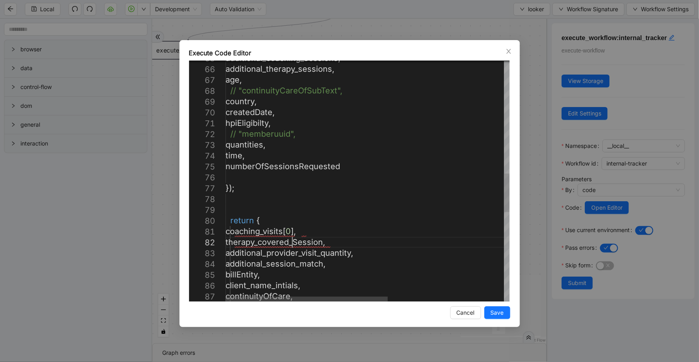
click at [294, 239] on div "additional_coaching_sessions , additional_therapy_sessions , age , // "continui…" at bounding box center [469, 108] width 487 height 1496
paste textarea "Editor content;Press Alt+F1 for Accessibility Options."
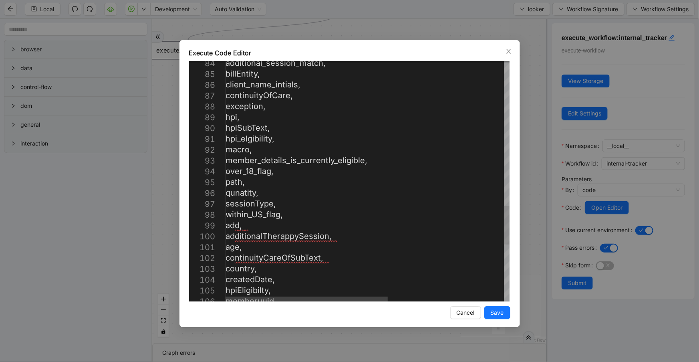
paste textarea "**********"
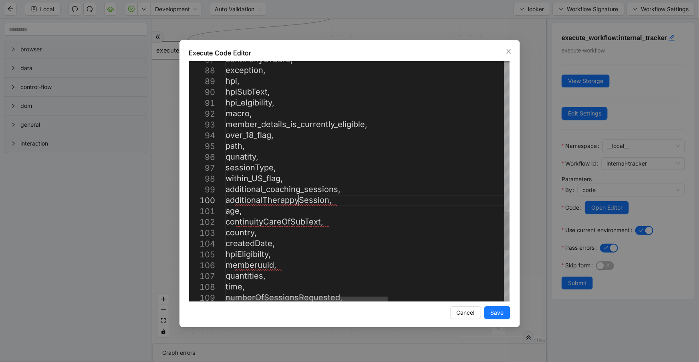
paste textarea "**"
drag, startPoint x: 329, startPoint y: 220, endPoint x: 236, endPoint y: 223, distance: 93.0
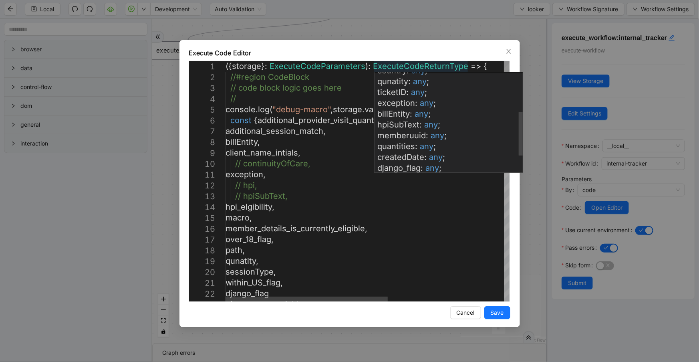
scroll to position [111, 0]
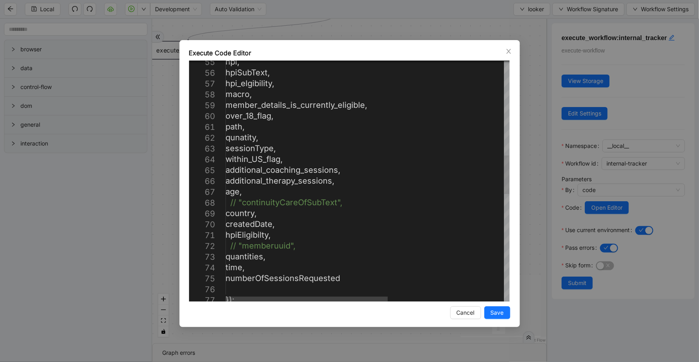
click at [229, 202] on div "qunatity , sessionType , within_US_flag , additional_coaching_sessions , additi…" at bounding box center [469, 220] width 487 height 1496
click at [237, 202] on div "qunatity , sessionType , within_US_flag , additional_coaching_sessions , additi…" at bounding box center [469, 220] width 487 height 1496
paste textarea "**********"
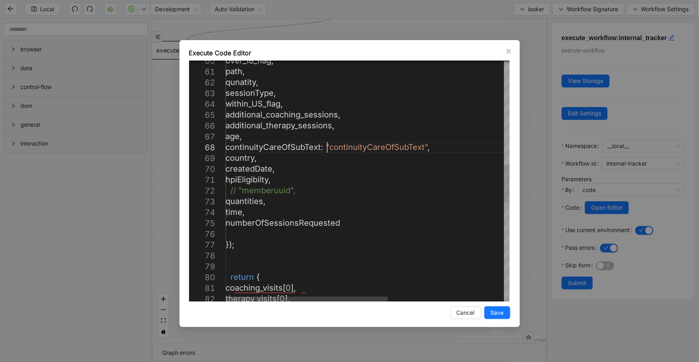
scroll to position [0, 0]
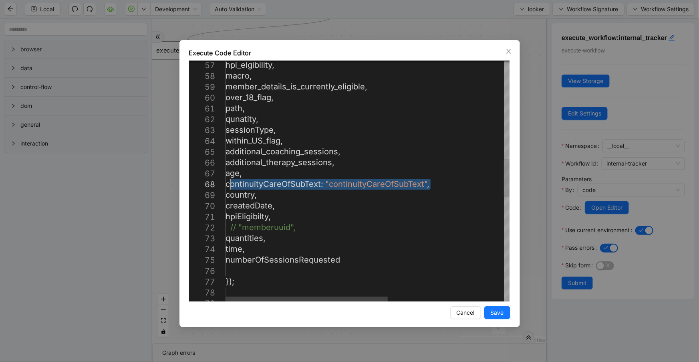
drag, startPoint x: 431, startPoint y: 182, endPoint x: 229, endPoint y: 184, distance: 201.6
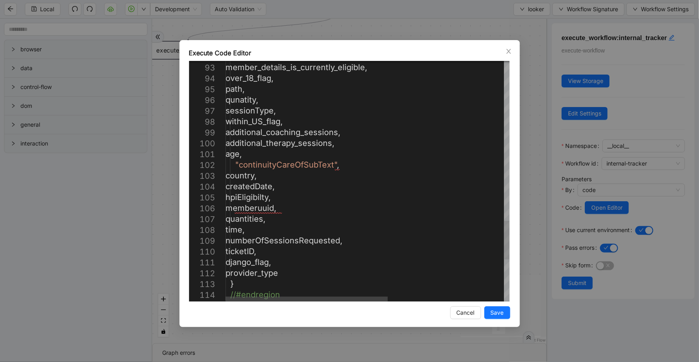
paste textarea "**********"
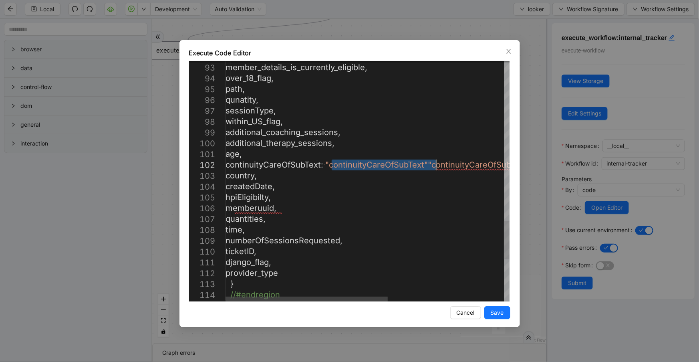
drag, startPoint x: 333, startPoint y: 162, endPoint x: 436, endPoint y: 165, distance: 103.4
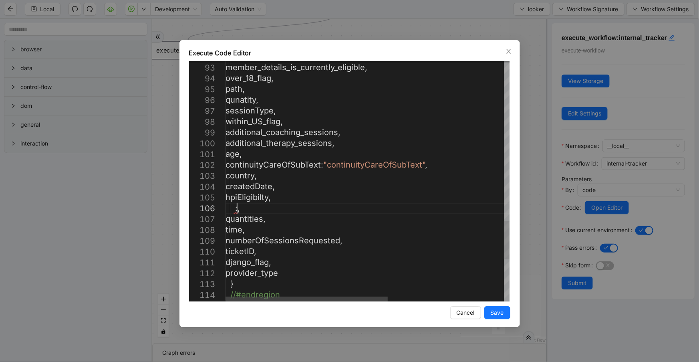
scroll to position [64, 24]
paste textarea "**********"
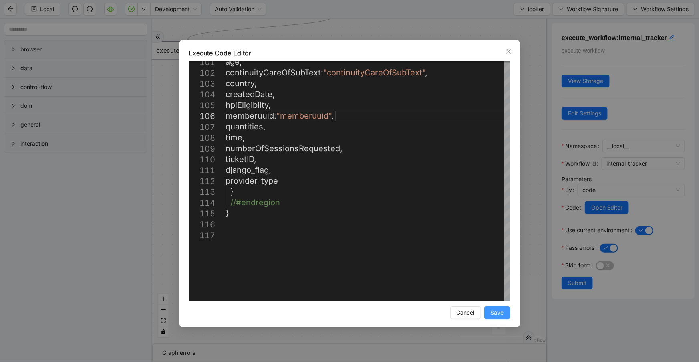
type textarea "**********"
click at [495, 316] on span "Save" at bounding box center [497, 312] width 13 height 9
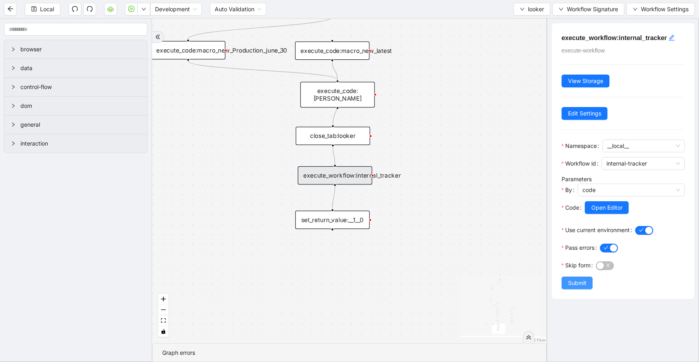
click at [578, 285] on span "Submit" at bounding box center [577, 283] width 18 height 9
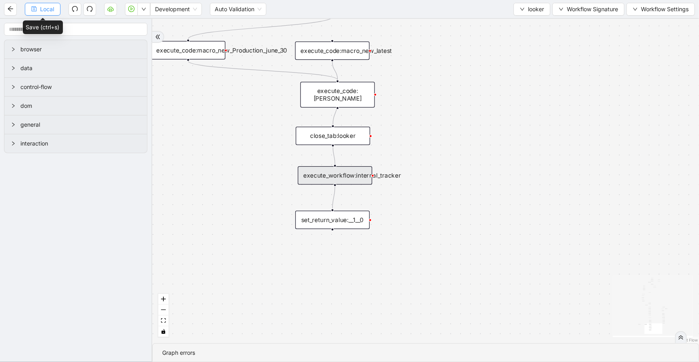
click at [34, 8] on icon "save" at bounding box center [34, 9] width 6 height 6
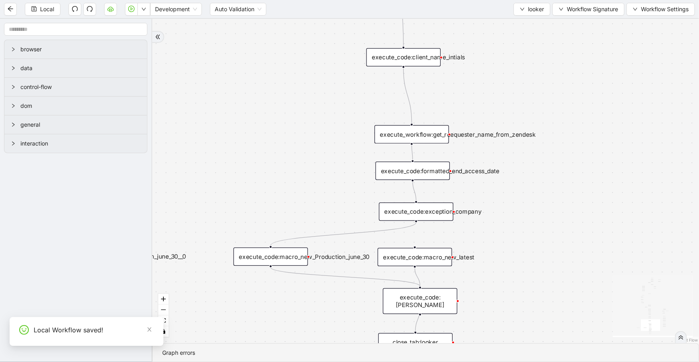
drag, startPoint x: 499, startPoint y: 175, endPoint x: 553, endPoint y: 291, distance: 127.9
click at [553, 291] on div "fallback 3e13ccc2_230e_41ff_b0ca_9cb496d9165b fallback onError onError is_same_…" at bounding box center [425, 181] width 547 height 324
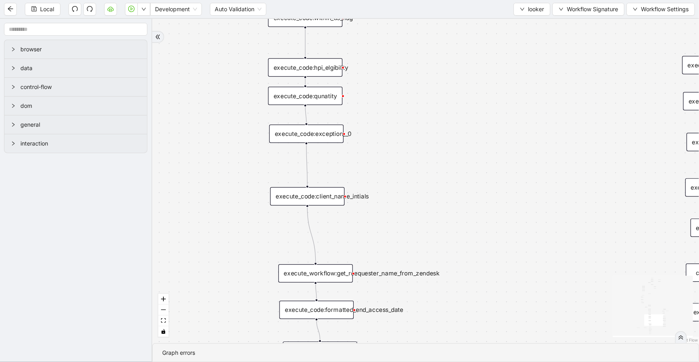
drag, startPoint x: 545, startPoint y: 213, endPoint x: 453, endPoint y: 327, distance: 146.5
click at [449, 348] on section "fallback 3e13ccc2_230e_41ff_b0ca_9cb496d9165b fallback onError onError is_same_…" at bounding box center [425, 190] width 547 height 343
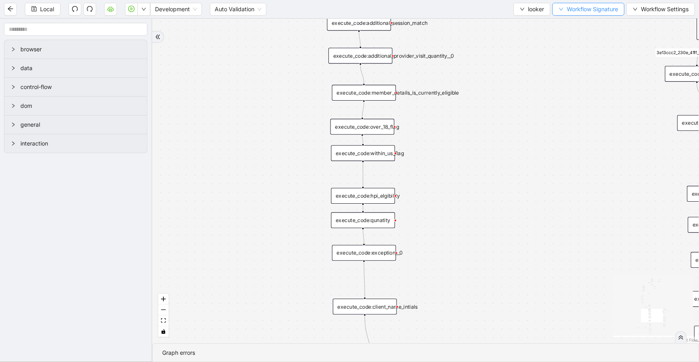
click at [561, 12] on button "Workflow Signature" at bounding box center [589, 9] width 72 height 13
click at [567, 32] on li "Type" at bounding box center [587, 37] width 63 height 13
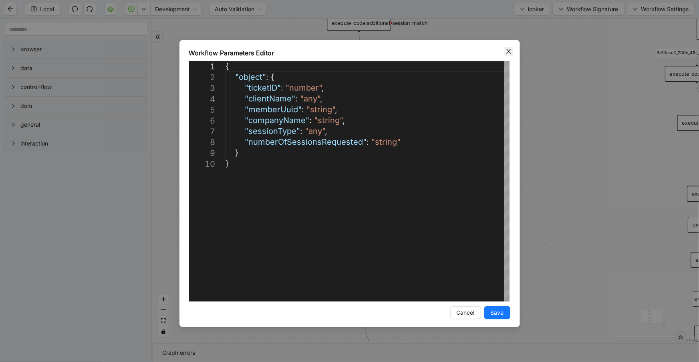
click at [510, 53] on icon "close" at bounding box center [509, 51] width 6 height 6
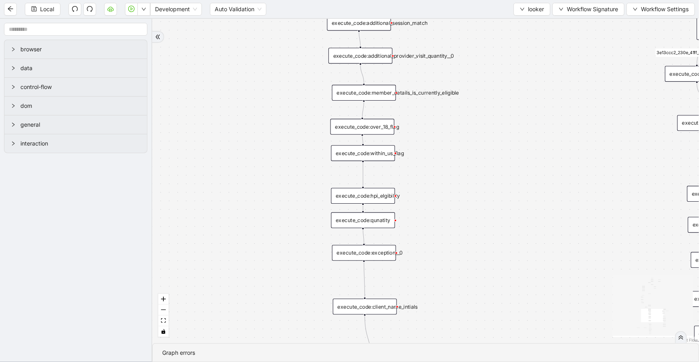
click at [508, 48] on div "fallback 3e13ccc2_230e_41ff_b0ca_9cb496d9165b fallback onError onError is_same_…" at bounding box center [425, 181] width 547 height 324
click at [525, 12] on button "looker" at bounding box center [532, 9] width 37 height 13
click at [493, 76] on div "fallback 3e13ccc2_230e_41ff_b0ca_9cb496d9165b fallback onError onError is_same_…" at bounding box center [425, 181] width 547 height 324
click at [527, 22] on span "Select" at bounding box center [531, 24] width 24 height 9
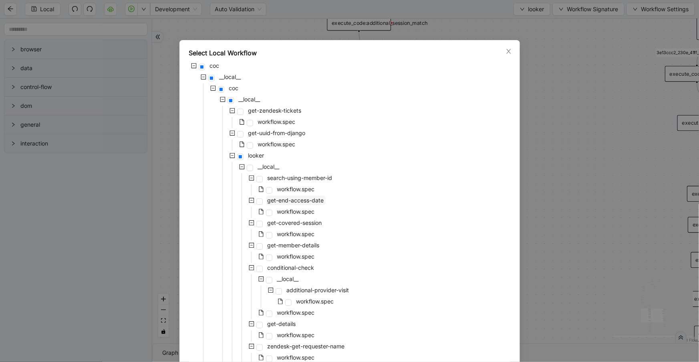
click at [289, 199] on span "get-end-access-date" at bounding box center [296, 200] width 57 height 7
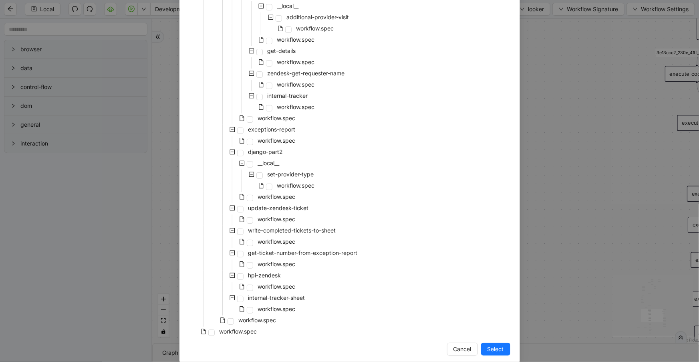
scroll to position [284, 0]
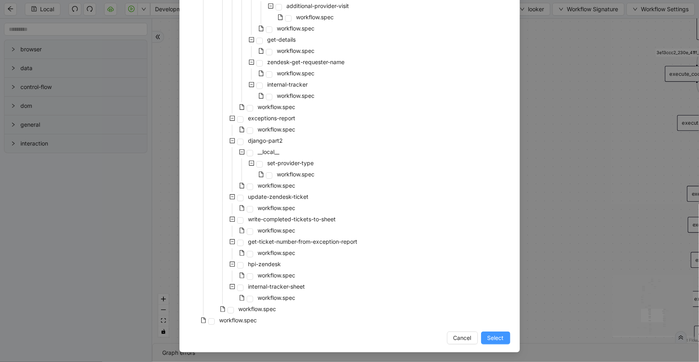
click at [495, 341] on span "Select" at bounding box center [496, 337] width 16 height 9
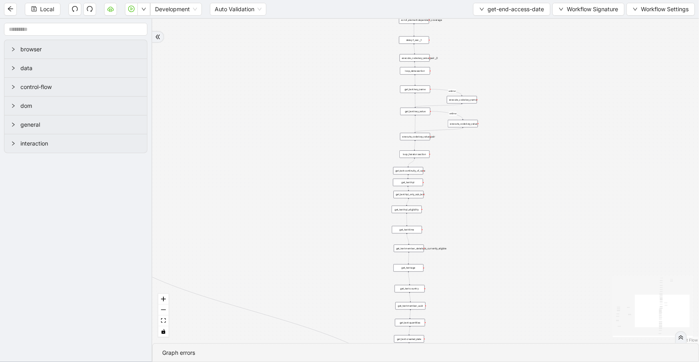
drag, startPoint x: 493, startPoint y: 119, endPoint x: 467, endPoint y: 333, distance: 215.1
click at [468, 361] on section "c15a5e76_c89b_4639_a78a_79ea8a52ecc3 onError onError onError trigger wait_for_e…" at bounding box center [425, 190] width 547 height 343
drag, startPoint x: 517, startPoint y: 99, endPoint x: 494, endPoint y: 327, distance: 229.1
click at [507, 361] on section "c15a5e76_c89b_4639_a78a_79ea8a52ecc3 onError onError onError trigger wait_for_e…" at bounding box center [425, 190] width 547 height 343
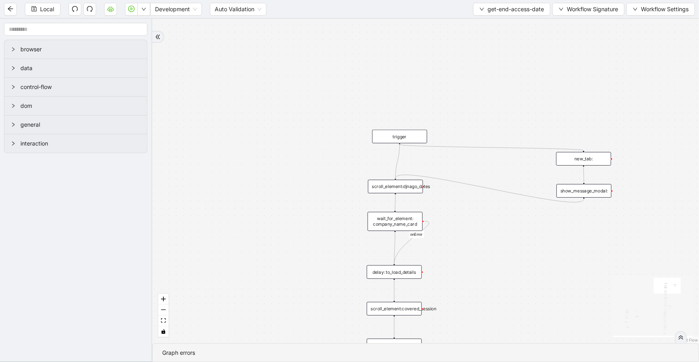
drag, startPoint x: 399, startPoint y: 143, endPoint x: 400, endPoint y: 176, distance: 32.9
click at [571, 13] on button "Workflow Signature" at bounding box center [589, 9] width 72 height 13
click at [565, 37] on span "Type" at bounding box center [588, 37] width 54 height 9
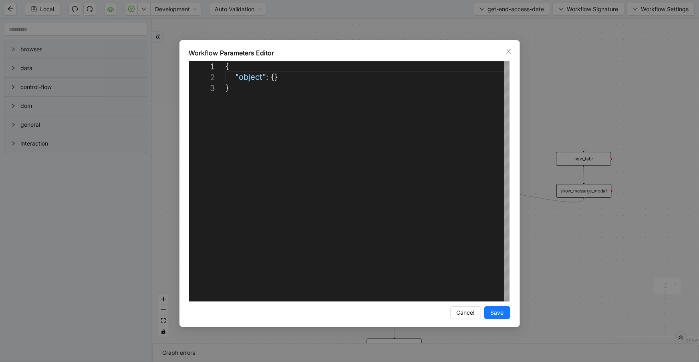
click at [514, 53] on div "**********" at bounding box center [350, 183] width 341 height 287
click at [513, 52] on span "Close" at bounding box center [509, 51] width 9 height 9
click at [556, 50] on div "c15a5e76_c89b_4639_a78a_79ea8a52ecc3 onError onError onError trigger wait_for_e…" at bounding box center [425, 181] width 547 height 324
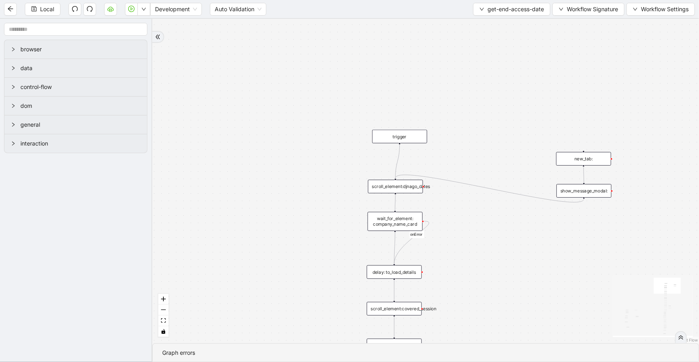
click at [570, 162] on div "new_tab:" at bounding box center [583, 159] width 55 height 14
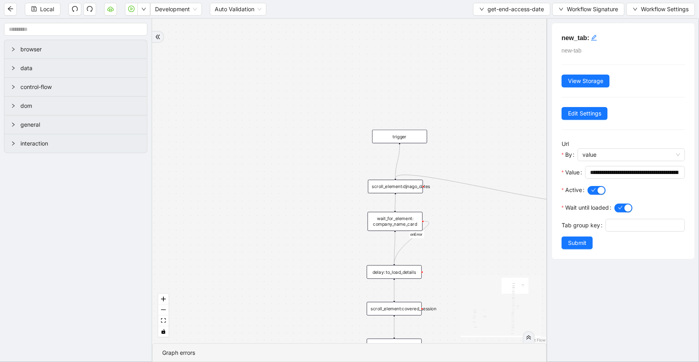
click at [570, 163] on div "new_tab:" at bounding box center [583, 159] width 55 height 14
click at [605, 172] on input "**********" at bounding box center [634, 172] width 89 height 9
drag, startPoint x: 498, startPoint y: 170, endPoint x: 520, endPoint y: 170, distance: 22.0
click at [499, 169] on div "c15a5e76_c89b_4639_a78a_79ea8a52ecc3 onError onError onError trigger wait_for_e…" at bounding box center [349, 181] width 395 height 324
click at [516, 165] on div "c15a5e76_c89b_4639_a78a_79ea8a52ecc3 onError onError onError trigger wait_for_e…" at bounding box center [349, 181] width 395 height 324
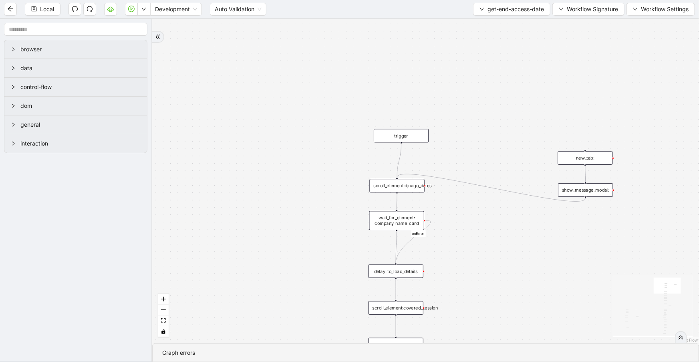
click at [587, 162] on div "new_tab:" at bounding box center [585, 158] width 55 height 14
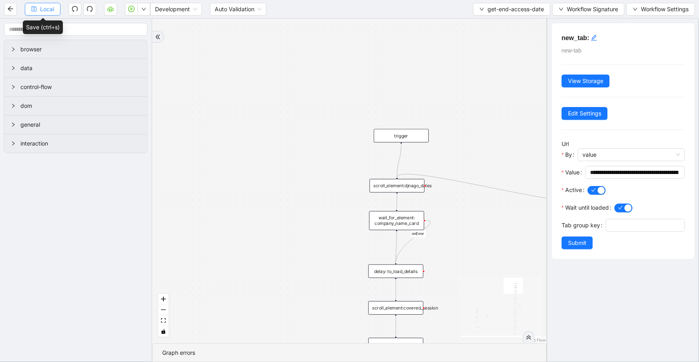
click at [34, 12] on button "Local" at bounding box center [43, 9] width 36 height 13
click at [516, 46] on div "c15a5e76_c89b_4639_a78a_79ea8a52ecc3 onError onError onError trigger wait_for_e…" at bounding box center [349, 181] width 395 height 324
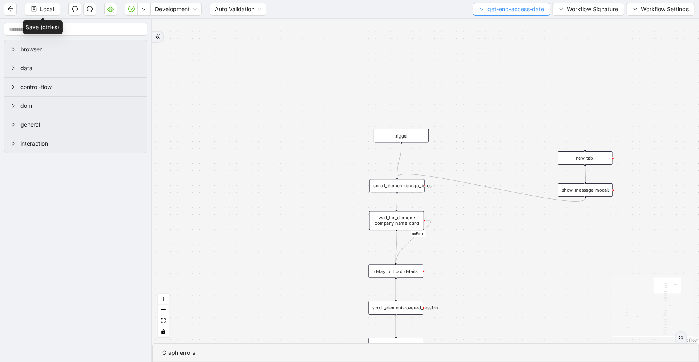
click at [523, 10] on span "get-end-access-date" at bounding box center [516, 9] width 57 height 9
click at [525, 22] on span "Select" at bounding box center [510, 24] width 65 height 9
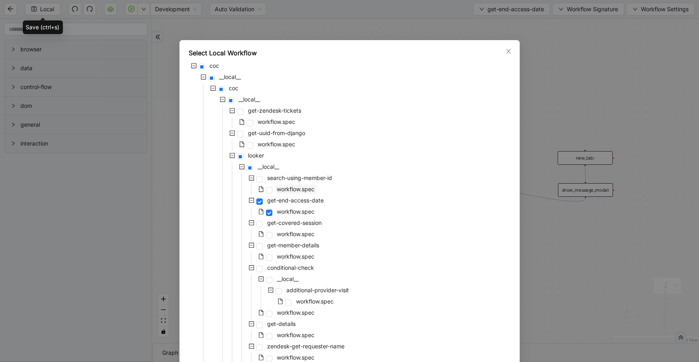
click at [297, 192] on span "workflow.spec" at bounding box center [296, 189] width 41 height 10
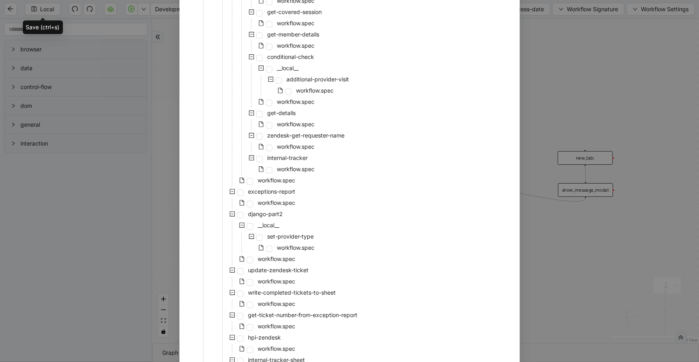
scroll to position [218, 0]
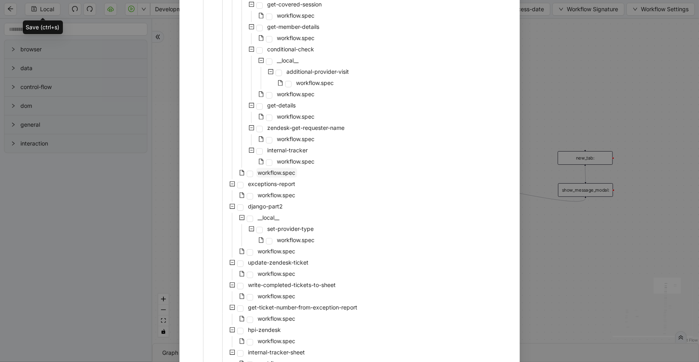
click at [273, 173] on span "workflow.spec" at bounding box center [277, 172] width 38 height 7
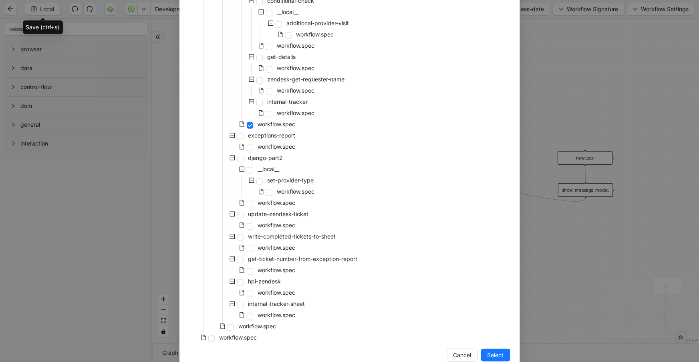
scroll to position [284, 0]
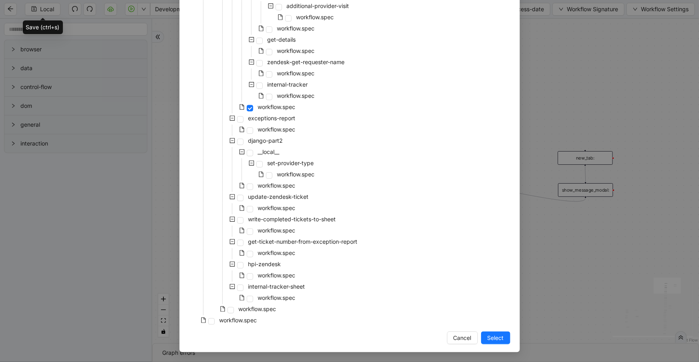
drag, startPoint x: 481, startPoint y: 333, endPoint x: 463, endPoint y: 301, distance: 36.8
click at [481, 333] on button "Select" at bounding box center [495, 337] width 29 height 13
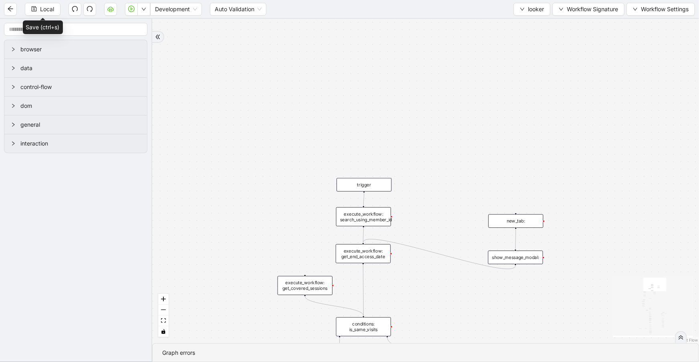
drag, startPoint x: 428, startPoint y: 146, endPoint x: 425, endPoint y: 98, distance: 48.2
click at [425, 98] on div "fallback 3e13ccc2_230e_41ff_b0ca_9cb496d9165b fallback onError onError is_same_…" at bounding box center [425, 181] width 547 height 324
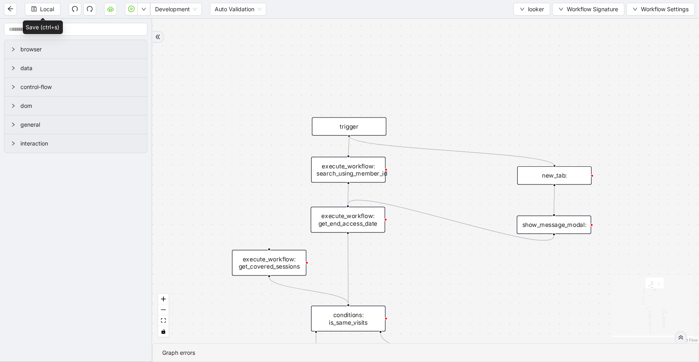
drag, startPoint x: 348, startPoint y: 137, endPoint x: 549, endPoint y: 164, distance: 202.6
click at [549, 164] on div "fallback 3e13ccc2_230e_41ff_b0ca_9cb496d9165b fallback onError onError is_same_…" at bounding box center [425, 181] width 547 height 324
click at [452, 149] on icon "Edge from trigger to new_tab:" at bounding box center [452, 150] width 206 height 27
drag, startPoint x: 349, startPoint y: 136, endPoint x: 349, endPoint y: 153, distance: 16.9
click at [567, 12] on span "Workflow Signature" at bounding box center [592, 9] width 51 height 9
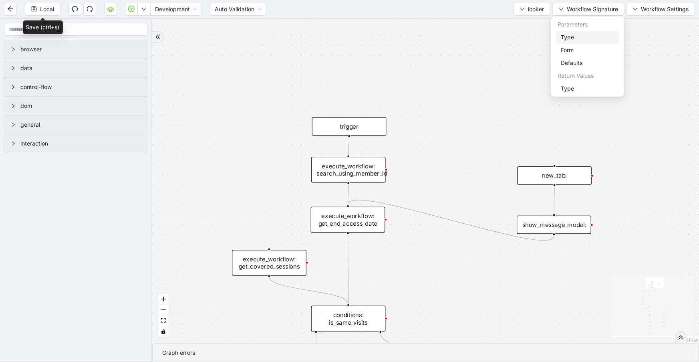
click at [574, 37] on span "Type" at bounding box center [588, 37] width 54 height 9
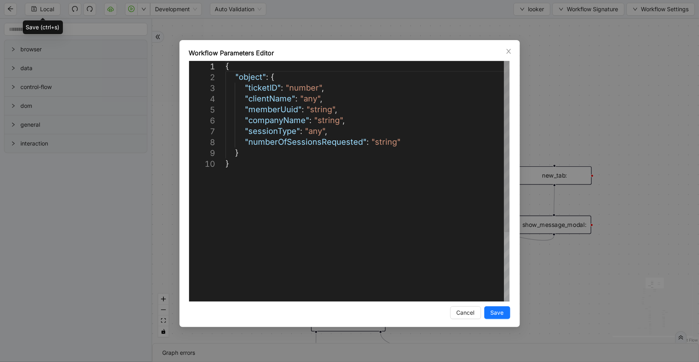
scroll to position [0, 4]
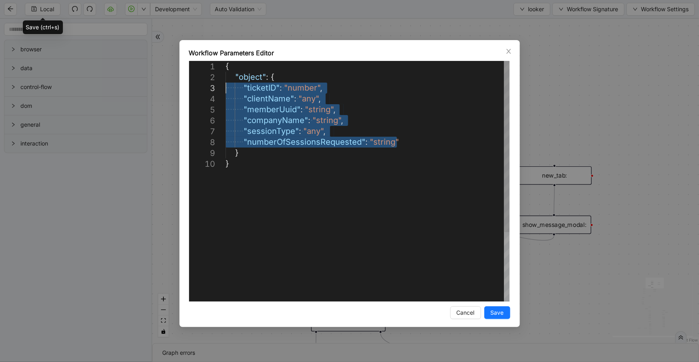
drag, startPoint x: 405, startPoint y: 142, endPoint x: 216, endPoint y: 90, distance: 195.8
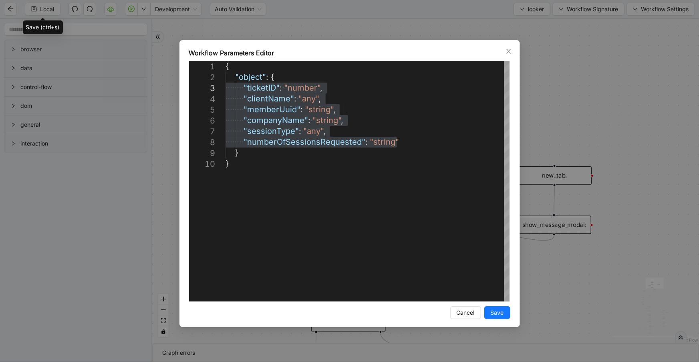
click at [510, 56] on div "**********" at bounding box center [350, 183] width 341 height 287
click at [506, 51] on icon "close" at bounding box center [509, 51] width 6 height 6
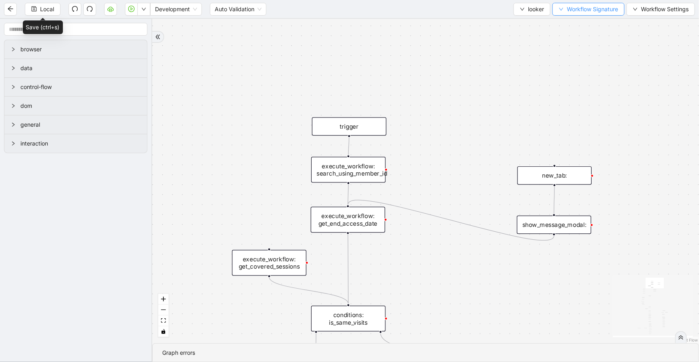
click at [577, 8] on span "Workflow Signature" at bounding box center [592, 9] width 51 height 9
click at [569, 65] on span "Defaults" at bounding box center [588, 63] width 54 height 9
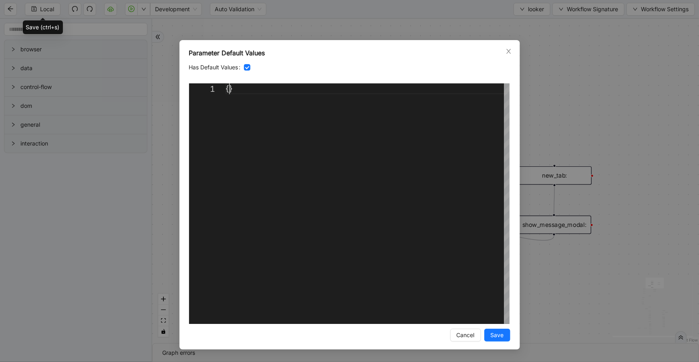
click at [229, 87] on div "{}" at bounding box center [368, 203] width 284 height 240
paste textarea "**********"
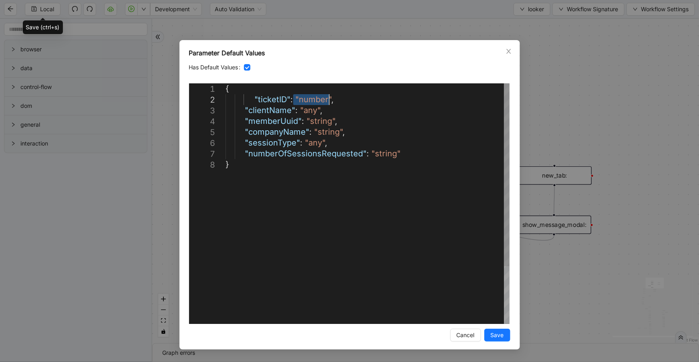
drag, startPoint x: 294, startPoint y: 98, endPoint x: 329, endPoint y: 100, distance: 34.5
click at [320, 123] on div "{ "ticketID" : 1234 , "clientName" : "any" , "memberUuid" : "string" , "company…" at bounding box center [368, 241] width 284 height 316
paste textarea "**********"
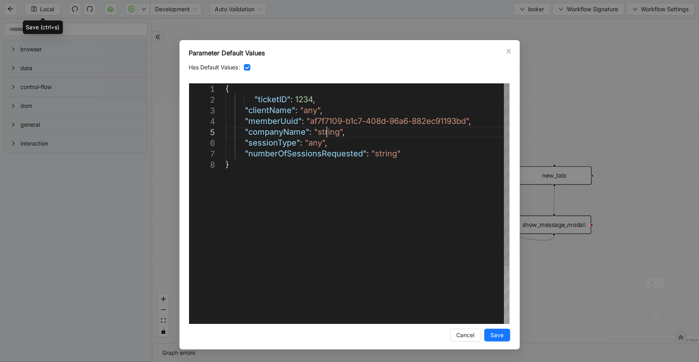
click at [327, 131] on div "{ "ticketID" : 1234 , "clientName" : "any" , "memberUuid" : "af7f7109-b1c7-408d…" at bounding box center [368, 241] width 284 height 316
click at [316, 143] on div "{ "ticketID" : 1234 , "clientName" : "any" , "memberUuid" : "af7f7109-b1c7-408d…" at bounding box center [368, 241] width 284 height 316
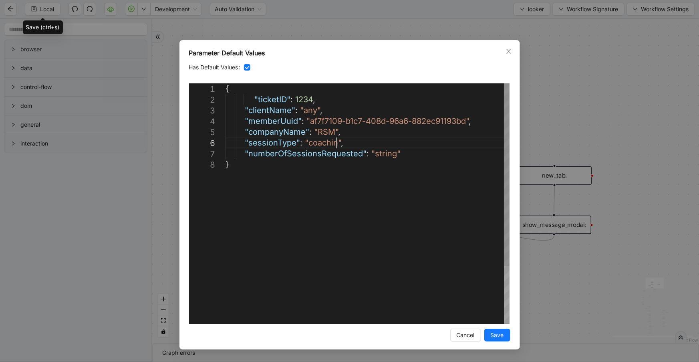
scroll to position [55, 153]
click at [384, 155] on div "{ "ticketID" : 1234 , "clientName" : "any" , "memberUuid" : "af7f7109-b1c7-408d…" at bounding box center [368, 241] width 284 height 316
type textarea "**********"
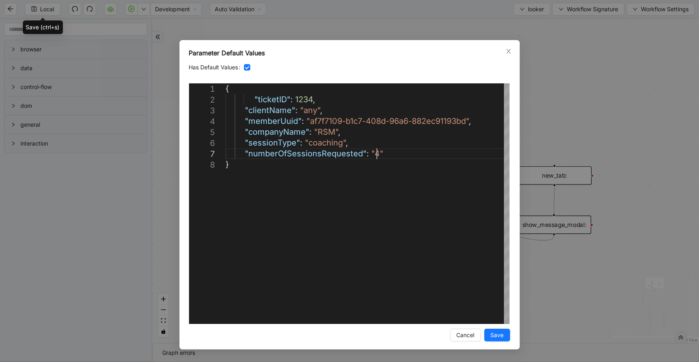
drag, startPoint x: 493, startPoint y: 333, endPoint x: 384, endPoint y: 151, distance: 211.5
click at [493, 333] on span "Save" at bounding box center [497, 335] width 13 height 9
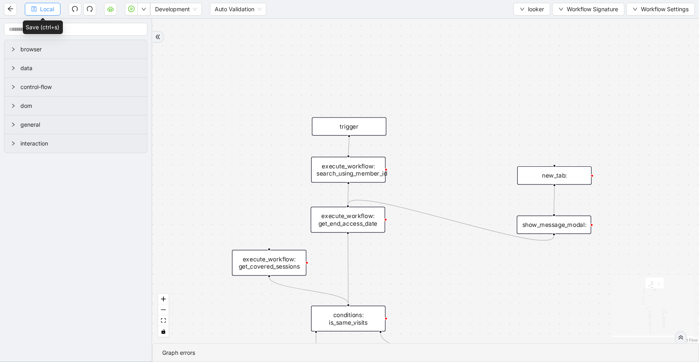
click at [55, 9] on button "Local" at bounding box center [43, 9] width 36 height 13
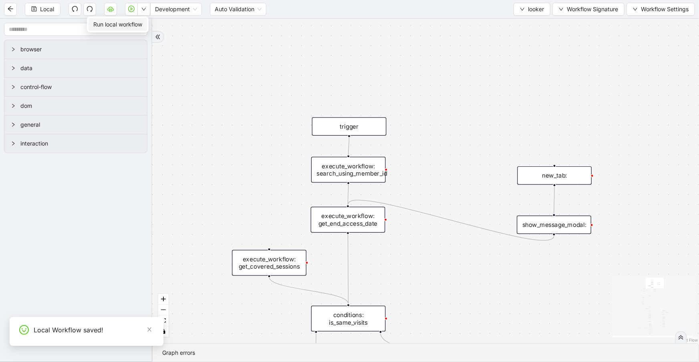
click at [140, 24] on span "Run local workflow" at bounding box center [117, 24] width 49 height 9
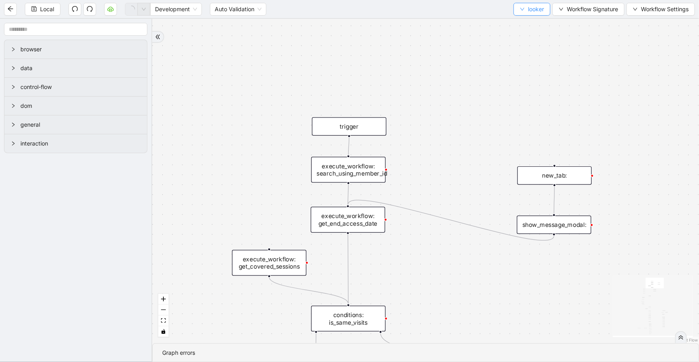
click at [524, 15] on button "looker" at bounding box center [532, 9] width 37 height 13
click at [528, 24] on span "Select" at bounding box center [531, 24] width 24 height 9
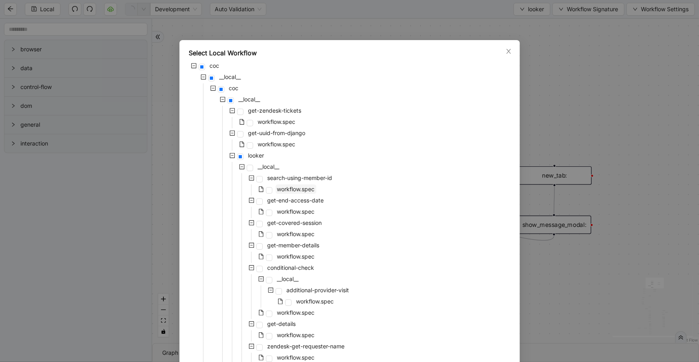
click at [280, 189] on span "workflow.spec" at bounding box center [296, 189] width 38 height 7
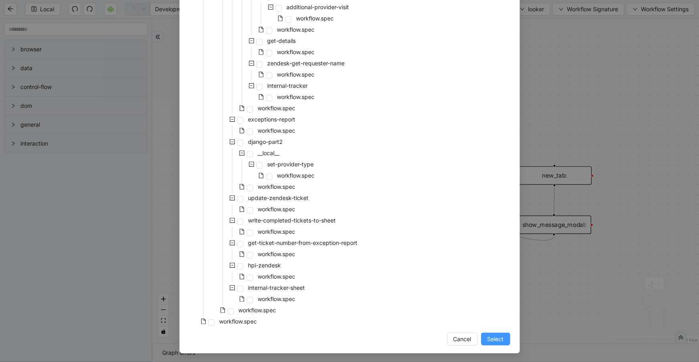
scroll to position [284, 0]
click at [484, 338] on button "Select" at bounding box center [495, 337] width 29 height 13
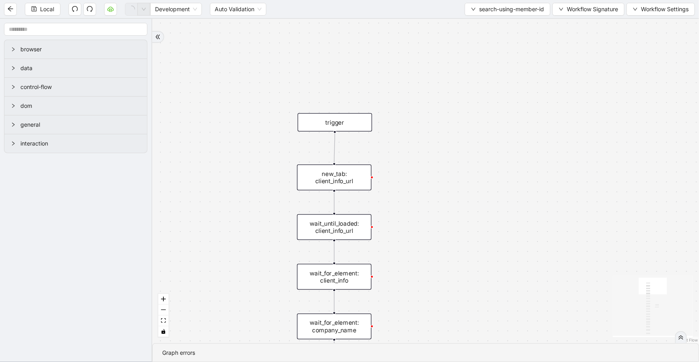
drag, startPoint x: 388, startPoint y: 76, endPoint x: 397, endPoint y: 22, distance: 54.0
click at [397, 20] on div "onError trigger new_tab: client_info_url wait_until_loaded: client_info_url wai…" at bounding box center [425, 181] width 547 height 324
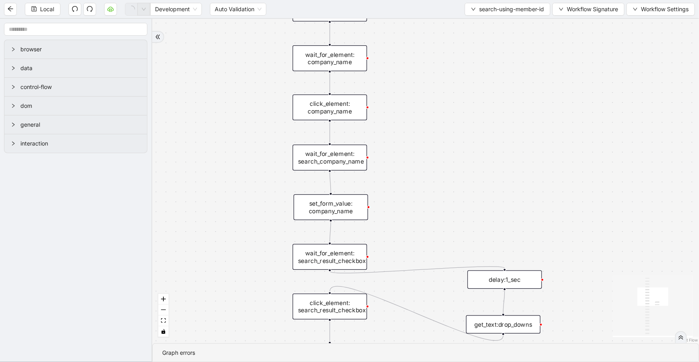
drag, startPoint x: 426, startPoint y: 137, endPoint x: 474, endPoint y: 101, distance: 59.6
click at [436, 0] on html "Local Development Auto Validation search-using-member-id Workflow Signature Wor…" at bounding box center [349, 181] width 699 height 362
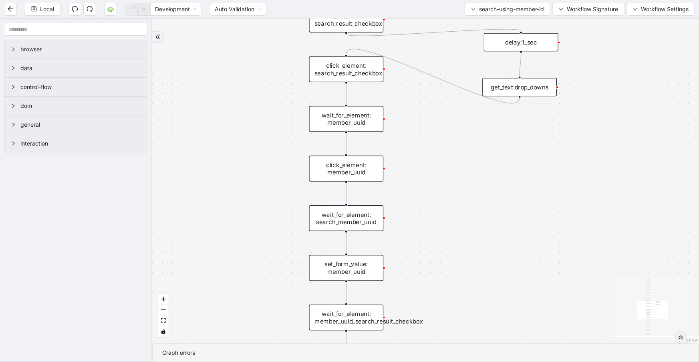
drag, startPoint x: 472, startPoint y: 147, endPoint x: 482, endPoint y: -24, distance: 171.8
click at [482, 0] on html "Local Development Auto Validation search-using-member-id Workflow Signature Wor…" at bounding box center [349, 181] width 699 height 362
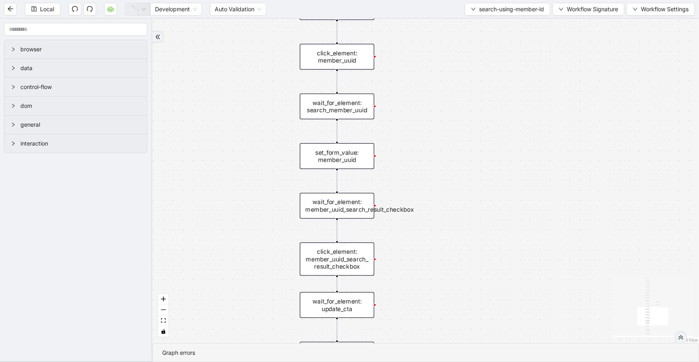
drag, startPoint x: 485, startPoint y: 210, endPoint x: 476, endPoint y: 42, distance: 168.1
click at [476, 16] on section "Local Development Auto Validation search-using-member-id Workflow Signature Wor…" at bounding box center [349, 181] width 699 height 362
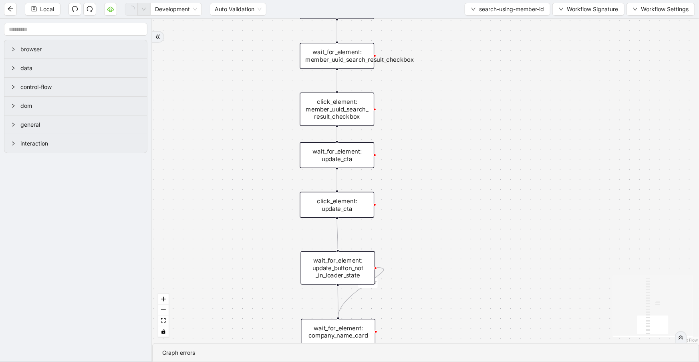
drag, startPoint x: 479, startPoint y: 146, endPoint x: 488, endPoint y: 38, distance: 108.2
click at [488, 38] on div "onError trigger new_tab: client_info_url wait_until_loaded: client_info_url wai…" at bounding box center [425, 181] width 547 height 324
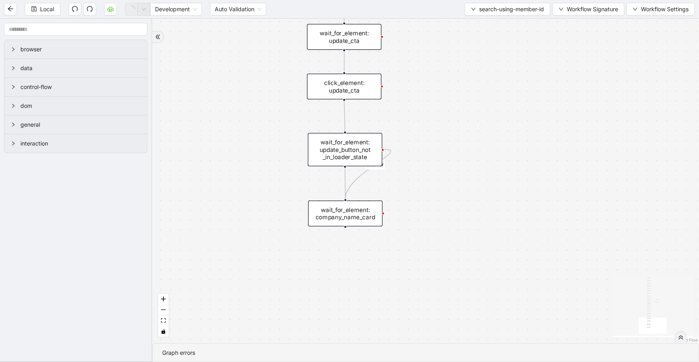
drag, startPoint x: 486, startPoint y: 190, endPoint x: 441, endPoint y: 178, distance: 46.6
click at [486, 190] on div "onError trigger new_tab: client_info_url wait_until_loaded: client_info_url wai…" at bounding box center [425, 181] width 547 height 324
click at [353, 163] on div "wait_for_element: update_button_not _in_loader_state" at bounding box center [345, 149] width 75 height 33
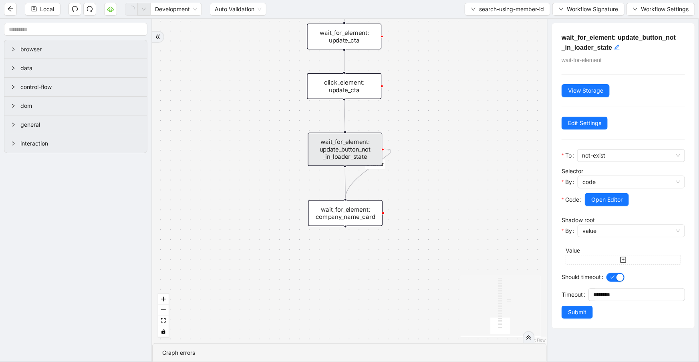
click at [369, 205] on div "wait_for_element: company_name_card" at bounding box center [345, 213] width 75 height 26
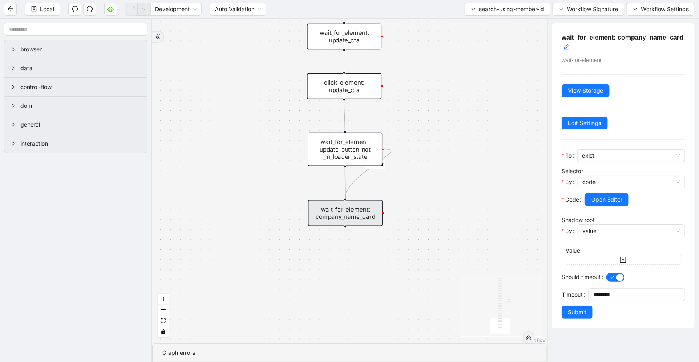
drag, startPoint x: 466, startPoint y: 11, endPoint x: 468, endPoint y: 16, distance: 5.6
click at [466, 10] on button "search-using-member-id" at bounding box center [508, 9] width 86 height 13
click at [477, 24] on span "Select" at bounding box center [505, 24] width 75 height 9
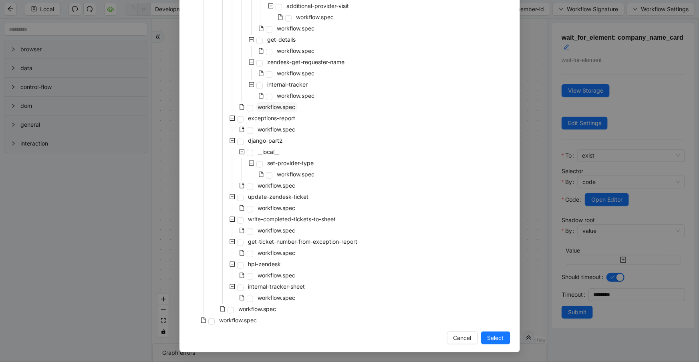
click at [283, 110] on span "workflow.spec" at bounding box center [277, 106] width 38 height 7
click at [488, 339] on span "Select" at bounding box center [496, 337] width 16 height 9
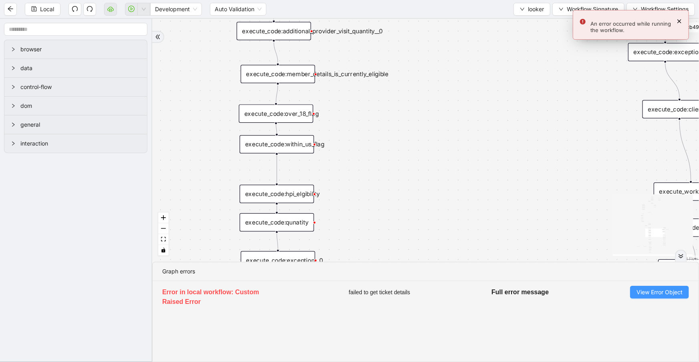
click at [642, 296] on span "View Error Object" at bounding box center [660, 292] width 46 height 9
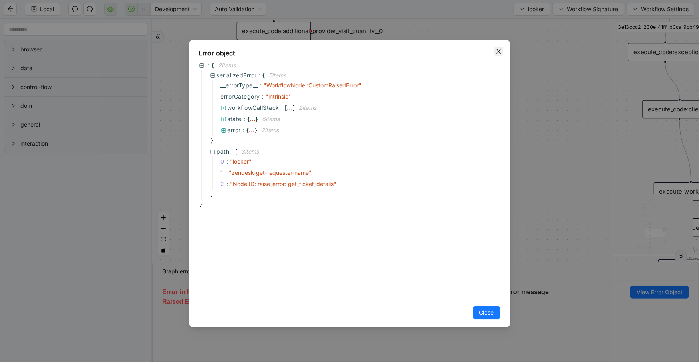
click at [497, 51] on icon "close" at bounding box center [499, 51] width 6 height 6
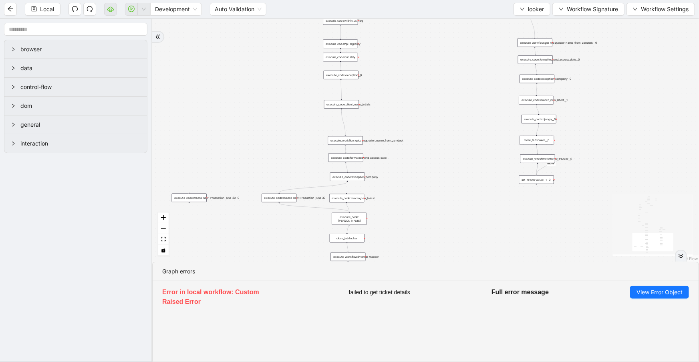
drag, startPoint x: 418, startPoint y: 211, endPoint x: 429, endPoint y: 61, distance: 150.3
click at [429, 61] on div "fallback 3e13ccc2_230e_41ff_b0ca_9cb496d9165b fallback onError onError is_same_…" at bounding box center [425, 140] width 547 height 243
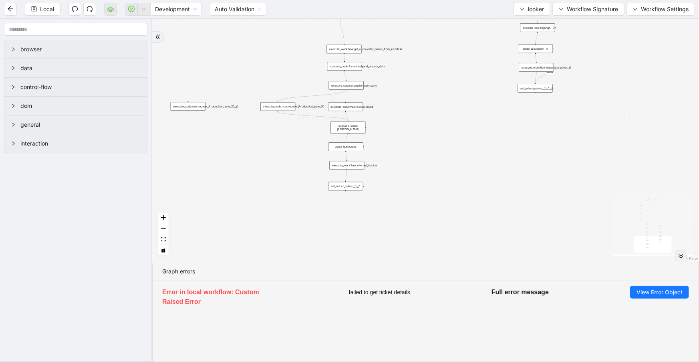
drag, startPoint x: 402, startPoint y: 163, endPoint x: 402, endPoint y: 140, distance: 22.4
click at [402, 140] on div "fallback 3e13ccc2_230e_41ff_b0ca_9cb496d9165b fallback onError onError is_same_…" at bounding box center [425, 140] width 547 height 243
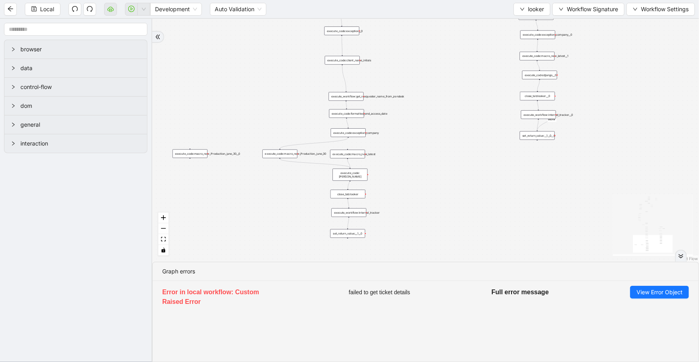
drag, startPoint x: 402, startPoint y: 140, endPoint x: 404, endPoint y: 188, distance: 47.3
click at [404, 188] on div "fallback 3e13ccc2_230e_41ff_b0ca_9cb496d9165b fallback onError onError is_same_…" at bounding box center [425, 140] width 547 height 243
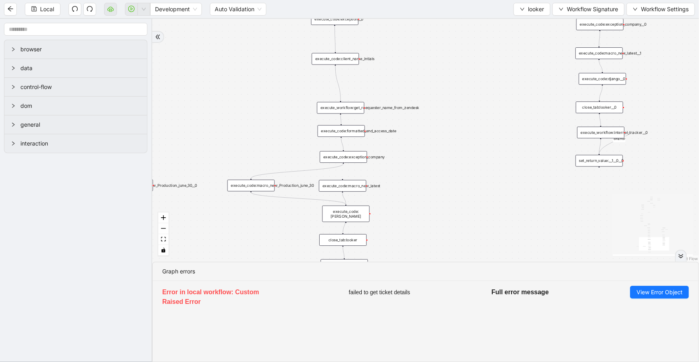
drag, startPoint x: 424, startPoint y: 138, endPoint x: 398, endPoint y: 154, distance: 30.7
click at [424, 168] on div "fallback 3e13ccc2_230e_41ff_b0ca_9cb496d9165b fallback onError onError is_same_…" at bounding box center [425, 140] width 547 height 243
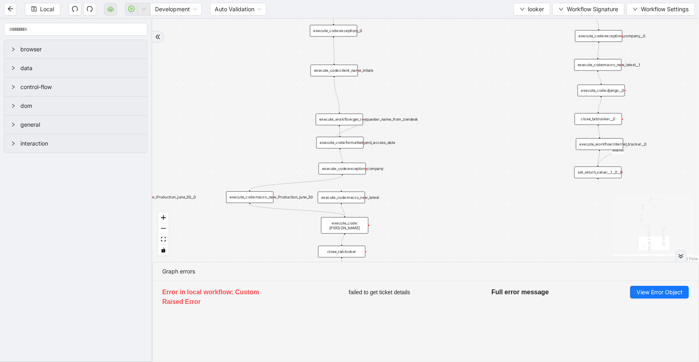
drag, startPoint x: 364, startPoint y: 119, endPoint x: 342, endPoint y: 139, distance: 29.2
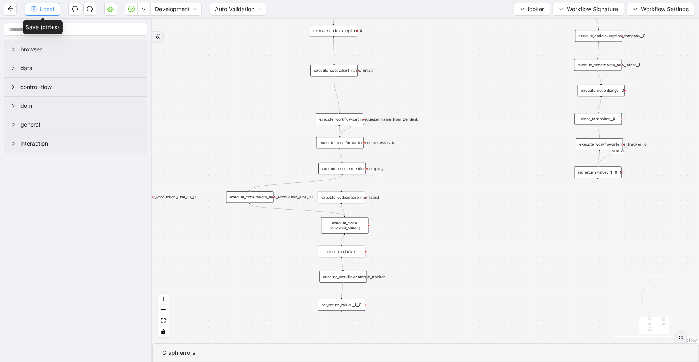
click at [50, 10] on span "Local" at bounding box center [47, 9] width 14 height 9
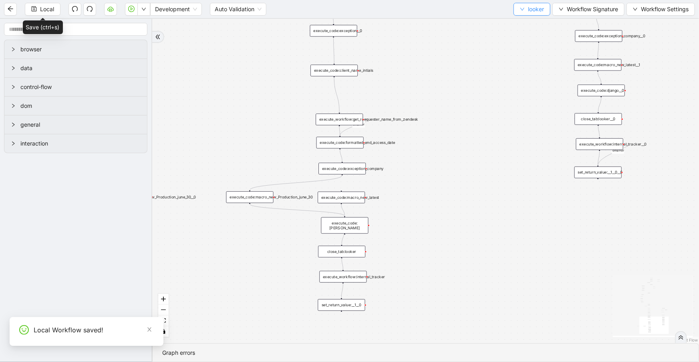
click at [529, 15] on button "looker" at bounding box center [532, 9] width 37 height 13
click at [532, 19] on li "Select" at bounding box center [531, 24] width 34 height 13
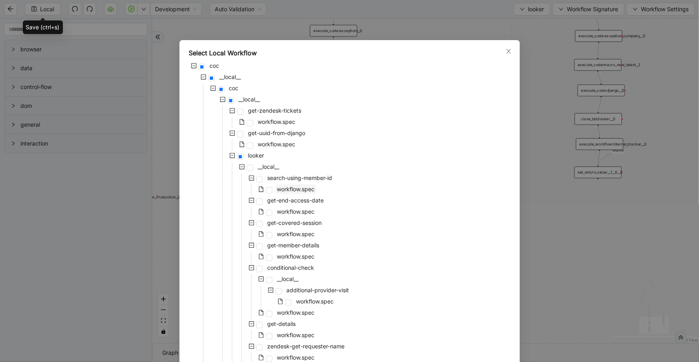
click at [287, 189] on span "workflow.spec" at bounding box center [296, 189] width 38 height 7
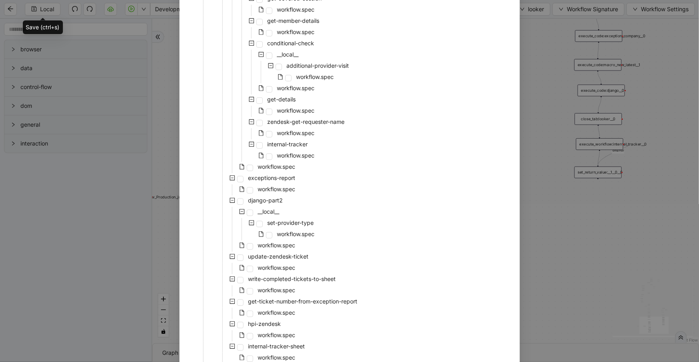
scroll to position [284, 0]
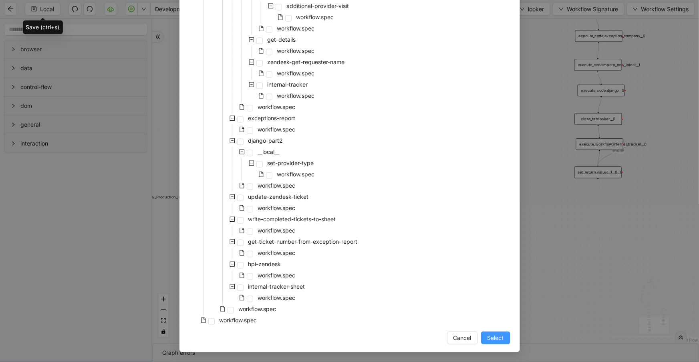
click at [493, 338] on span "Select" at bounding box center [496, 337] width 16 height 9
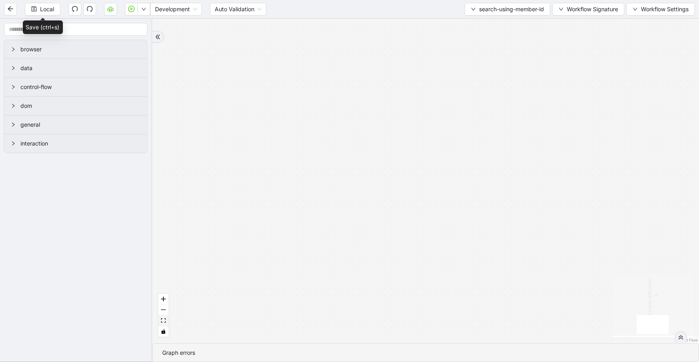
click at [165, 322] on icon "fit view" at bounding box center [163, 320] width 5 height 4
drag, startPoint x: 309, startPoint y: 217, endPoint x: 301, endPoint y: 58, distance: 159.7
click at [301, 58] on div "onError trigger new_tab: client_info_url wait_until_loaded: client_info_url wai…" at bounding box center [425, 181] width 547 height 324
click at [385, 133] on div "wait_for_element: company_name_card" at bounding box center [376, 131] width 55 height 19
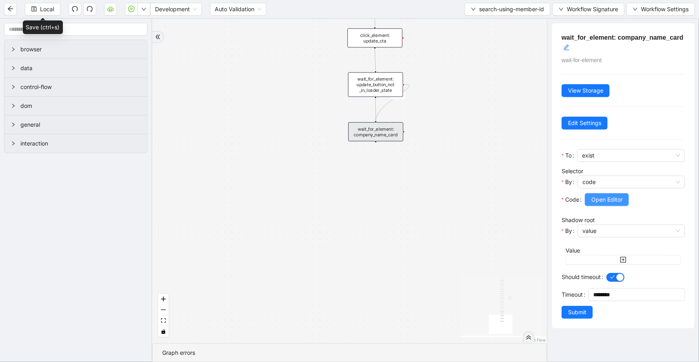
click at [593, 202] on span "Open Editor" at bounding box center [607, 199] width 31 height 9
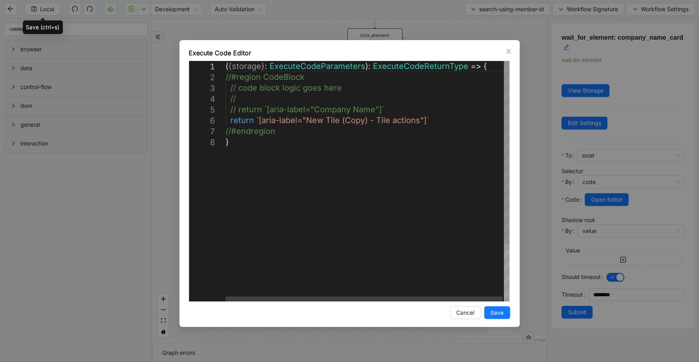
scroll to position [0, 4]
drag, startPoint x: 425, startPoint y: 119, endPoint x: 256, endPoint y: 121, distance: 168.3
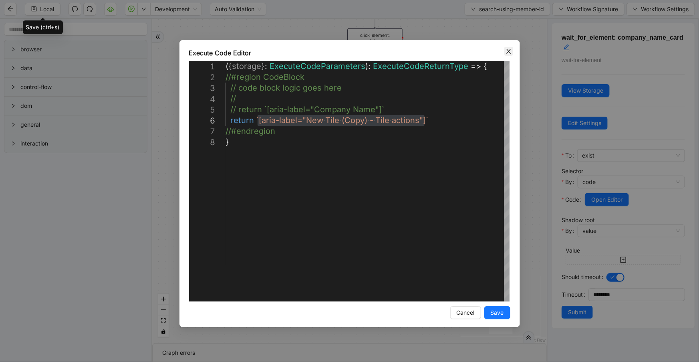
click at [506, 49] on icon "close" at bounding box center [509, 51] width 6 height 6
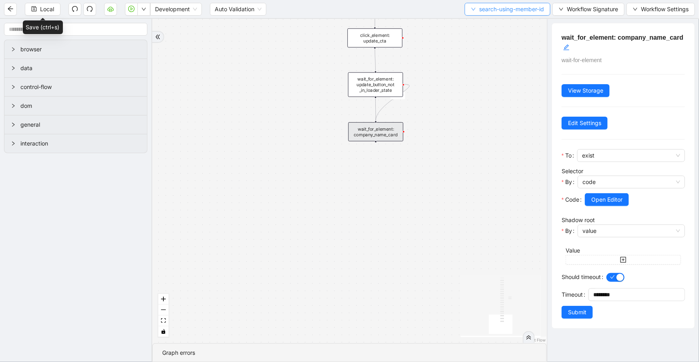
click at [484, 13] on button "search-using-member-id" at bounding box center [508, 9] width 86 height 13
click at [484, 22] on span "Select" at bounding box center [505, 24] width 75 height 9
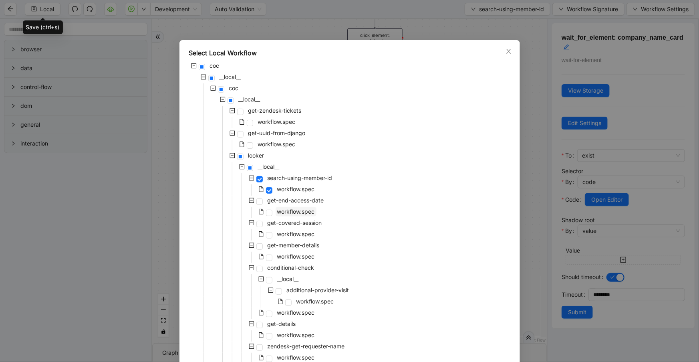
click at [293, 212] on span "workflow.spec" at bounding box center [296, 211] width 38 height 7
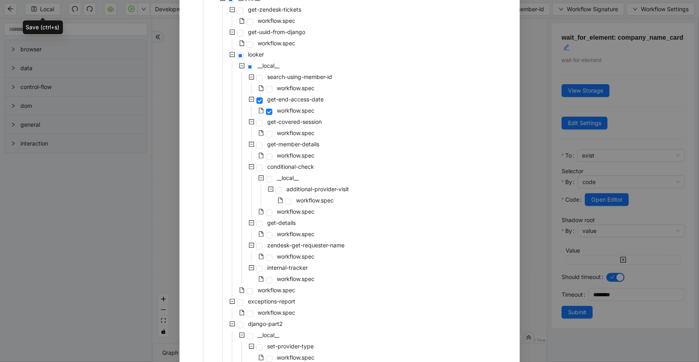
scroll to position [284, 0]
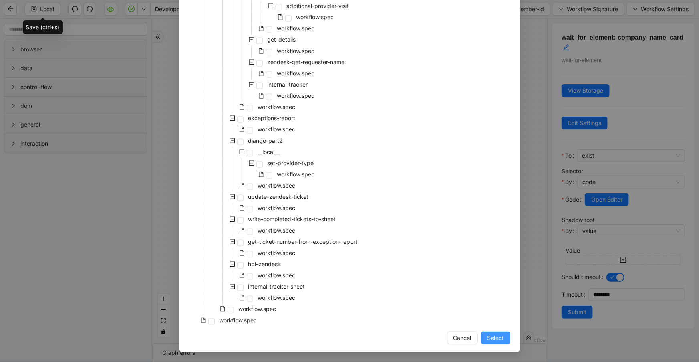
click at [490, 340] on span "Select" at bounding box center [496, 337] width 16 height 9
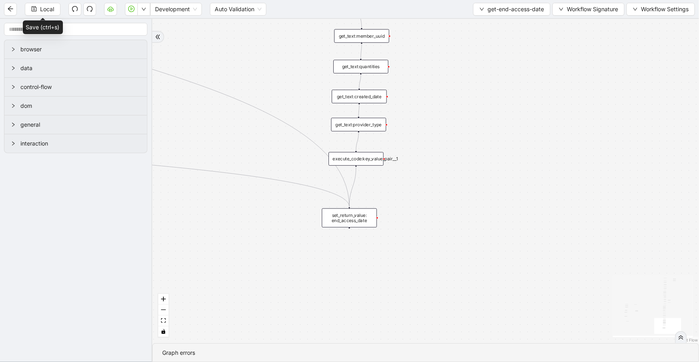
drag, startPoint x: 423, startPoint y: 147, endPoint x: 426, endPoint y: 256, distance: 108.6
click at [426, 256] on div "c15a5e76_c89b_4639_a78a_79ea8a52ecc3 onError onError onError trigger wait_for_e…" at bounding box center [425, 181] width 547 height 324
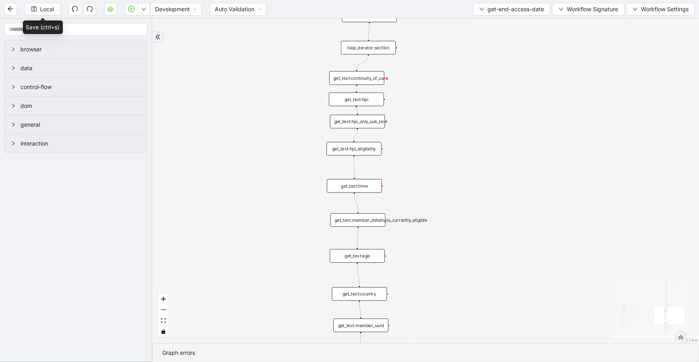
drag, startPoint x: 472, startPoint y: 88, endPoint x: 470, endPoint y: 348, distance: 259.7
click at [472, 361] on section "c15a5e76_c89b_4639_a78a_79ea8a52ecc3 onError onError onError trigger wait_for_e…" at bounding box center [425, 190] width 547 height 343
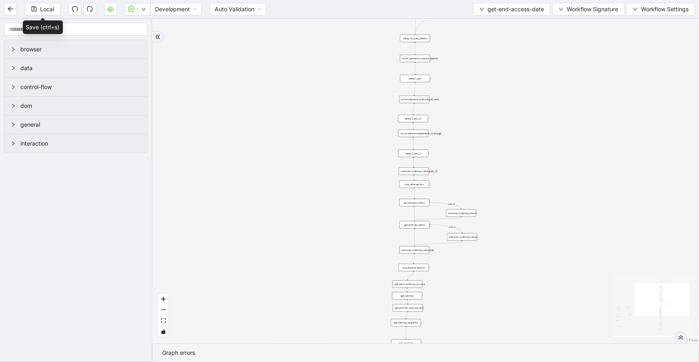
drag, startPoint x: 487, startPoint y: 141, endPoint x: 469, endPoint y: 291, distance: 151.0
click at [487, 341] on div "c15a5e76_c89b_4639_a78a_79ea8a52ecc3 onError onError onError trigger wait_for_e…" at bounding box center [425, 181] width 547 height 324
drag, startPoint x: 467, startPoint y: 162, endPoint x: 458, endPoint y: 190, distance: 29.8
click at [460, 193] on div "c15a5e76_c89b_4639_a78a_79ea8a52ecc3 onError onError onError trigger wait_for_e…" at bounding box center [425, 181] width 547 height 324
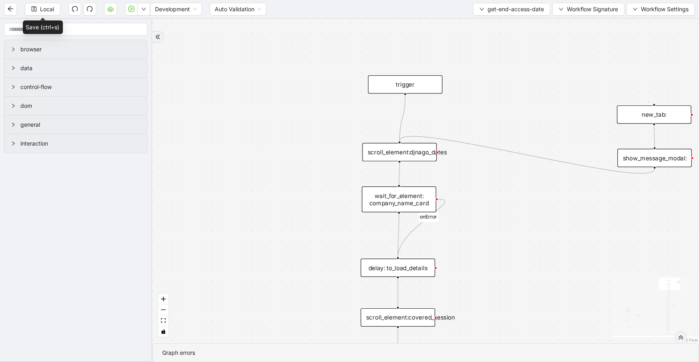
click at [427, 156] on div "scroll_element:djnago_dates" at bounding box center [400, 152] width 75 height 18
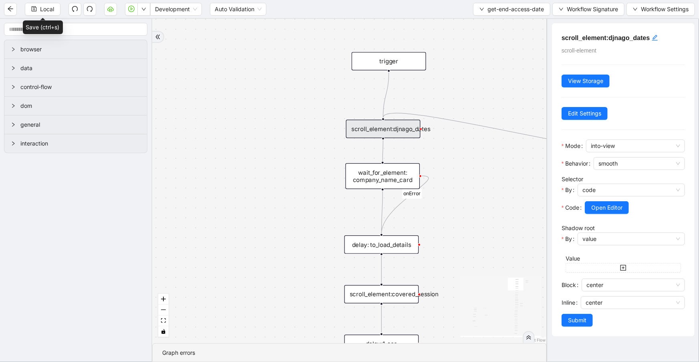
drag, startPoint x: 470, startPoint y: 208, endPoint x: 453, endPoint y: 184, distance: 28.5
click at [453, 184] on div "c15a5e76_c89b_4639_a78a_79ea8a52ecc3 onError onError onError trigger wait_for_e…" at bounding box center [349, 181] width 395 height 324
drag, startPoint x: 459, startPoint y: 206, endPoint x: 412, endPoint y: 190, distance: 49.7
click at [450, 200] on div "c15a5e76_c89b_4639_a78a_79ea8a52ecc3 onError onError onError trigger wait_for_e…" at bounding box center [349, 181] width 395 height 324
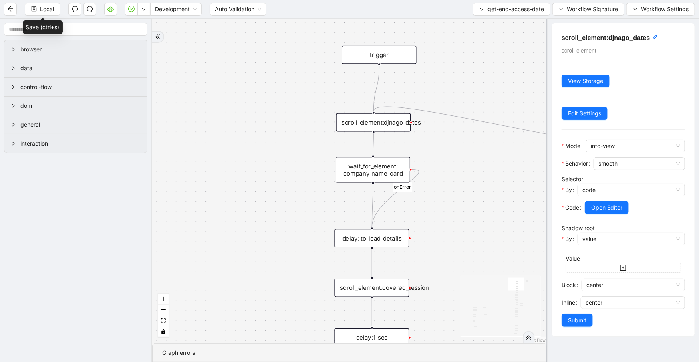
click at [384, 170] on div "wait_for_element: company_name_card" at bounding box center [373, 170] width 75 height 26
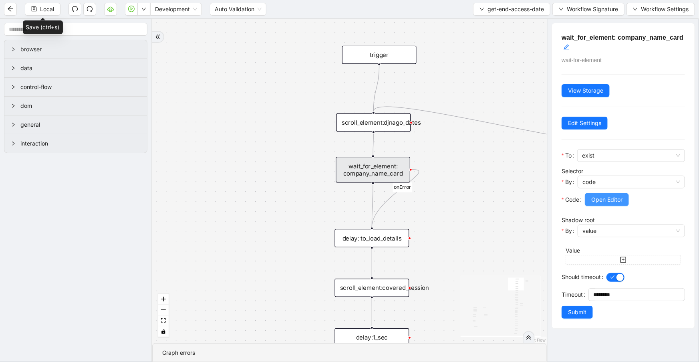
click at [594, 202] on span "Open Editor" at bounding box center [607, 199] width 31 height 9
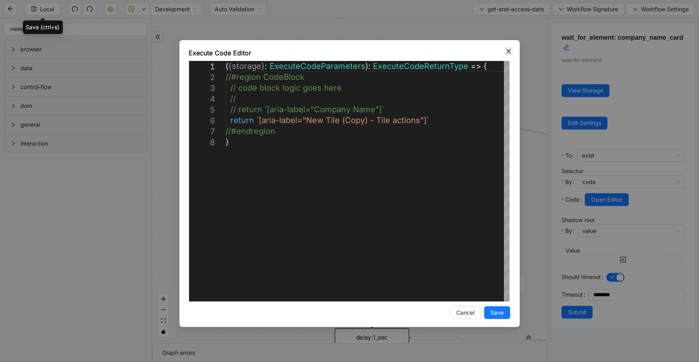
click at [512, 50] on icon "close" at bounding box center [509, 51] width 6 height 6
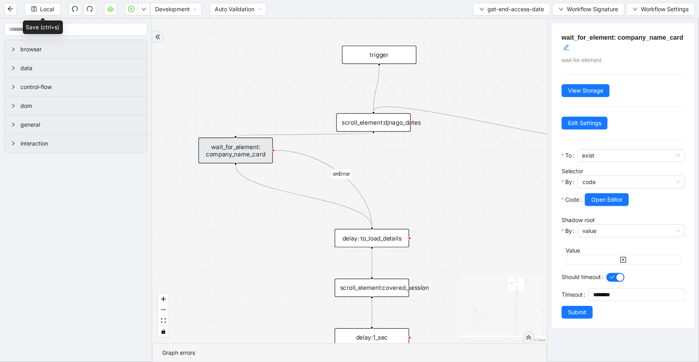
drag, startPoint x: 390, startPoint y: 170, endPoint x: 252, endPoint y: 150, distance: 139.6
click at [252, 150] on div "wait_for_element: company_name_card" at bounding box center [235, 150] width 75 height 26
drag, startPoint x: 372, startPoint y: 132, endPoint x: 375, endPoint y: 224, distance: 91.4
click at [352, 243] on div "delay: to_load_details" at bounding box center [372, 237] width 75 height 18
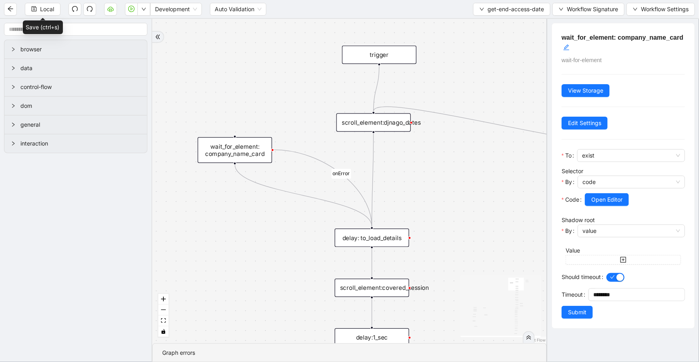
click at [352, 243] on div "delay: to_load_details" at bounding box center [372, 237] width 75 height 18
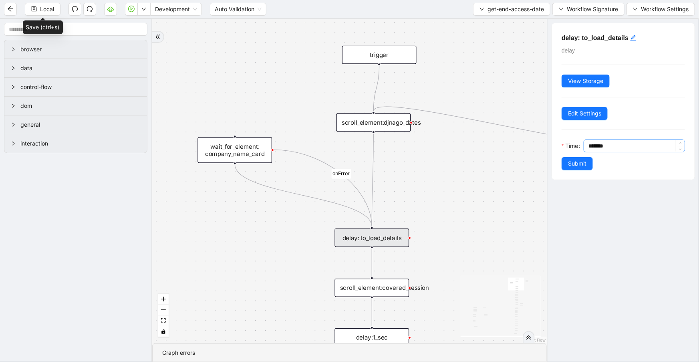
click at [593, 145] on input "*******" at bounding box center [637, 146] width 96 height 12
type input "*******"
click at [588, 165] on button "Submit" at bounding box center [577, 163] width 31 height 13
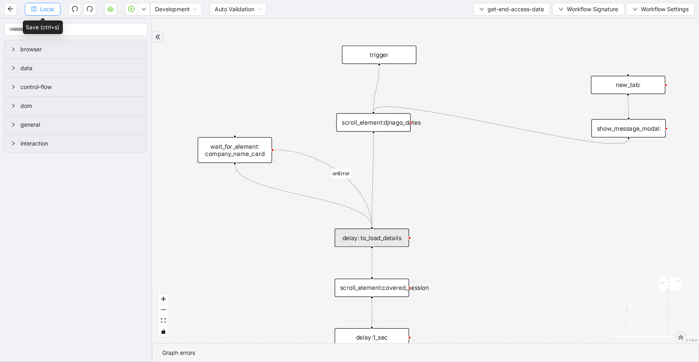
click at [32, 13] on button "Local" at bounding box center [43, 9] width 36 height 13
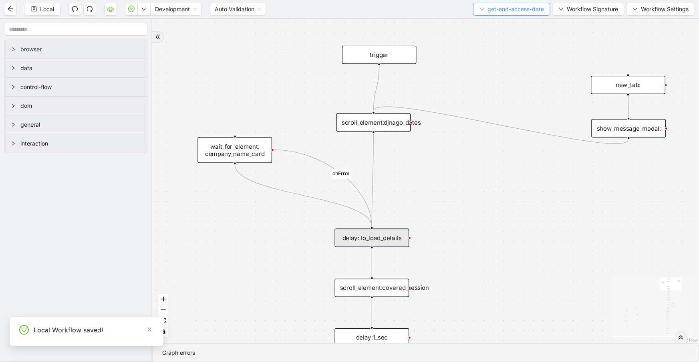
drag, startPoint x: 484, startPoint y: 17, endPoint x: 486, endPoint y: 6, distance: 11.4
click at [484, 12] on div "Local Development Auto Validation get-end-access-date Workflow Signature Workfl…" at bounding box center [349, 9] width 699 height 18
click at [488, 6] on span "get-end-access-date" at bounding box center [516, 9] width 57 height 9
click at [486, 20] on span "Select" at bounding box center [510, 24] width 65 height 9
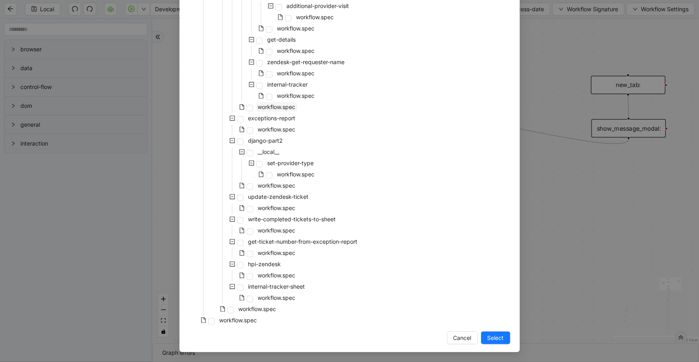
click at [271, 106] on span "workflow.spec" at bounding box center [277, 106] width 38 height 7
click at [490, 333] on span "Select" at bounding box center [496, 337] width 16 height 9
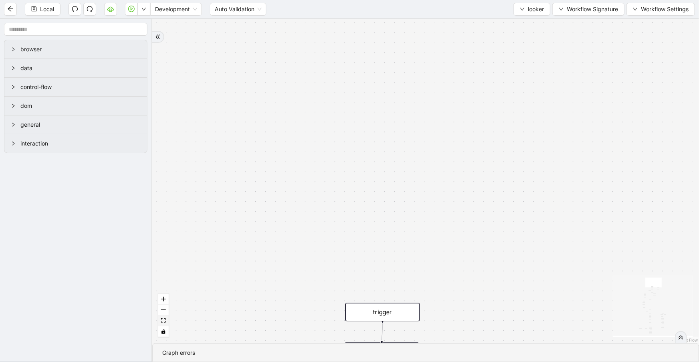
click at [164, 321] on icon "fit view" at bounding box center [163, 320] width 5 height 4
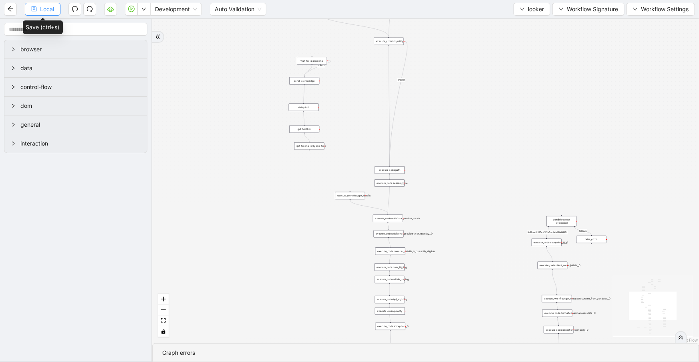
click at [55, 4] on button "Local" at bounding box center [43, 9] width 36 height 13
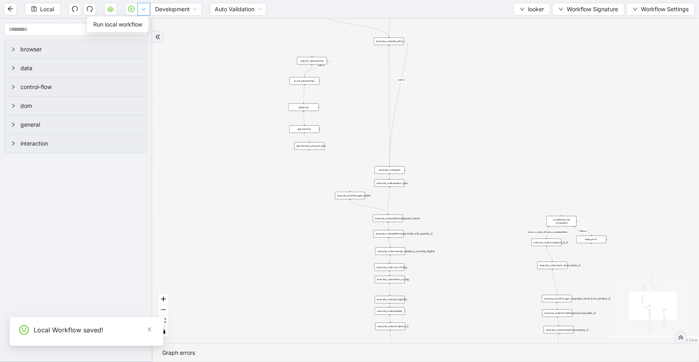
click at [139, 8] on button "button" at bounding box center [143, 9] width 13 height 13
click at [141, 24] on input "text" at bounding box center [75, 29] width 143 height 13
click at [143, 10] on icon "down" at bounding box center [143, 9] width 5 height 5
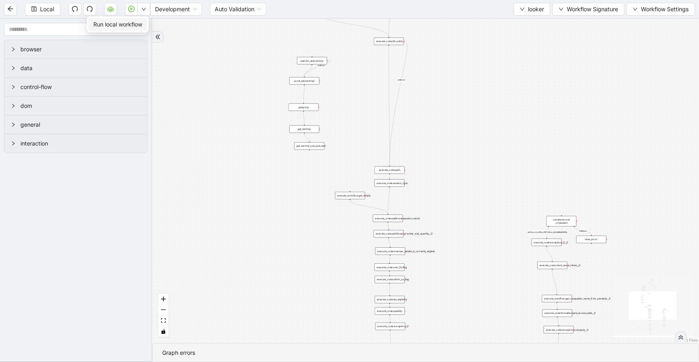
click at [140, 22] on span "Run local workflow" at bounding box center [117, 24] width 49 height 9
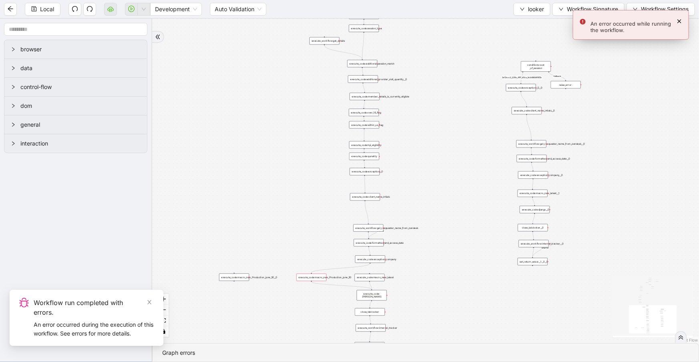
drag, startPoint x: 330, startPoint y: 261, endPoint x: 305, endPoint y: 106, distance: 156.8
click at [305, 106] on div "fallback 3e13ccc2_230e_41ff_b0ca_9cb496d9165b fallback onError onError is_same_…" at bounding box center [425, 181] width 547 height 324
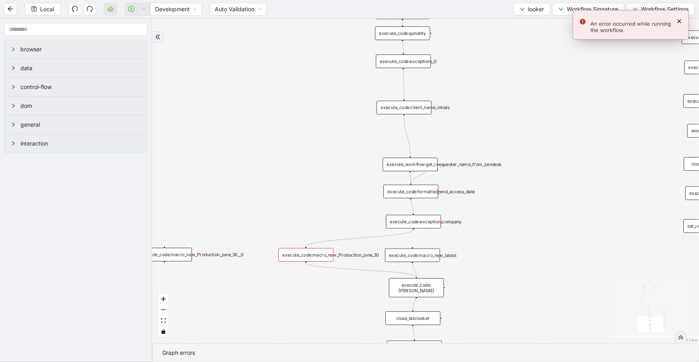
drag, startPoint x: 313, startPoint y: 220, endPoint x: 307, endPoint y: 190, distance: 31.1
click at [309, 178] on div "fallback 3e13ccc2_230e_41ff_b0ca_9cb496d9165b fallback onError onError is_same_…" at bounding box center [425, 181] width 547 height 324
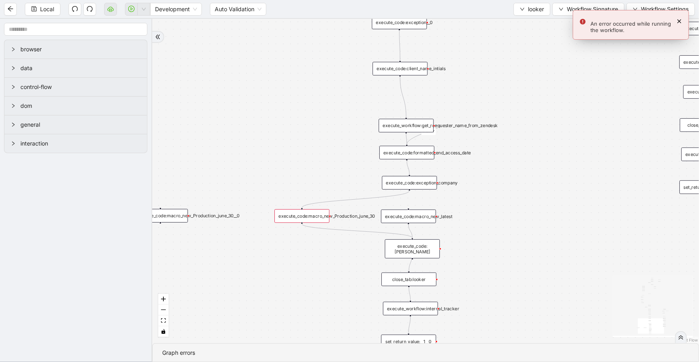
click at [305, 217] on div "execute_code:macro_new_Production_june_30" at bounding box center [302, 216] width 55 height 14
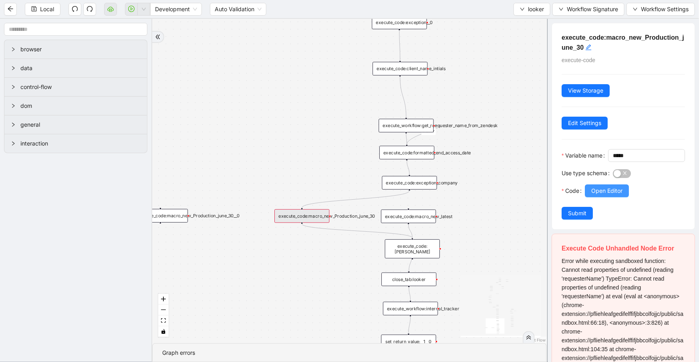
click at [602, 195] on span "Open Editor" at bounding box center [607, 190] width 31 height 9
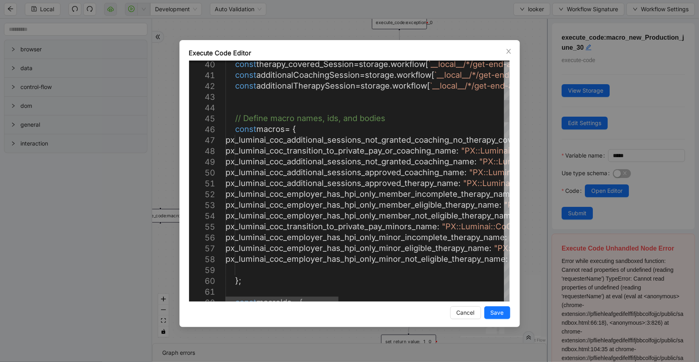
type textarea "**********"
type textarea "*"
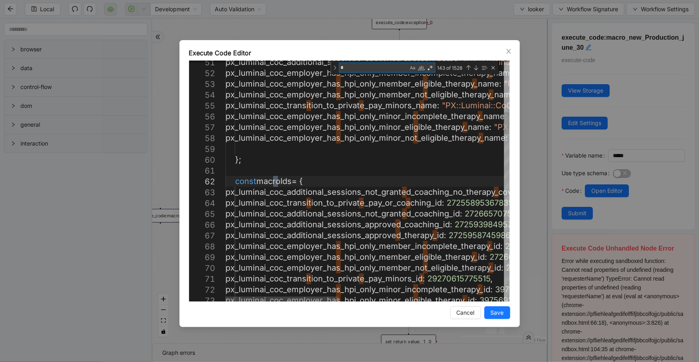
type textarea "**********"
type textarea "**"
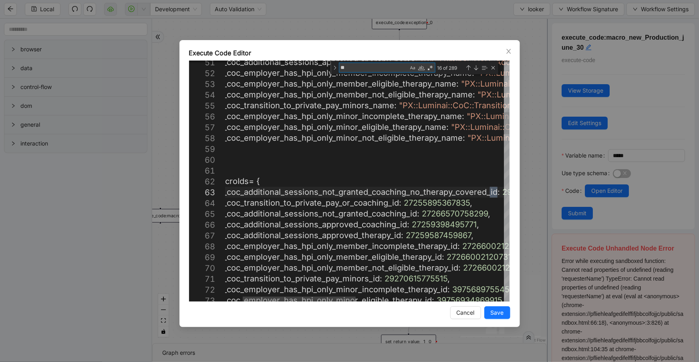
type textarea "**********"
type textarea "***"
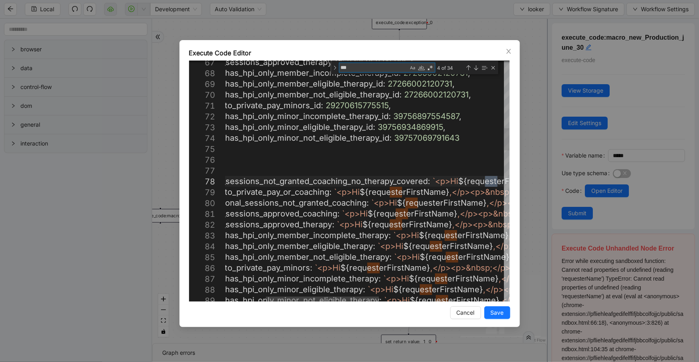
type textarea "**********"
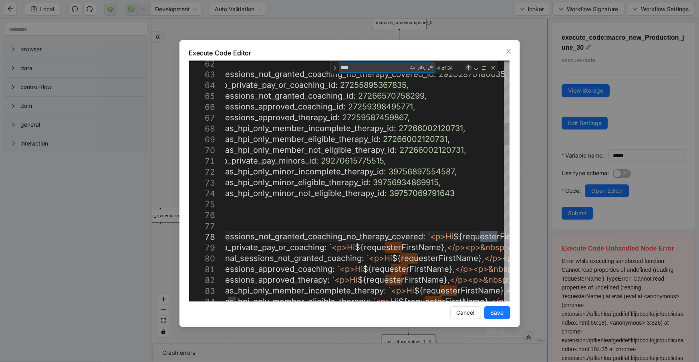
type textarea "****"
click at [471, 68] on div "Previous Match (Shift+Enter)" at bounding box center [469, 68] width 6 height 6
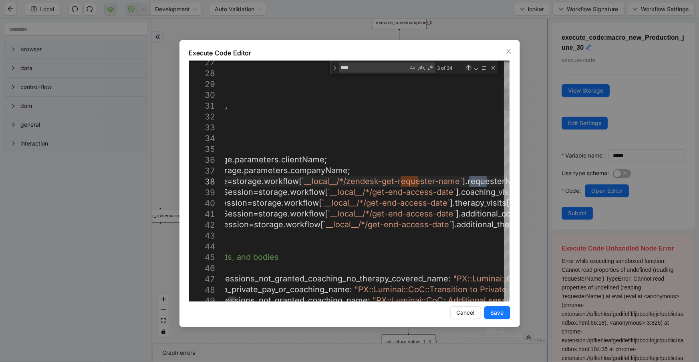
click at [471, 68] on div "Previous Match (Shift+Enter)" at bounding box center [469, 68] width 6 height 6
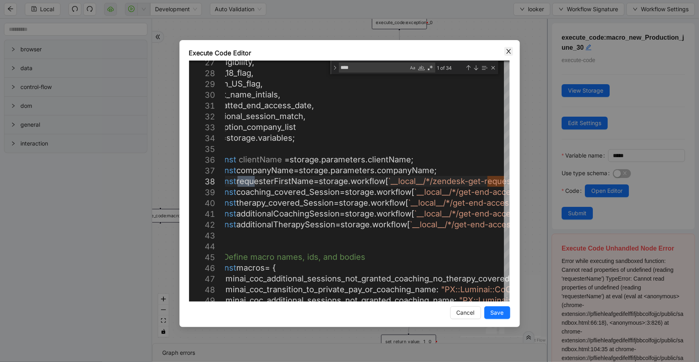
click at [509, 52] on icon "close" at bounding box center [509, 51] width 4 height 5
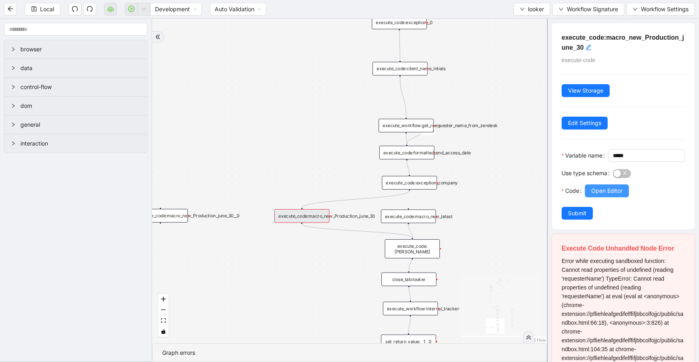
click at [596, 197] on button "Open Editor" at bounding box center [607, 190] width 44 height 13
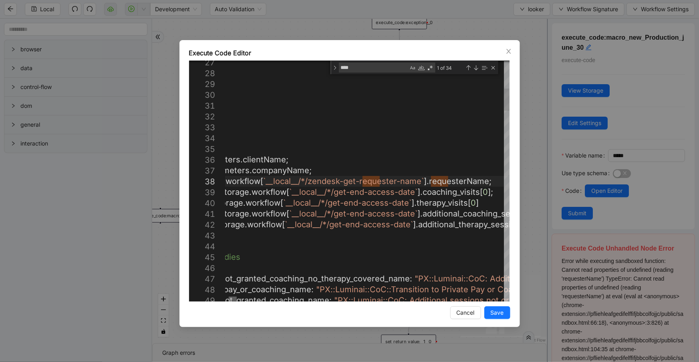
click at [233, 301] on div at bounding box center [233, 299] width 8 height 5
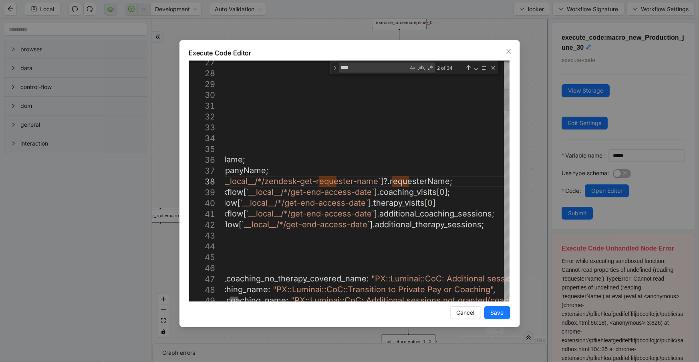
click at [236, 299] on div at bounding box center [234, 299] width 8 height 5
type textarea "**********"
click at [499, 309] on span "Save" at bounding box center [497, 312] width 13 height 9
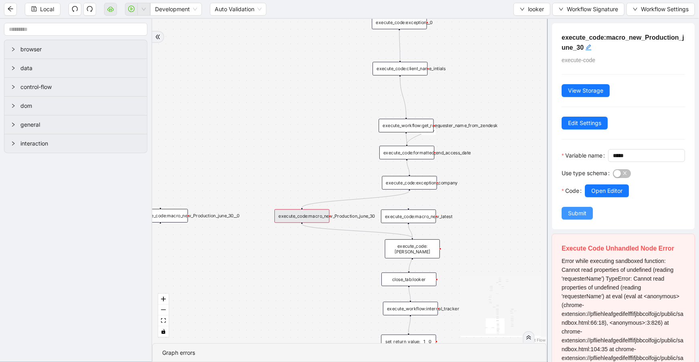
click at [577, 220] on button "Submit" at bounding box center [577, 213] width 31 height 13
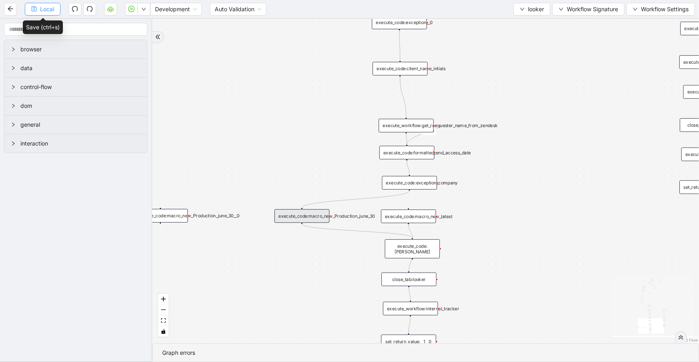
click at [40, 14] on button "Local" at bounding box center [43, 9] width 36 height 13
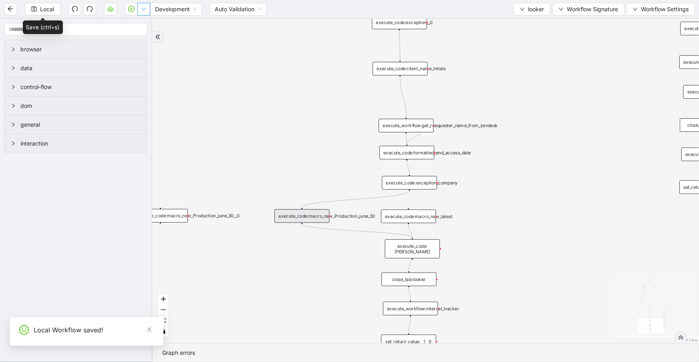
click at [141, 10] on icon "down" at bounding box center [143, 9] width 5 height 5
click at [139, 24] on span "Run local workflow" at bounding box center [117, 24] width 49 height 9
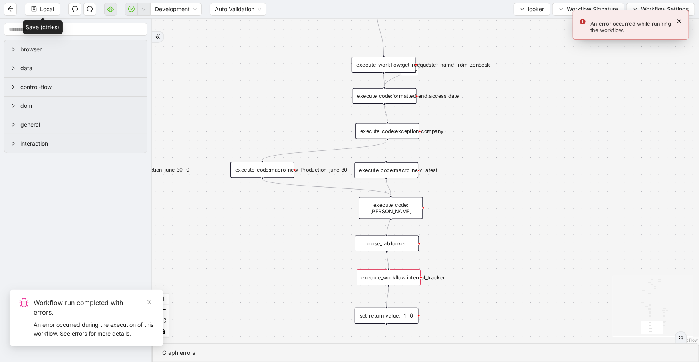
click at [390, 279] on div "execute_workflow:internal_tracker" at bounding box center [389, 278] width 64 height 16
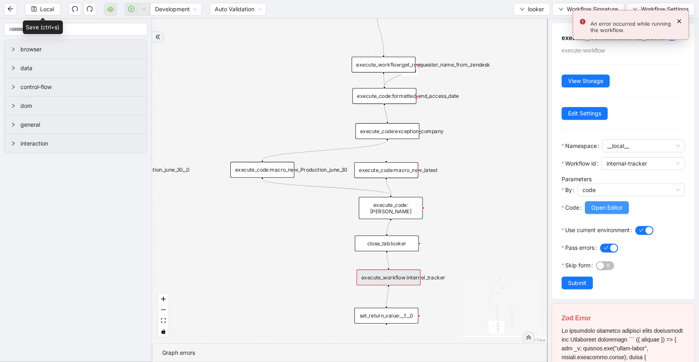
click at [605, 211] on span "Open Editor" at bounding box center [607, 207] width 31 height 9
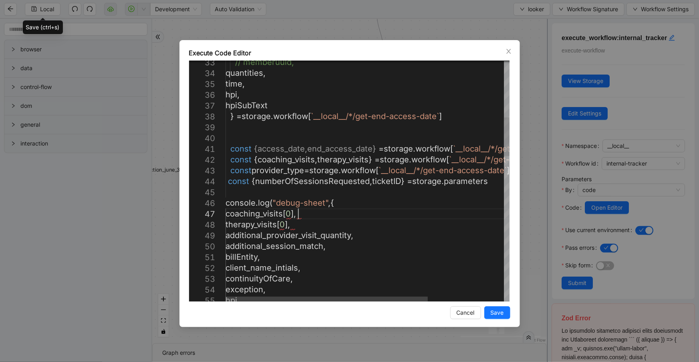
scroll to position [0, 0]
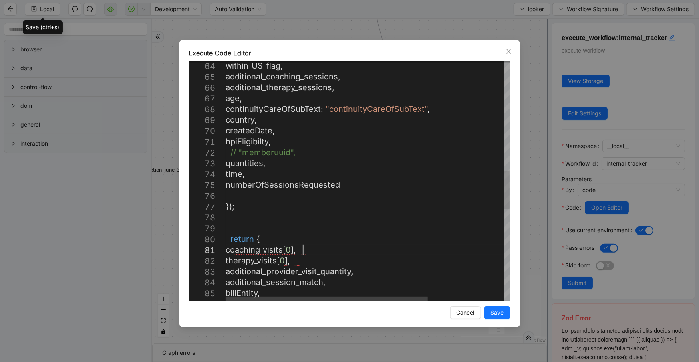
click at [301, 249] on div "within_US_flag , additional_coaching_sessions , additional_therapy_sessions , a…" at bounding box center [421, 127] width 390 height 1496
click at [295, 263] on div "within_US_flag , additional_coaching_sessions , additional_therapy_sessions , a…" at bounding box center [421, 127] width 390 height 1496
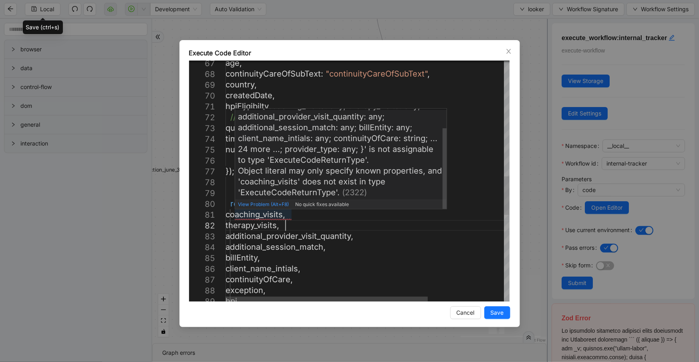
scroll to position [24, 0]
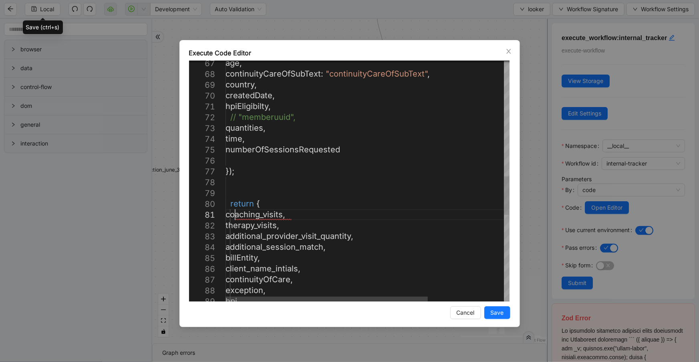
click at [235, 216] on div "age , continuityCareOfSubText : "continuityCareOfSubText" , country , createdDa…" at bounding box center [421, 92] width 390 height 1496
click at [235, 225] on div "age , continuityCareOfSubText : "continuityCareOfSubText" , country , createdDa…" at bounding box center [421, 92] width 390 height 1496
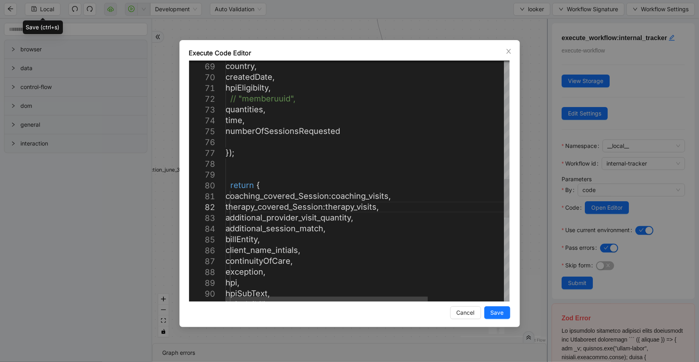
scroll to position [0, 0]
click at [398, 198] on div "country , createdDate , hpiEligibilty , // "memberuuid", quantities , time , nu…" at bounding box center [421, 73] width 390 height 1496
click at [385, 208] on div "country , createdDate , hpiEligibilty , // "memberuuid", quantities , time , nu…" at bounding box center [421, 73] width 390 height 1496
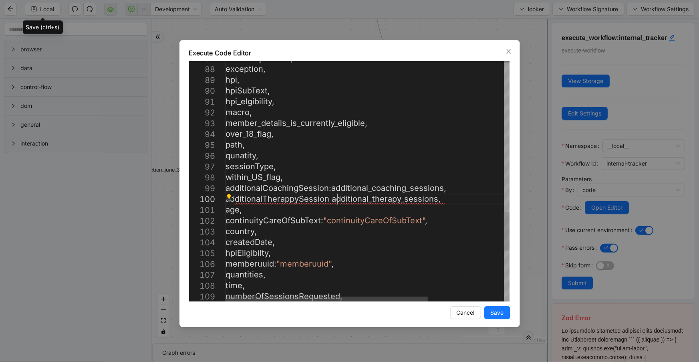
scroll to position [98, 144]
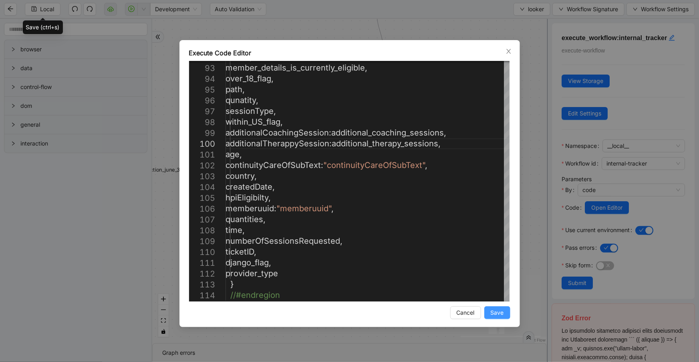
type textarea "**********"
click at [505, 312] on button "Save" at bounding box center [498, 312] width 26 height 13
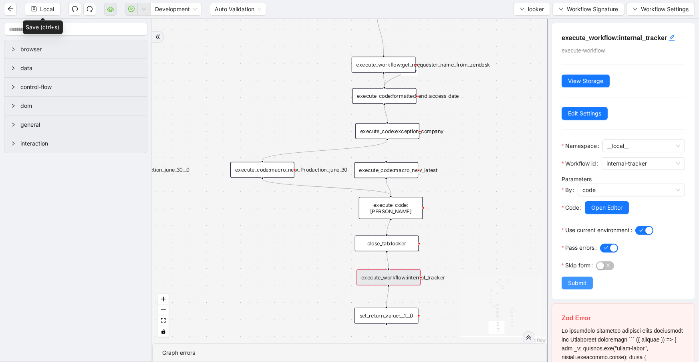
click at [569, 285] on span "Submit" at bounding box center [577, 283] width 18 height 9
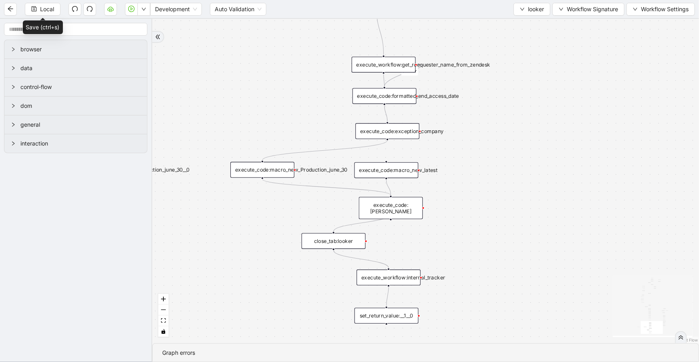
drag, startPoint x: 389, startPoint y: 245, endPoint x: 335, endPoint y: 243, distance: 53.8
click at [335, 243] on div "close_tab:looker" at bounding box center [334, 241] width 64 height 16
drag, startPoint x: 391, startPoint y: 212, endPoint x: 392, endPoint y: 268, distance: 56.1
click at [392, 268] on div "fallback 3e13ccc2_230e_41ff_b0ca_9cb496d9165b fallback onError onError is_same_…" at bounding box center [425, 181] width 547 height 324
click at [52, 8] on span "Local" at bounding box center [47, 9] width 14 height 9
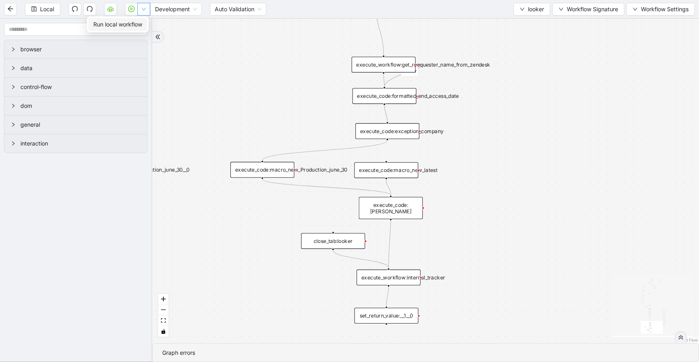
click at [142, 9] on icon "down" at bounding box center [143, 9] width 5 height 5
click at [140, 28] on span "Run local workflow" at bounding box center [117, 24] width 49 height 9
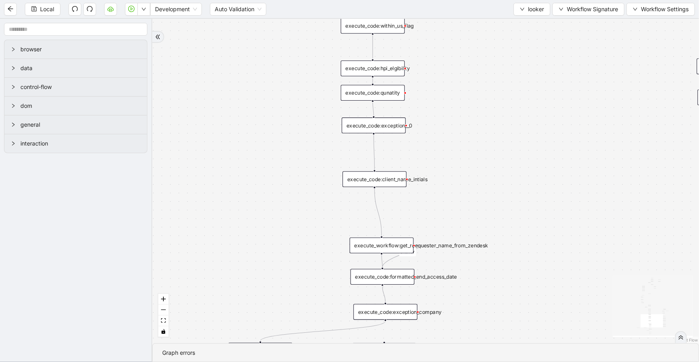
drag, startPoint x: 494, startPoint y: 152, endPoint x: 489, endPoint y: 327, distance: 174.8
click at [489, 327] on div "fallback 3e13ccc2_230e_41ff_b0ca_9cb496d9165b fallback onError onError is_same_…" at bounding box center [425, 181] width 547 height 324
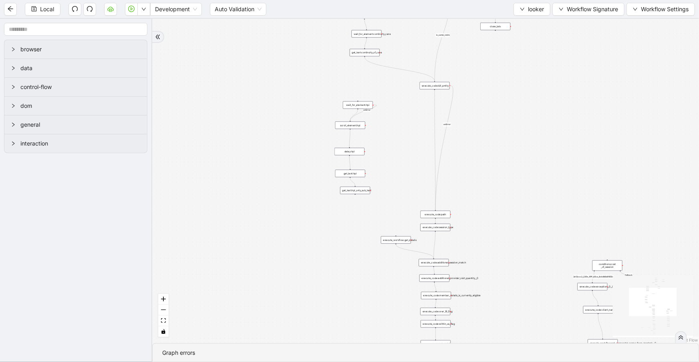
drag, startPoint x: 513, startPoint y: 228, endPoint x: 508, endPoint y: 361, distance: 132.7
click at [508, 361] on section "fallback 3e13ccc2_230e_41ff_b0ca_9cb496d9165b fallback onError onError is_same_…" at bounding box center [425, 190] width 547 height 343
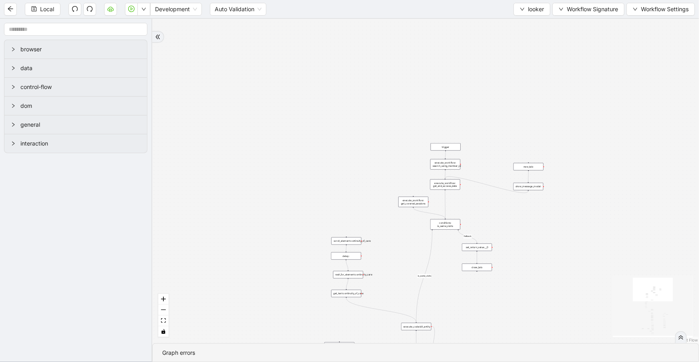
drag, startPoint x: 531, startPoint y: 120, endPoint x: 489, endPoint y: 262, distance: 148.5
click at [511, 351] on section "fallback 3e13ccc2_230e_41ff_b0ca_9cb496d9165b fallback onError onError is_same_…" at bounding box center [425, 190] width 547 height 343
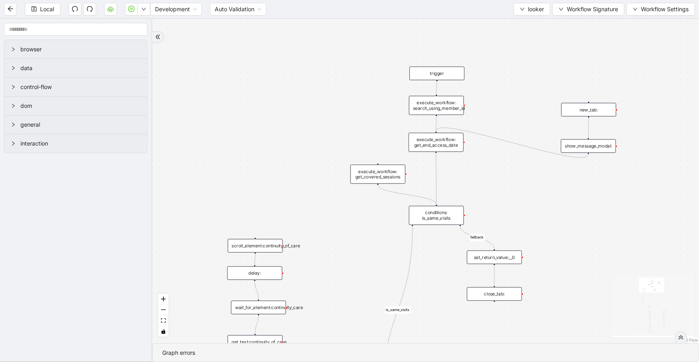
drag, startPoint x: 317, startPoint y: 284, endPoint x: 311, endPoint y: 232, distance: 52.1
click at [311, 232] on div "fallback 3e13ccc2_230e_41ff_b0ca_9cb496d9165b fallback onError onError is_same_…" at bounding box center [425, 181] width 547 height 324
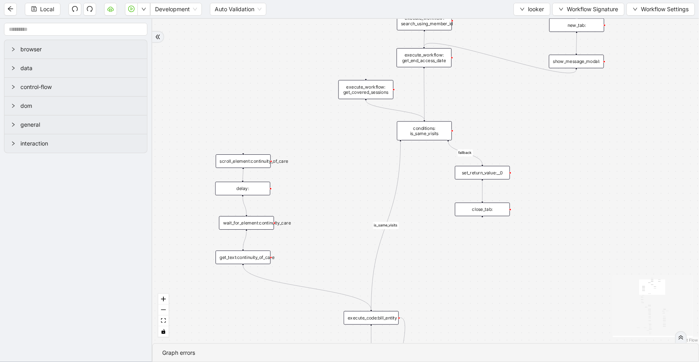
drag, startPoint x: 470, startPoint y: 331, endPoint x: 478, endPoint y: 20, distance: 310.7
click at [481, 13] on section "Local Development Auto Validation looker Workflow Signature Workflow Settings b…" at bounding box center [349, 181] width 699 height 362
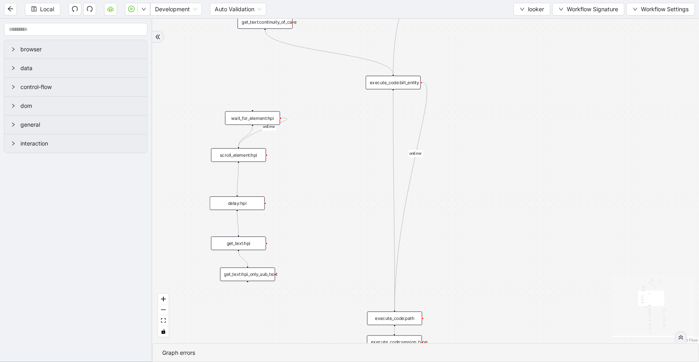
click at [456, 26] on div "fallback 3e13ccc2_230e_41ff_b0ca_9cb496d9165b fallback onError onError is_same_…" at bounding box center [425, 181] width 547 height 324
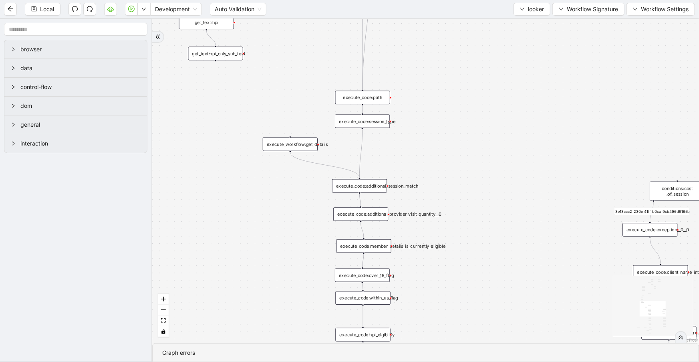
click at [456, 39] on div "fallback 3e13ccc2_230e_41ff_b0ca_9cb496d9165b fallback onError onError is_same_…" at bounding box center [425, 181] width 547 height 324
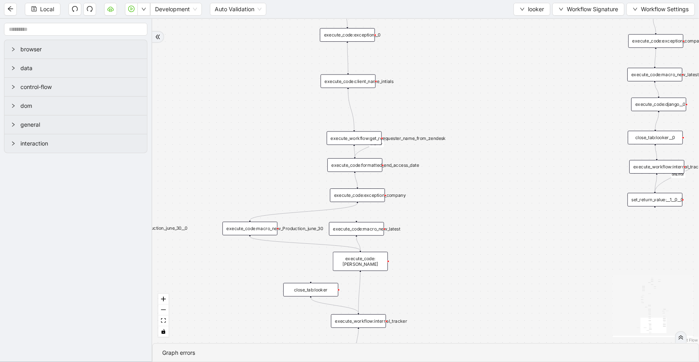
drag, startPoint x: 474, startPoint y: 188, endPoint x: 472, endPoint y: 124, distance: 63.3
click at [473, 128] on div "fallback 3e13ccc2_230e_41ff_b0ca_9cb496d9165b fallback onError onError is_same_…" at bounding box center [425, 181] width 547 height 324
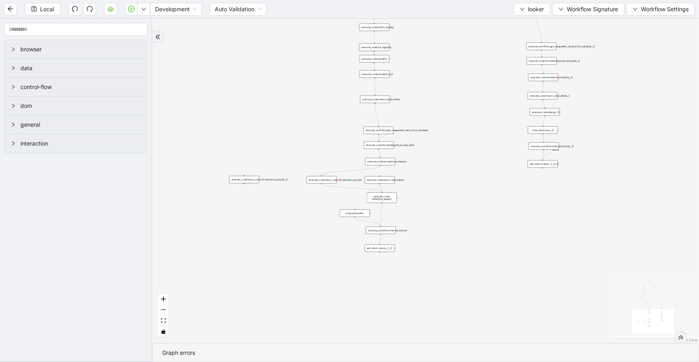
click at [432, 232] on div "fallback 3e13ccc2_230e_41ff_b0ca_9cb496d9165b fallback onError onError is_same_…" at bounding box center [425, 181] width 547 height 324
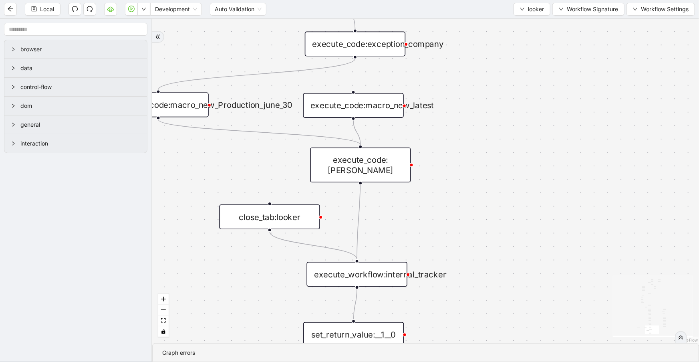
click at [363, 267] on div "execute_workflow:internal_tracker" at bounding box center [357, 274] width 101 height 25
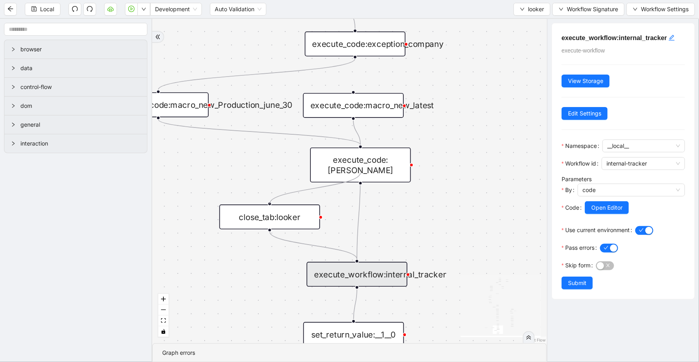
drag, startPoint x: 359, startPoint y: 172, endPoint x: 266, endPoint y: 204, distance: 98.9
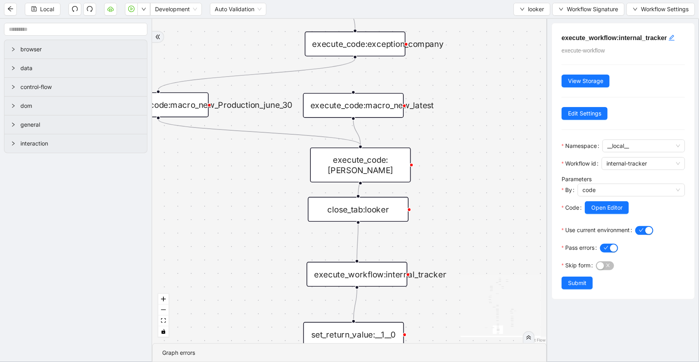
drag, startPoint x: 301, startPoint y: 224, endPoint x: 605, endPoint y: 218, distance: 303.8
click at [399, 217] on div "close_tab:looker" at bounding box center [358, 209] width 101 height 25
click at [627, 211] on button "Open Editor" at bounding box center [607, 207] width 44 height 13
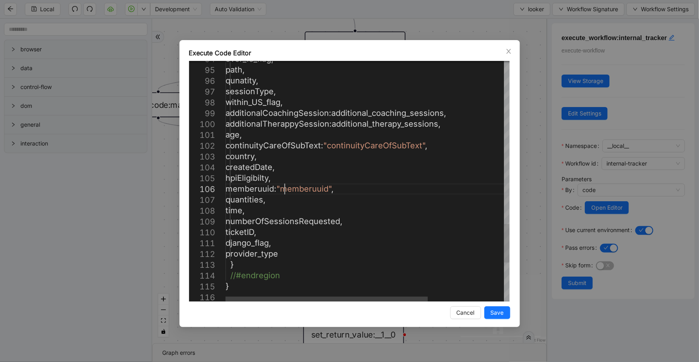
scroll to position [0, 0]
drag, startPoint x: 285, startPoint y: 188, endPoint x: 340, endPoint y: 185, distance: 55.4
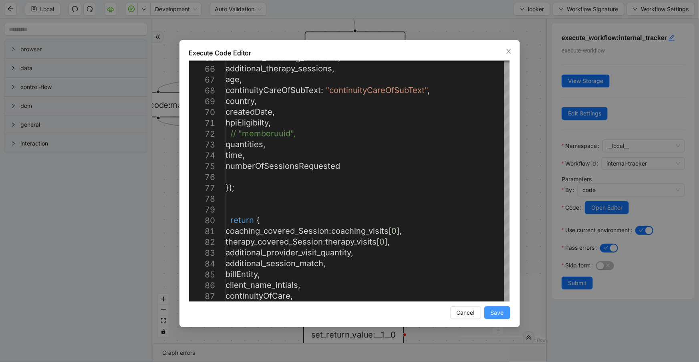
type textarea "**********"
click at [504, 310] on span "Save" at bounding box center [497, 312] width 13 height 9
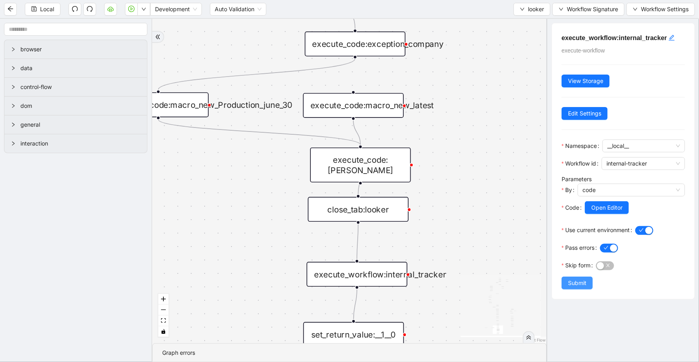
click at [578, 282] on span "Submit" at bounding box center [577, 283] width 18 height 9
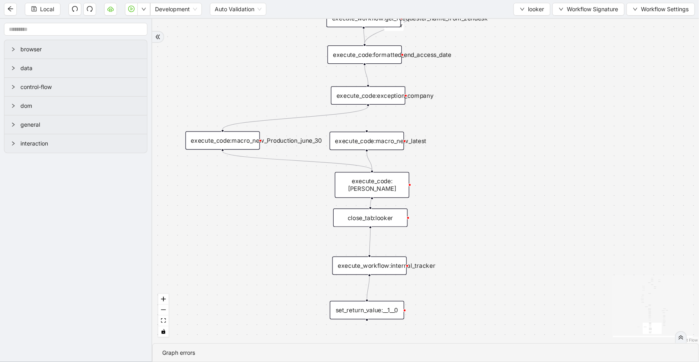
click at [225, 144] on div "execute_code:macro_new_Production_june_30" at bounding box center [223, 140] width 75 height 18
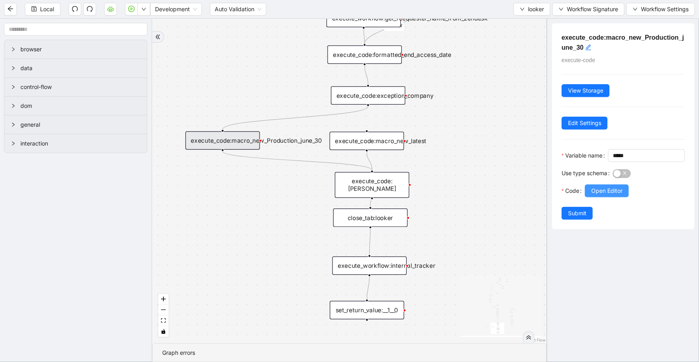
click at [617, 195] on span "Open Editor" at bounding box center [607, 190] width 31 height 9
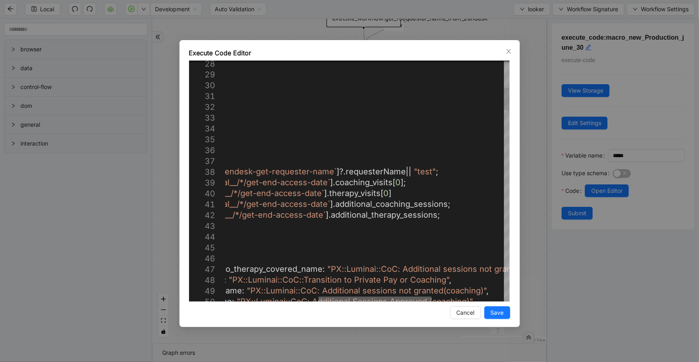
click at [413, 301] on div at bounding box center [375, 299] width 113 height 5
drag, startPoint x: 442, startPoint y: 169, endPoint x: 408, endPoint y: 167, distance: 33.7
type textarea "**********"
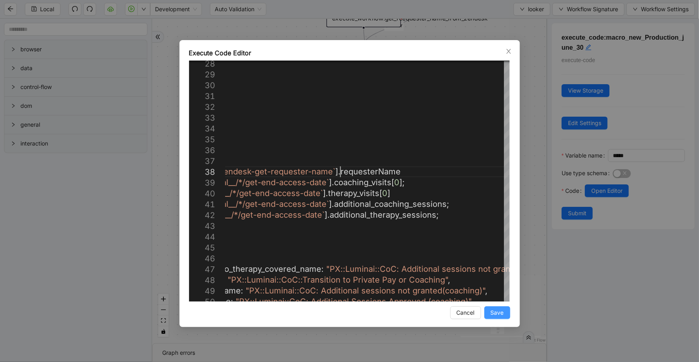
click at [489, 309] on button "Save" at bounding box center [498, 312] width 26 height 13
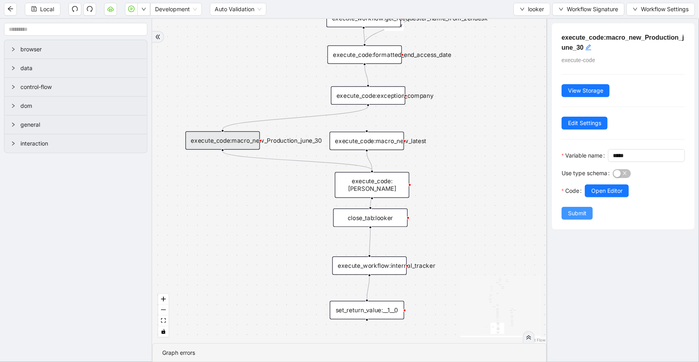
click at [575, 218] on span "Submit" at bounding box center [577, 213] width 18 height 9
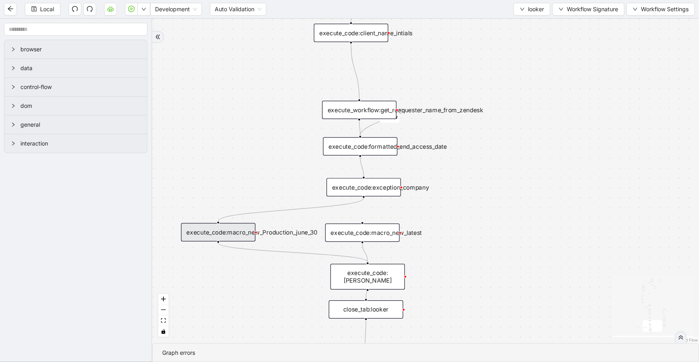
drag, startPoint x: 473, startPoint y: 244, endPoint x: 445, endPoint y: 248, distance: 28.3
click at [462, 275] on div "fallback 3e13ccc2_230e_41ff_b0ca_9cb496d9165b fallback onError onError is_same_…" at bounding box center [425, 181] width 547 height 324
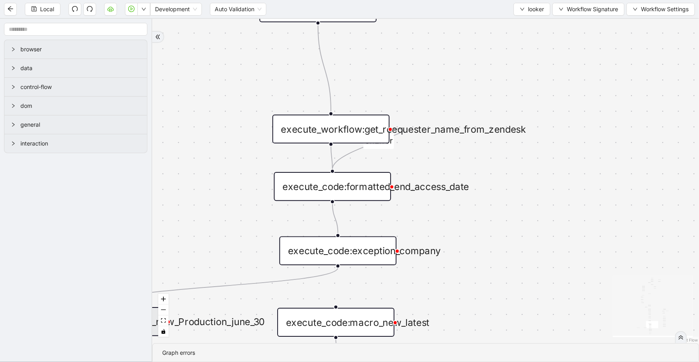
click at [351, 151] on icon "Edge from execute_workflow:get_reequester_name_from_zendesk to execute_code:for…" at bounding box center [368, 149] width 71 height 40
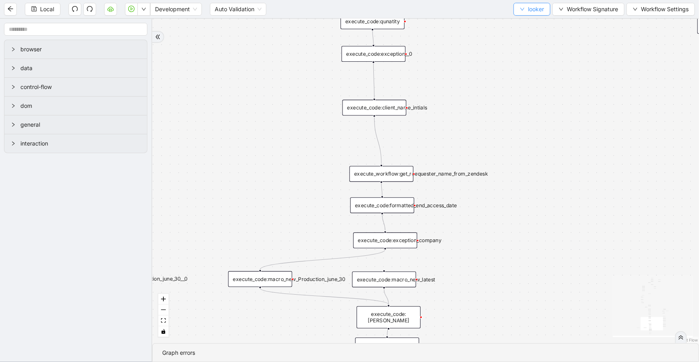
click at [518, 11] on button "looker" at bounding box center [532, 9] width 37 height 13
click at [527, 22] on span "Select" at bounding box center [531, 24] width 24 height 9
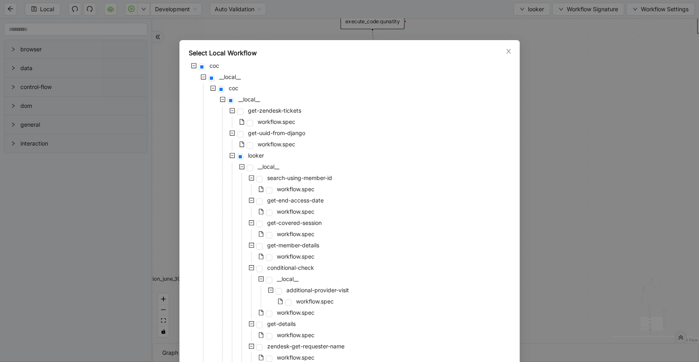
click at [500, 52] on div "Select Local Workflow" at bounding box center [349, 53] width 321 height 10
click at [506, 52] on icon "close" at bounding box center [509, 51] width 6 height 6
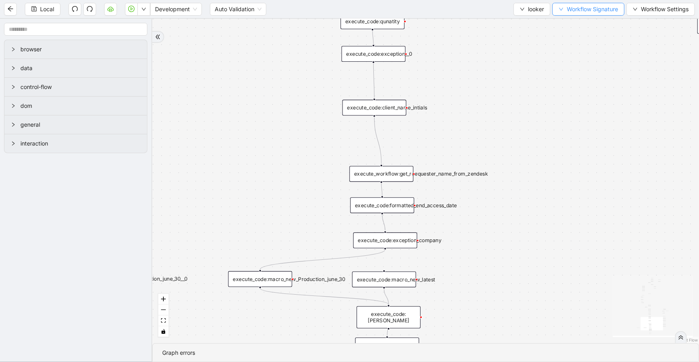
click at [577, 10] on span "Workflow Signature" at bounding box center [592, 9] width 51 height 9
click at [567, 64] on span "Defaults" at bounding box center [588, 63] width 54 height 9
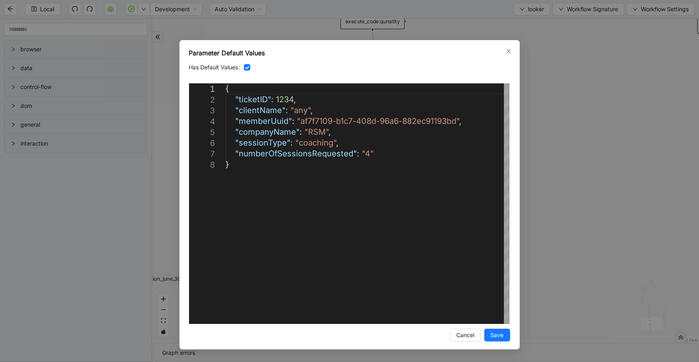
click at [252, 66] on div at bounding box center [377, 67] width 266 height 9
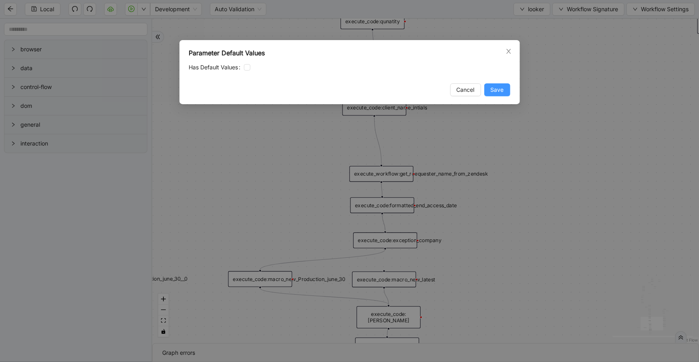
click at [497, 87] on span "Save" at bounding box center [497, 89] width 13 height 9
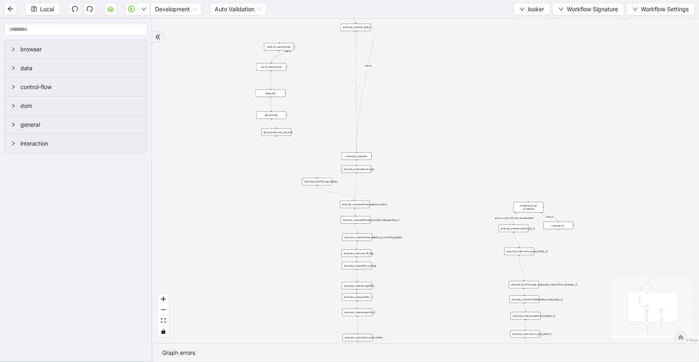
drag, startPoint x: 414, startPoint y: 124, endPoint x: 430, endPoint y: 309, distance: 185.0
click at [433, 357] on section "fallback 3e13ccc2_230e_41ff_b0ca_9cb496d9165b fallback onError onError is_same_…" at bounding box center [425, 190] width 547 height 343
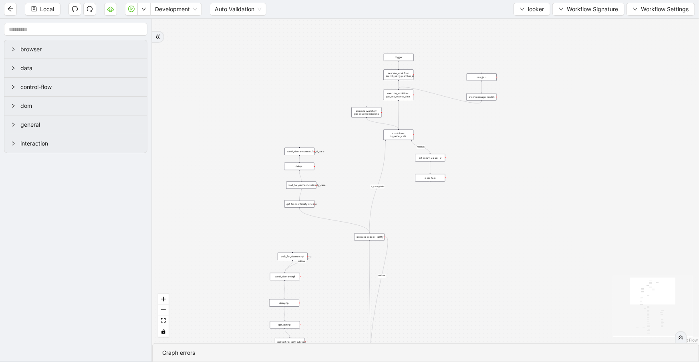
drag, startPoint x: 434, startPoint y: 199, endPoint x: 419, endPoint y: 172, distance: 30.8
click at [440, 299] on div "fallback 3e13ccc2_230e_41ff_b0ca_9cb496d9165b fallback onError onError is_same_…" at bounding box center [425, 181] width 547 height 324
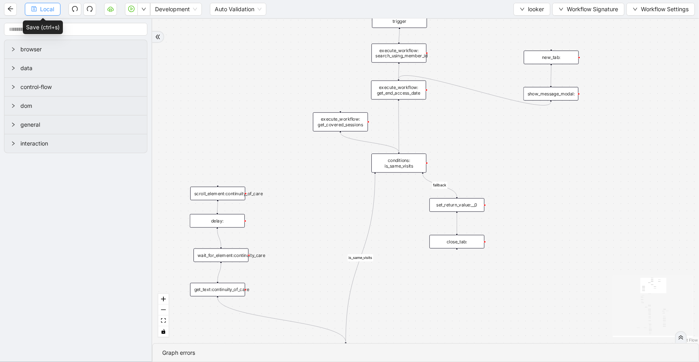
click at [56, 8] on button "Local" at bounding box center [43, 9] width 36 height 13
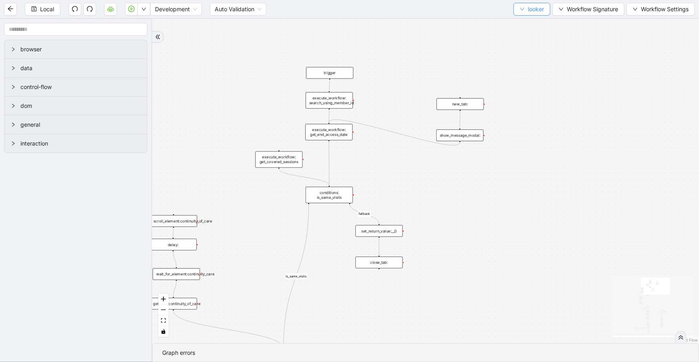
click at [537, 9] on span "looker" at bounding box center [536, 9] width 16 height 9
click at [537, 18] on li "Select" at bounding box center [531, 24] width 34 height 13
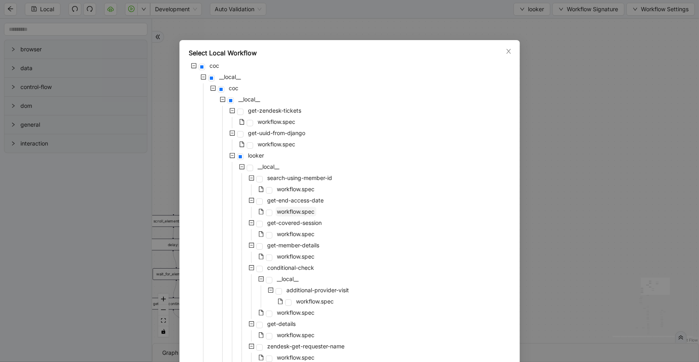
click at [294, 209] on span "workflow.spec" at bounding box center [296, 211] width 38 height 7
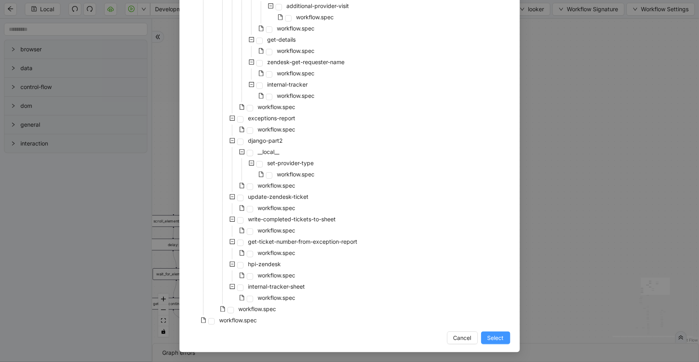
click at [489, 339] on span "Select" at bounding box center [496, 337] width 16 height 9
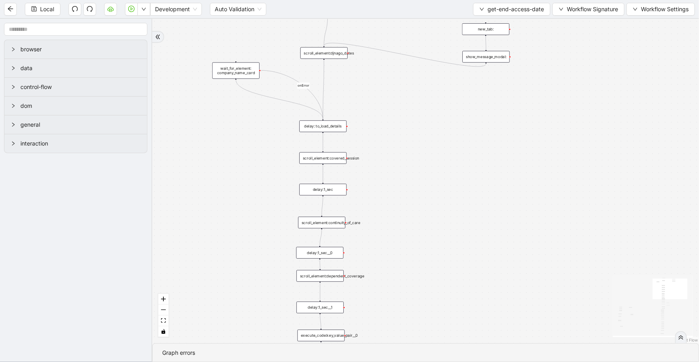
drag, startPoint x: 367, startPoint y: 73, endPoint x: 367, endPoint y: 174, distance: 100.6
click at [367, 174] on div "c15a5e76_c89b_4639_a78a_79ea8a52ecc3 onError onError onError trigger wait_for_e…" at bounding box center [425, 181] width 547 height 324
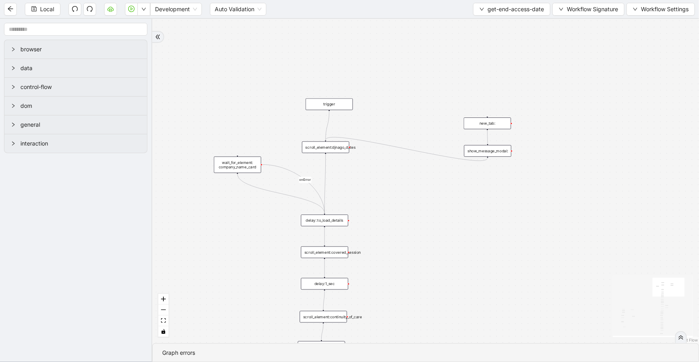
drag, startPoint x: 404, startPoint y: 110, endPoint x: 405, endPoint y: 204, distance: 94.2
click at [405, 204] on div "c15a5e76_c89b_4639_a78a_79ea8a52ecc3 onError onError onError trigger wait_for_e…" at bounding box center [425, 181] width 547 height 324
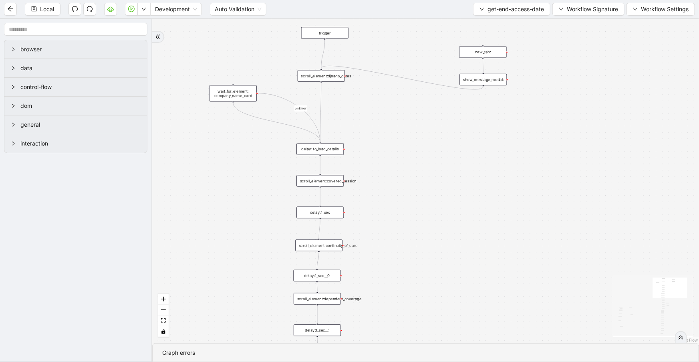
drag, startPoint x: 376, startPoint y: 163, endPoint x: 372, endPoint y: 159, distance: 6.0
click at [376, 157] on div "c15a5e76_c89b_4639_a78a_79ea8a52ecc3 onError onError onError trigger wait_for_e…" at bounding box center [425, 181] width 547 height 324
click at [332, 145] on div "delay: to_load_details" at bounding box center [319, 144] width 47 height 12
click at [332, 145] on div "delay: to_load_details" at bounding box center [319, 143] width 47 height 12
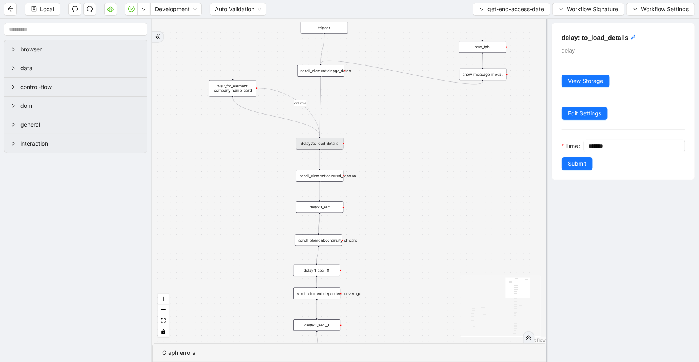
click at [331, 180] on div "scroll_element:covered_session" at bounding box center [319, 176] width 47 height 12
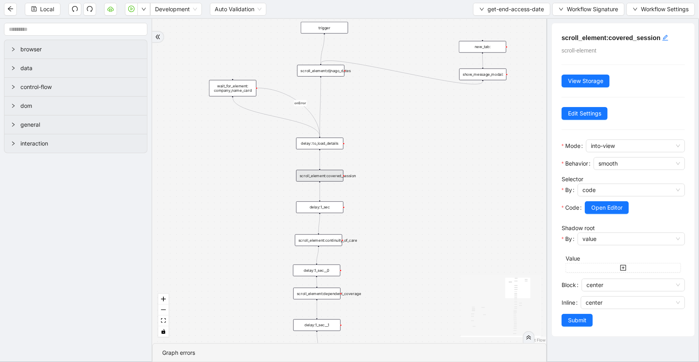
click at [327, 209] on div "delay:1_sec" at bounding box center [319, 207] width 47 height 12
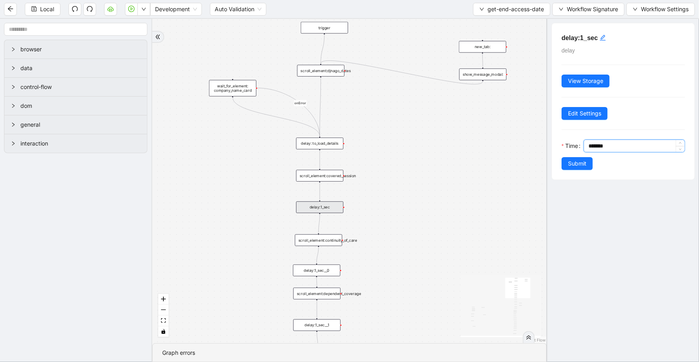
click at [592, 148] on input "*******" at bounding box center [637, 146] width 96 height 12
type input "*******"
click at [581, 166] on span "Submit" at bounding box center [577, 163] width 18 height 9
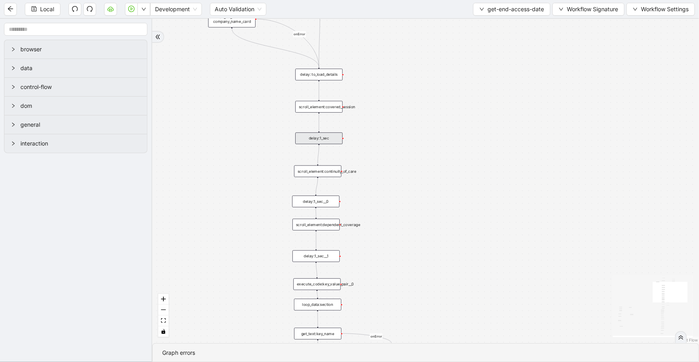
drag, startPoint x: 377, startPoint y: 209, endPoint x: 373, endPoint y: 144, distance: 65.1
click at [376, 138] on div "c15a5e76_c89b_4639_a78a_79ea8a52ecc3 onError onError onError trigger wait_for_e…" at bounding box center [425, 181] width 547 height 324
click at [329, 198] on div "delay:1_sec__0" at bounding box center [316, 199] width 47 height 12
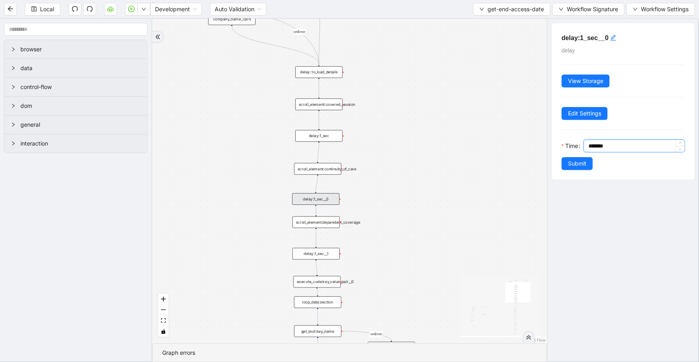
click at [593, 144] on input "*******" at bounding box center [637, 146] width 96 height 12
type input "*******"
click at [577, 162] on span "Submit" at bounding box center [577, 163] width 18 height 9
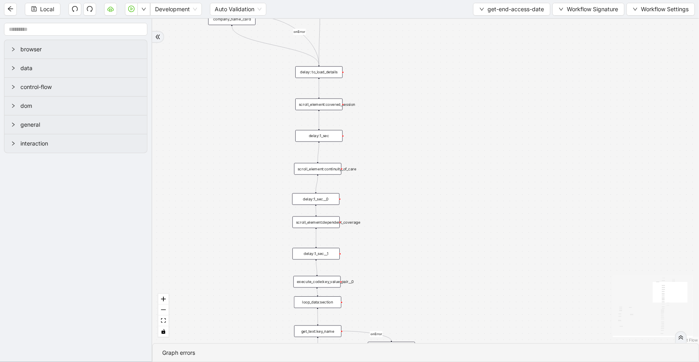
click at [319, 255] on div "delay:1_sec__1" at bounding box center [316, 254] width 47 height 12
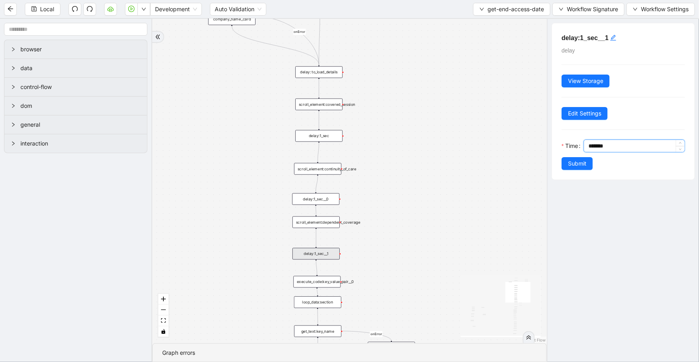
click at [594, 141] on input "*******" at bounding box center [637, 146] width 96 height 12
type input "*******"
click at [585, 165] on span "Submit" at bounding box center [577, 163] width 18 height 9
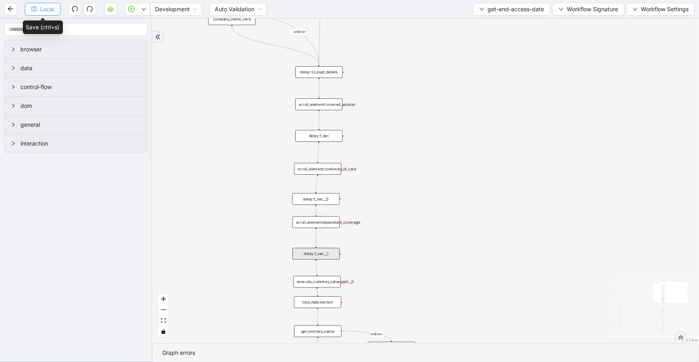
click at [50, 13] on span "Local" at bounding box center [47, 9] width 14 height 9
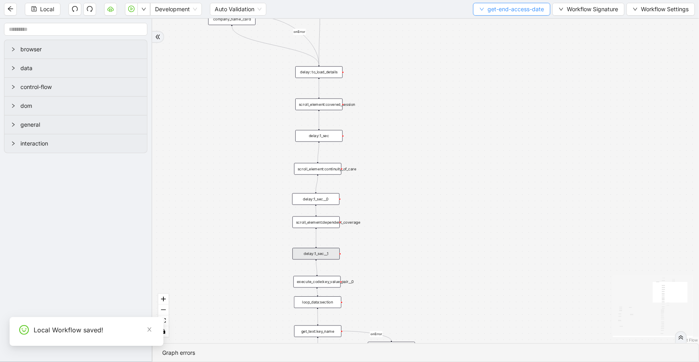
click at [502, 9] on span "get-end-access-date" at bounding box center [516, 9] width 57 height 9
click at [506, 25] on span "Select" at bounding box center [510, 24] width 65 height 9
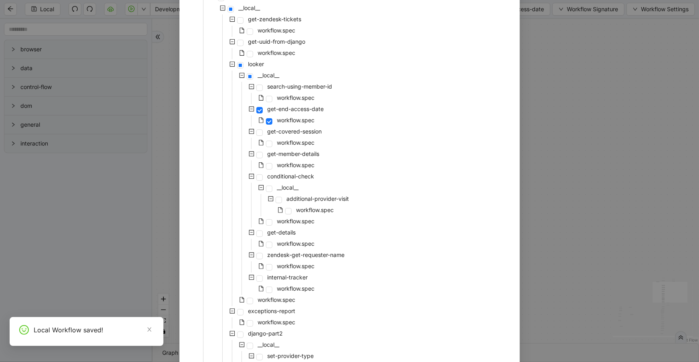
scroll to position [262, 0]
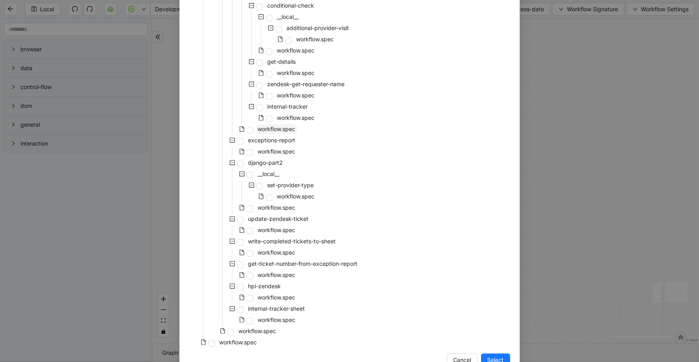
click at [263, 131] on span "workflow.spec" at bounding box center [277, 128] width 38 height 7
click at [489, 360] on span "Select" at bounding box center [496, 359] width 16 height 9
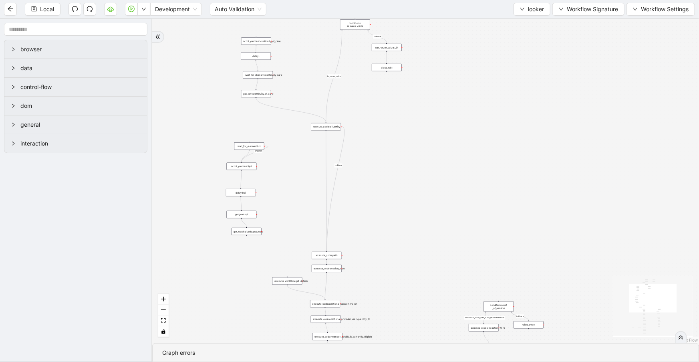
drag, startPoint x: 484, startPoint y: 126, endPoint x: 475, endPoint y: 67, distance: 59.6
click at [476, 65] on div "fallback 3e13ccc2_230e_41ff_b0ca_9cb496d9165b fallback onError onError is_same_…" at bounding box center [425, 181] width 547 height 324
drag, startPoint x: 452, startPoint y: 200, endPoint x: 474, endPoint y: 96, distance: 106.0
click at [476, 93] on div "fallback 3e13ccc2_230e_41ff_b0ca_9cb496d9165b fallback onError onError is_same_…" at bounding box center [425, 181] width 547 height 324
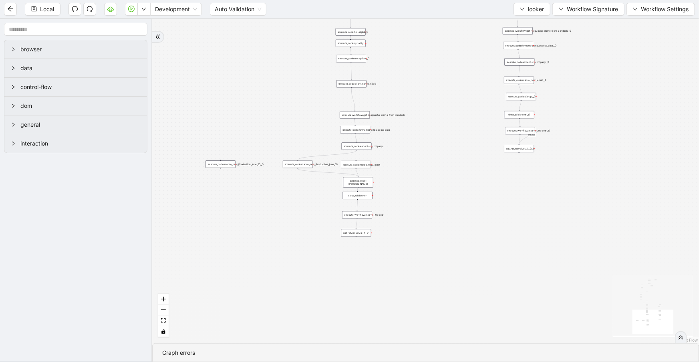
drag, startPoint x: 418, startPoint y: 75, endPoint x: 421, endPoint y: 38, distance: 36.6
click at [421, 40] on div "fallback 3e13ccc2_230e_41ff_b0ca_9cb496d9165b fallback onError onError is_same_…" at bounding box center [425, 181] width 547 height 324
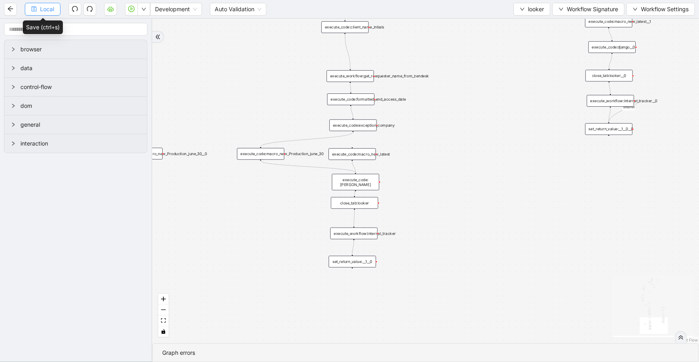
click at [31, 7] on icon "save" at bounding box center [34, 9] width 6 height 6
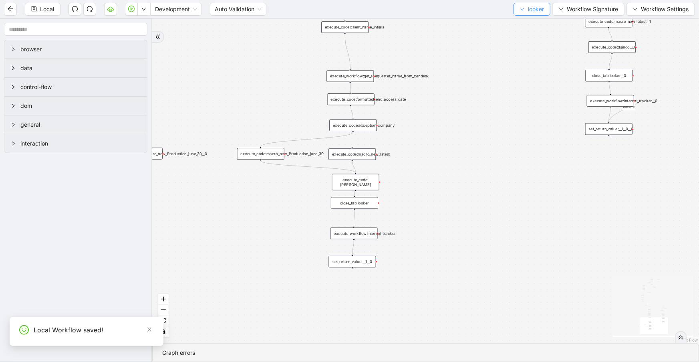
click at [536, 12] on span "looker" at bounding box center [536, 9] width 16 height 9
click at [531, 22] on span "Select" at bounding box center [531, 24] width 24 height 9
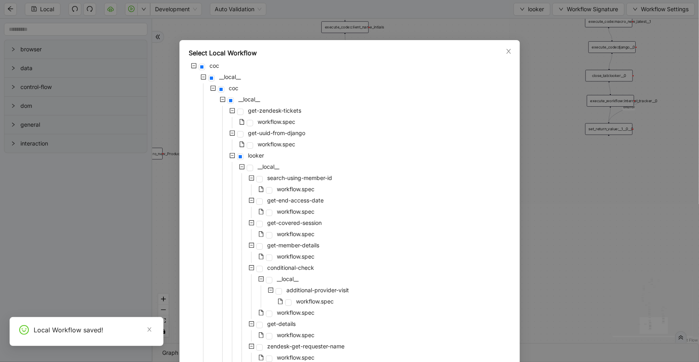
scroll to position [284, 0]
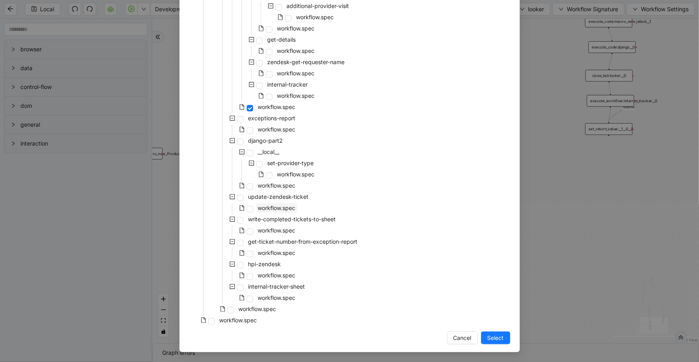
click at [275, 209] on span "workflow.spec" at bounding box center [277, 207] width 38 height 7
click at [501, 336] on span "Select" at bounding box center [496, 337] width 16 height 9
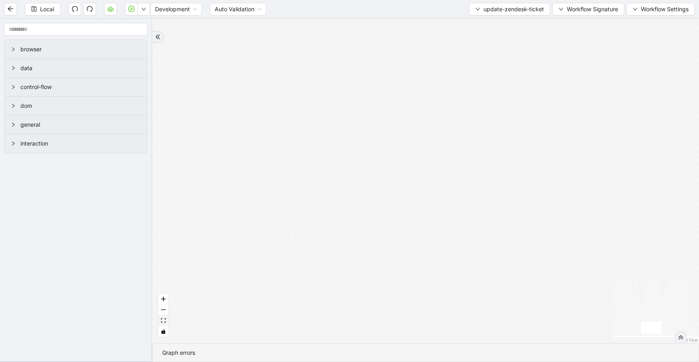
click at [162, 320] on icon "fit view" at bounding box center [163, 320] width 5 height 4
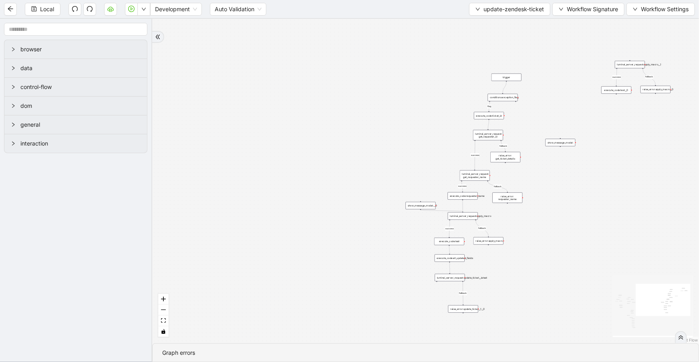
drag, startPoint x: 354, startPoint y: 208, endPoint x: 332, endPoint y: 214, distance: 22.7
click at [321, 220] on div "fallback fallback success fallback success success fallback fallback success fa…" at bounding box center [425, 181] width 547 height 324
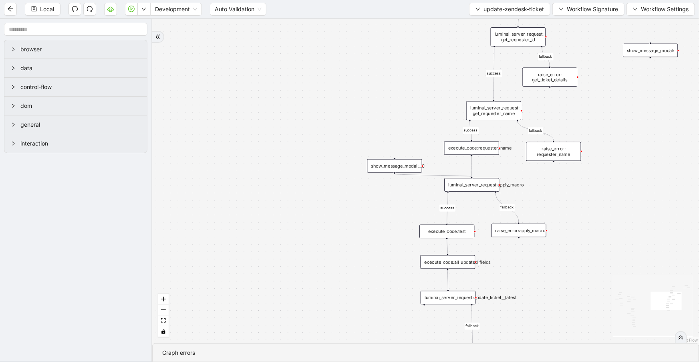
click at [461, 299] on div "luminai_server_request:update_ticket__latest" at bounding box center [448, 298] width 55 height 14
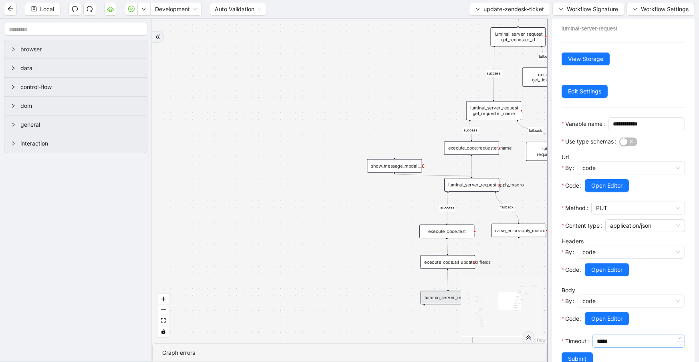
scroll to position [65, 0]
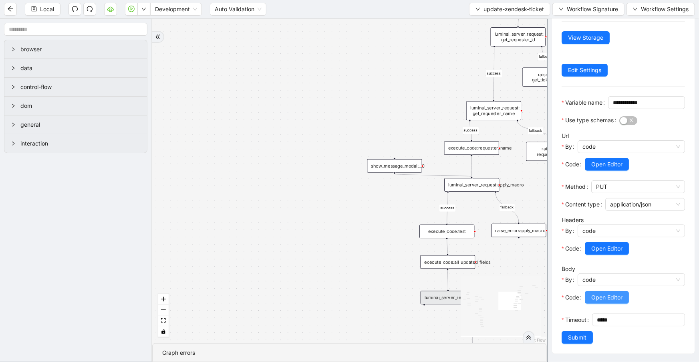
click at [610, 301] on span "Open Editor" at bounding box center [607, 297] width 31 height 9
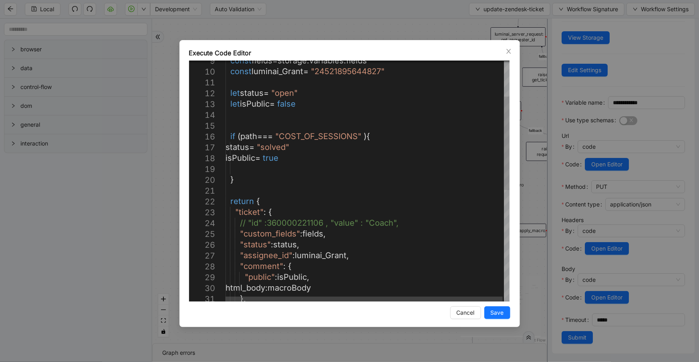
scroll to position [0, 0]
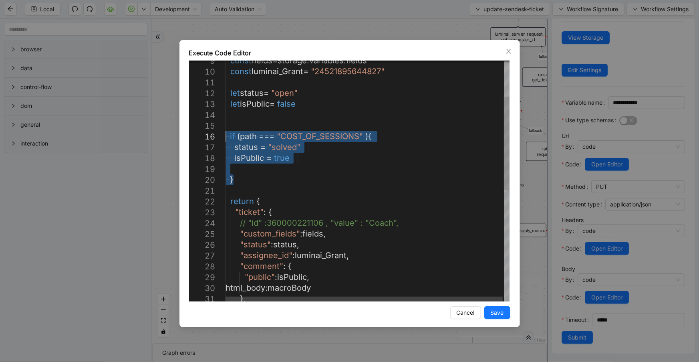
drag, startPoint x: 252, startPoint y: 182, endPoint x: 222, endPoint y: 140, distance: 51.4
type textarea "**********"
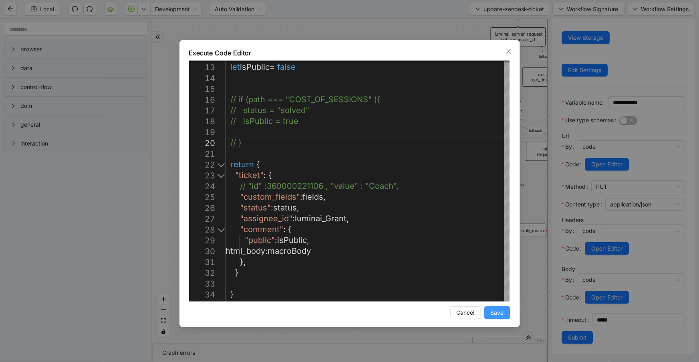
click at [500, 311] on span "Save" at bounding box center [497, 312] width 13 height 9
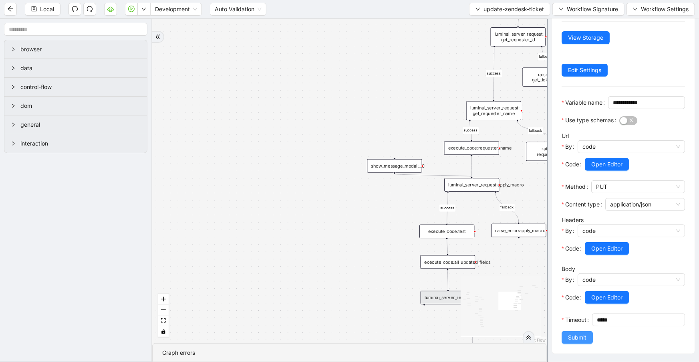
click at [576, 339] on span "Submit" at bounding box center [577, 337] width 18 height 9
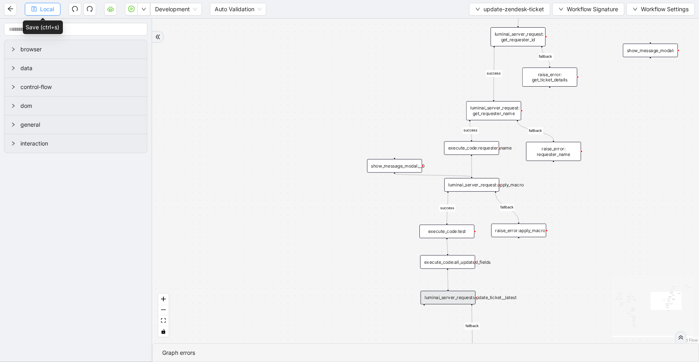
click at [40, 10] on span "Local" at bounding box center [47, 9] width 14 height 9
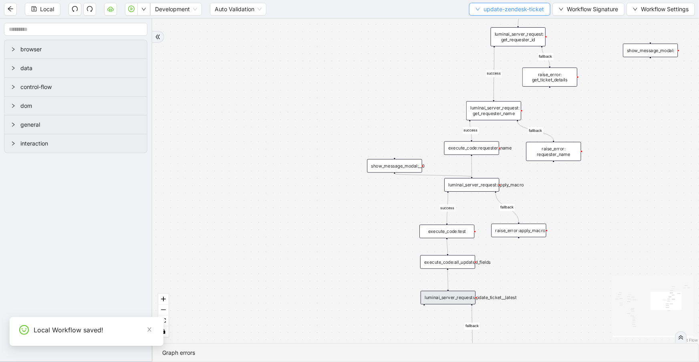
click at [513, 6] on span "update-zendesk-ticket" at bounding box center [514, 9] width 61 height 9
click at [516, 23] on span "Select" at bounding box center [509, 24] width 68 height 9
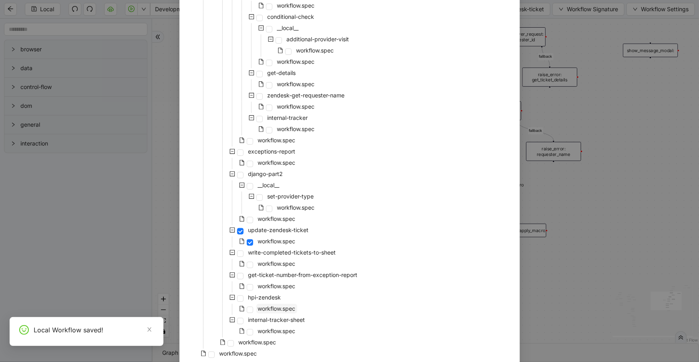
scroll to position [284, 0]
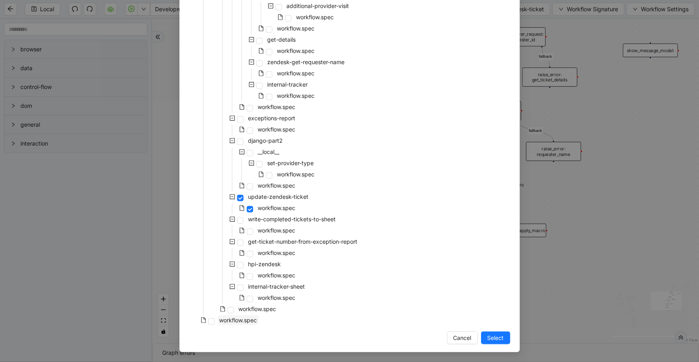
click at [244, 319] on span "workflow.spec" at bounding box center [239, 320] width 38 height 7
click at [493, 339] on span "Select" at bounding box center [496, 337] width 16 height 9
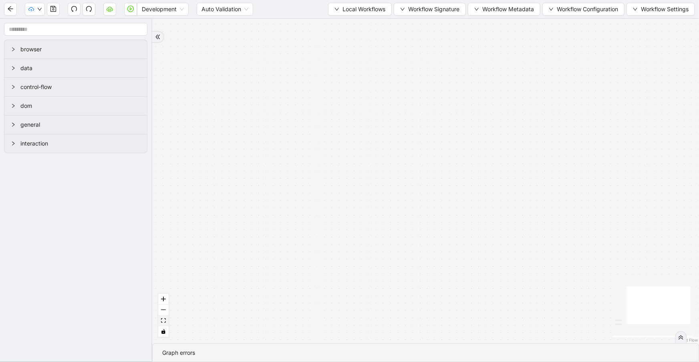
click at [162, 319] on icon "fit view" at bounding box center [163, 320] width 5 height 4
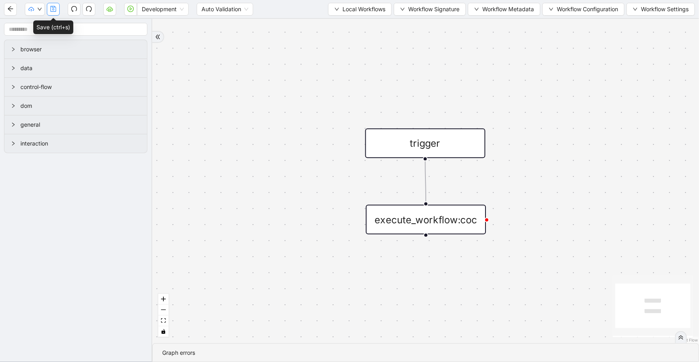
click at [49, 12] on button "button" at bounding box center [53, 9] width 13 height 13
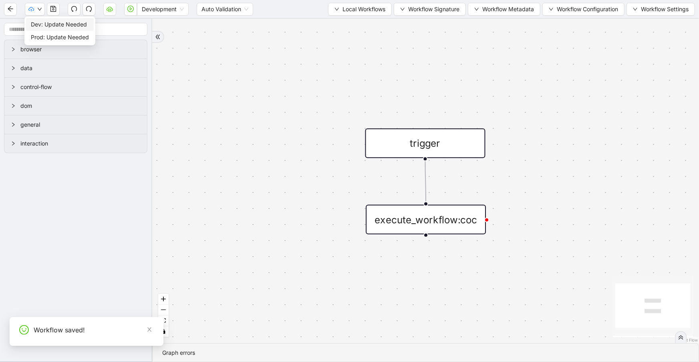
click at [43, 24] on span "Dev: Update Needed" at bounding box center [60, 24] width 58 height 9
click at [44, 36] on span "Prod: Update Needed" at bounding box center [60, 37] width 58 height 9
